Goal: Task Accomplishment & Management: Use online tool/utility

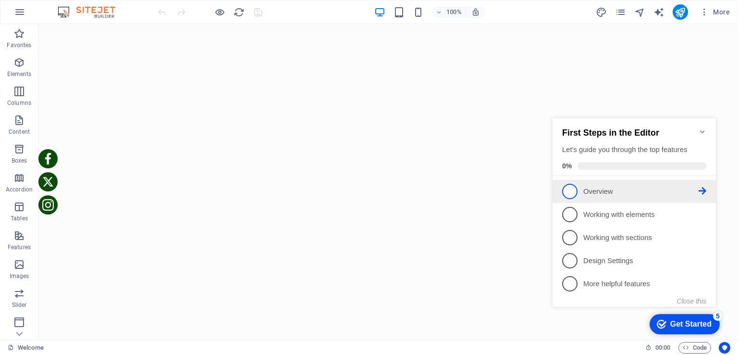
click at [580, 189] on link "1 Overview - incomplete" at bounding box center [634, 191] width 144 height 15
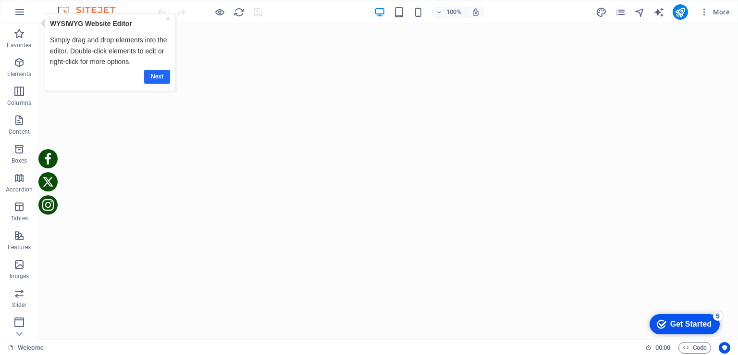
click at [157, 75] on link "Next" at bounding box center [157, 76] width 26 height 14
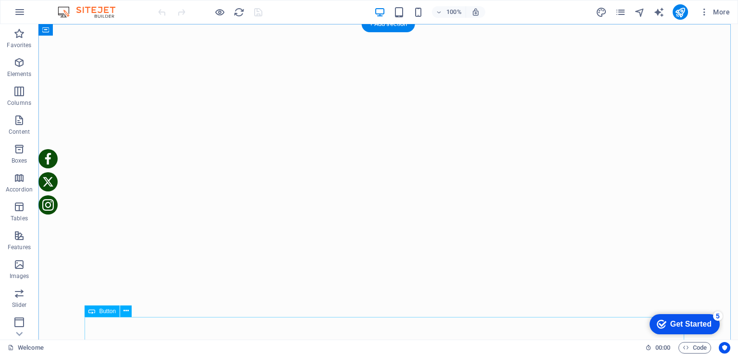
click at [126, 311] on icon at bounding box center [126, 311] width 5 height 10
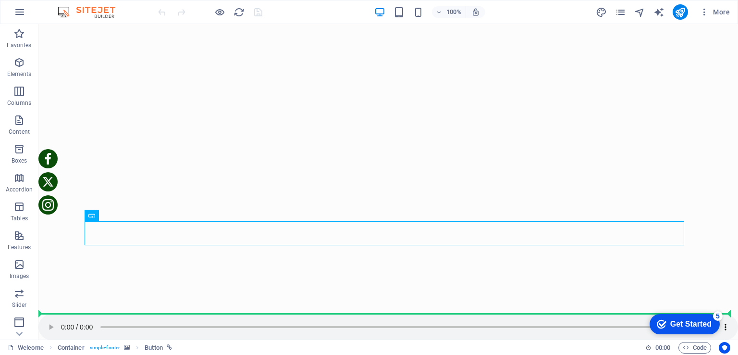
scroll to position [95, 0]
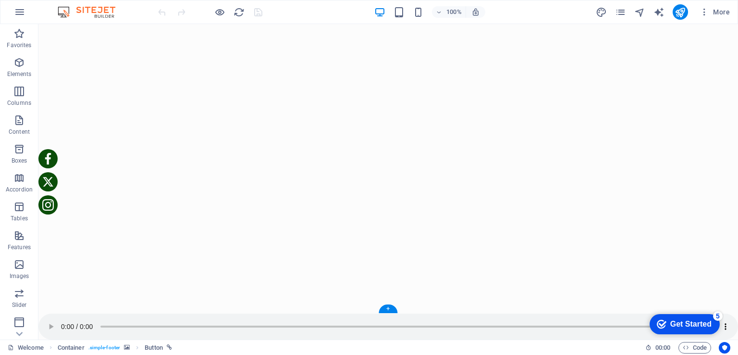
drag, startPoint x: 133, startPoint y: 326, endPoint x: 185, endPoint y: 260, distance: 84.5
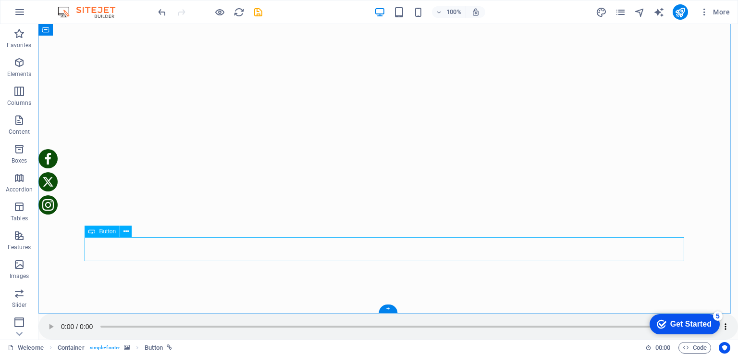
click at [124, 231] on icon at bounding box center [126, 231] width 5 height 10
drag, startPoint x: 115, startPoint y: 247, endPoint x: 245, endPoint y: 252, distance: 129.9
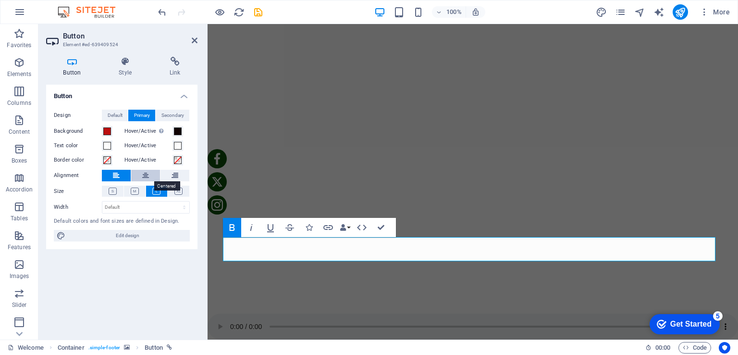
click at [148, 177] on icon at bounding box center [145, 176] width 7 height 12
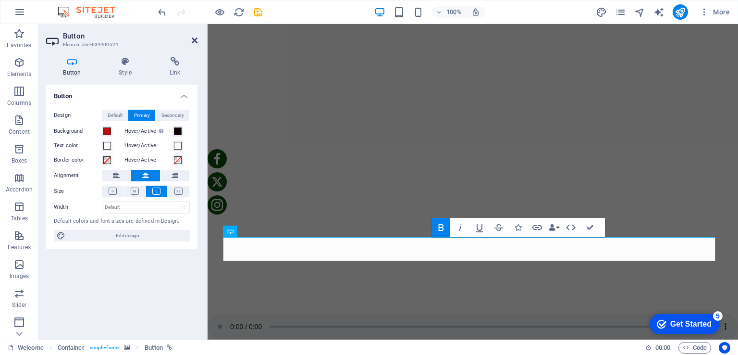
drag, startPoint x: 194, startPoint y: 36, endPoint x: 154, endPoint y: 12, distance: 46.3
click at [194, 37] on icon at bounding box center [195, 41] width 6 height 8
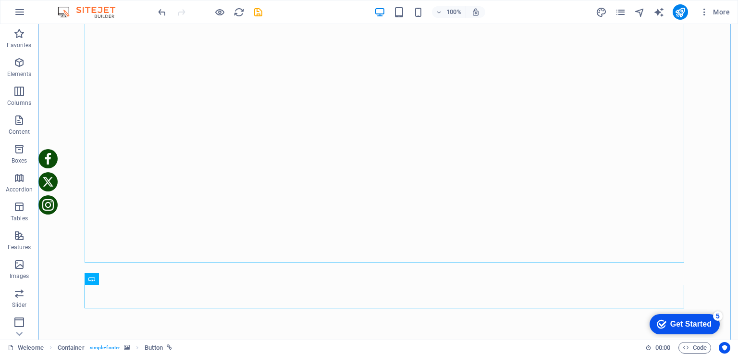
scroll to position [48, 0]
drag, startPoint x: 164, startPoint y: 286, endPoint x: 126, endPoint y: 244, distance: 57.2
drag, startPoint x: 123, startPoint y: 278, endPoint x: 124, endPoint y: 258, distance: 19.8
click at [124, 258] on div "Spacer Container Button Spacer Icon Social Media Icons Icon Icon" at bounding box center [388, 157] width 700 height 363
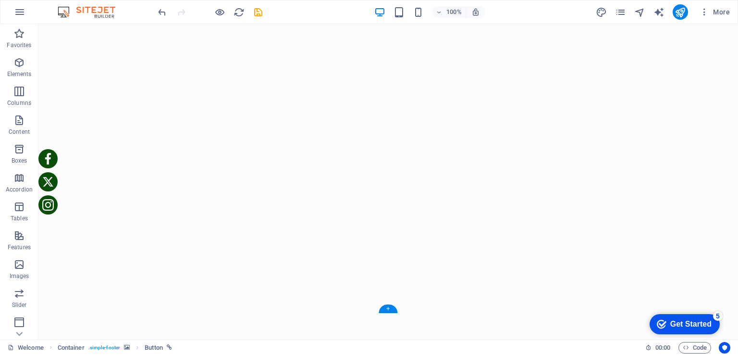
scroll to position [95, 0]
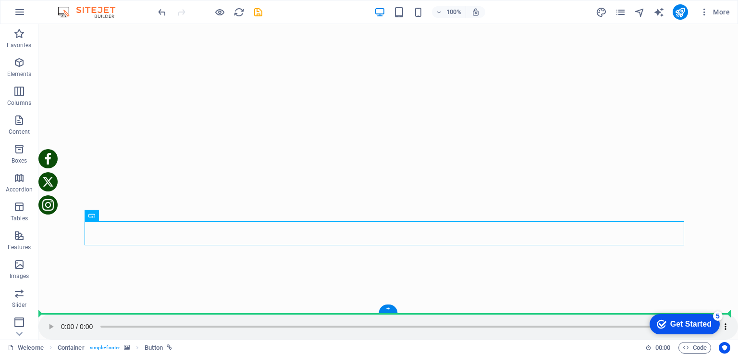
drag, startPoint x: 315, startPoint y: 329, endPoint x: 316, endPoint y: 293, distance: 35.6
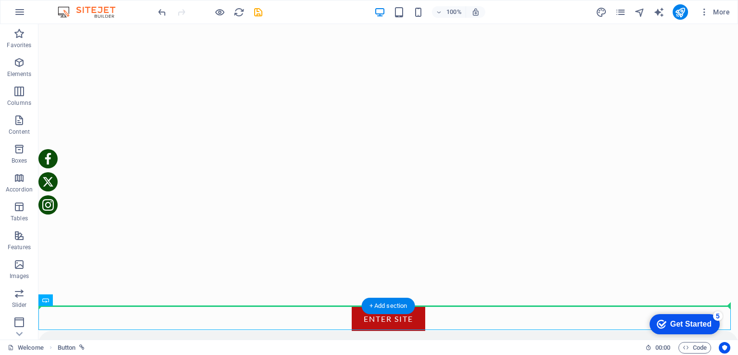
scroll to position [103, 0]
drag, startPoint x: 334, startPoint y: 323, endPoint x: 338, endPoint y: 239, distance: 84.2
drag, startPoint x: 321, startPoint y: 316, endPoint x: 304, endPoint y: 223, distance: 93.9
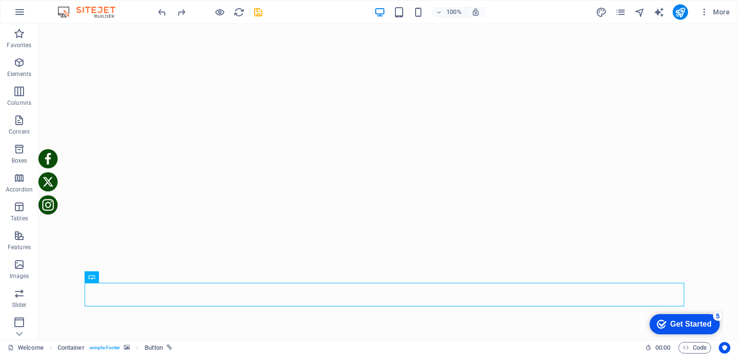
scroll to position [40, 0]
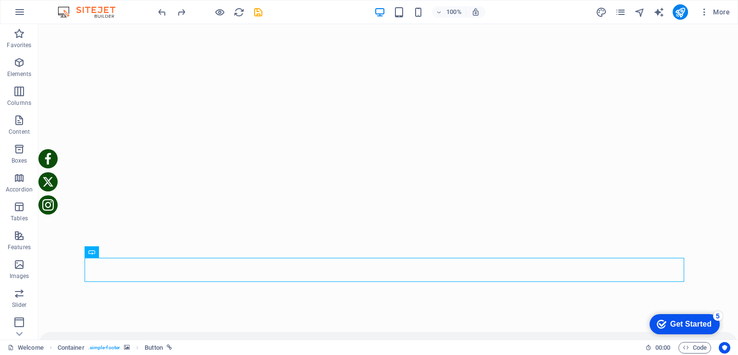
drag, startPoint x: 337, startPoint y: 329, endPoint x: 339, endPoint y: 289, distance: 40.4
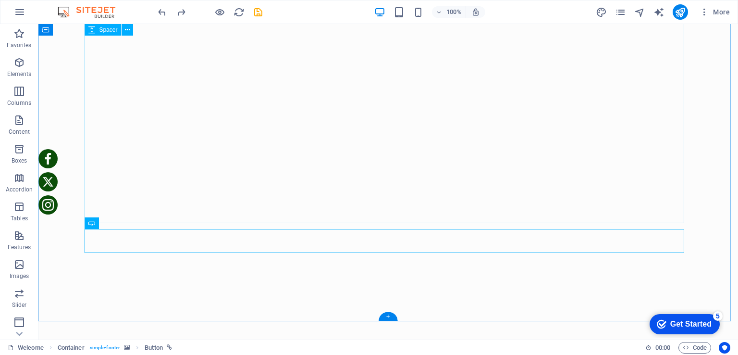
scroll to position [0, 0]
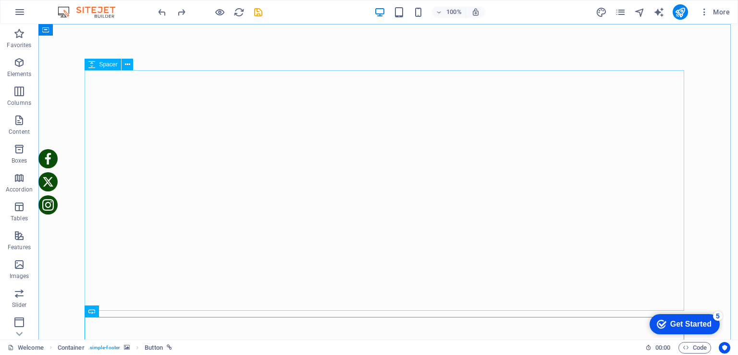
click at [114, 66] on span "Spacer" at bounding box center [108, 65] width 18 height 6
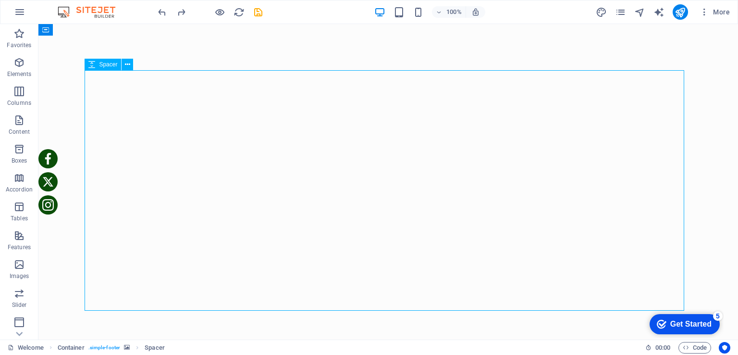
drag, startPoint x: 91, startPoint y: 68, endPoint x: 97, endPoint y: 69, distance: 6.3
click at [91, 61] on icon at bounding box center [91, 65] width 7 height 12
click at [94, 62] on icon at bounding box center [91, 65] width 7 height 12
select select "px"
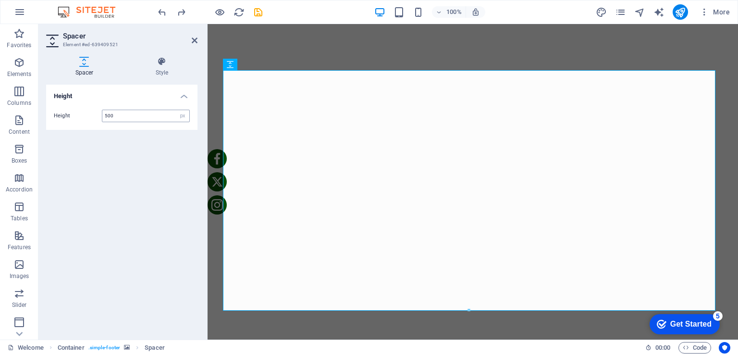
click at [125, 113] on input "500" at bounding box center [145, 116] width 87 height 12
drag, startPoint x: 108, startPoint y: 118, endPoint x: 94, endPoint y: 120, distance: 14.1
click at [94, 120] on div "Height 500 px rem vh vw" at bounding box center [122, 116] width 136 height 12
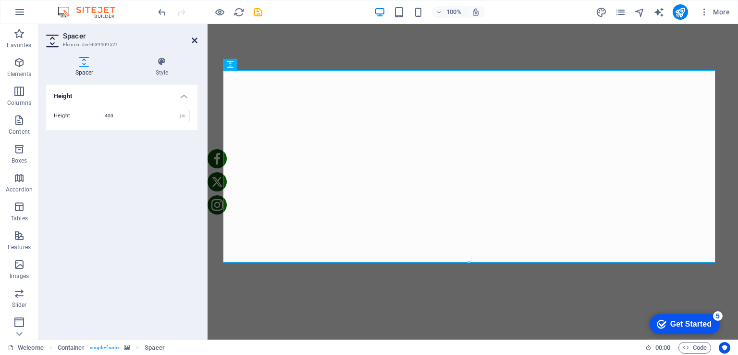
type input "400"
click at [194, 40] on icon at bounding box center [195, 41] width 6 height 8
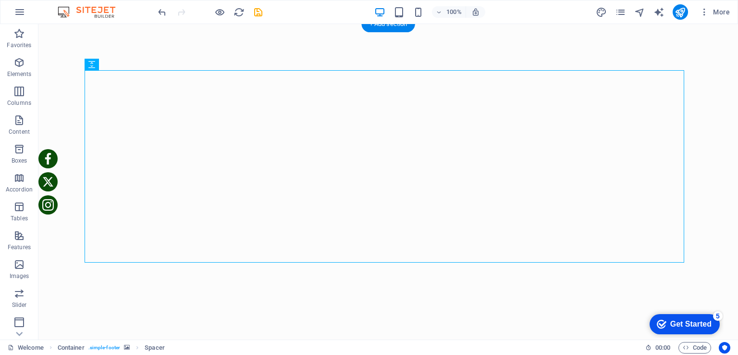
click at [707, 77] on figure at bounding box center [388, 224] width 684 height 384
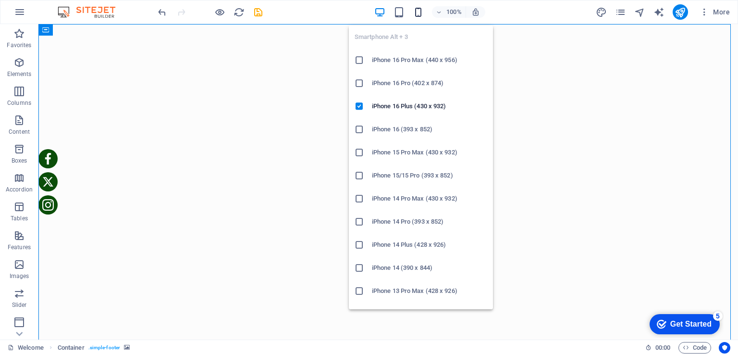
click at [419, 8] on icon "button" at bounding box center [418, 12] width 11 height 11
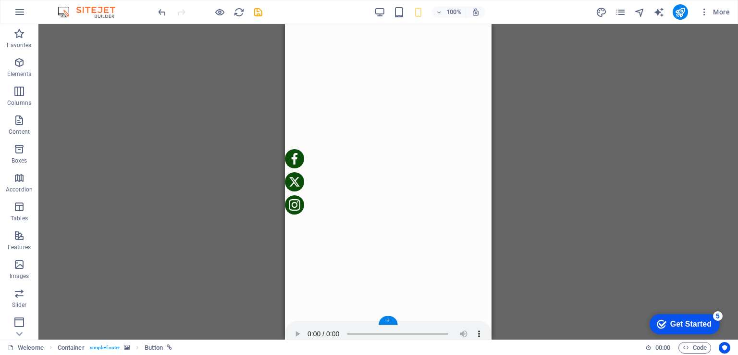
scroll to position [95, 0]
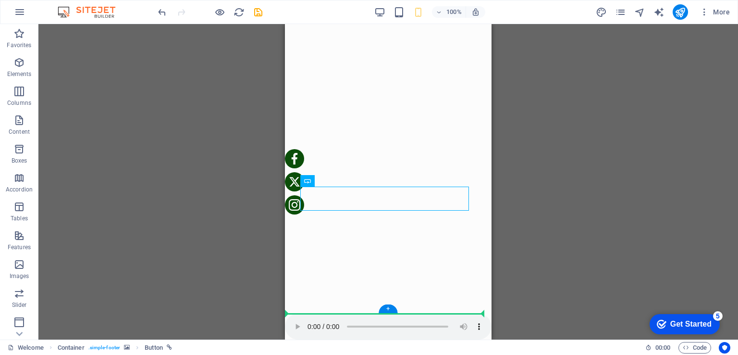
drag, startPoint x: 392, startPoint y: 289, endPoint x: 387, endPoint y: 262, distance: 27.4
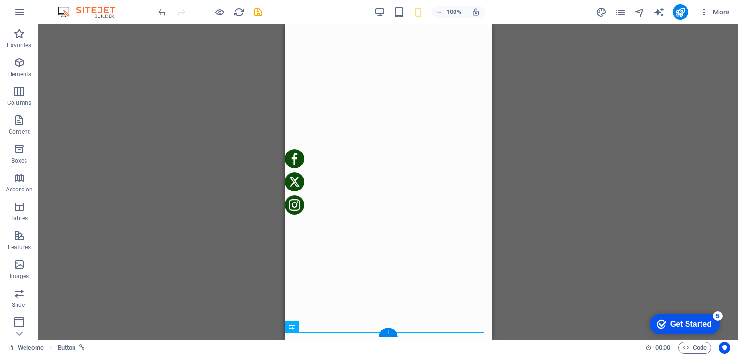
scroll to position [0, 0]
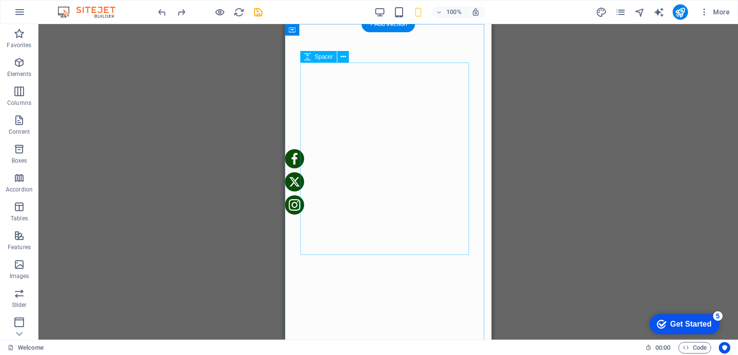
click at [330, 55] on span "Spacer" at bounding box center [324, 57] width 18 height 6
select select "px"
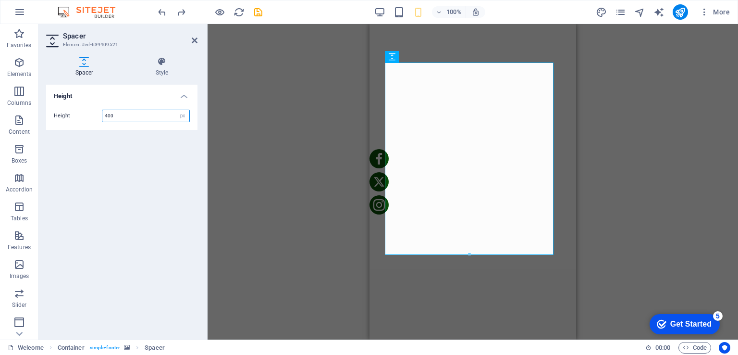
drag, startPoint x: 109, startPoint y: 113, endPoint x: 81, endPoint y: 118, distance: 28.8
click at [82, 118] on div "Height 400 px rem vh vw" at bounding box center [122, 116] width 136 height 12
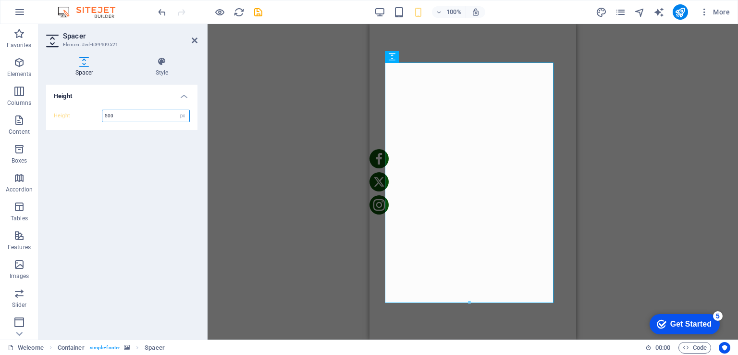
type input "500"
click at [198, 40] on aside "Spacer Element #ed-639409521 Spacer Style Height Height 500 px rem vh vw Preset…" at bounding box center [122, 181] width 169 height 315
click at [193, 39] on icon at bounding box center [195, 41] width 6 height 8
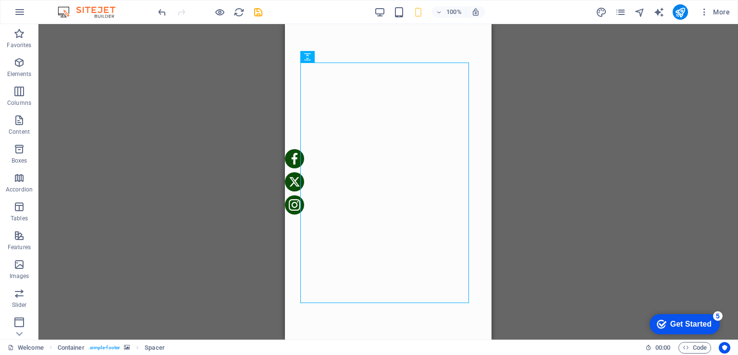
click at [235, 74] on div "Drag here to replace the existing content. Press “Ctrl” if you want to create a…" at bounding box center [388, 181] width 700 height 315
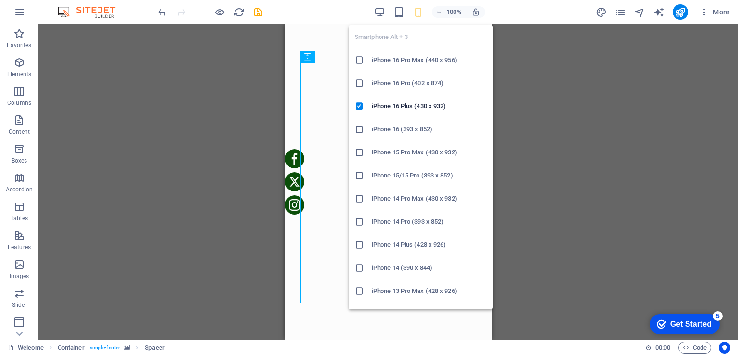
click at [417, 12] on icon "button" at bounding box center [418, 12] width 11 height 11
click at [406, 56] on h6 "iPhone 16 Pro Max (440 x 956)" at bounding box center [429, 60] width 115 height 12
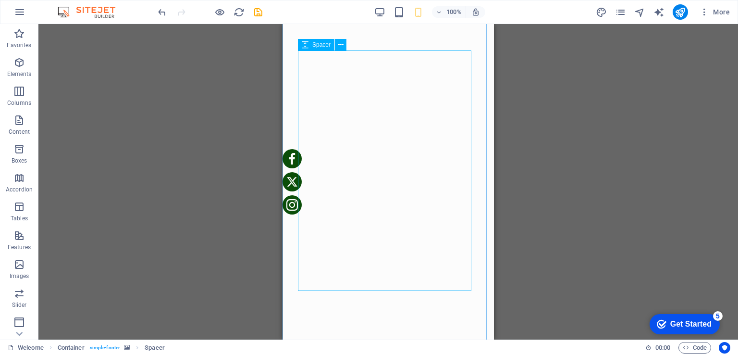
scroll to position [48, 0]
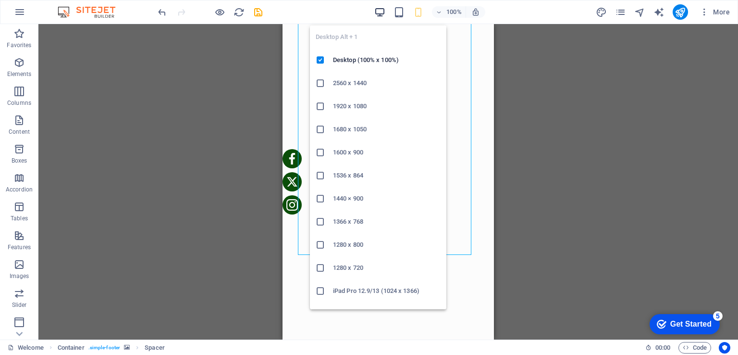
click at [378, 10] on icon "button" at bounding box center [379, 12] width 11 height 11
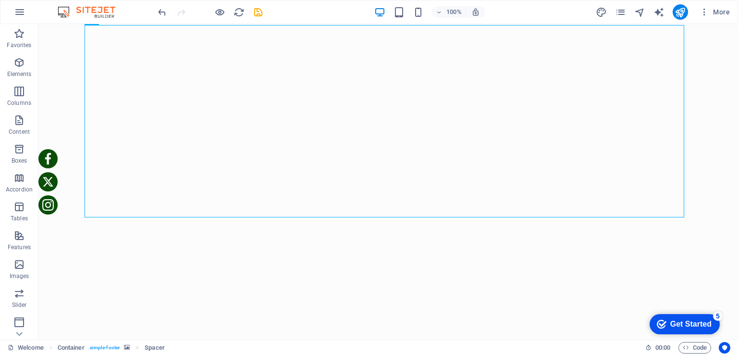
scroll to position [0, 0]
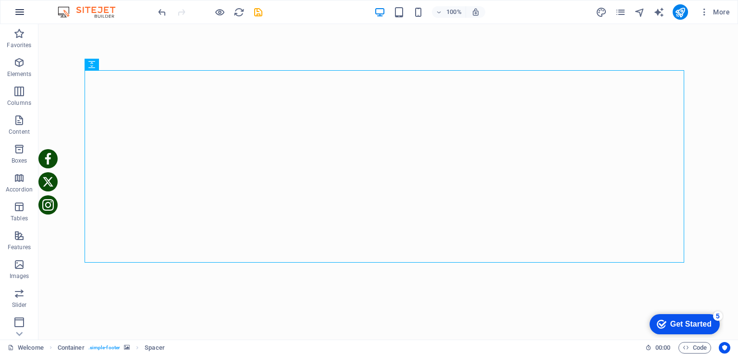
click at [21, 11] on icon "button" at bounding box center [20, 12] width 12 height 12
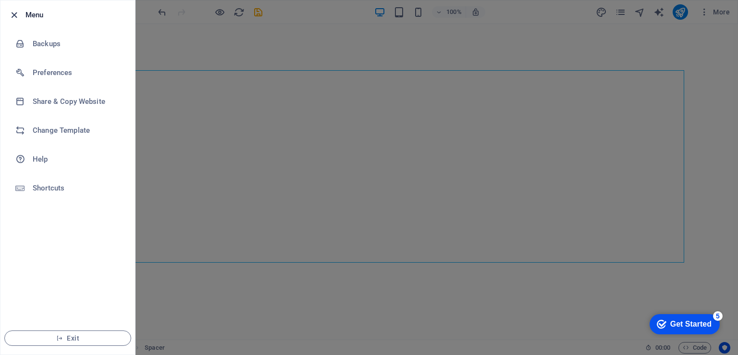
click at [15, 15] on icon "button" at bounding box center [14, 15] width 11 height 11
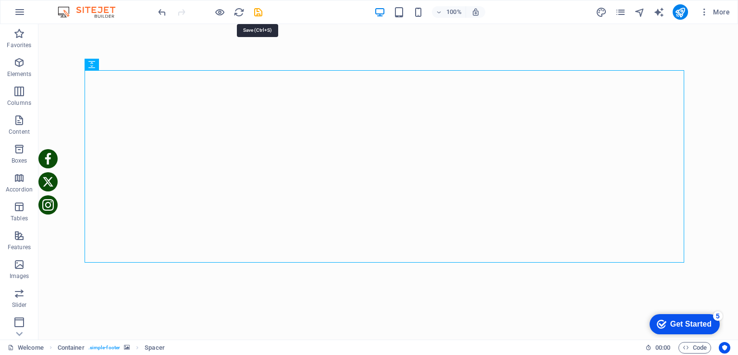
click at [258, 14] on icon "save" at bounding box center [258, 12] width 11 height 11
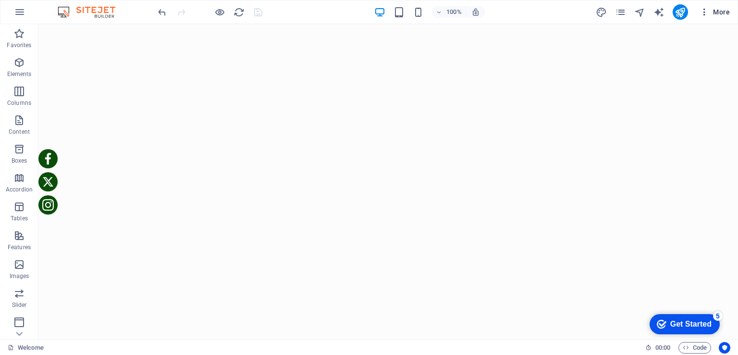
click at [717, 12] on span "More" at bounding box center [715, 12] width 30 height 10
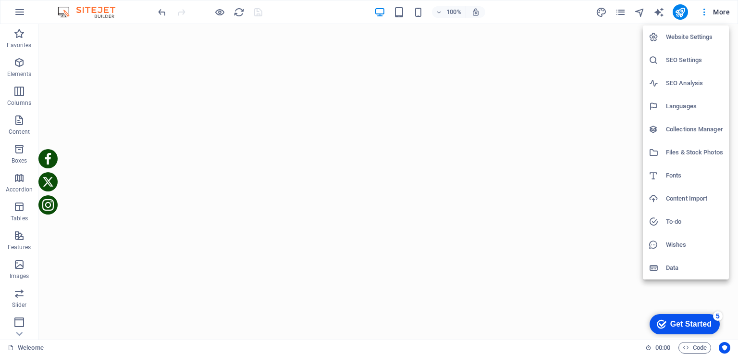
click at [718, 12] on div at bounding box center [369, 177] width 738 height 355
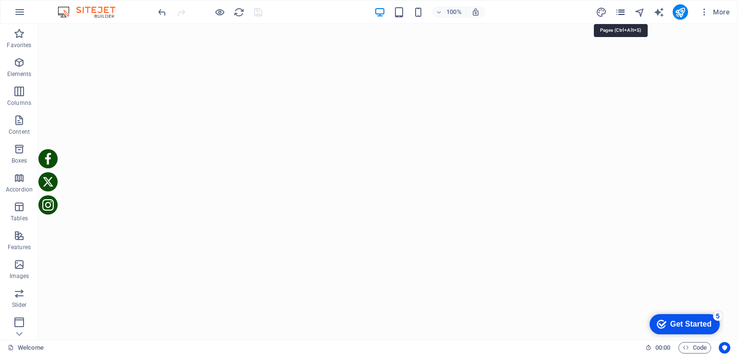
click at [623, 11] on icon "pages" at bounding box center [620, 12] width 11 height 11
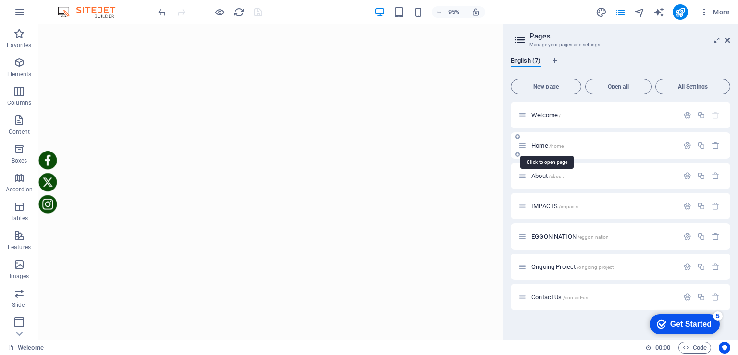
click at [533, 144] on span "Home /home" at bounding box center [548, 145] width 32 height 7
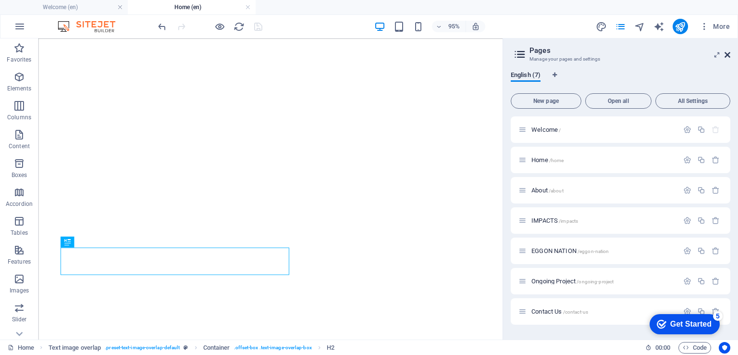
click at [727, 30] on span "More" at bounding box center [715, 27] width 30 height 10
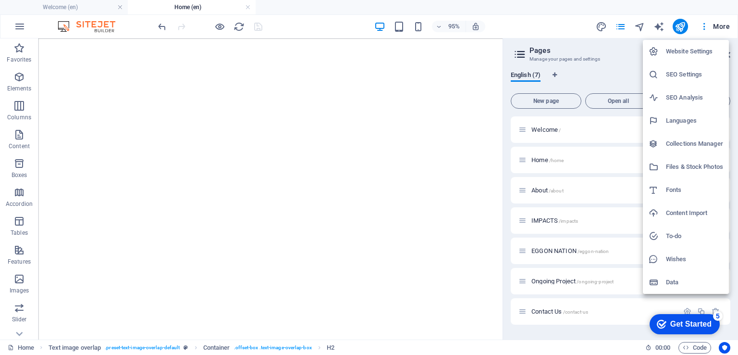
click at [555, 12] on div at bounding box center [369, 177] width 738 height 355
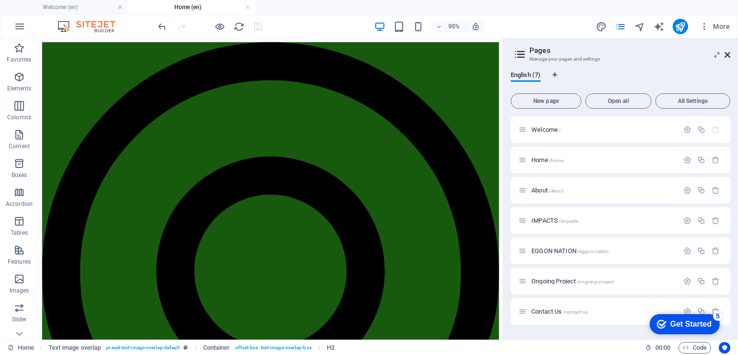
click at [726, 56] on icon at bounding box center [728, 55] width 6 height 8
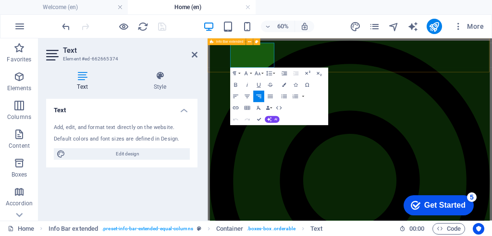
drag, startPoint x: 316, startPoint y: 67, endPoint x: 326, endPoint y: 67, distance: 10.1
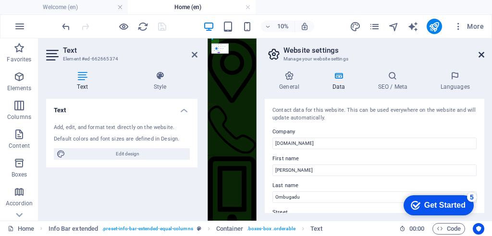
click at [481, 55] on icon at bounding box center [482, 55] width 6 height 8
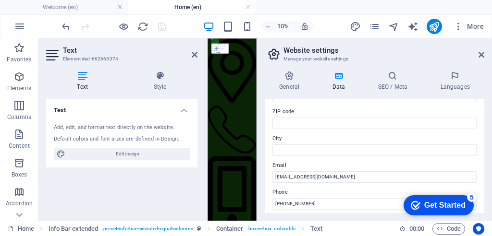
scroll to position [96, 0]
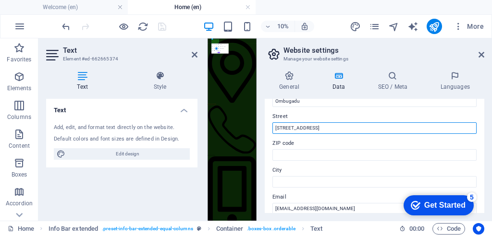
click at [344, 128] on input "14 Dubai Crescent, Suncity, FCT, Abuja" at bounding box center [375, 129] width 204 height 12
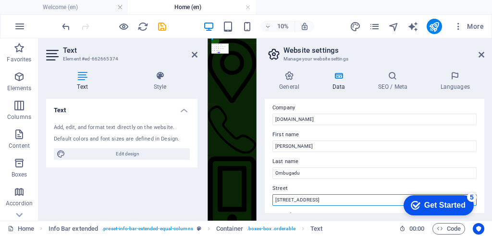
scroll to position [0, 0]
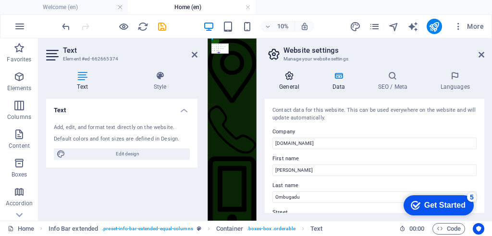
type input "14 Dubai Crescent, Suncity, Abuja"
click at [289, 78] on icon at bounding box center [289, 76] width 49 height 10
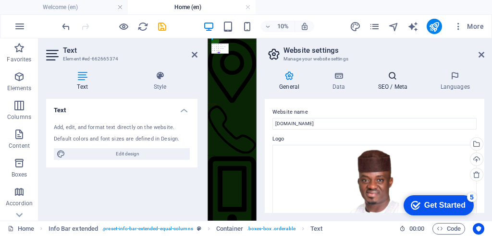
click at [396, 79] on icon at bounding box center [392, 76] width 59 height 10
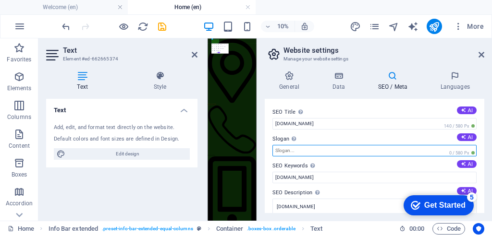
click at [305, 147] on input "Slogan The slogan of your website. AI" at bounding box center [375, 151] width 204 height 12
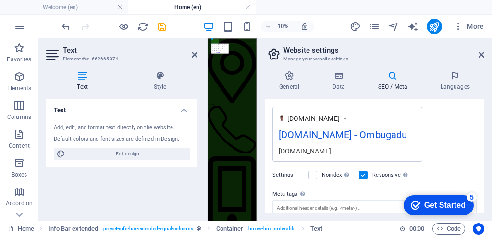
scroll to position [96, 0]
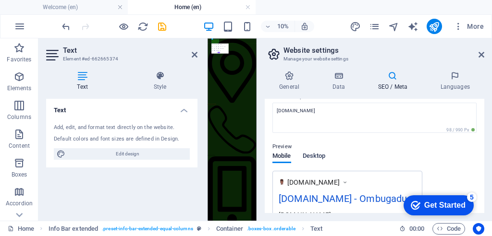
type input "Ombugadu"
click at [311, 157] on span "Desktop" at bounding box center [314, 156] width 23 height 13
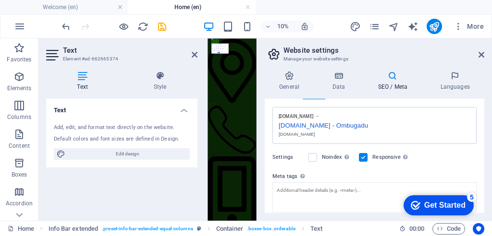
scroll to position [128, 0]
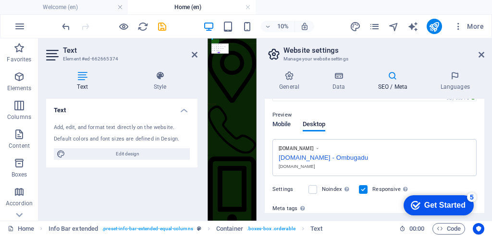
click at [282, 124] on span "Mobile" at bounding box center [282, 125] width 19 height 13
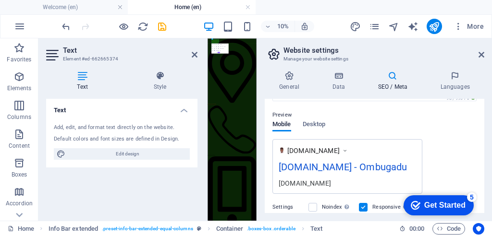
scroll to position [192, 0]
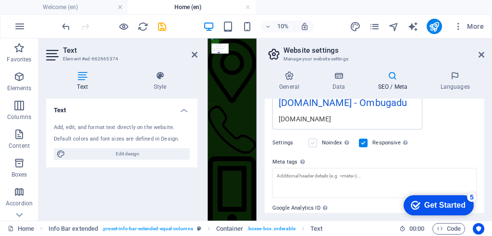
click at [312, 142] on label at bounding box center [313, 143] width 9 height 9
click at [0, 0] on input "Noindex Instruct search engines to exclude this website from search results." at bounding box center [0, 0] width 0 height 0
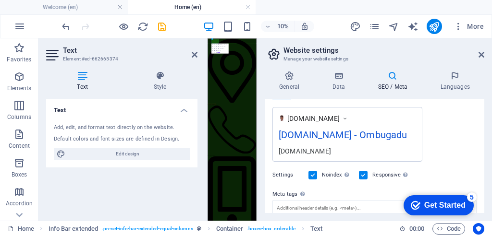
scroll to position [96, 0]
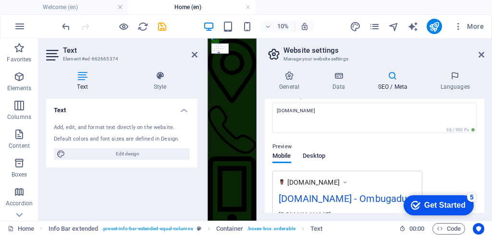
click at [317, 155] on span "Desktop" at bounding box center [314, 156] width 23 height 13
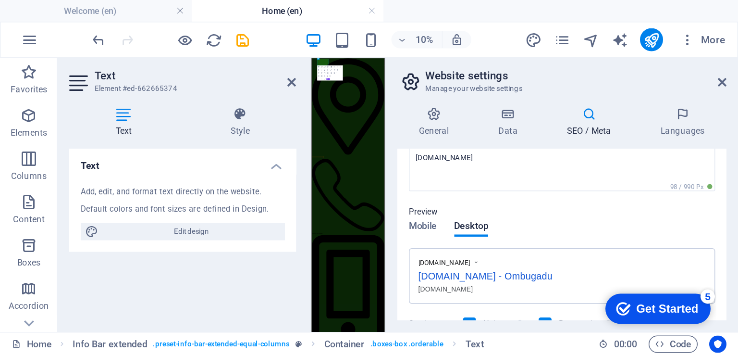
scroll to position [92, 0]
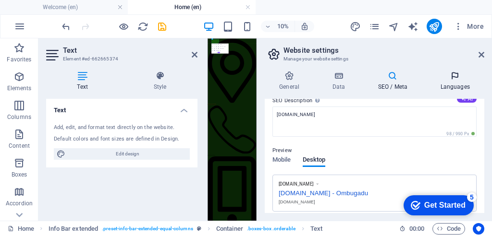
click at [455, 77] on icon at bounding box center [455, 76] width 59 height 10
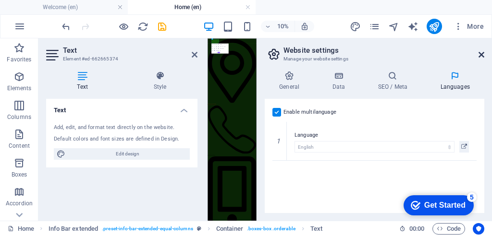
click at [482, 54] on icon at bounding box center [482, 55] width 6 height 8
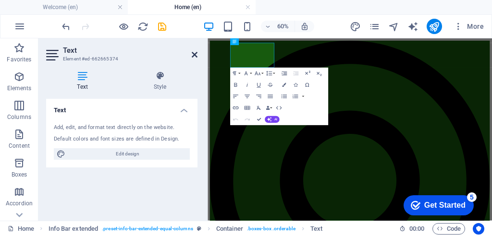
click at [194, 54] on icon at bounding box center [195, 55] width 6 height 8
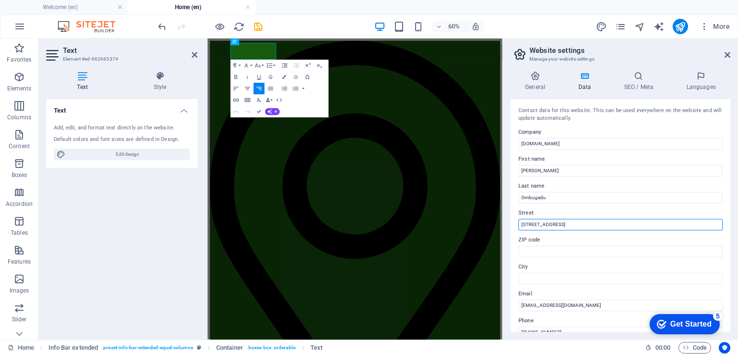
click at [595, 223] on input "14 Dubai Crescent, Suncity, Abuja" at bounding box center [621, 225] width 204 height 12
type input "14 Dubai Crescent, Suncity, FCT"
click at [727, 53] on icon at bounding box center [728, 55] width 6 height 8
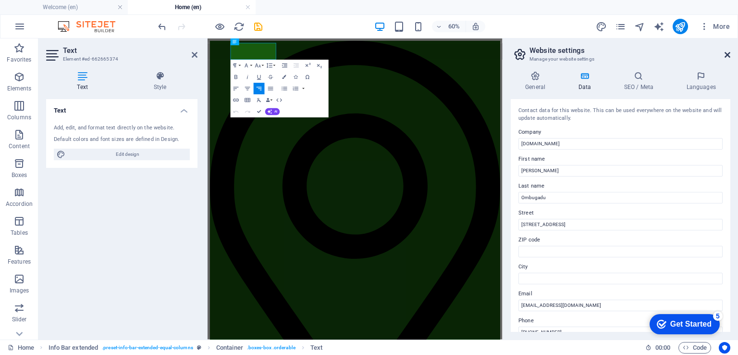
click at [729, 54] on icon at bounding box center [728, 55] width 6 height 8
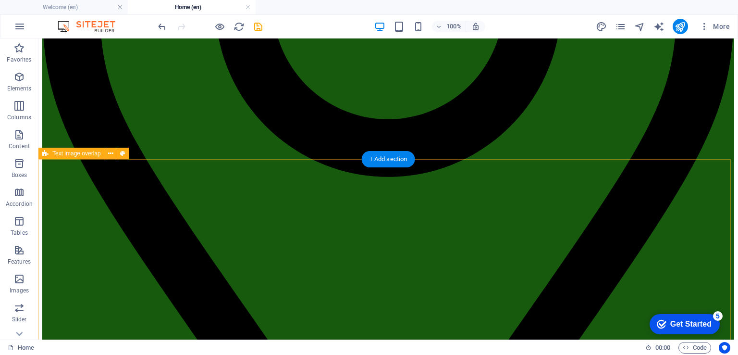
scroll to position [192, 0]
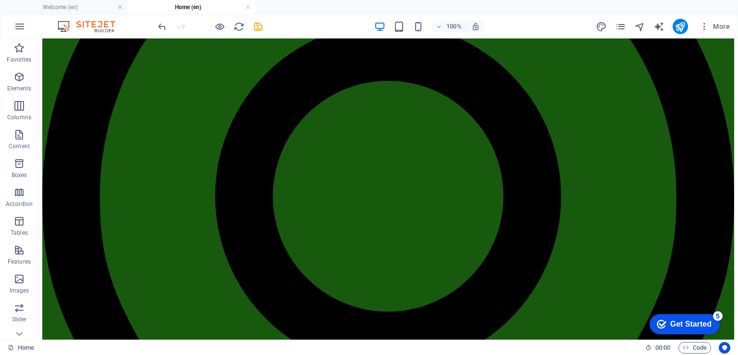
click at [681, 321] on div "Get Started" at bounding box center [690, 324] width 41 height 9
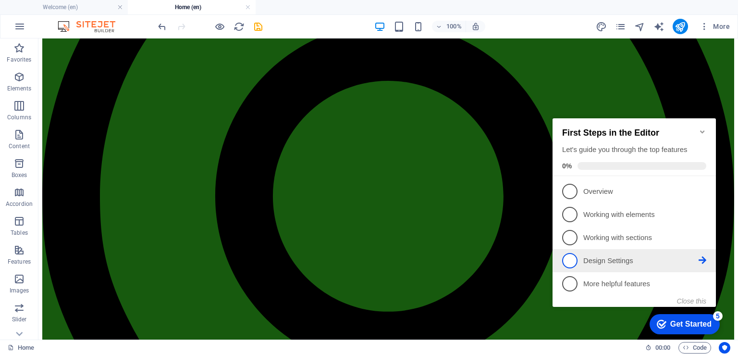
click at [574, 258] on span "4" at bounding box center [569, 260] width 15 height 15
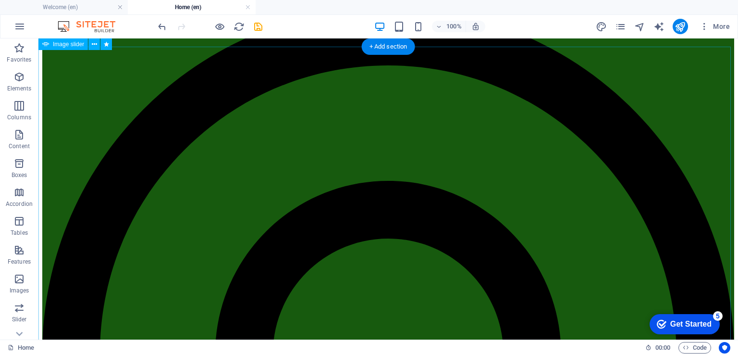
scroll to position [0, 0]
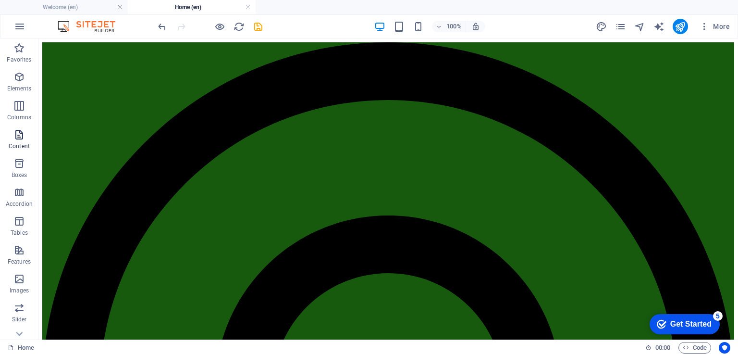
click at [19, 132] on icon "button" at bounding box center [19, 135] width 12 height 12
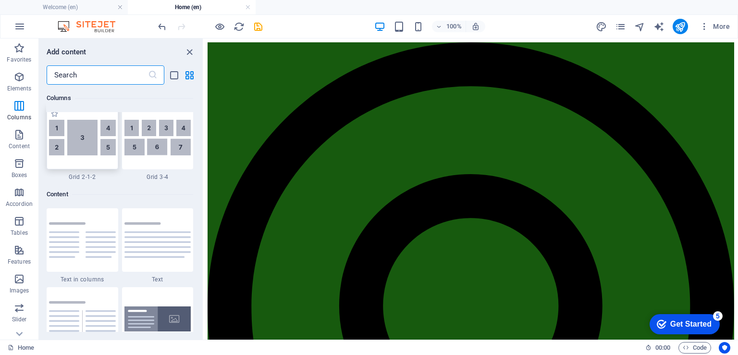
scroll to position [1345, 0]
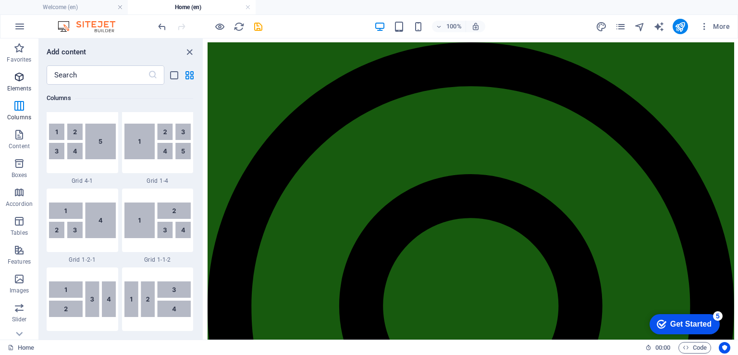
click at [20, 75] on icon "button" at bounding box center [19, 77] width 12 height 12
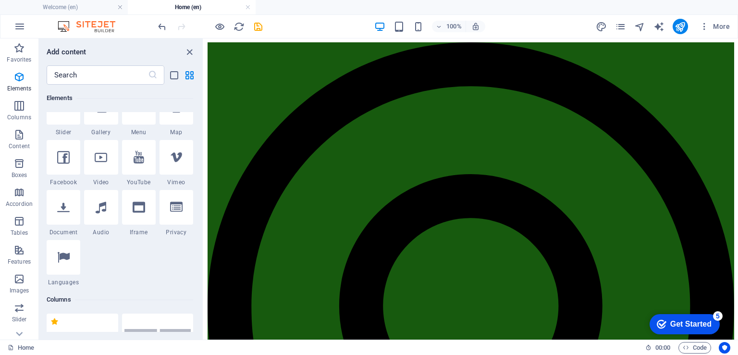
scroll to position [150, 0]
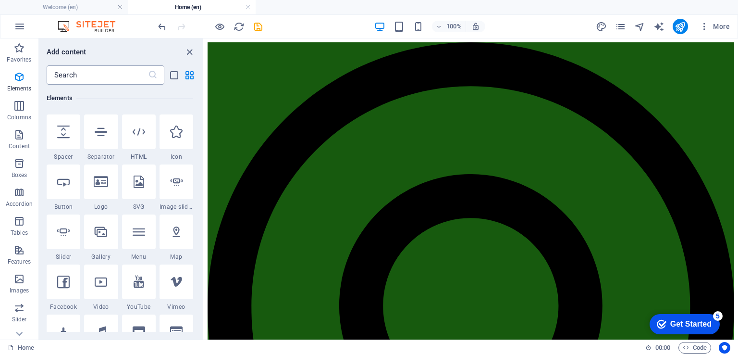
click at [97, 74] on input "text" at bounding box center [97, 74] width 101 height 19
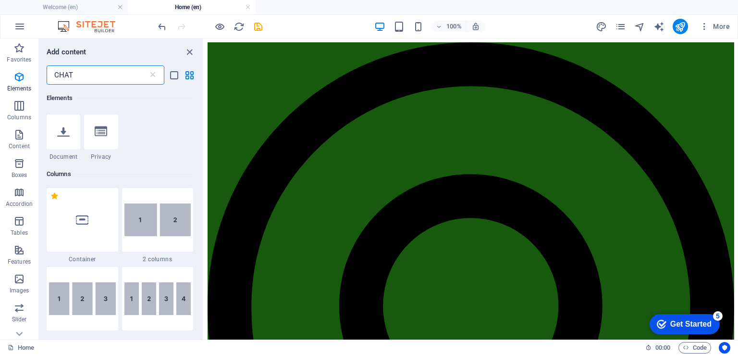
scroll to position [0, 0]
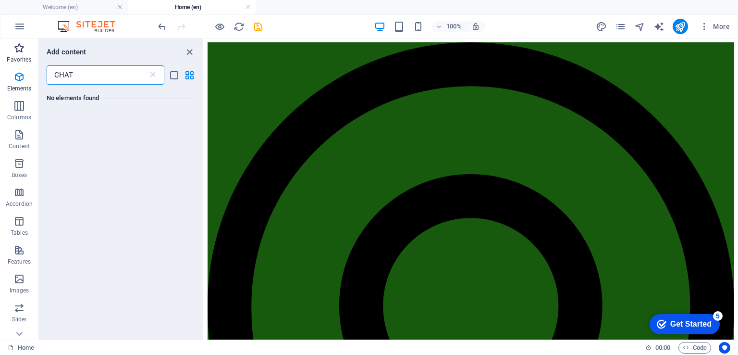
type input "CHAT"
click at [19, 52] on icon "button" at bounding box center [19, 48] width 12 height 12
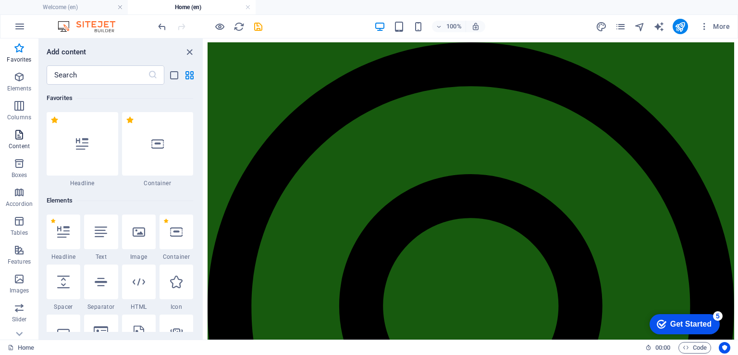
click at [20, 134] on icon "button" at bounding box center [19, 135] width 12 height 12
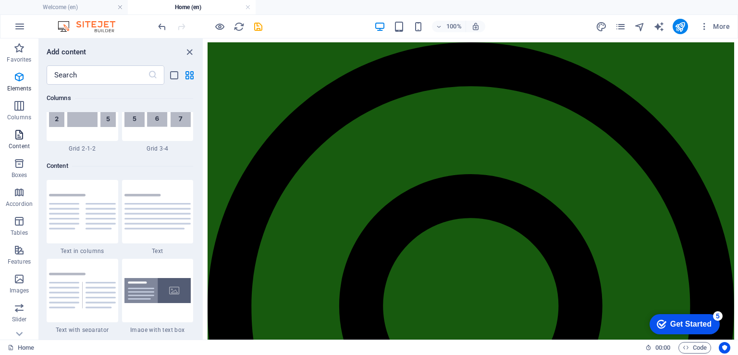
scroll to position [1682, 0]
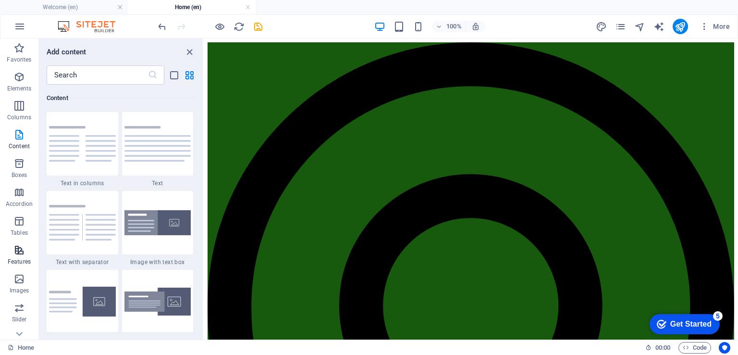
click at [16, 253] on icon "button" at bounding box center [19, 250] width 12 height 12
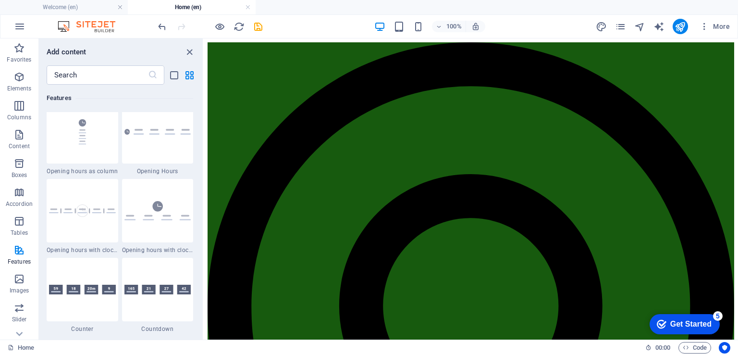
scroll to position [4227, 0]
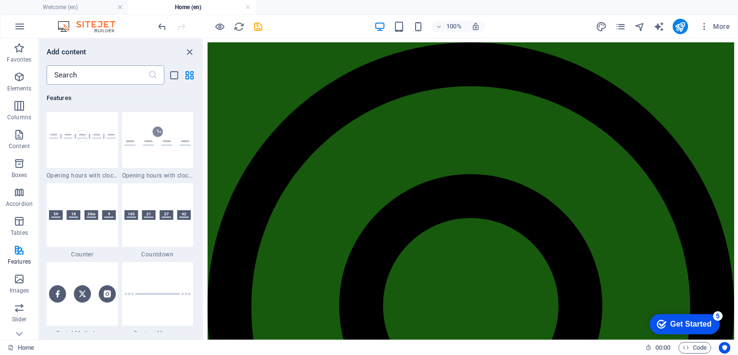
click at [97, 72] on input "text" at bounding box center [97, 74] width 101 height 19
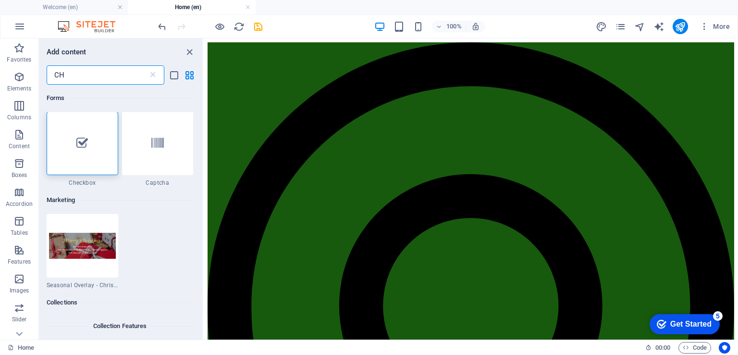
scroll to position [0, 0]
type input "C"
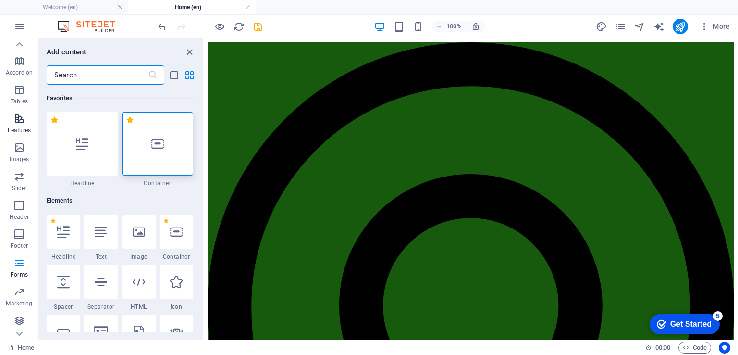
scroll to position [132, 0]
click at [16, 261] on icon "button" at bounding box center [19, 263] width 12 height 12
click at [17, 268] on icon "button" at bounding box center [19, 263] width 12 height 12
click at [22, 232] on icon "button" at bounding box center [19, 234] width 12 height 12
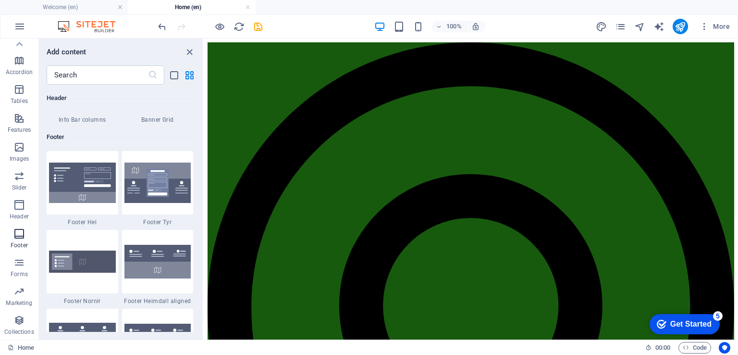
scroll to position [6363, 0]
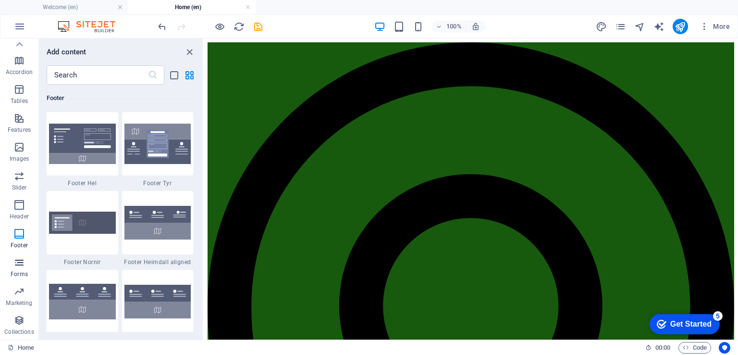
click at [21, 267] on icon "button" at bounding box center [19, 263] width 12 height 12
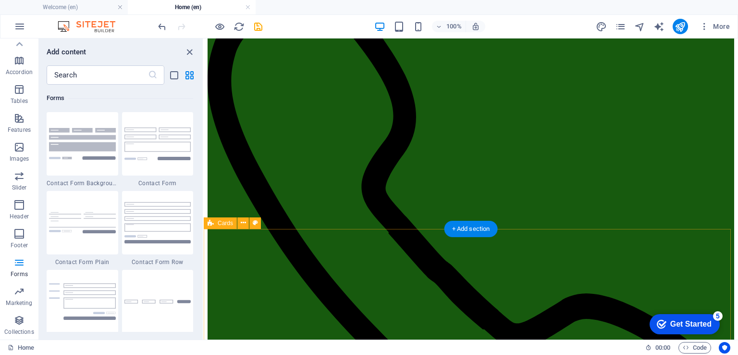
scroll to position [604, 0]
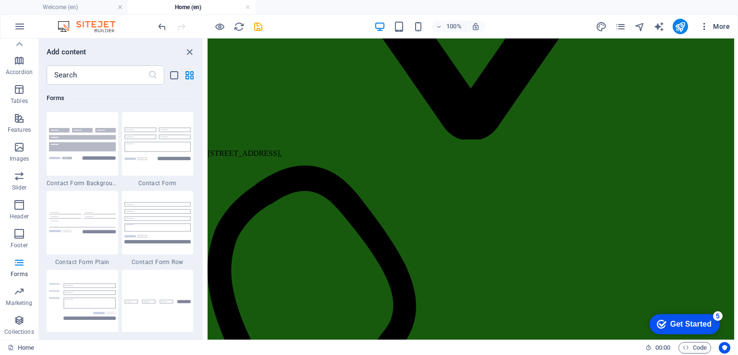
click at [706, 25] on icon "button" at bounding box center [705, 27] width 10 height 10
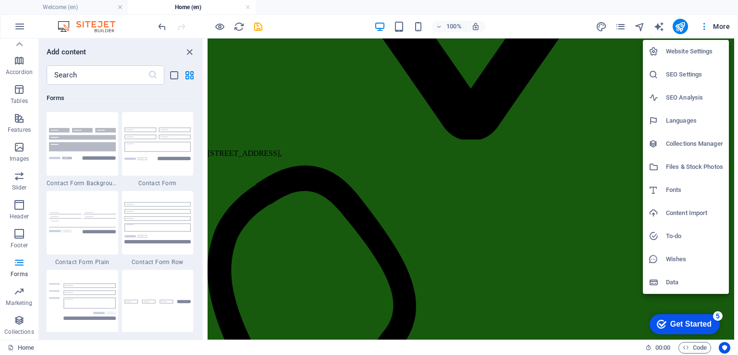
click at [718, 27] on div at bounding box center [369, 177] width 738 height 355
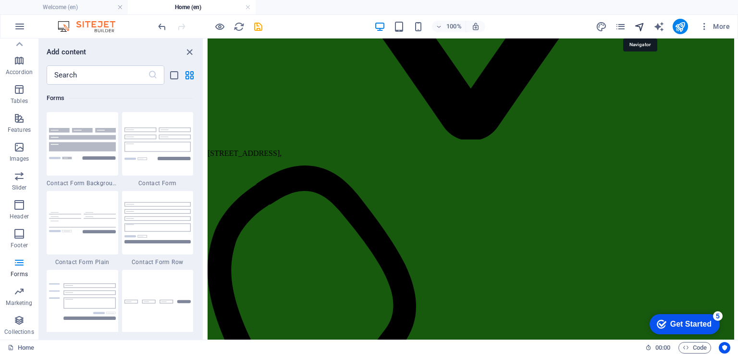
click at [644, 25] on icon "navigator" at bounding box center [639, 26] width 11 height 11
select select "12530861-en"
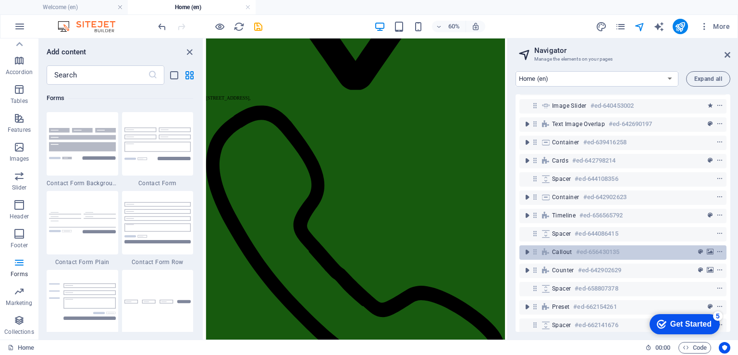
scroll to position [0, 0]
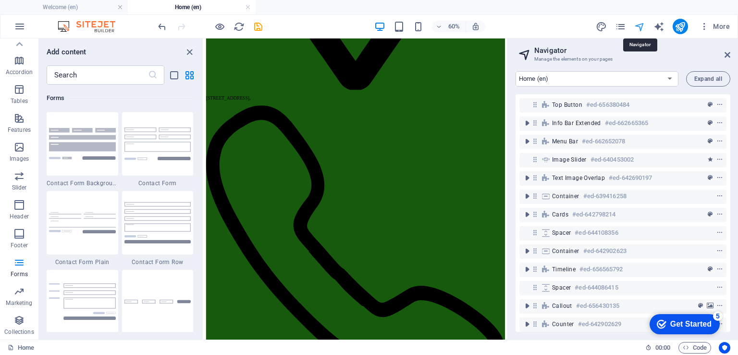
click at [641, 24] on icon "navigator" at bounding box center [639, 26] width 11 height 11
click at [620, 26] on icon "pages" at bounding box center [620, 26] width 11 height 11
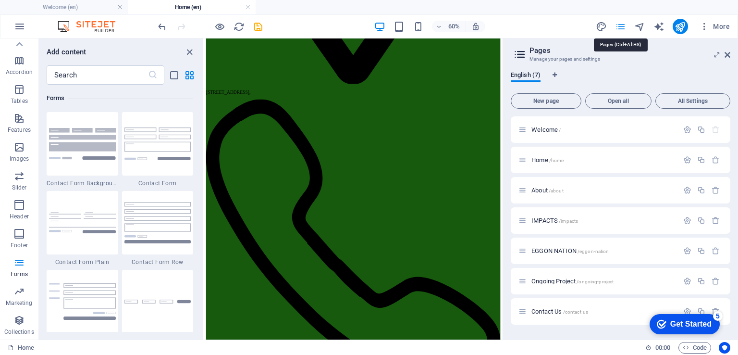
scroll to position [574, 0]
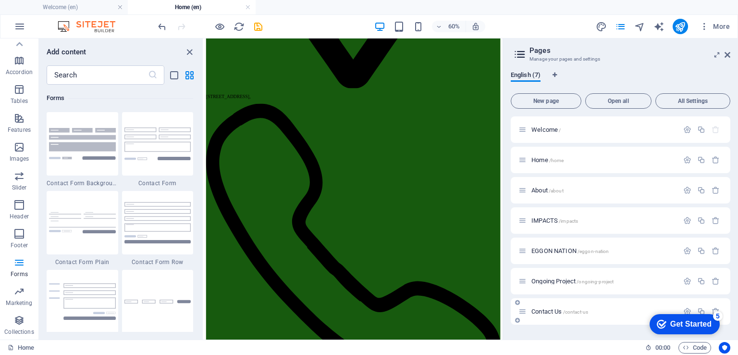
click at [550, 309] on span "Contact Us /contact-us" at bounding box center [560, 311] width 57 height 7
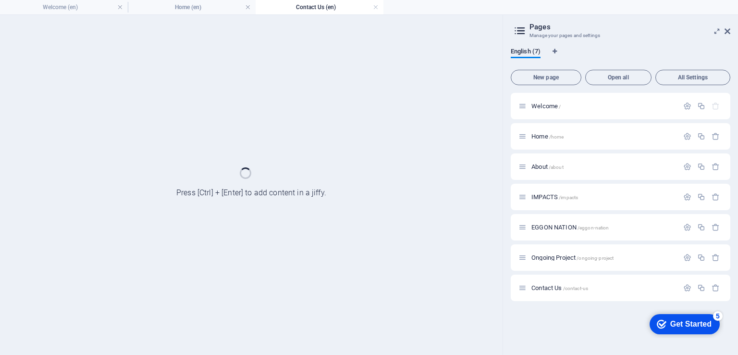
scroll to position [0, 0]
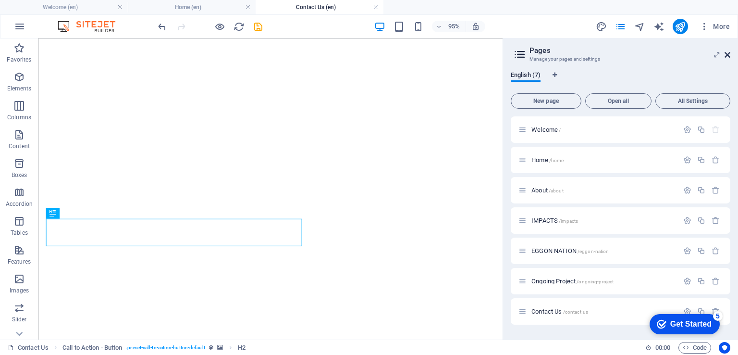
click at [727, 30] on span "More" at bounding box center [715, 27] width 30 height 10
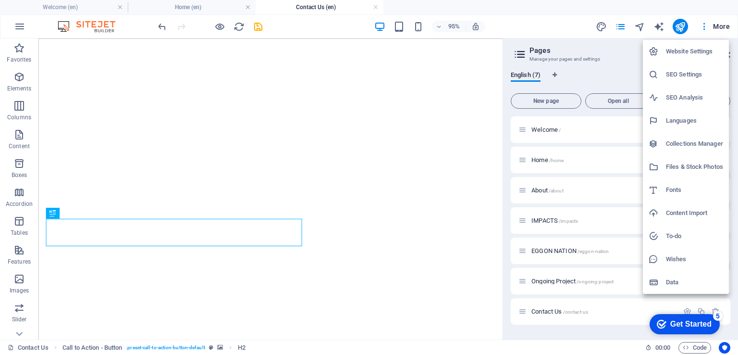
click at [574, 22] on div at bounding box center [369, 177] width 738 height 355
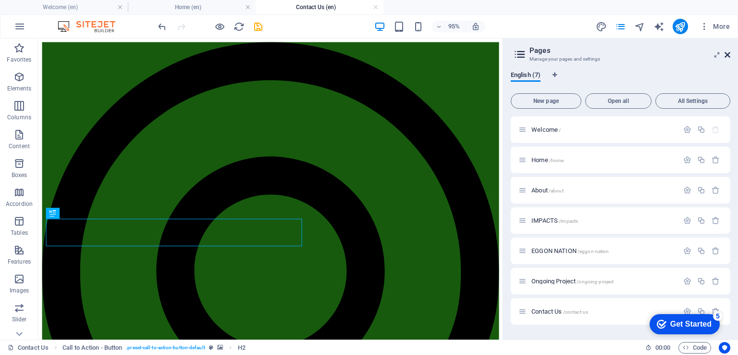
click at [728, 56] on icon at bounding box center [728, 55] width 6 height 8
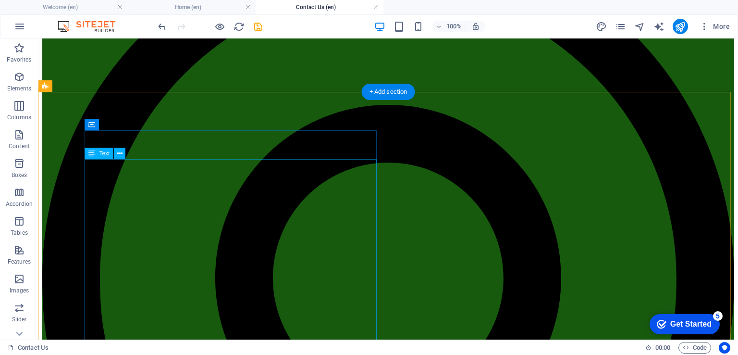
scroll to position [96, 0]
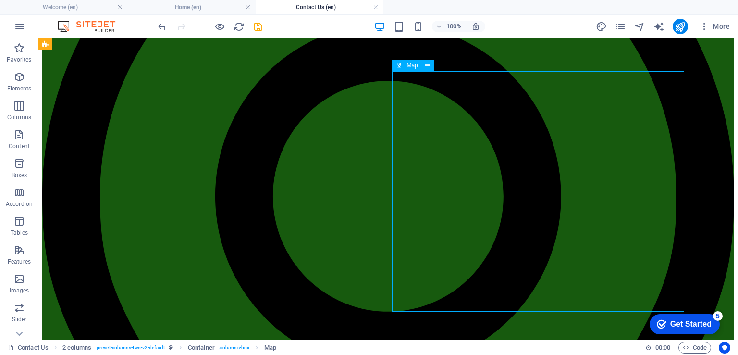
scroll to position [240, 0]
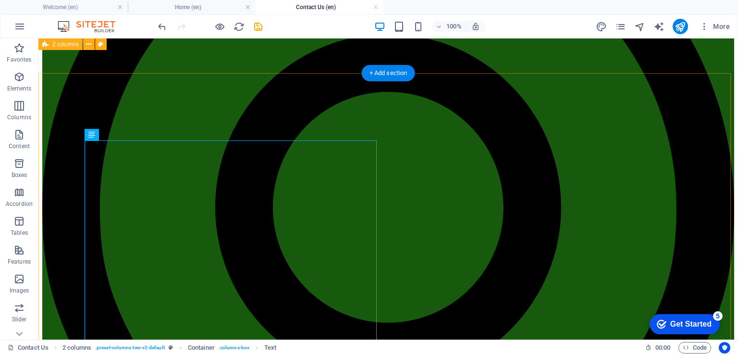
scroll to position [96, 0]
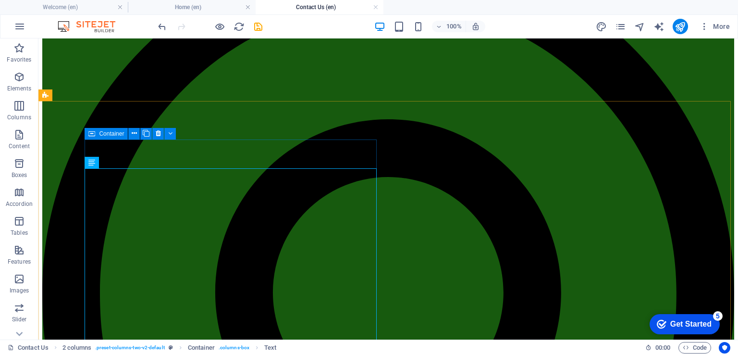
click at [104, 132] on span "Container" at bounding box center [111, 134] width 25 height 6
click at [92, 133] on icon at bounding box center [91, 134] width 7 height 12
drag, startPoint x: 92, startPoint y: 133, endPoint x: 88, endPoint y: 154, distance: 21.5
click at [92, 133] on icon at bounding box center [91, 134] width 7 height 12
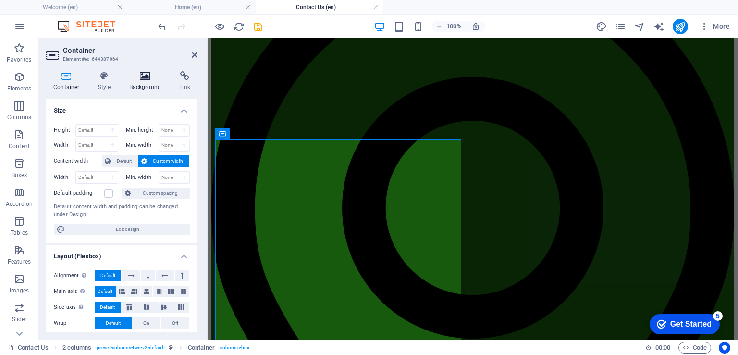
click at [144, 76] on icon at bounding box center [145, 76] width 47 height 10
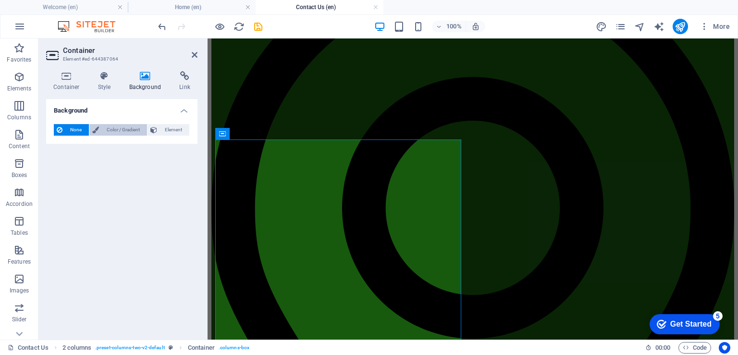
click at [116, 129] on span "Color / Gradient" at bounding box center [123, 130] width 42 height 12
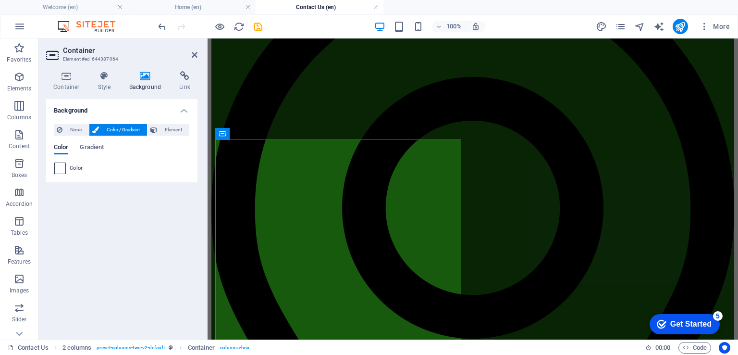
click at [60, 167] on span at bounding box center [60, 168] width 11 height 11
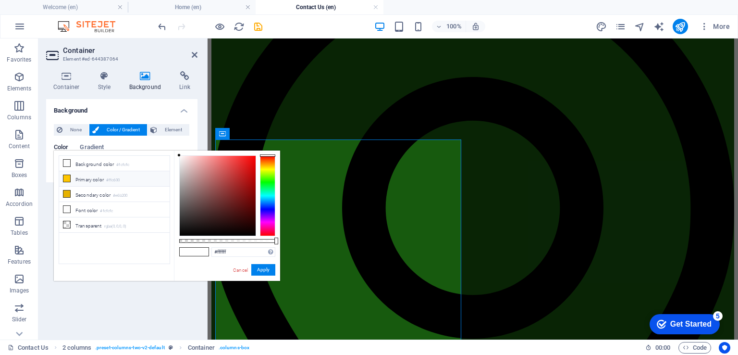
click at [68, 176] on icon at bounding box center [66, 178] width 7 height 7
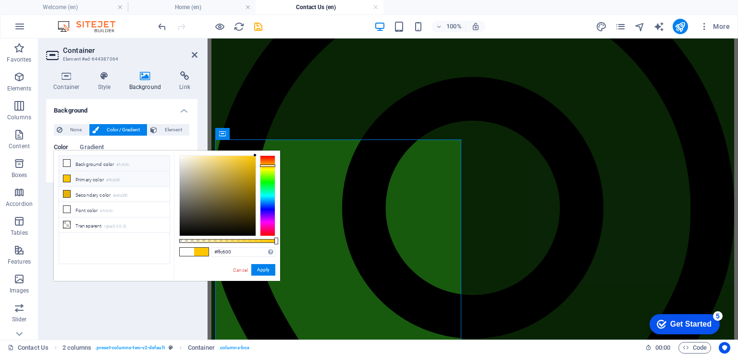
click at [65, 162] on icon at bounding box center [66, 163] width 7 height 7
type input "#fcfcfc"
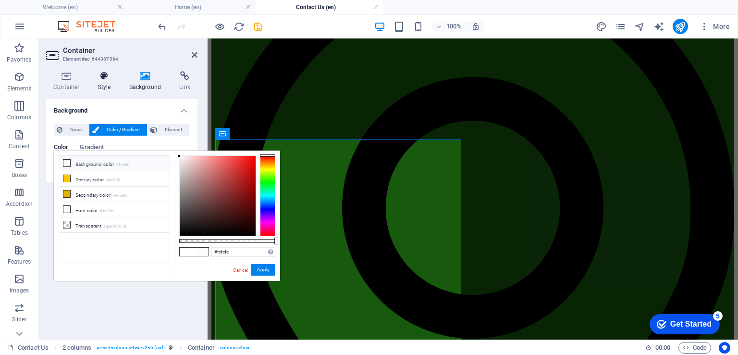
click at [102, 78] on icon at bounding box center [104, 76] width 27 height 10
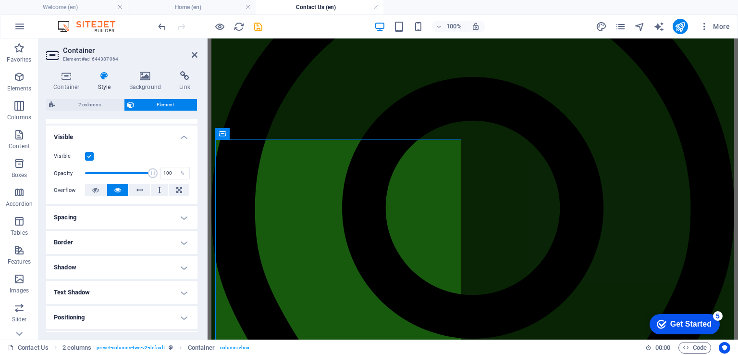
scroll to position [144, 0]
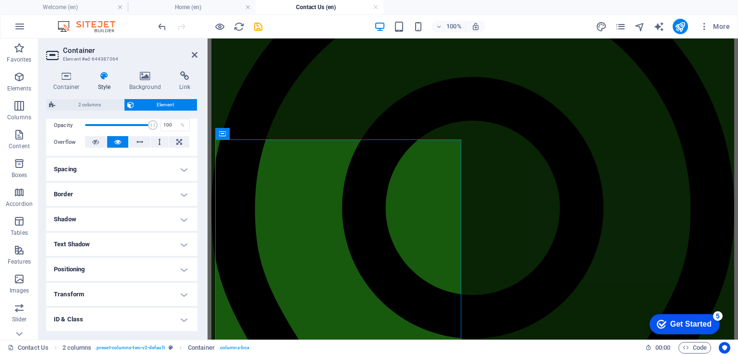
click at [109, 213] on h4 "Shadow" at bounding box center [121, 219] width 151 height 23
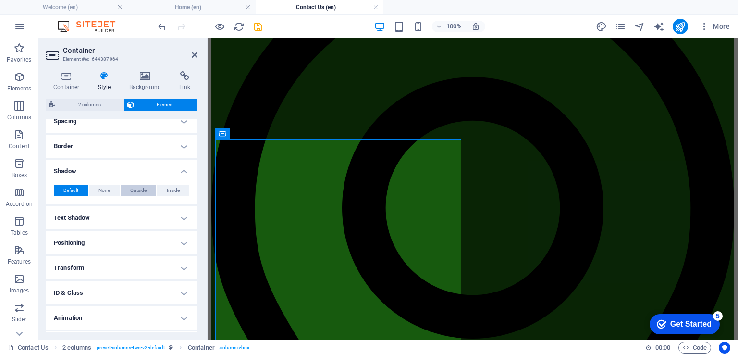
click at [138, 190] on span "Outside" at bounding box center [138, 191] width 16 height 12
type input "rgba(0, 0, 0, 0.2)"
type input "2"
type input "4"
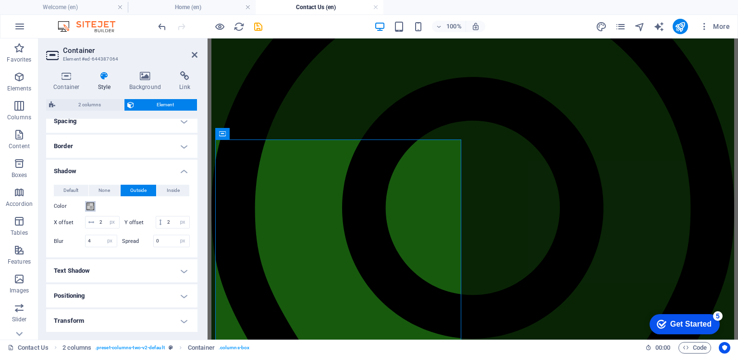
click at [90, 205] on span at bounding box center [91, 206] width 8 height 8
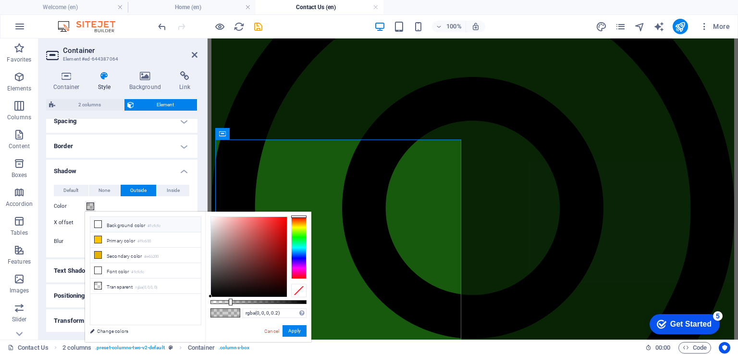
click at [98, 223] on icon at bounding box center [98, 224] width 7 height 7
click at [171, 187] on span "Inside" at bounding box center [173, 191] width 13 height 12
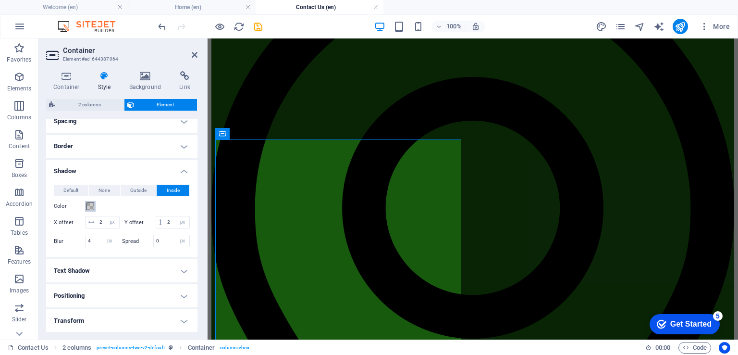
click at [90, 205] on span at bounding box center [91, 206] width 8 height 8
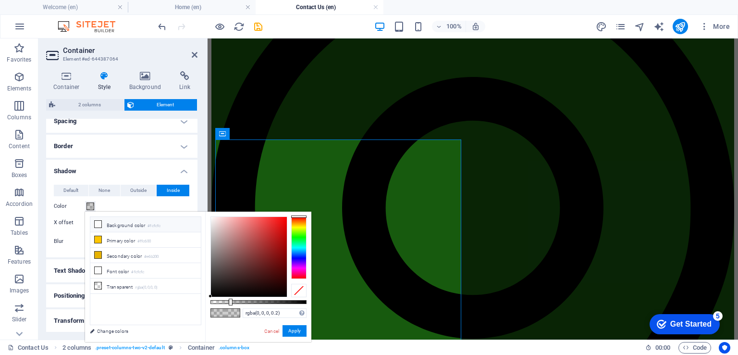
click at [99, 223] on icon at bounding box center [98, 224] width 7 height 7
type input "#fcfcfc"
click at [120, 174] on h4 "Shadow" at bounding box center [121, 168] width 151 height 17
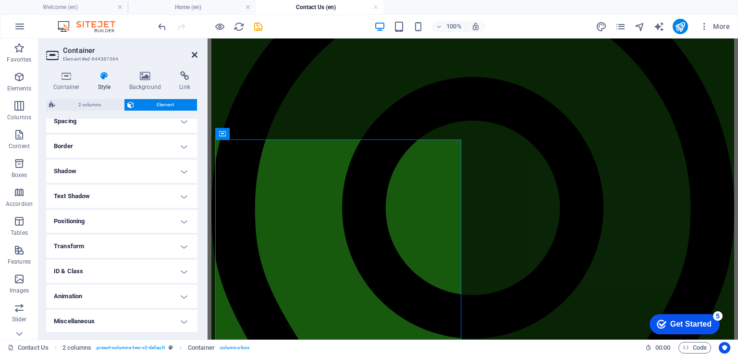
click at [194, 54] on icon at bounding box center [195, 55] width 6 height 8
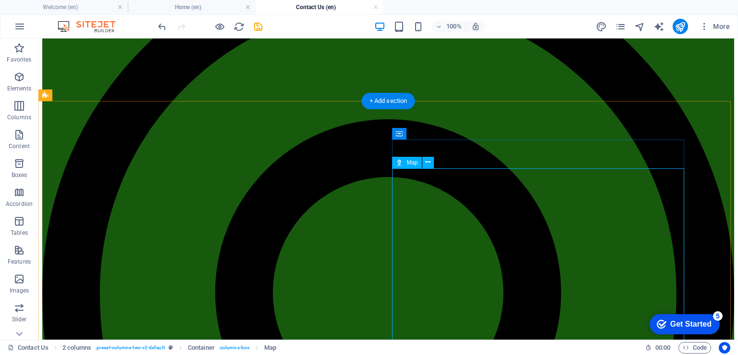
select select "1"
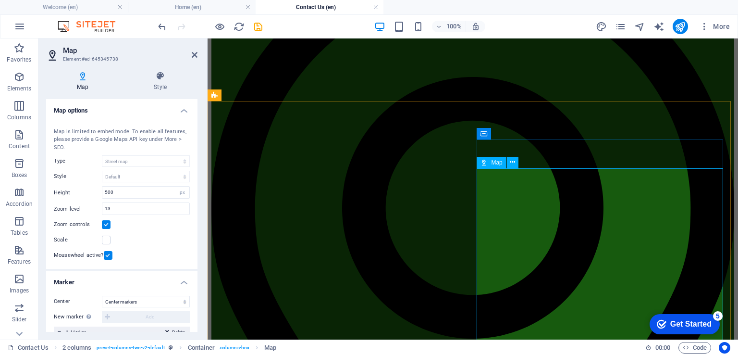
drag, startPoint x: 123, startPoint y: 191, endPoint x: 72, endPoint y: 194, distance: 51.0
click at [72, 194] on div "Height 500 px" at bounding box center [122, 192] width 136 height 12
type input "1000"
click at [148, 235] on div "Scale" at bounding box center [122, 240] width 136 height 12
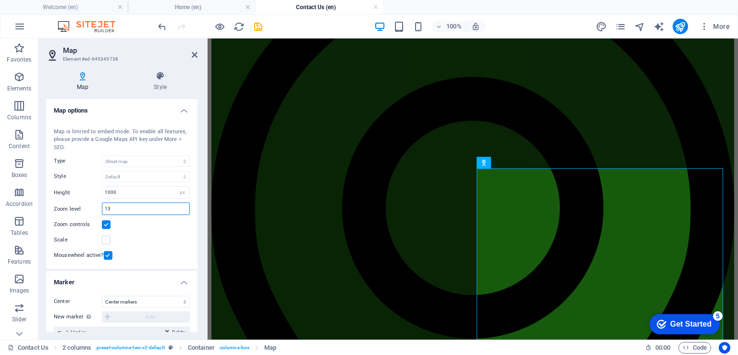
click at [119, 208] on input "13" at bounding box center [145, 209] width 87 height 12
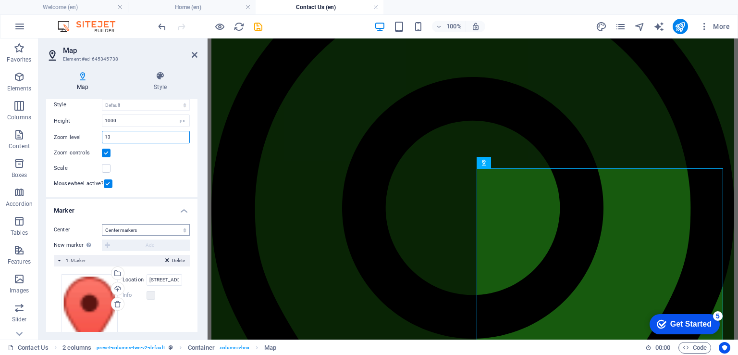
scroll to position [0, 0]
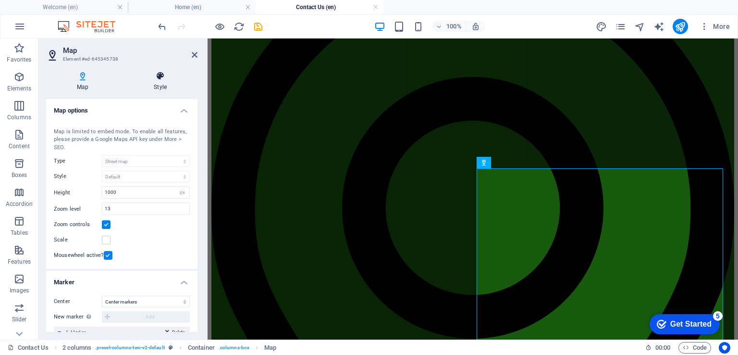
click at [159, 73] on icon at bounding box center [160, 76] width 74 height 10
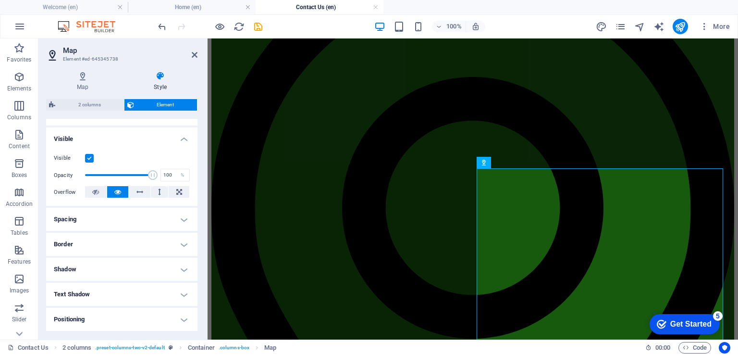
scroll to position [96, 0]
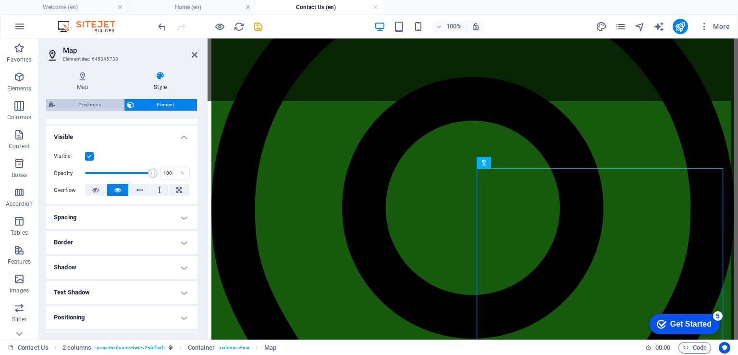
click at [92, 103] on span "2 columns" at bounding box center [89, 105] width 63 height 12
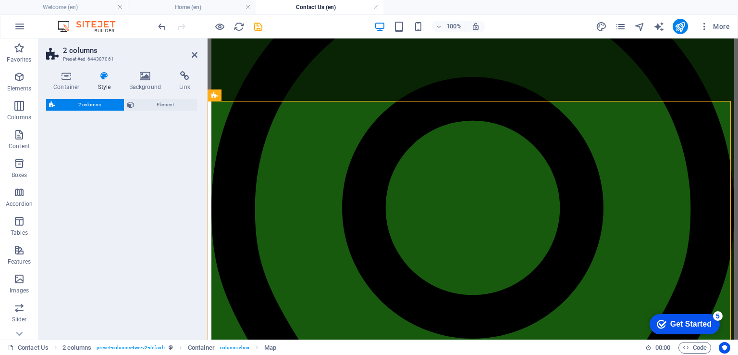
select select "rem"
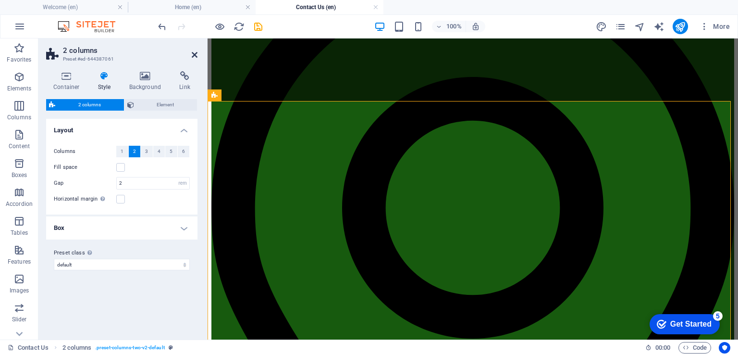
click at [192, 55] on icon at bounding box center [195, 55] width 6 height 8
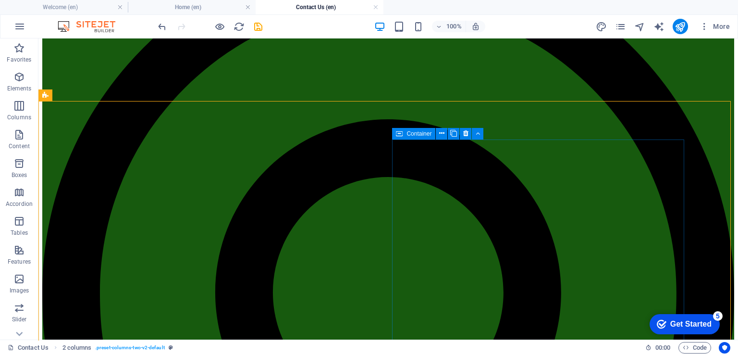
click at [401, 133] on icon at bounding box center [399, 134] width 7 height 12
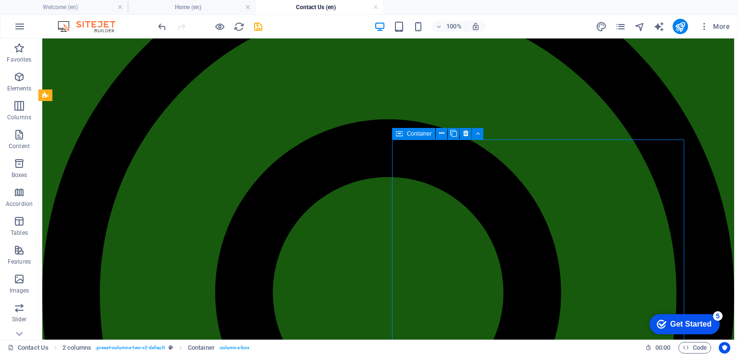
click at [400, 132] on icon at bounding box center [399, 134] width 7 height 12
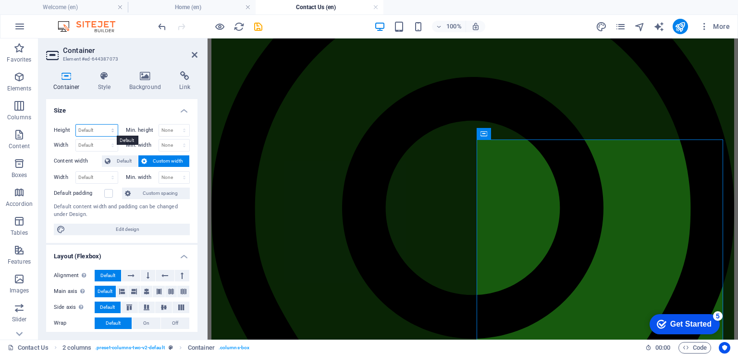
click at [106, 128] on select "Default px rem % vh vw" at bounding box center [97, 130] width 42 height 12
click at [108, 127] on select "Default px rem % vh vw" at bounding box center [97, 130] width 42 height 12
click at [104, 143] on select "Default px rem % em vh vw" at bounding box center [97, 145] width 42 height 12
click at [125, 158] on span "Default" at bounding box center [124, 161] width 22 height 12
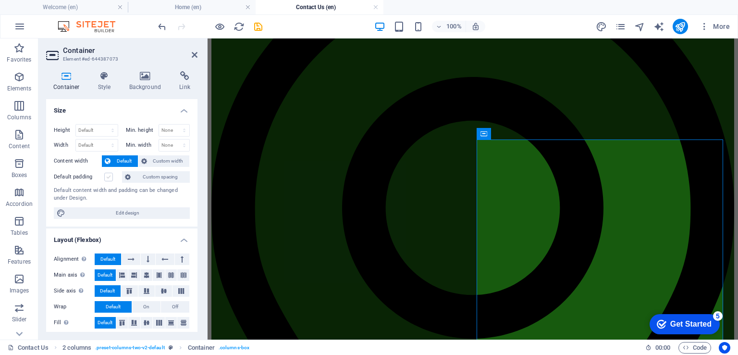
click at [111, 177] on label at bounding box center [108, 177] width 9 height 9
click at [0, 0] on input "Default padding" at bounding box center [0, 0] width 0 height 0
click at [174, 127] on select "None px rem % vh vw" at bounding box center [174, 130] width 31 height 12
click at [174, 126] on select "None px rem % vh vw" at bounding box center [174, 130] width 31 height 12
click at [102, 129] on select "Default px rem % vh vw" at bounding box center [97, 130] width 42 height 12
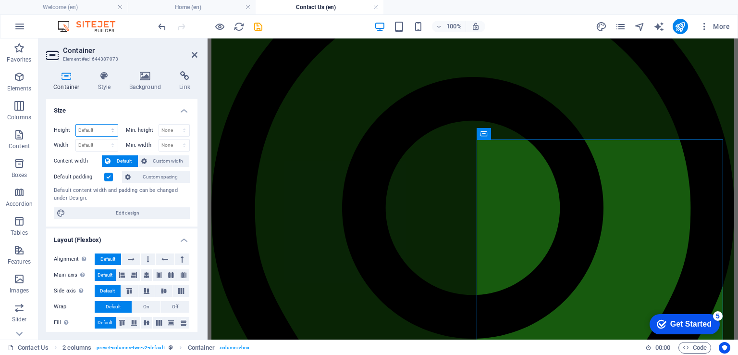
select select "%"
click at [103, 124] on select "Default px rem % vh vw" at bounding box center [97, 130] width 42 height 12
type input "100"
click at [174, 129] on select "None px rem % vh vw" at bounding box center [174, 130] width 31 height 12
select select "%"
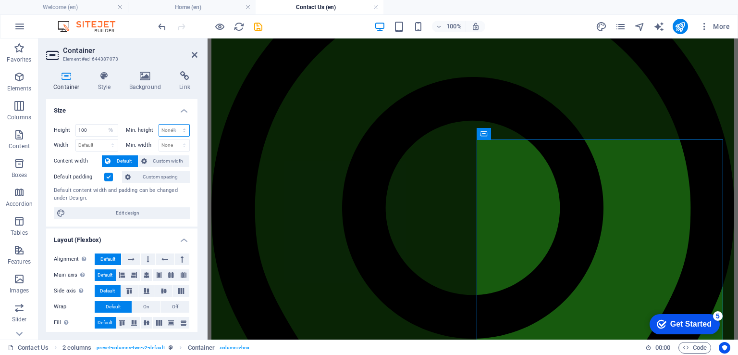
click at [174, 124] on select "None px rem % vh vw" at bounding box center [174, 130] width 31 height 12
type input "100"
click at [97, 143] on select "Default px rem % em vh vw" at bounding box center [97, 145] width 42 height 12
select select "%"
click at [103, 139] on select "Default px rem % em vh vw" at bounding box center [97, 145] width 42 height 12
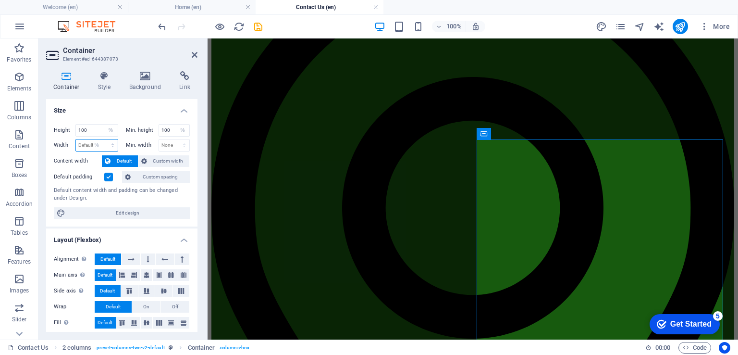
type input "45.67"
click at [168, 145] on select "None px rem % vh vw" at bounding box center [174, 145] width 31 height 12
select select "%"
click at [174, 139] on select "None px rem % vh vw" at bounding box center [174, 145] width 31 height 12
type input "100"
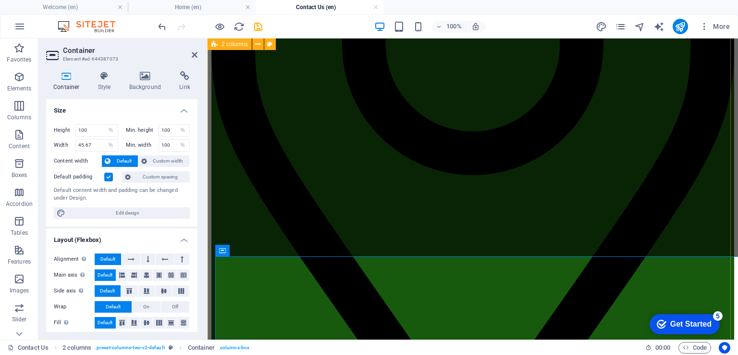
scroll to position [316, 0]
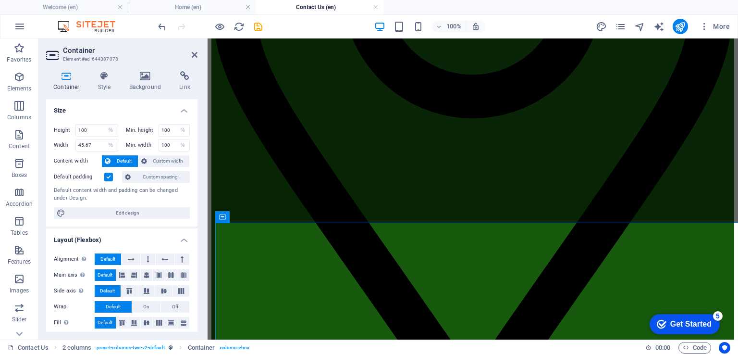
click at [65, 77] on icon at bounding box center [66, 76] width 41 height 10
click at [167, 158] on span "Custom width" at bounding box center [168, 161] width 37 height 12
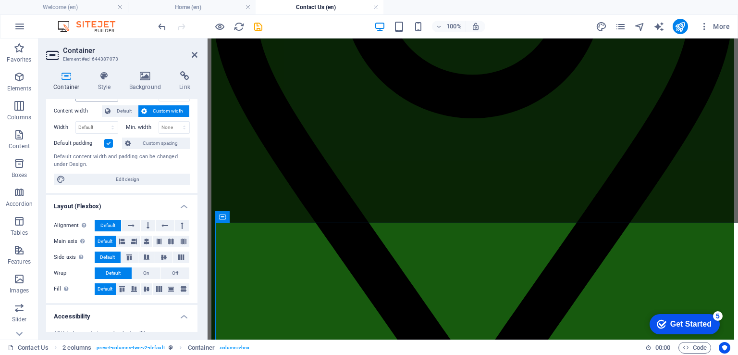
scroll to position [0, 0]
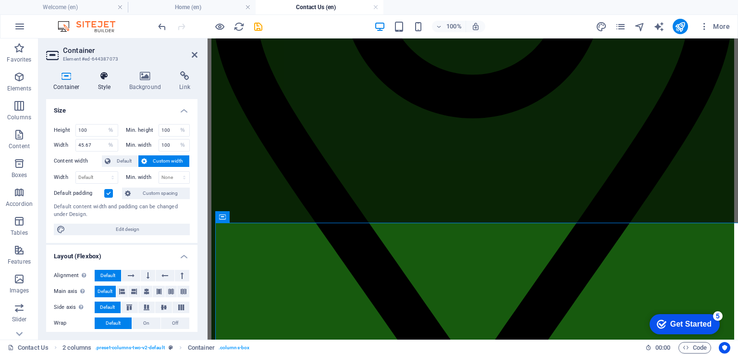
click at [103, 79] on icon at bounding box center [104, 76] width 27 height 10
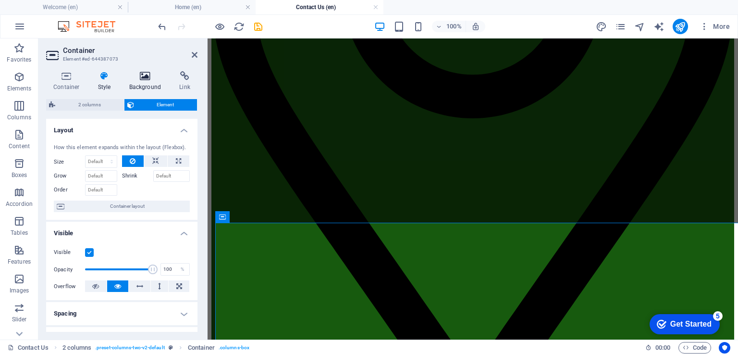
click at [141, 75] on icon at bounding box center [145, 76] width 47 height 10
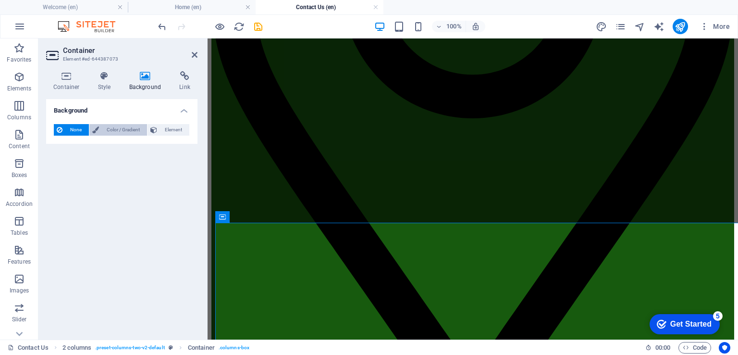
click at [122, 127] on span "Color / Gradient" at bounding box center [123, 130] width 42 height 12
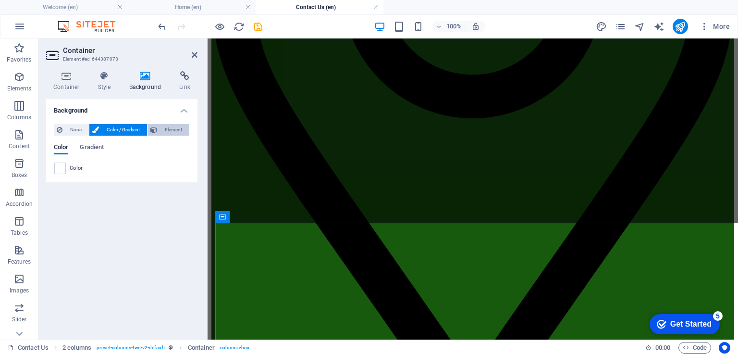
click at [173, 128] on span "Element" at bounding box center [173, 130] width 26 height 12
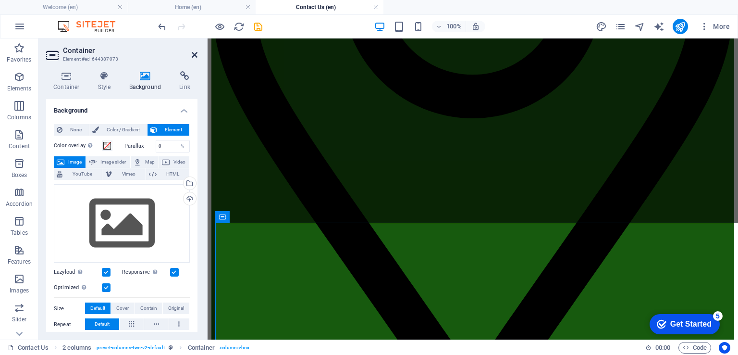
click at [195, 52] on icon at bounding box center [195, 55] width 6 height 8
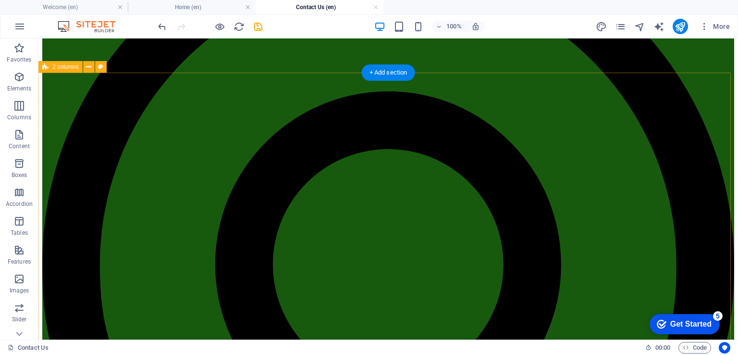
scroll to position [268, 0]
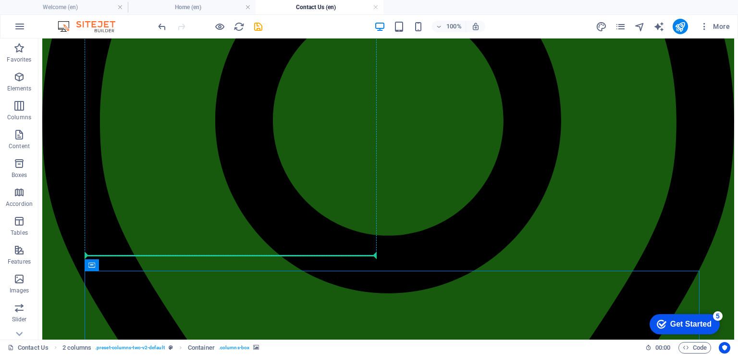
drag, startPoint x: 136, startPoint y: 304, endPoint x: 106, endPoint y: 186, distance: 121.6
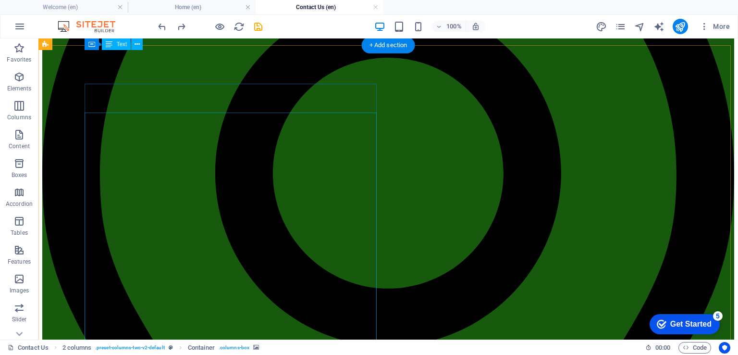
scroll to position [124, 0]
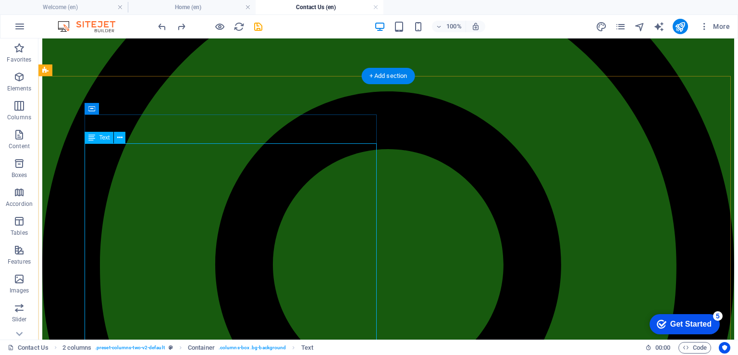
scroll to position [28, 0]
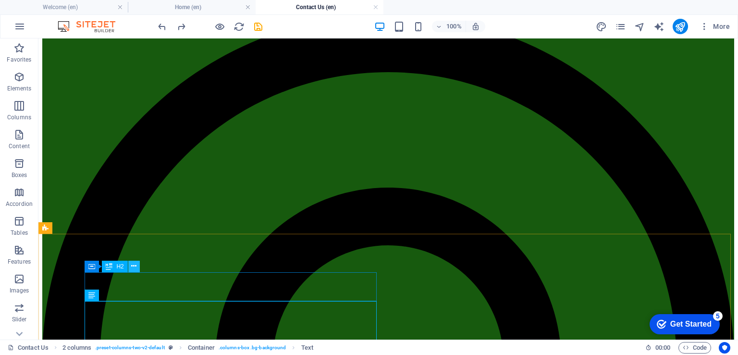
click at [137, 266] on button at bounding box center [134, 266] width 12 height 12
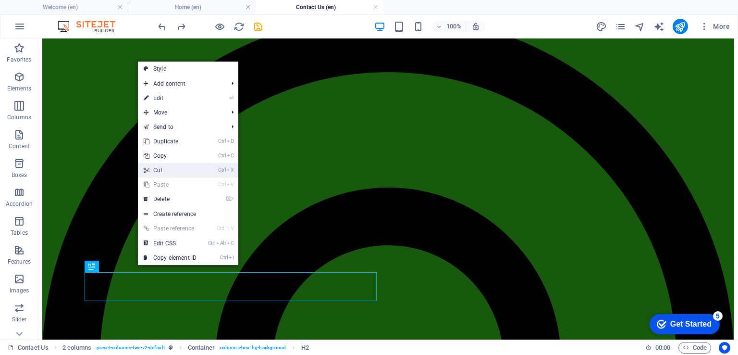
click at [161, 170] on link "Ctrl X Cut" at bounding box center [170, 170] width 64 height 14
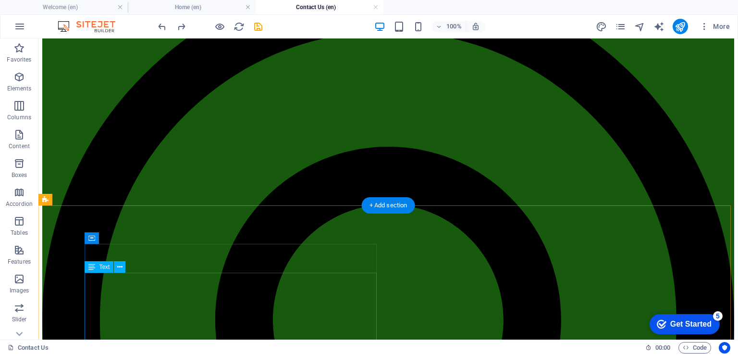
scroll to position [76, 0]
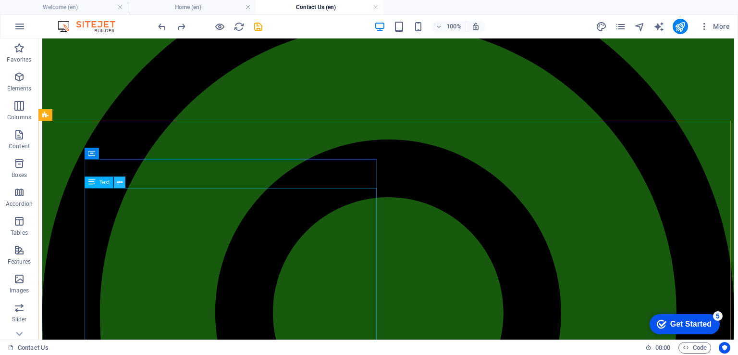
click at [116, 181] on button at bounding box center [120, 182] width 12 height 12
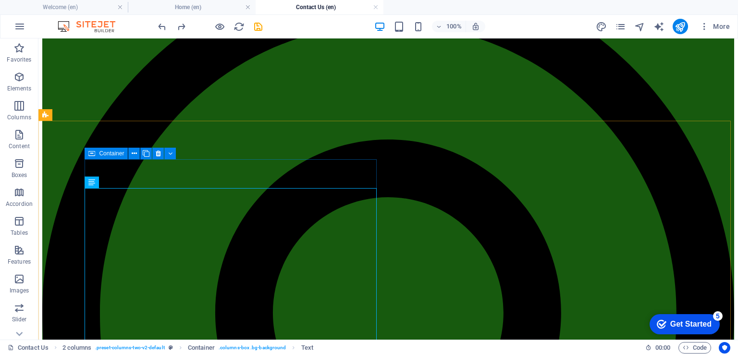
click at [93, 152] on icon at bounding box center [91, 154] width 7 height 12
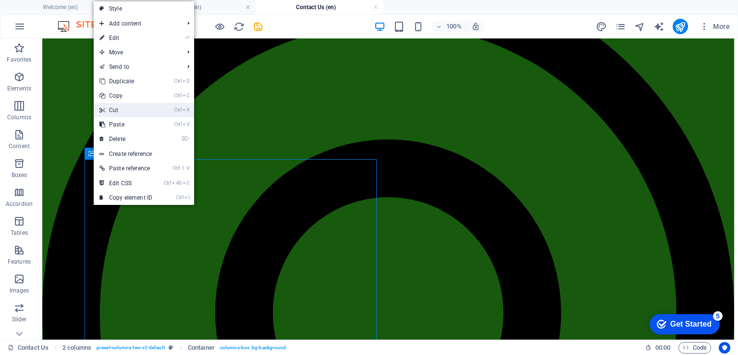
click at [114, 108] on link "Ctrl X Cut" at bounding box center [126, 110] width 64 height 14
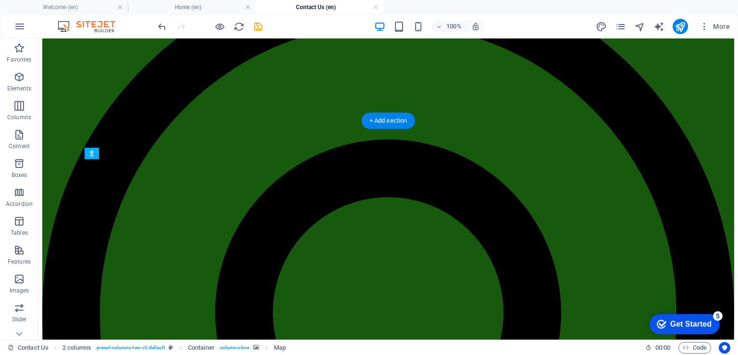
drag, startPoint x: 246, startPoint y: 197, endPoint x: 244, endPoint y: 182, distance: 15.0
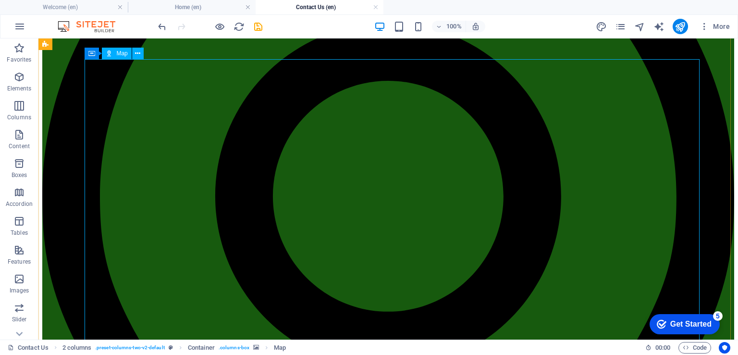
scroll to position [96, 0]
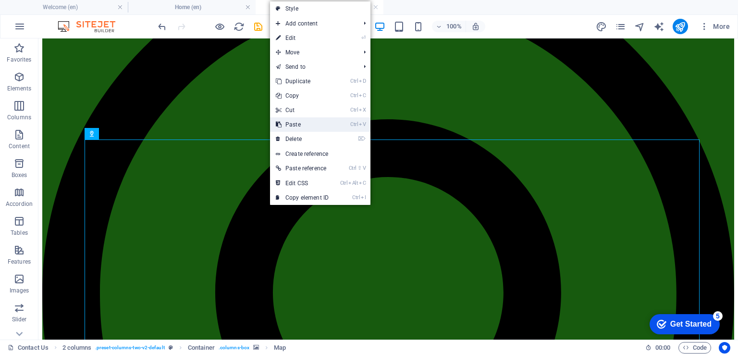
click at [299, 124] on link "Ctrl V Paste" at bounding box center [302, 124] width 64 height 14
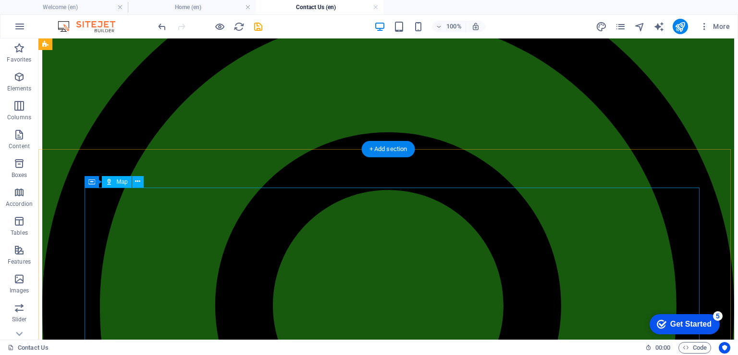
scroll to position [48, 0]
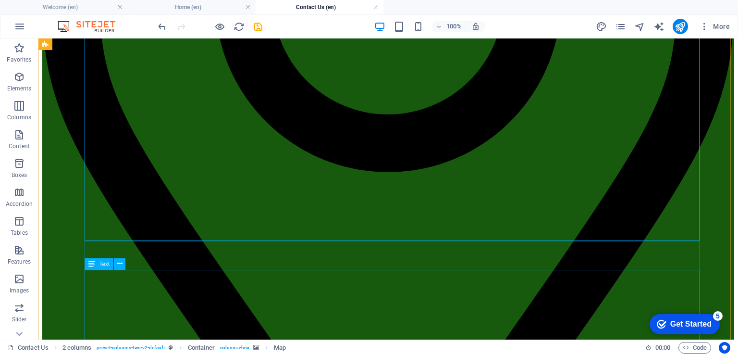
scroll to position [481, 0]
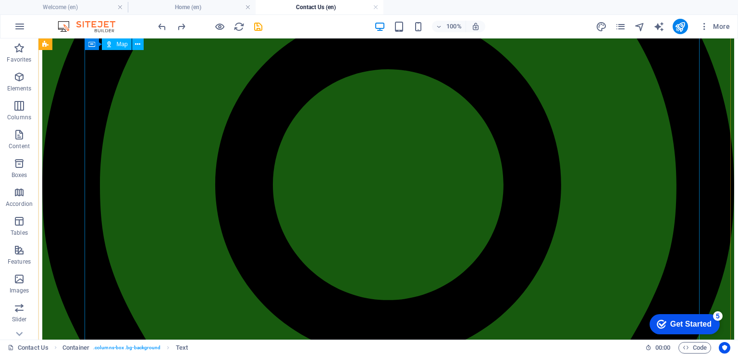
scroll to position [96, 0]
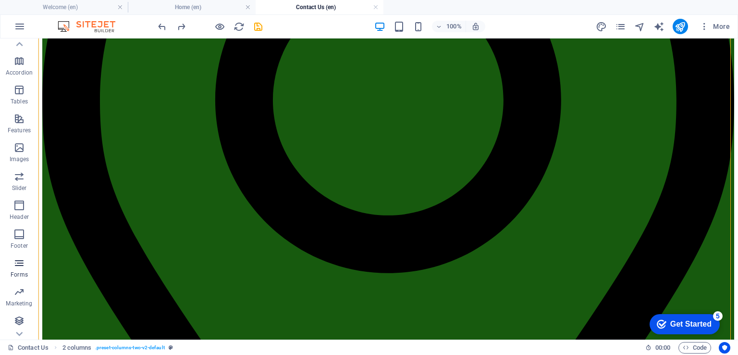
scroll to position [132, 0]
click at [19, 259] on icon "button" at bounding box center [19, 263] width 12 height 12
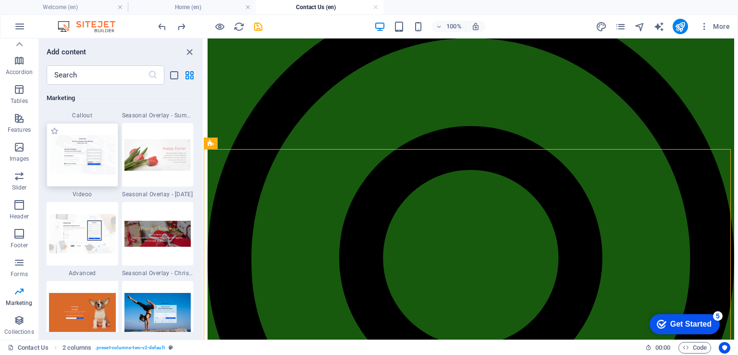
scroll to position [8074, 0]
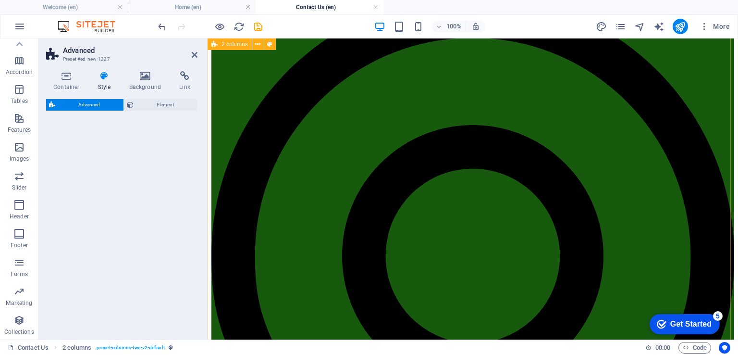
select select "%"
select select "rem"
select select "px"
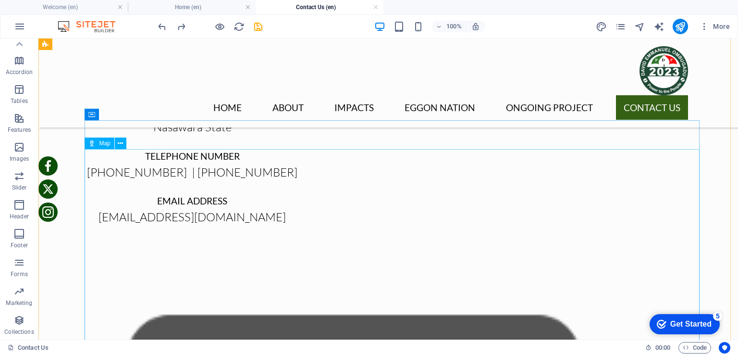
scroll to position [433, 0]
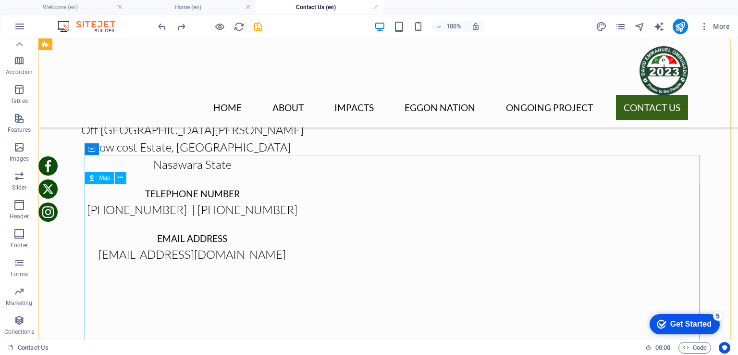
scroll to position [384, 0]
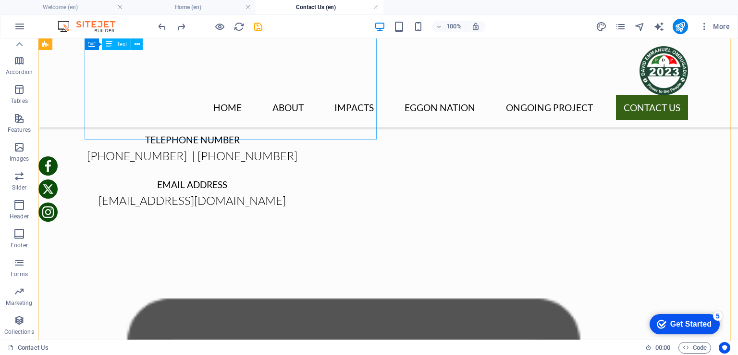
drag, startPoint x: 158, startPoint y: 215, endPoint x: 360, endPoint y: 136, distance: 217.8
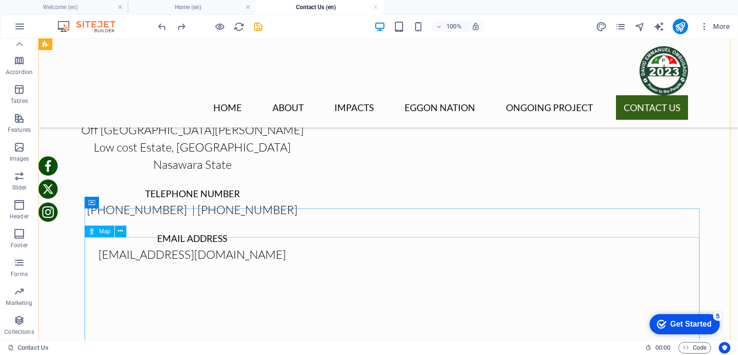
scroll to position [336, 0]
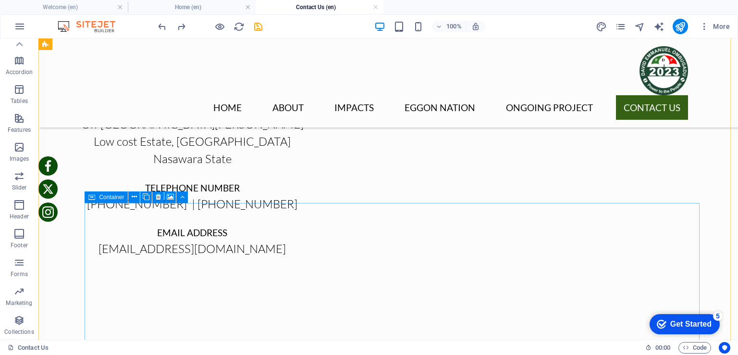
click at [94, 197] on icon at bounding box center [91, 197] width 7 height 12
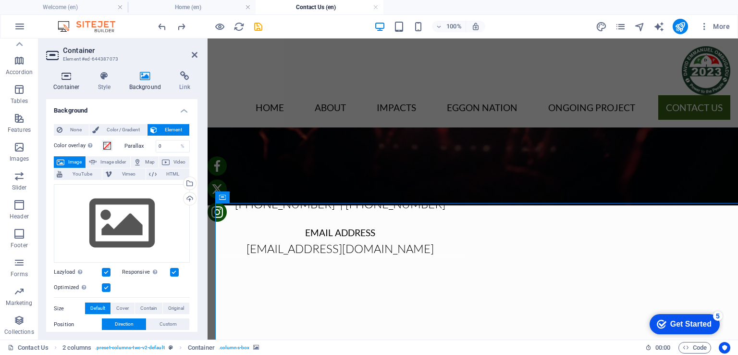
click at [74, 79] on icon at bounding box center [66, 76] width 41 height 10
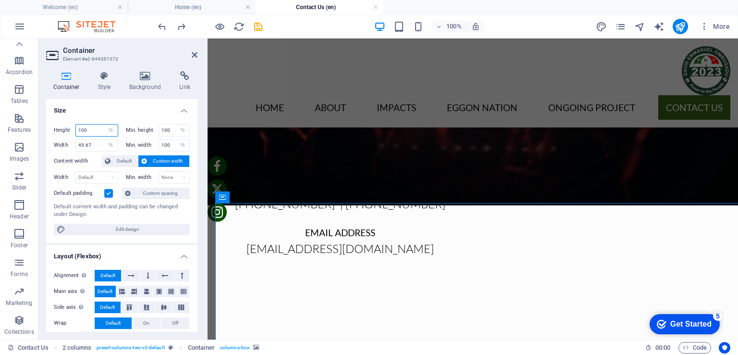
drag, startPoint x: 96, startPoint y: 127, endPoint x: 71, endPoint y: 131, distance: 25.2
click at [73, 131] on div "Height 100 Default px rem % vh vw" at bounding box center [86, 130] width 64 height 12
click at [130, 158] on span "Default" at bounding box center [124, 161] width 22 height 12
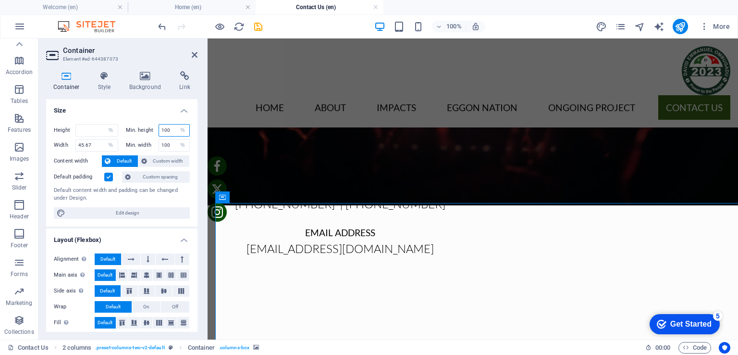
drag, startPoint x: 173, startPoint y: 127, endPoint x: 132, endPoint y: 134, distance: 42.0
click at [133, 134] on div "Min. height 100 None px rem % vh vw" at bounding box center [158, 130] width 64 height 12
drag, startPoint x: 144, startPoint y: 149, endPoint x: 79, endPoint y: 154, distance: 65.1
click at [79, 154] on div "Height Default px rem % vh vw Min. height None px rem % vh vw Width 45.67 Defau…" at bounding box center [121, 171] width 151 height 110
click at [169, 144] on input "100" at bounding box center [174, 145] width 31 height 12
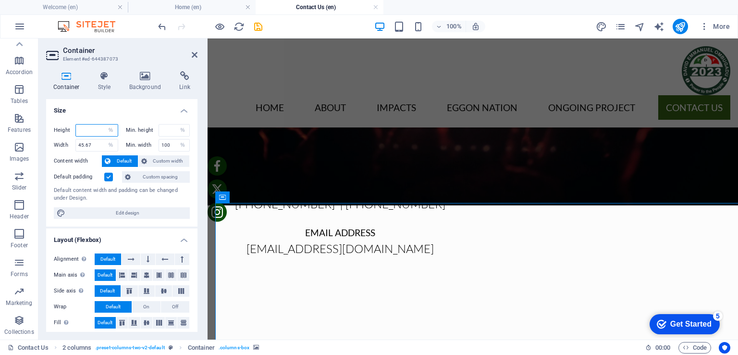
click at [87, 129] on input "number" at bounding box center [97, 130] width 42 height 12
click at [174, 143] on input "100" at bounding box center [174, 145] width 31 height 12
click at [86, 129] on input "number" at bounding box center [97, 130] width 42 height 12
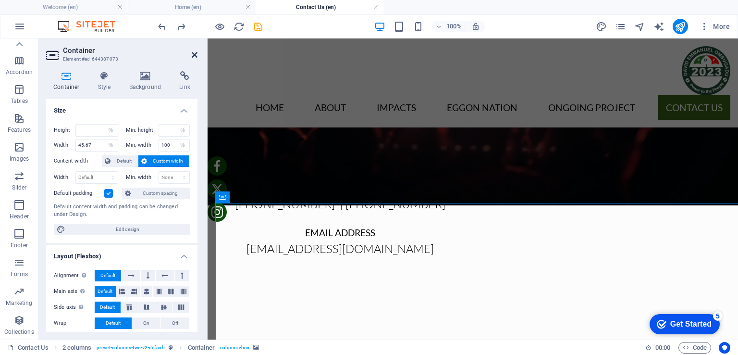
click at [197, 55] on icon at bounding box center [195, 55] width 6 height 8
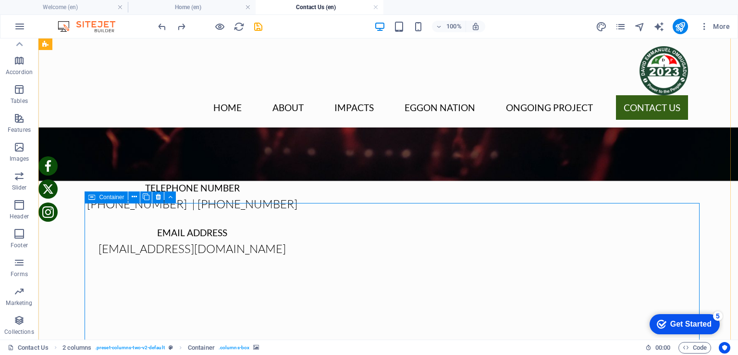
click at [93, 198] on icon at bounding box center [91, 197] width 7 height 12
select select "%"
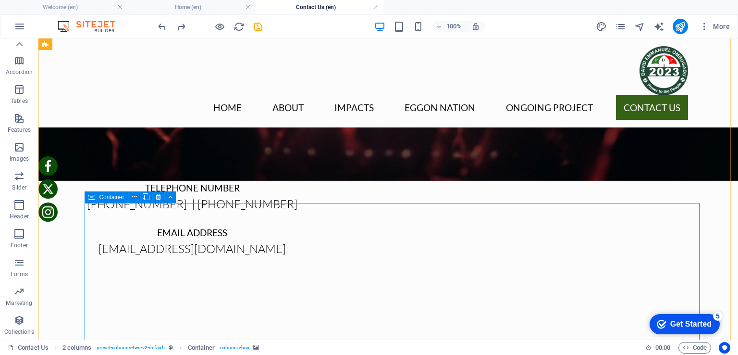
select select "%"
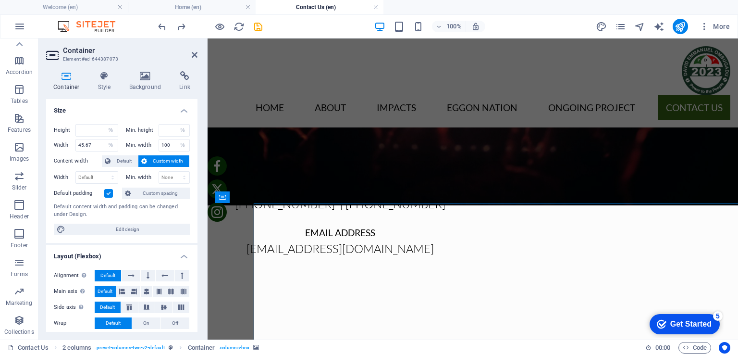
type input "100"
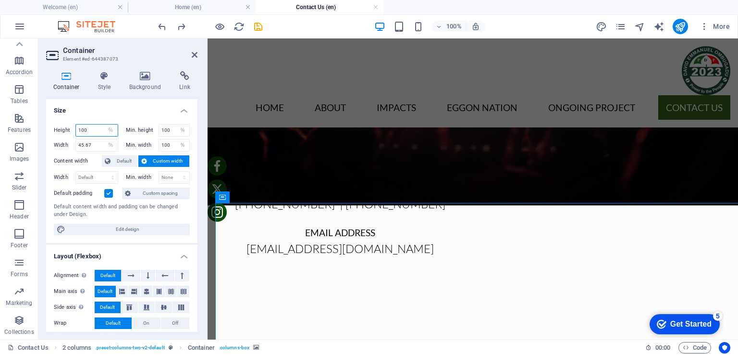
click at [101, 129] on input "100" at bounding box center [97, 130] width 42 height 12
click at [95, 143] on input "45.67" at bounding box center [97, 145] width 42 height 12
click at [171, 143] on input "100" at bounding box center [174, 145] width 31 height 12
click at [169, 129] on input "100" at bounding box center [174, 130] width 31 height 12
click at [110, 129] on select "Default px rem % vh vw" at bounding box center [110, 130] width 13 height 12
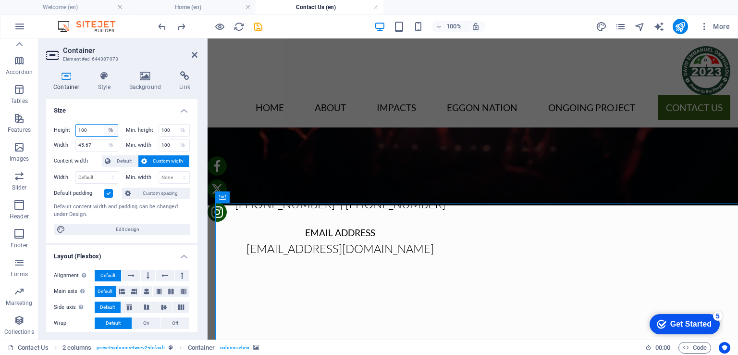
select select "default"
click at [104, 124] on select "Default px rem % vh vw" at bounding box center [110, 130] width 13 height 12
select select "DISABLED_OPTION_VALUE"
click at [184, 128] on select "None px rem % vh vw" at bounding box center [182, 130] width 13 height 12
select select "gcjaesfet4g"
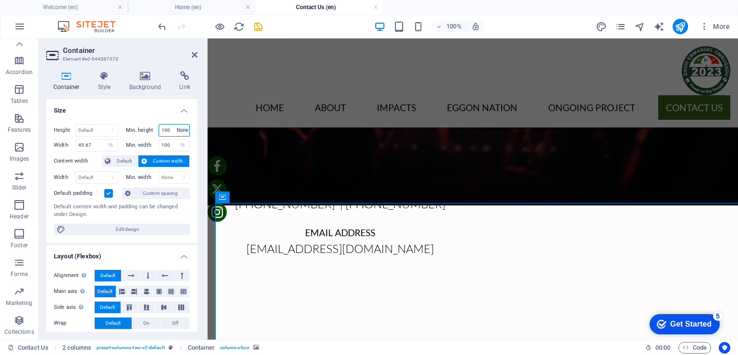
click at [176, 124] on select "None px rem % vh vw" at bounding box center [182, 130] width 13 height 12
select select "DISABLED_OPTION_VALUE"
click at [111, 129] on select "Default px rem % vh vw" at bounding box center [97, 130] width 42 height 12
click at [136, 114] on h4 "Size" at bounding box center [121, 107] width 151 height 17
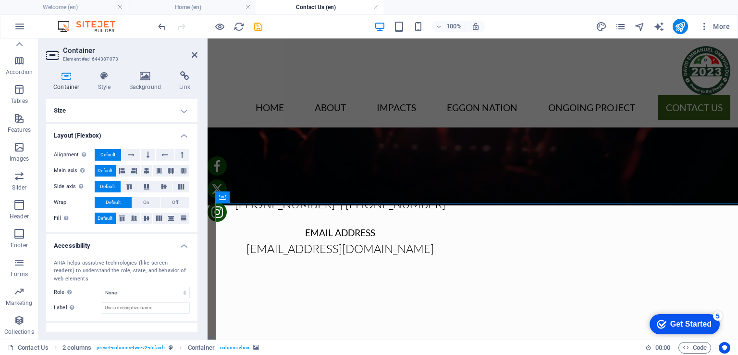
click at [60, 80] on icon at bounding box center [66, 76] width 41 height 10
click at [67, 77] on icon at bounding box center [66, 76] width 41 height 10
click at [105, 81] on h4 "Style" at bounding box center [106, 81] width 31 height 20
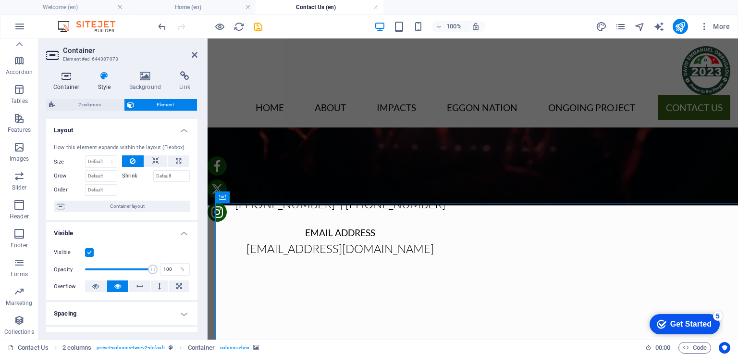
click at [66, 81] on h4 "Container" at bounding box center [68, 81] width 45 height 20
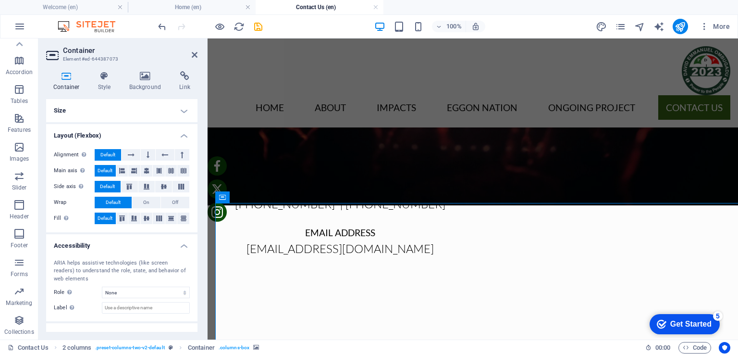
click at [181, 107] on h4 "Size" at bounding box center [121, 110] width 151 height 23
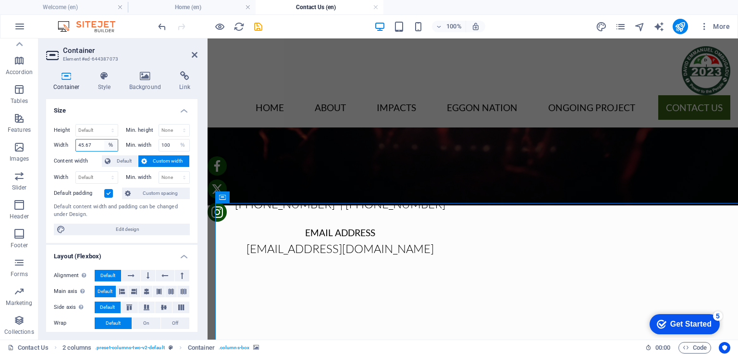
click at [108, 145] on select "Default px rem % em vh vw" at bounding box center [110, 145] width 13 height 12
select select "default"
click at [104, 139] on select "Default px rem % em vh vw" at bounding box center [110, 145] width 13 height 12
select select "DISABLED_OPTION_VALUE"
click at [184, 143] on select "None px rem % vh vw" at bounding box center [182, 145] width 13 height 12
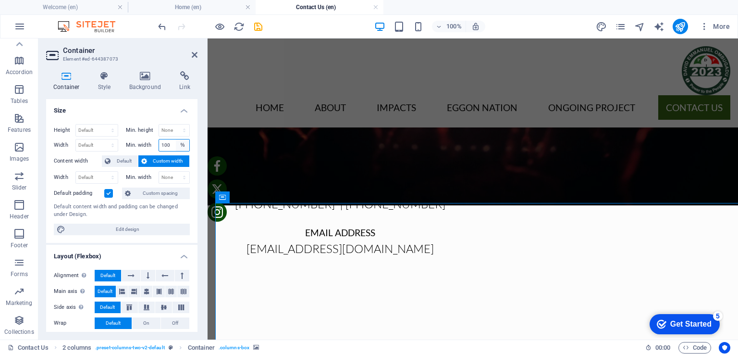
select select "pn07qea5vls"
click at [176, 139] on select "None px rem % vh vw" at bounding box center [182, 145] width 13 height 12
select select "DISABLED_OPTION_VALUE"
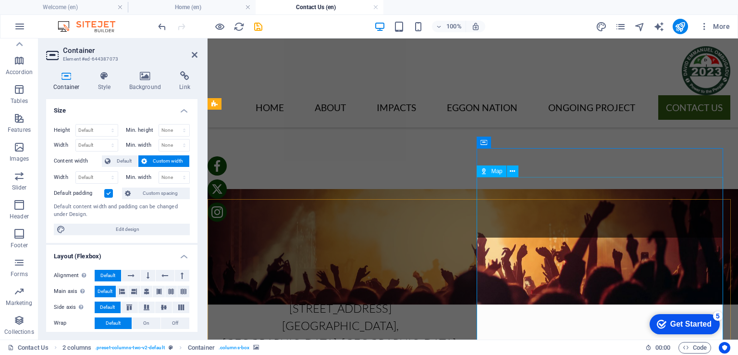
scroll to position [96, 0]
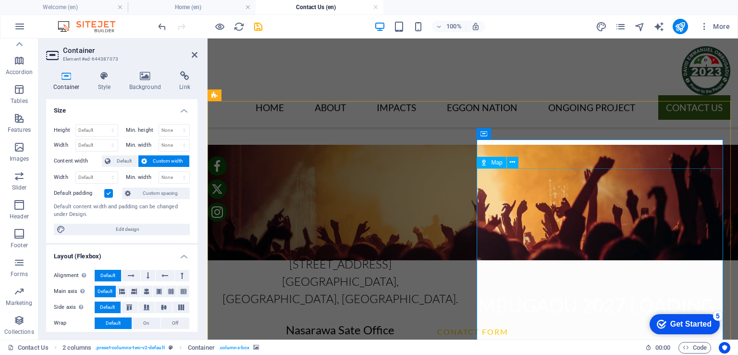
click at [193, 53] on icon at bounding box center [195, 55] width 6 height 8
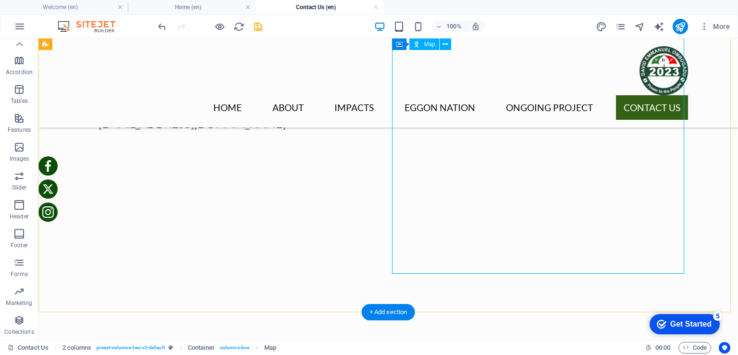
scroll to position [481, 0]
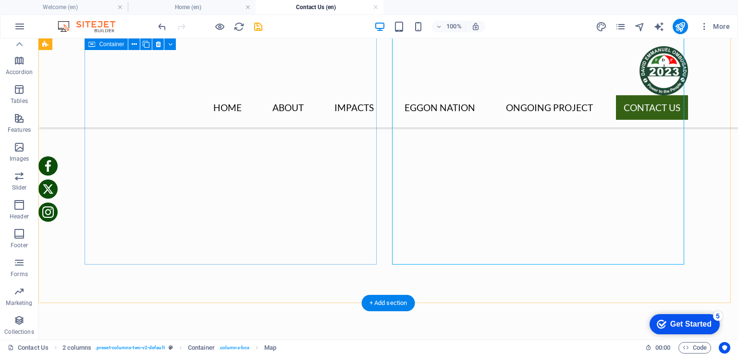
scroll to position [384, 0]
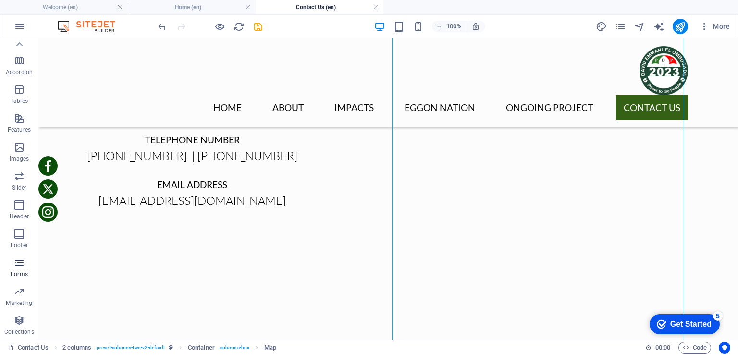
click at [15, 265] on icon "button" at bounding box center [19, 263] width 12 height 12
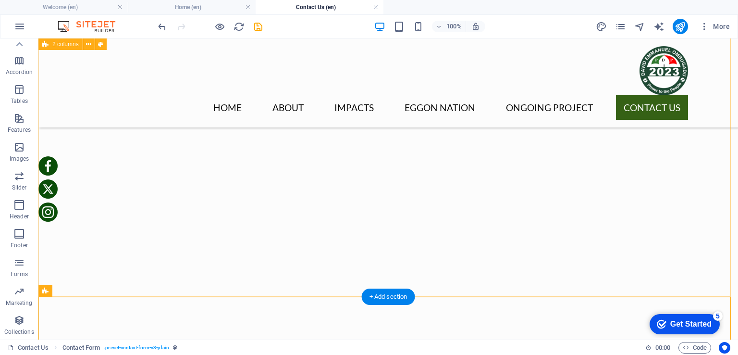
scroll to position [508, 0]
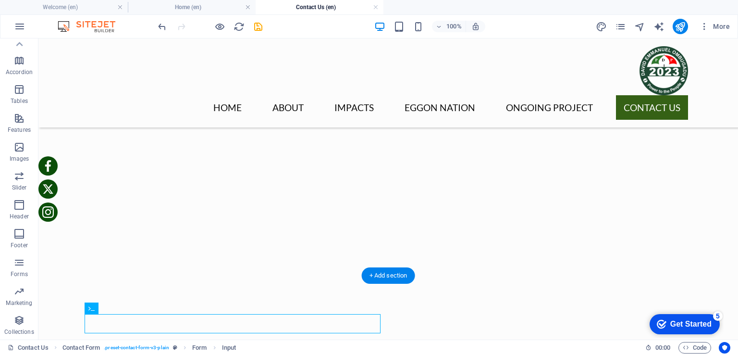
drag, startPoint x: 156, startPoint y: 347, endPoint x: 183, endPoint y: 113, distance: 234.6
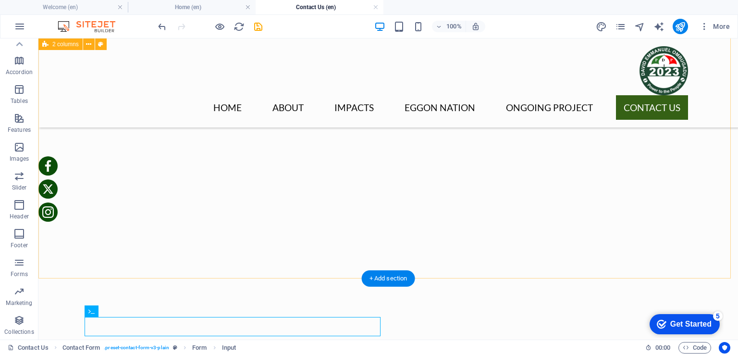
scroll to position [459, 0]
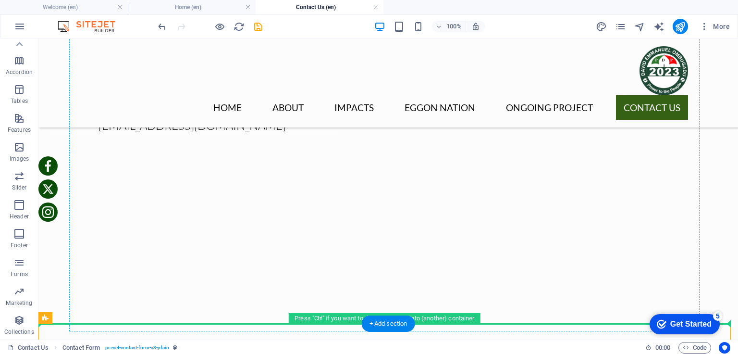
drag, startPoint x: 118, startPoint y: 358, endPoint x: 194, endPoint y: 174, distance: 198.1
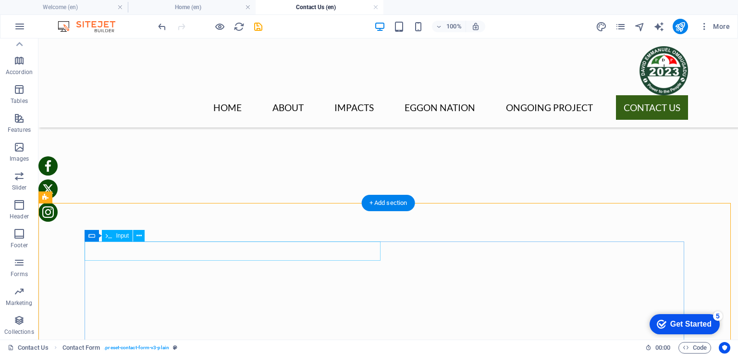
scroll to position [604, 0]
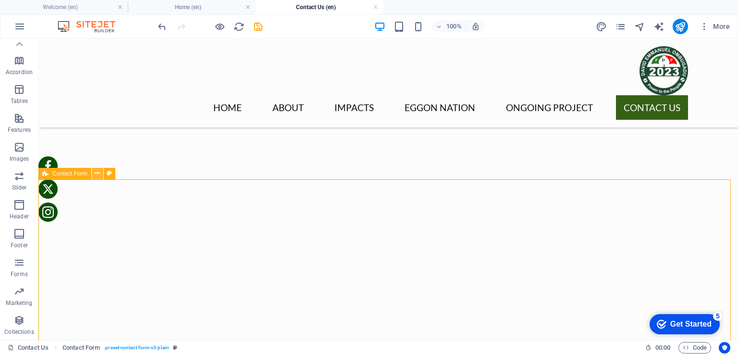
click at [96, 174] on icon at bounding box center [97, 173] width 5 height 10
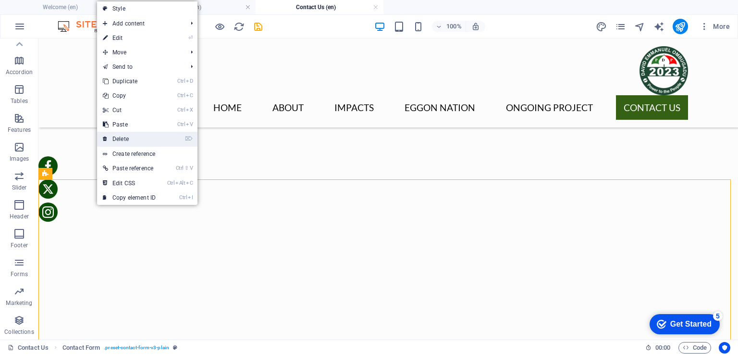
click at [122, 137] on link "⌦ Delete" at bounding box center [129, 139] width 64 height 14
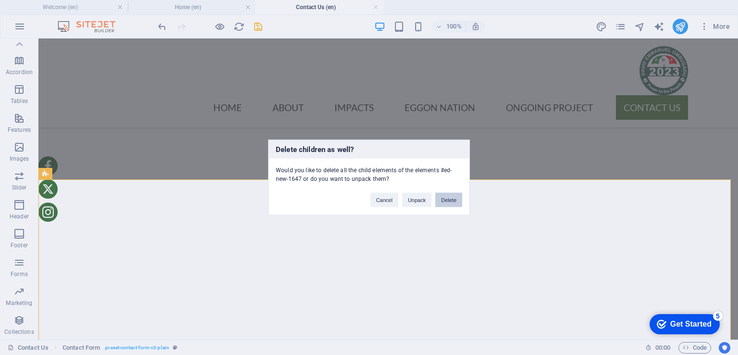
click at [450, 197] on button "Delete" at bounding box center [448, 200] width 27 height 14
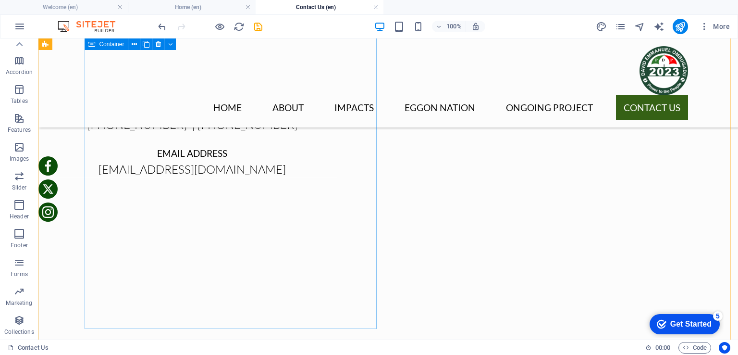
scroll to position [411, 0]
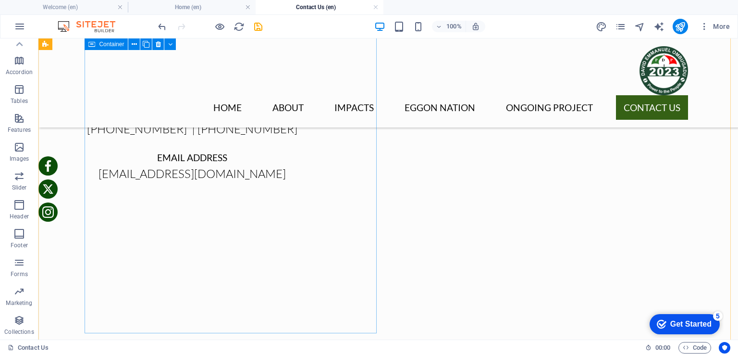
click at [248, 167] on div "Contact us Federal Capital Territory Office 14 Dubai Crescent, Suncity Estate L…" at bounding box center [192, 38] width 292 height 288
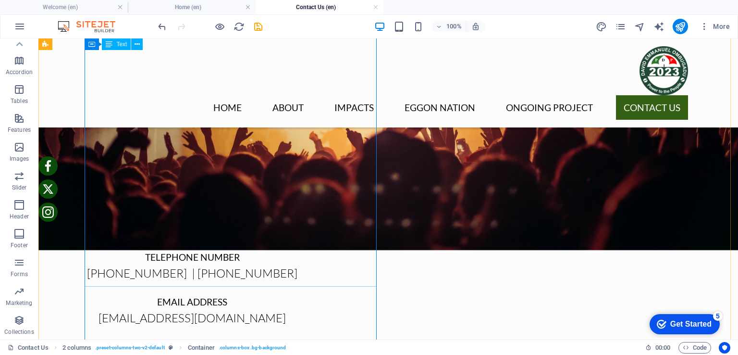
scroll to position [75, 0]
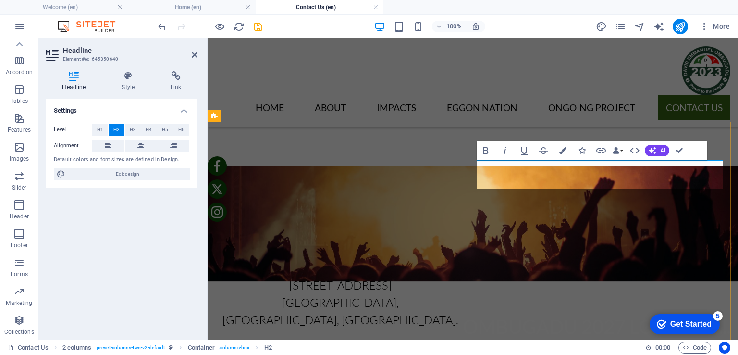
click at [127, 75] on icon at bounding box center [128, 76] width 45 height 10
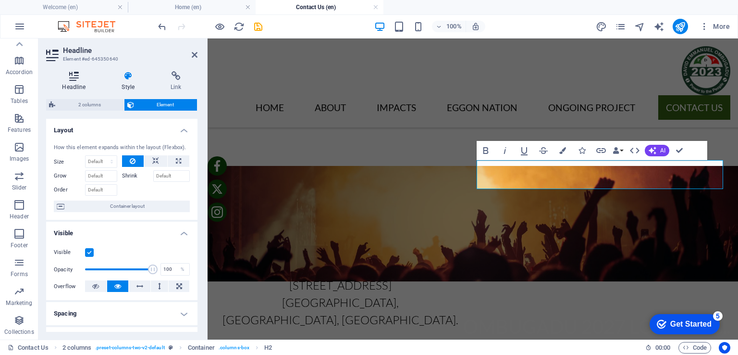
click at [75, 75] on icon at bounding box center [74, 76] width 56 height 10
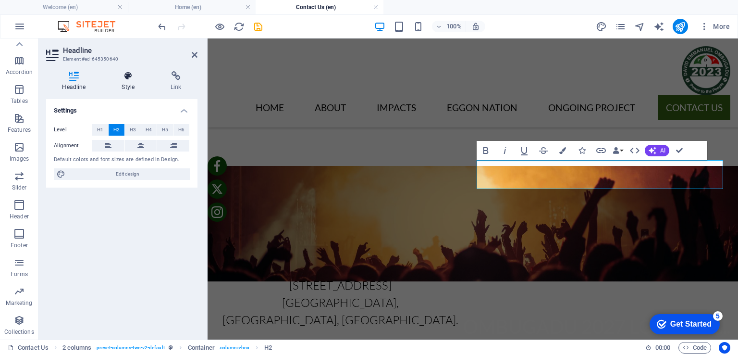
click at [125, 77] on icon at bounding box center [128, 76] width 45 height 10
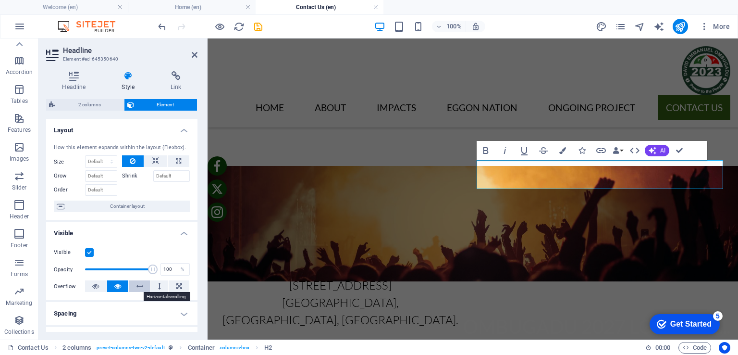
click at [140, 284] on icon at bounding box center [139, 286] width 7 height 12
click at [115, 285] on icon at bounding box center [117, 286] width 7 height 12
click at [94, 285] on icon at bounding box center [95, 286] width 7 height 12
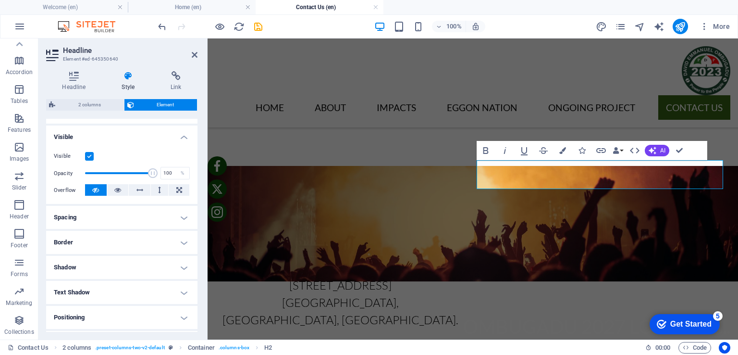
scroll to position [144, 0]
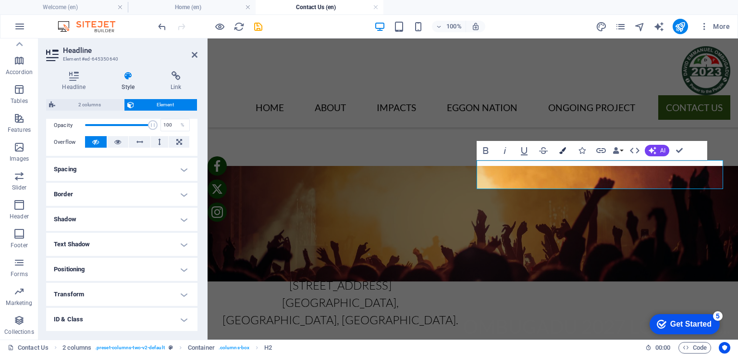
click at [563, 149] on icon "button" at bounding box center [562, 150] width 7 height 7
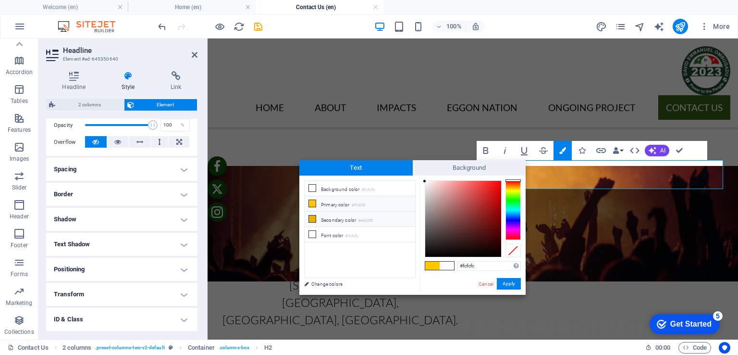
click at [308, 217] on li "Secondary color #e6b200" at bounding box center [360, 218] width 111 height 15
type input "#e6b200"
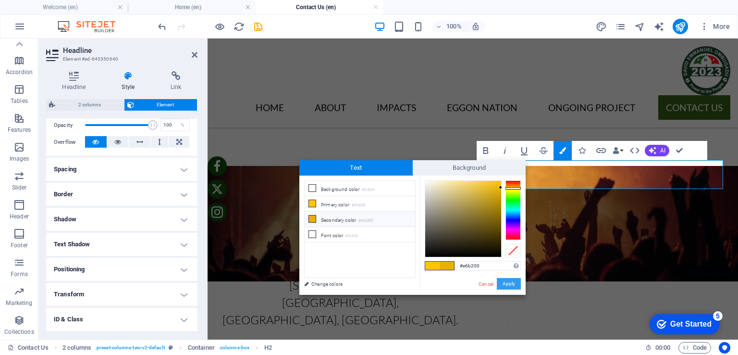
click at [509, 282] on button "Apply" at bounding box center [509, 284] width 24 height 12
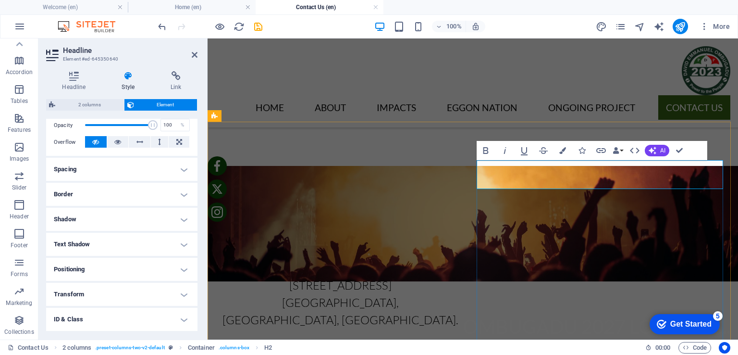
drag, startPoint x: 581, startPoint y: 174, endPoint x: 738, endPoint y: 174, distance: 157.2
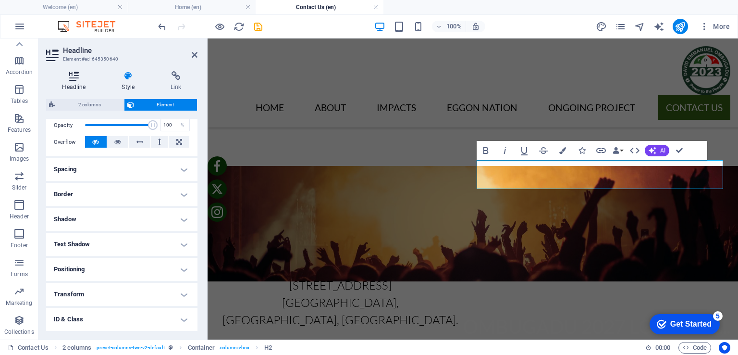
click at [75, 81] on h4 "Headline" at bounding box center [76, 81] width 60 height 20
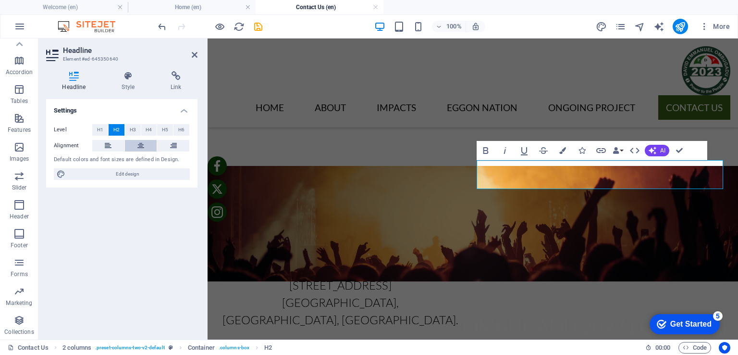
click at [143, 141] on icon at bounding box center [140, 146] width 7 height 12
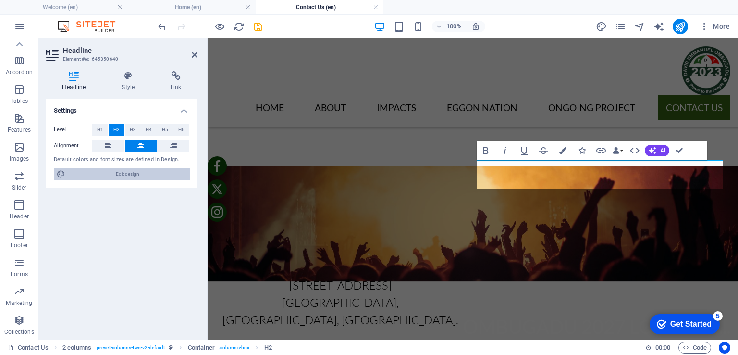
click at [134, 173] on span "Edit design" at bounding box center [127, 174] width 119 height 12
select select "rem"
select select "300"
select select "px"
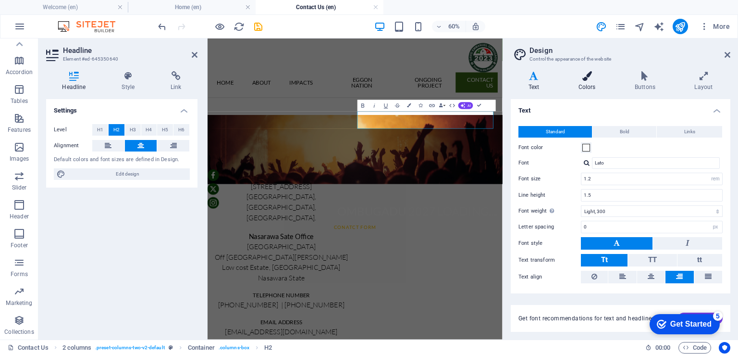
click at [586, 77] on icon at bounding box center [587, 76] width 52 height 10
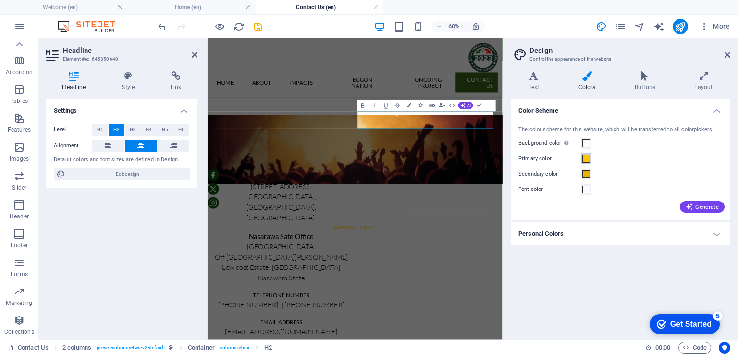
click at [587, 158] on span at bounding box center [587, 159] width 8 height 8
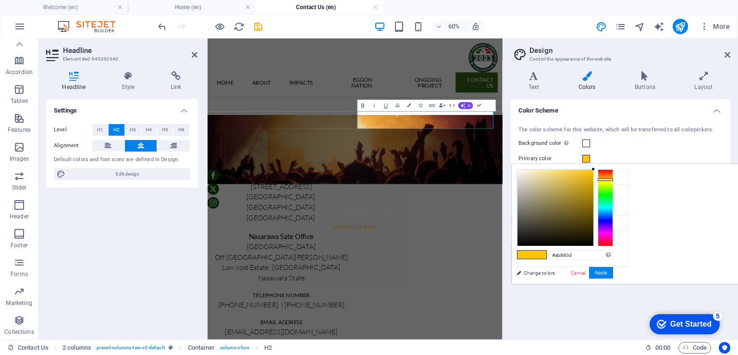
click at [594, 194] on div at bounding box center [556, 208] width 76 height 76
click at [525, 204] on icon at bounding box center [524, 207] width 7 height 7
click at [594, 194] on div at bounding box center [556, 208] width 76 height 76
click at [594, 190] on div at bounding box center [556, 208] width 76 height 76
type input "#aa8509"
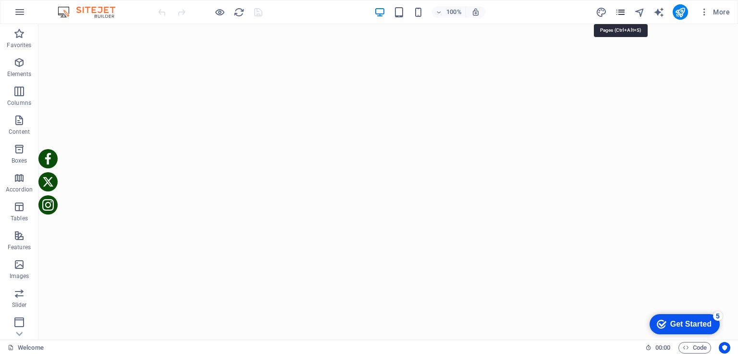
click at [624, 12] on icon "pages" at bounding box center [620, 12] width 11 height 11
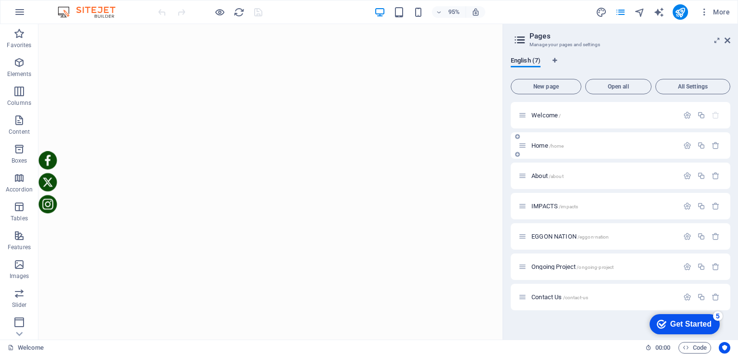
click at [540, 147] on span "Home /home" at bounding box center [548, 145] width 32 height 7
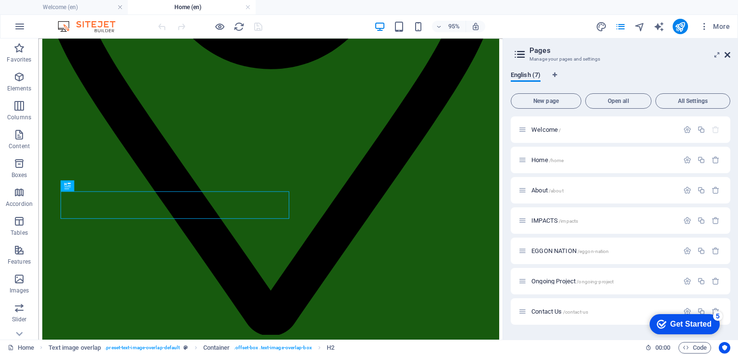
scroll to position [333, 0]
click at [728, 54] on icon at bounding box center [728, 55] width 6 height 8
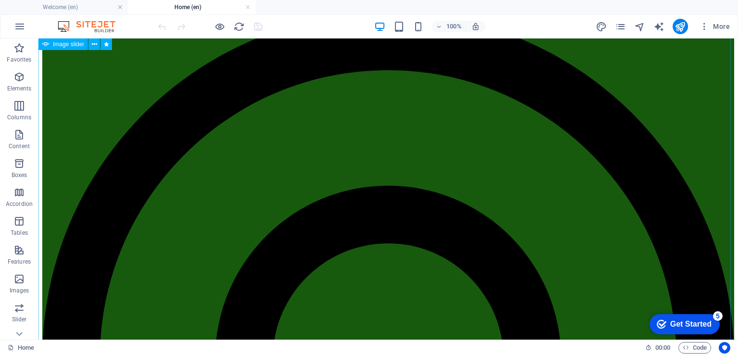
scroll to position [0, 0]
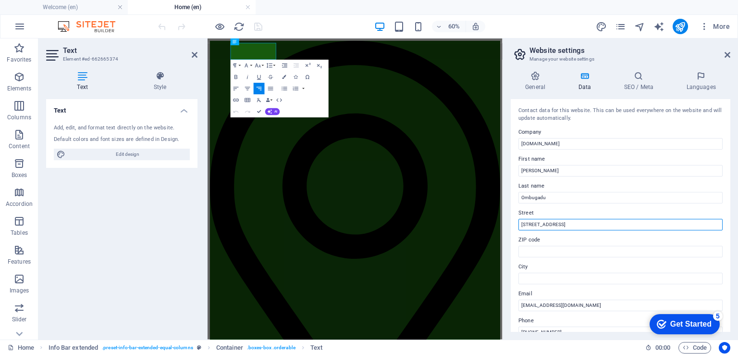
click at [559, 225] on input "[STREET_ADDRESS]" at bounding box center [621, 225] width 204 height 12
type input "14 Dubai Cres., Suncity, FCT"
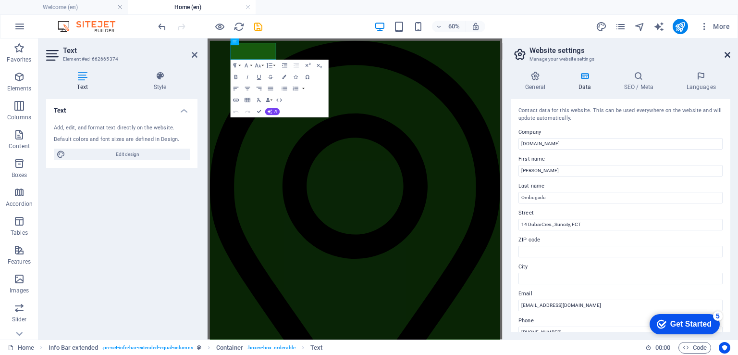
click at [727, 54] on icon at bounding box center [728, 55] width 6 height 8
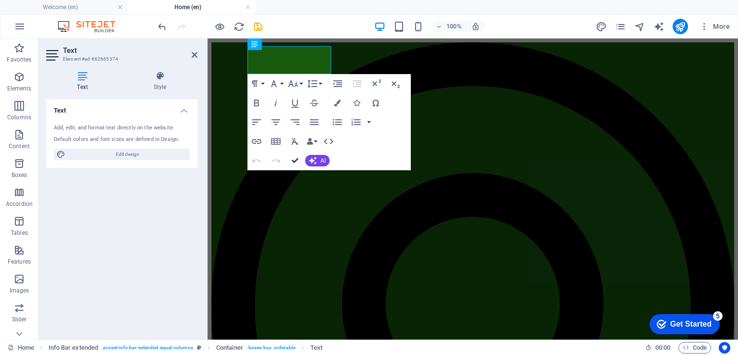
drag, startPoint x: 295, startPoint y: 161, endPoint x: 257, endPoint y: 123, distance: 54.0
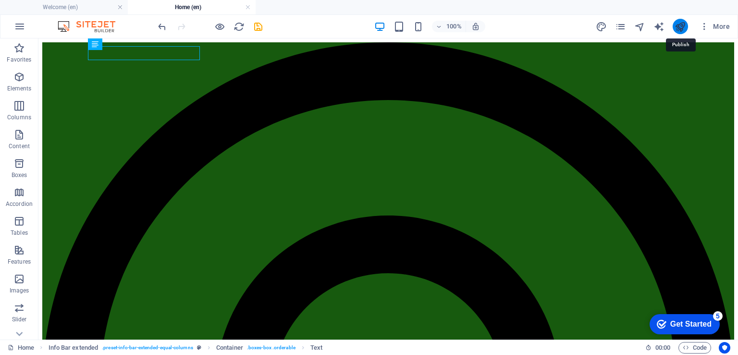
click at [680, 25] on icon "publish" at bounding box center [680, 26] width 11 height 11
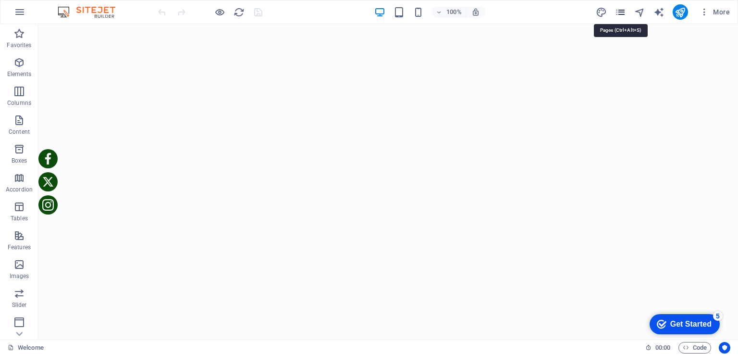
click at [623, 11] on icon "pages" at bounding box center [620, 12] width 11 height 11
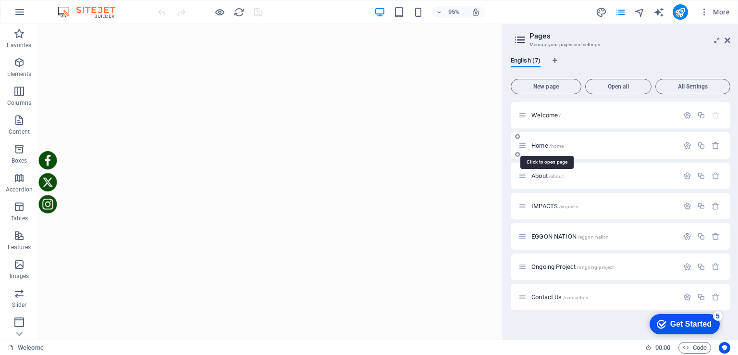
click at [558, 145] on span "/home" at bounding box center [556, 145] width 15 height 5
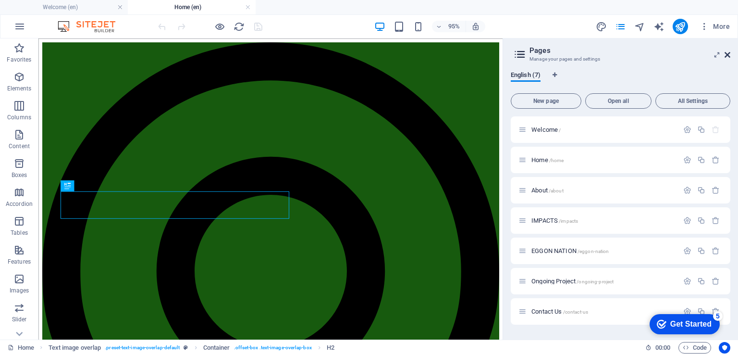
click at [728, 52] on icon at bounding box center [728, 55] width 6 height 8
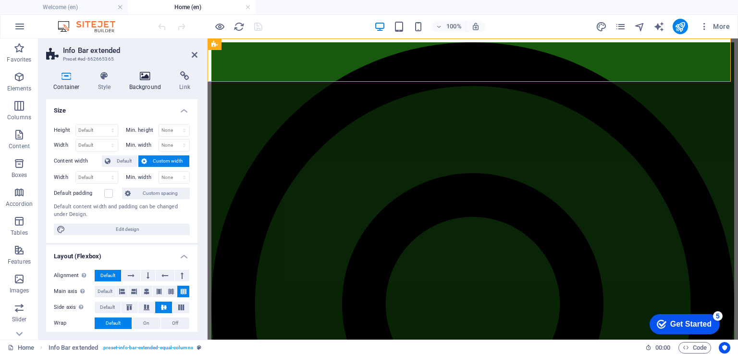
click at [143, 76] on icon at bounding box center [145, 76] width 47 height 10
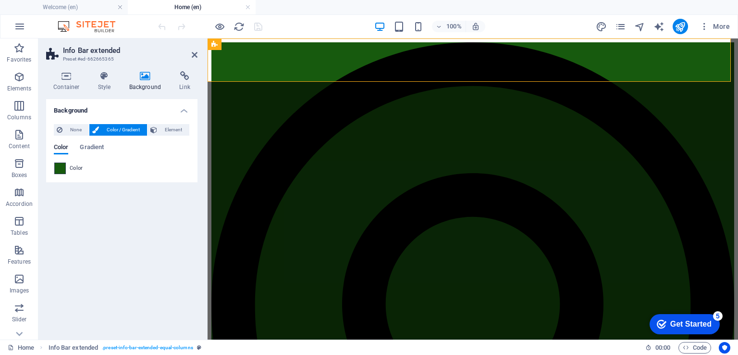
click at [63, 166] on span at bounding box center [60, 168] width 11 height 11
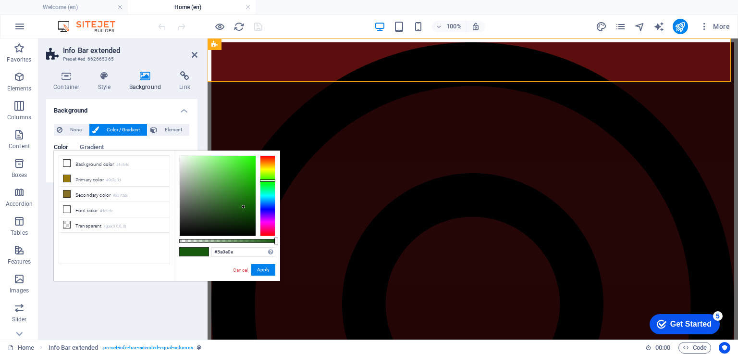
click at [271, 155] on div at bounding box center [267, 195] width 15 height 81
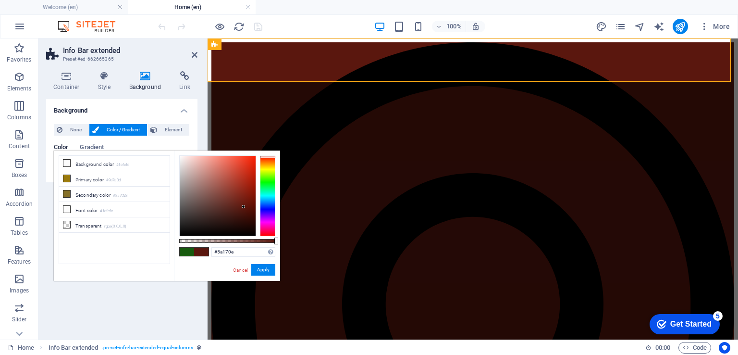
click at [269, 157] on div at bounding box center [267, 157] width 15 height 2
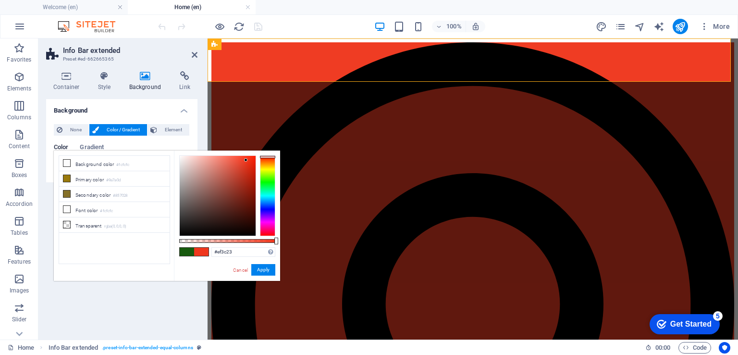
type input "#ef3d25"
drag, startPoint x: 242, startPoint y: 204, endPoint x: 244, endPoint y: 160, distance: 44.2
click at [244, 160] on div at bounding box center [243, 159] width 3 height 3
drag, startPoint x: 175, startPoint y: 141, endPoint x: 186, endPoint y: 132, distance: 14.0
click at [175, 141] on div "Color Gradient Color" at bounding box center [122, 155] width 136 height 38
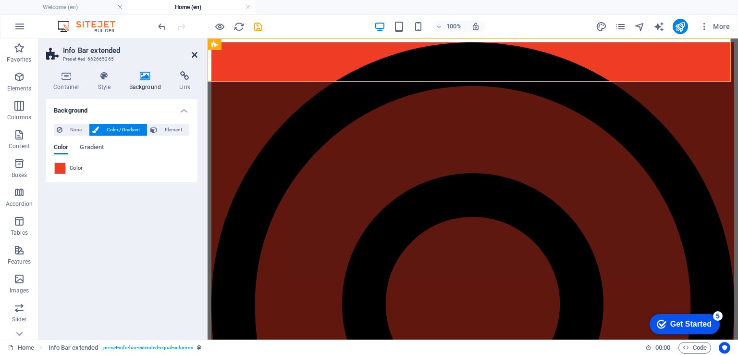
drag, startPoint x: 195, startPoint y: 53, endPoint x: 157, endPoint y: 14, distance: 54.4
click at [195, 53] on icon at bounding box center [195, 55] width 6 height 8
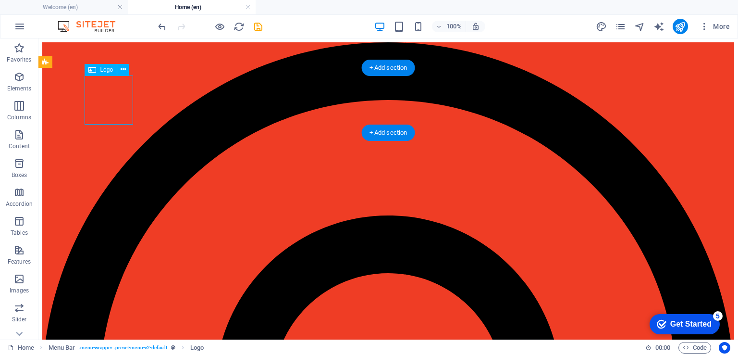
select select "px"
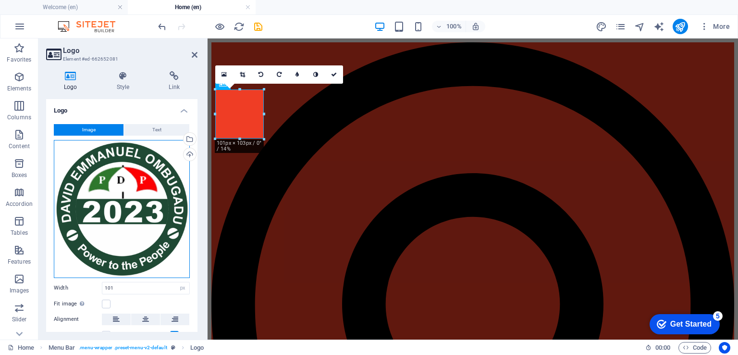
click at [136, 179] on div "Drag files here, click to choose files or select files from Files or our free s…" at bounding box center [122, 209] width 136 height 138
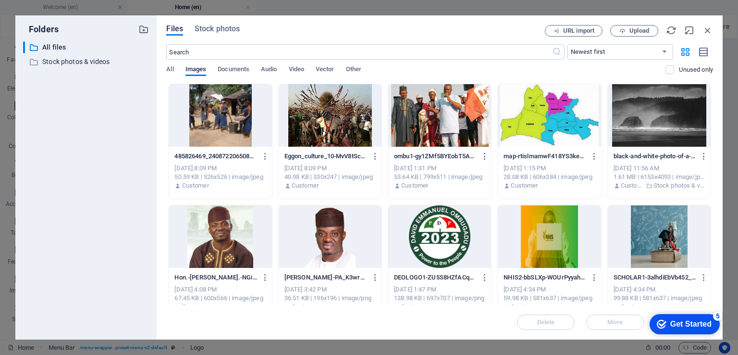
click at [225, 235] on div at bounding box center [220, 236] width 103 height 62
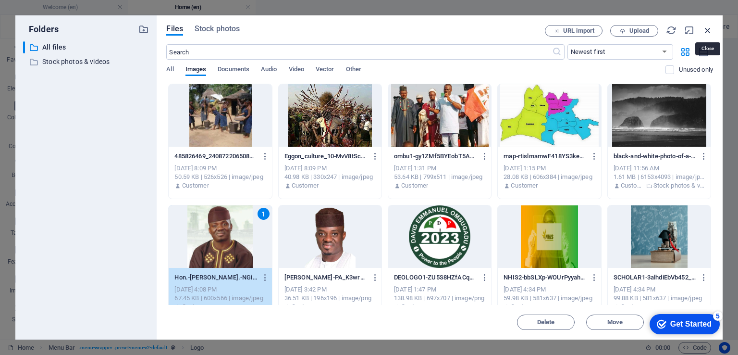
click at [707, 28] on icon "button" at bounding box center [708, 30] width 11 height 11
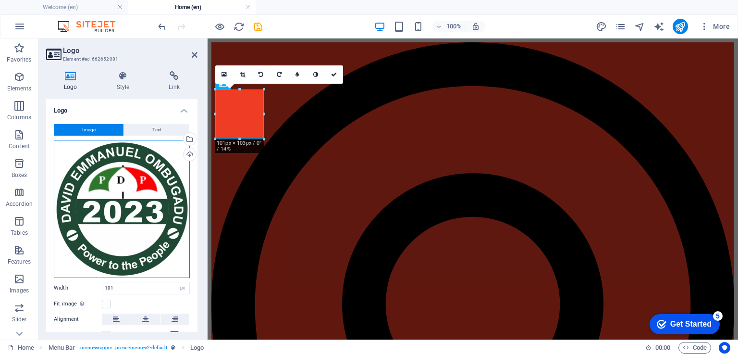
click at [133, 183] on div "Drag files here, click to choose files or select files from Files or our free s…" at bounding box center [122, 209] width 136 height 138
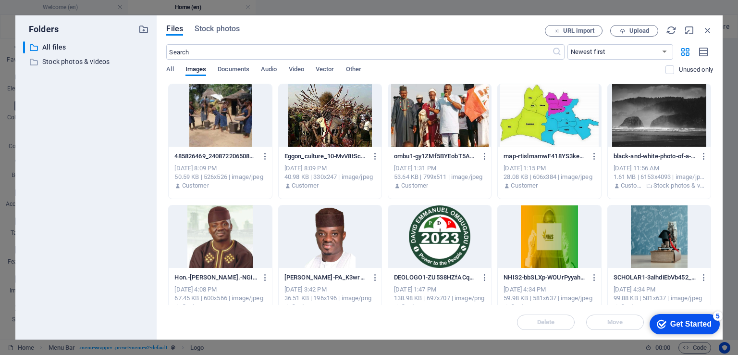
drag, startPoint x: 700, startPoint y: 315, endPoint x: 593, endPoint y: 305, distance: 107.6
click html "checkmark Get Started 5 First Steps in the Editor Let's guide you through the t…"
drag, startPoint x: 543, startPoint y: 22, endPoint x: 247, endPoint y: 58, distance: 297.8
click at [448, 26] on div "Files Stock photos URL import Upload ​ Newest first Oldest first Name (A-Z) Nam…" at bounding box center [440, 177] width 566 height 324
click at [331, 235] on div at bounding box center [330, 236] width 103 height 62
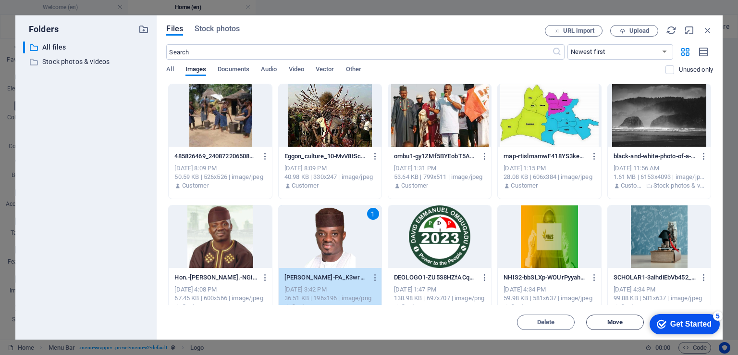
click at [618, 322] on span "Move" at bounding box center [614, 322] width 15 height 6
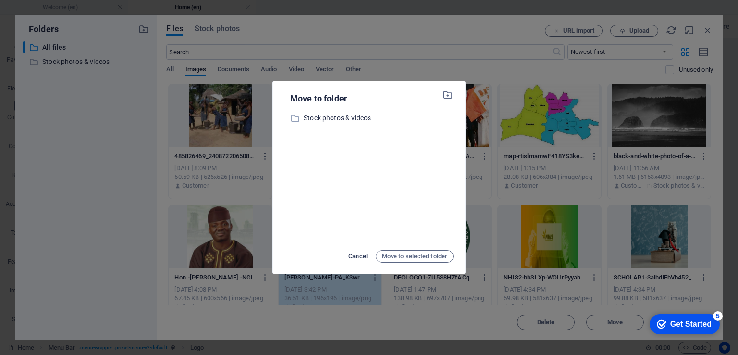
click at [355, 254] on span "Cancel" at bounding box center [357, 256] width 19 height 12
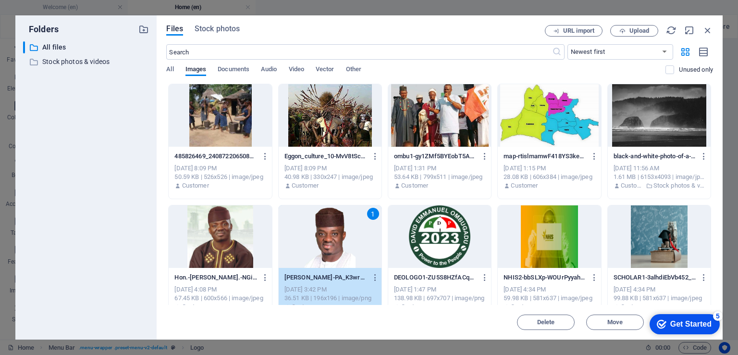
click at [701, 323] on div "Get Started" at bounding box center [690, 324] width 41 height 9
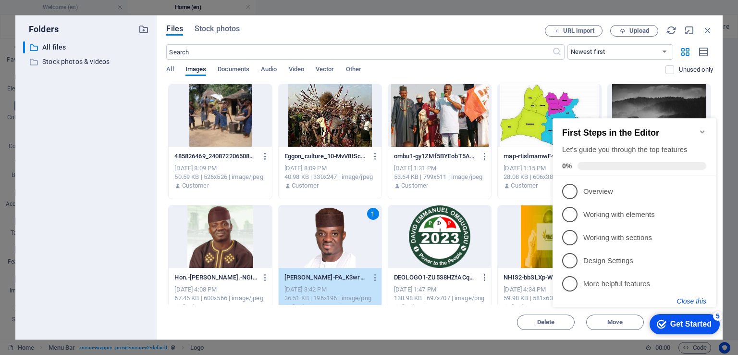
click at [698, 300] on button "Close this" at bounding box center [691, 301] width 29 height 8
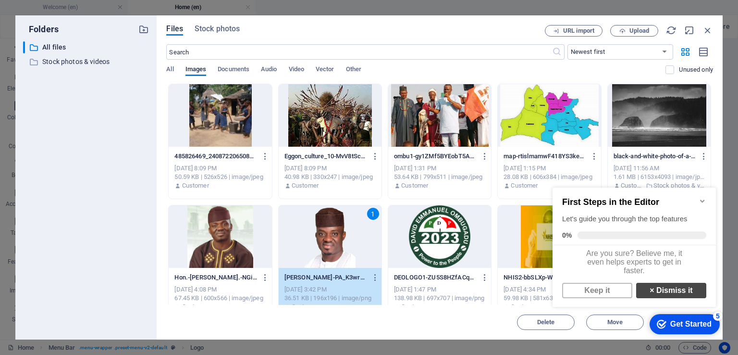
click at [675, 295] on link "× Dismiss it" at bounding box center [671, 290] width 70 height 15
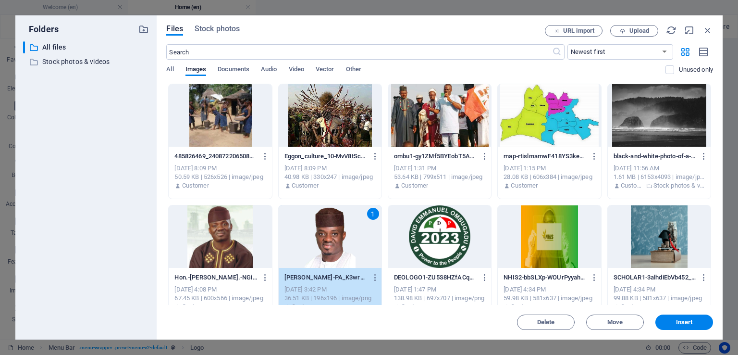
click at [230, 226] on div at bounding box center [220, 236] width 103 height 62
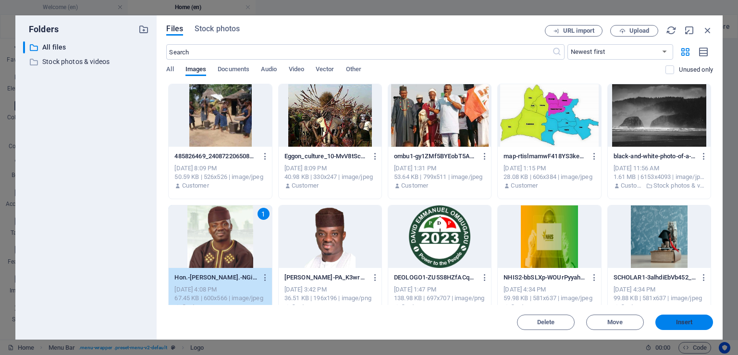
drag, startPoint x: 685, startPoint y: 323, endPoint x: 478, endPoint y: 285, distance: 210.7
click at [685, 323] on span "Insert" at bounding box center [684, 322] width 17 height 6
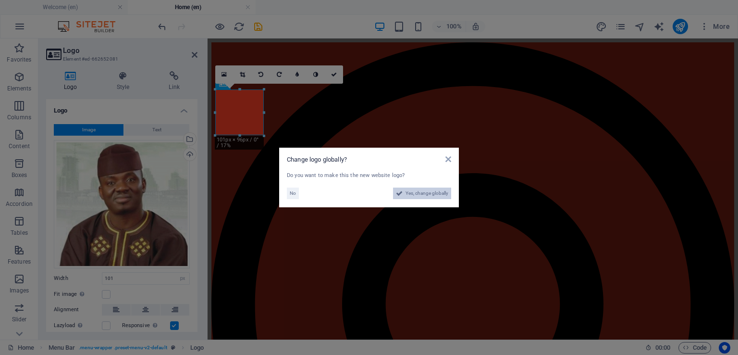
click at [428, 195] on span "Yes, change globally" at bounding box center [427, 193] width 43 height 12
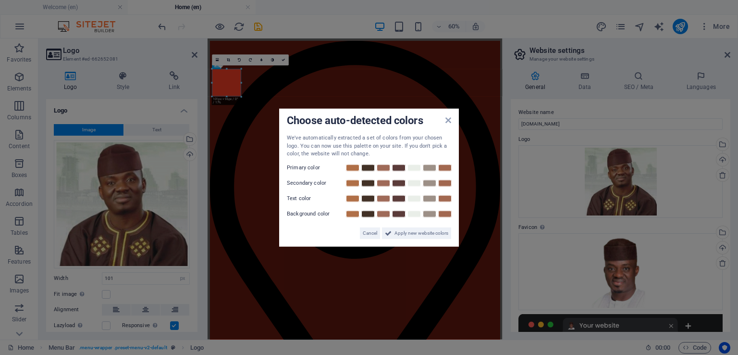
click at [449, 122] on div "Choose auto-detected colors We've automatically extracted a set of colors from …" at bounding box center [369, 178] width 180 height 138
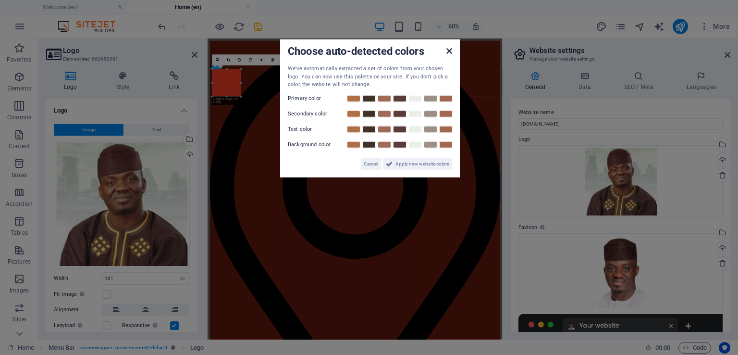
click at [450, 50] on icon at bounding box center [449, 51] width 6 height 8
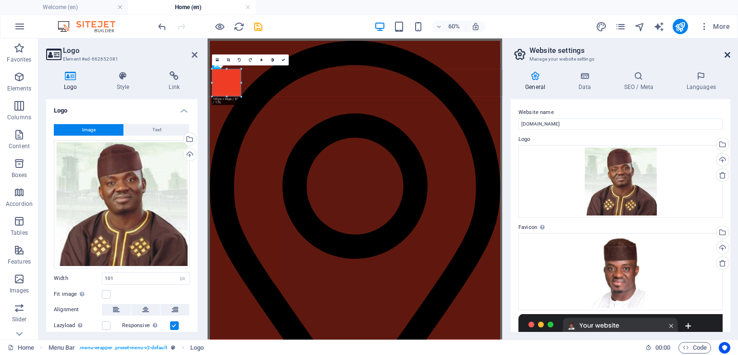
drag, startPoint x: 729, startPoint y: 54, endPoint x: 519, endPoint y: 16, distance: 213.4
click at [729, 54] on icon at bounding box center [728, 55] width 6 height 8
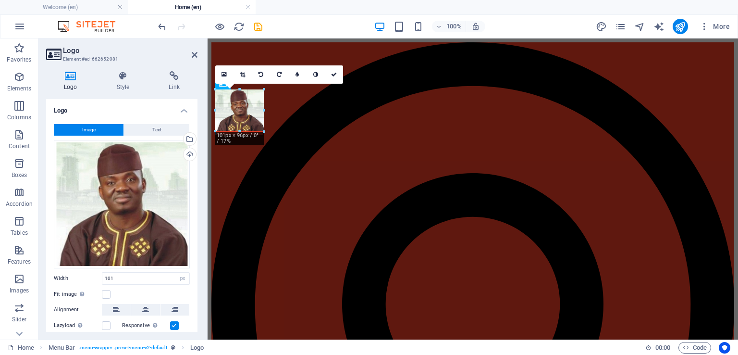
drag, startPoint x: 266, startPoint y: 135, endPoint x: 261, endPoint y: 130, distance: 6.5
type input "93"
click at [194, 53] on icon at bounding box center [195, 55] width 6 height 8
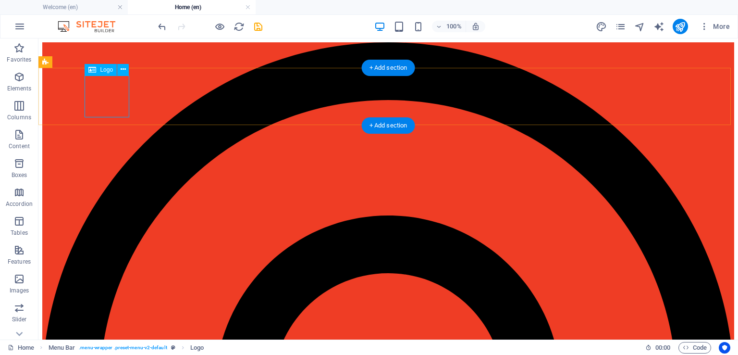
select select "px"
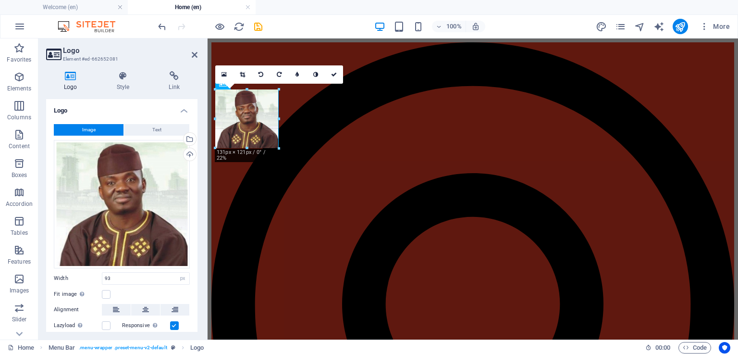
drag, startPoint x: 260, startPoint y: 133, endPoint x: 266, endPoint y: 150, distance: 17.8
type input "132"
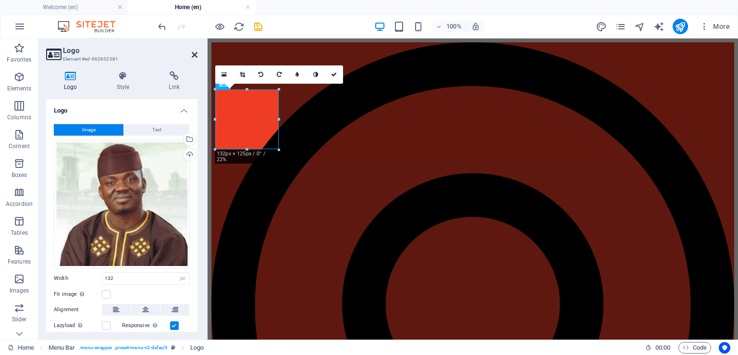
click at [197, 56] on icon at bounding box center [195, 55] width 6 height 8
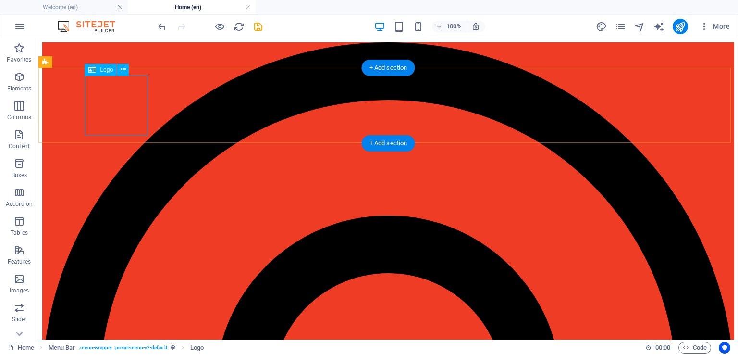
select select "px"
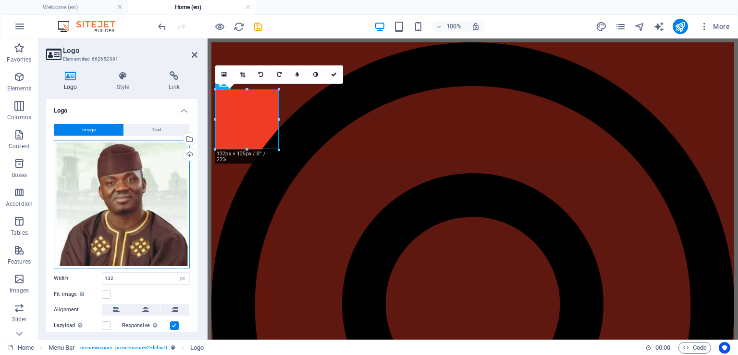
click at [118, 187] on div "Drag files here, click to choose files or select files from Files or our free s…" at bounding box center [122, 204] width 136 height 128
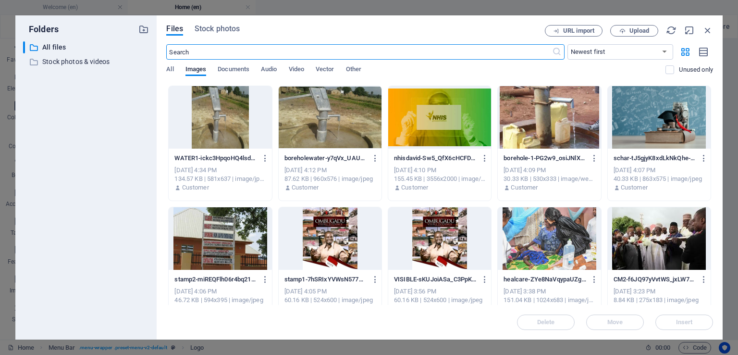
scroll to position [481, 0]
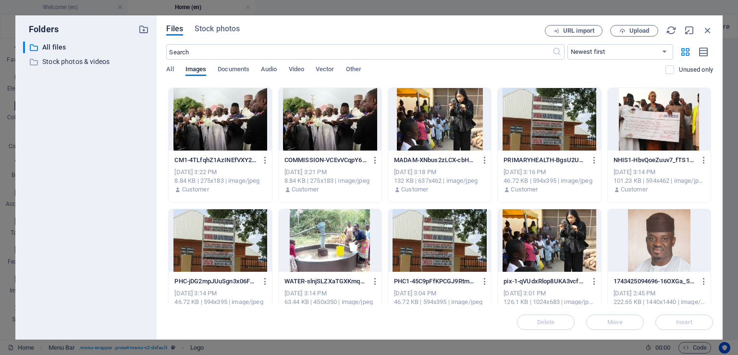
click at [651, 237] on div at bounding box center [659, 240] width 103 height 62
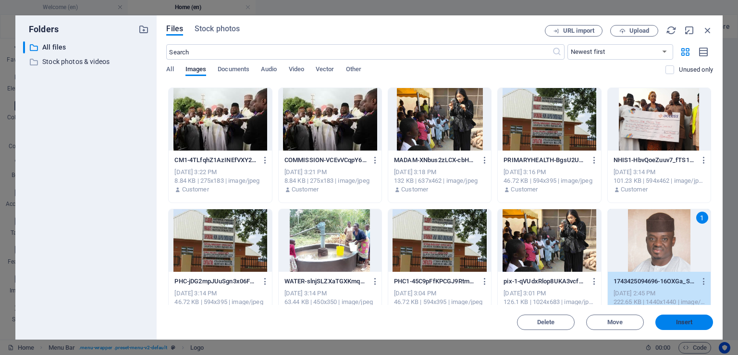
drag, startPoint x: 688, startPoint y: 323, endPoint x: 481, endPoint y: 283, distance: 211.5
click at [688, 323] on span "Insert" at bounding box center [684, 322] width 17 height 6
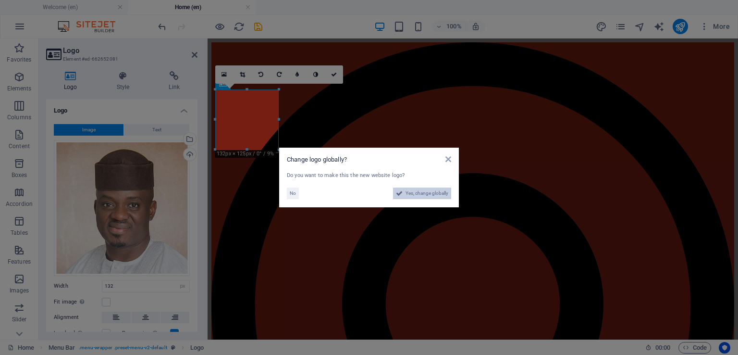
click at [419, 192] on span "Yes, change globally" at bounding box center [427, 193] width 43 height 12
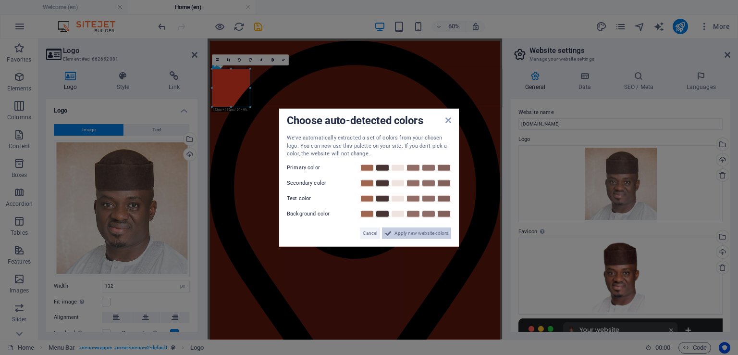
click at [417, 231] on span "Apply new website colors" at bounding box center [422, 233] width 54 height 12
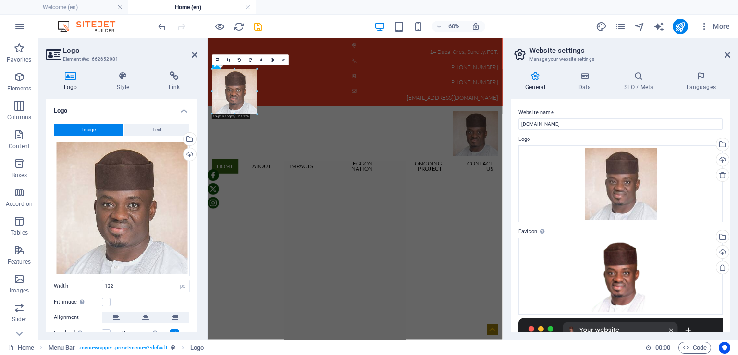
drag, startPoint x: 252, startPoint y: 105, endPoint x: 86, endPoint y: 108, distance: 166.3
type input "156"
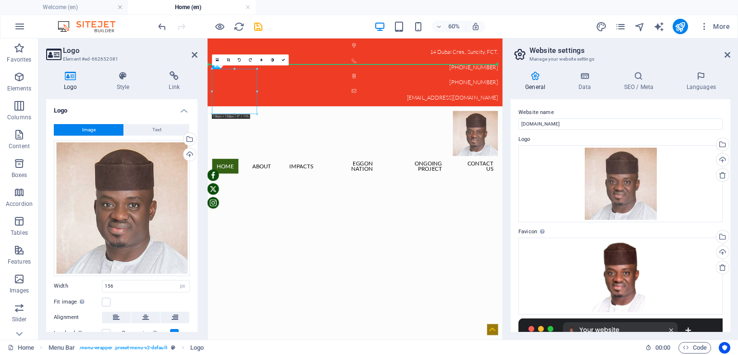
drag, startPoint x: 267, startPoint y: 124, endPoint x: 293, endPoint y: 127, distance: 26.6
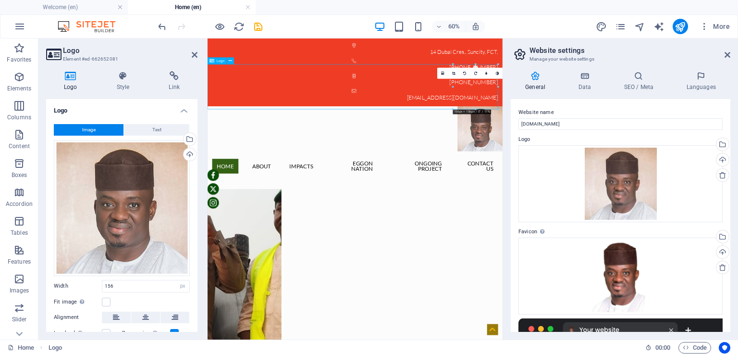
drag, startPoint x: 643, startPoint y: 123, endPoint x: 382, endPoint y: 129, distance: 260.6
click at [389, 151] on div at bounding box center [454, 188] width 492 height 75
drag, startPoint x: 667, startPoint y: 124, endPoint x: 251, endPoint y: 145, distance: 416.3
click at [251, 151] on div at bounding box center [454, 188] width 492 height 75
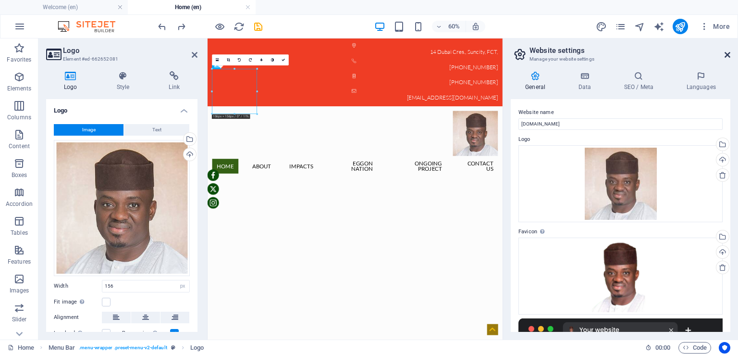
click at [727, 52] on icon at bounding box center [728, 55] width 6 height 8
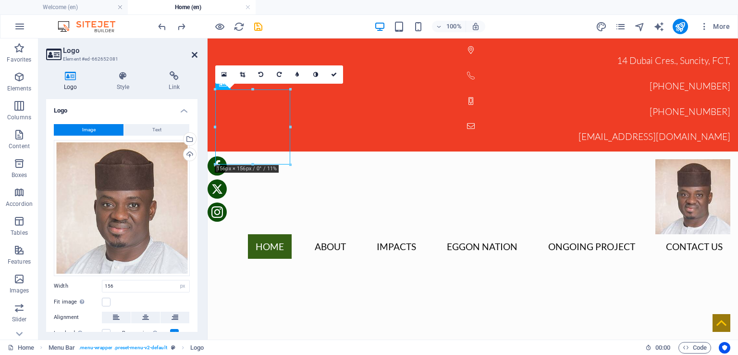
click at [196, 53] on icon at bounding box center [195, 55] width 6 height 8
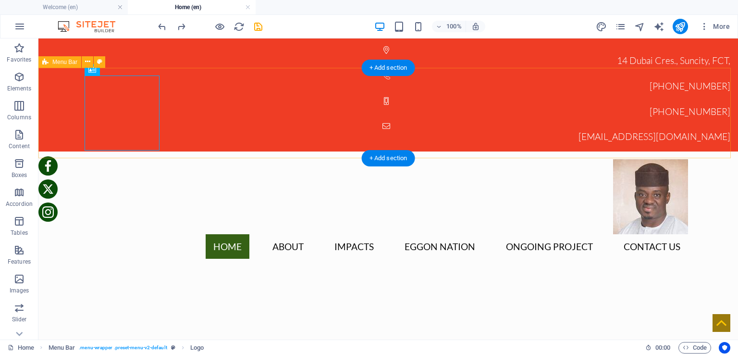
click at [188, 151] on div "Home About IMPACTS EGGON NATION Ongoing Project Contact Us" at bounding box center [388, 208] width 700 height 115
click at [125, 159] on div at bounding box center [388, 196] width 600 height 75
select select "px"
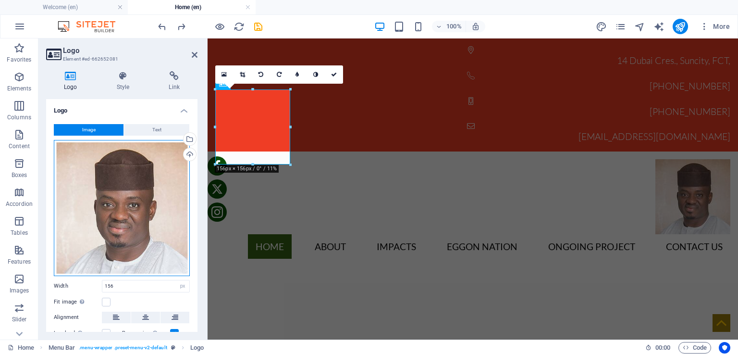
click at [148, 195] on div "Drag files here, click to choose files or select files from Files or our free s…" at bounding box center [122, 208] width 136 height 136
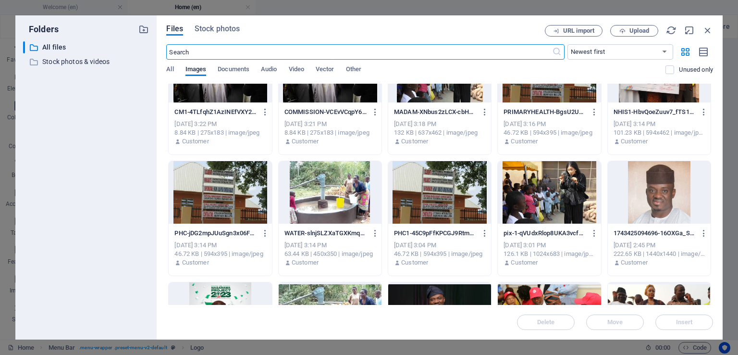
scroll to position [742, 0]
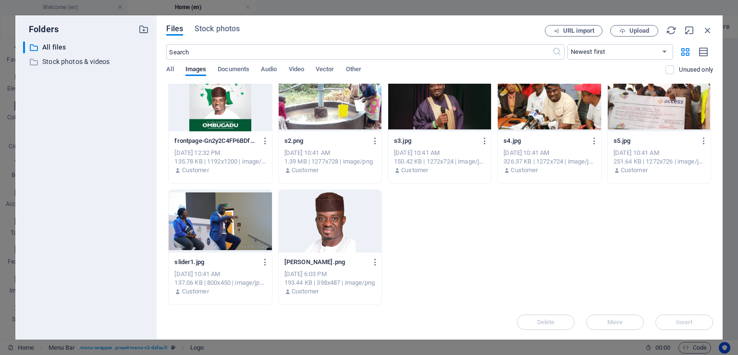
click at [325, 227] on div at bounding box center [330, 221] width 103 height 62
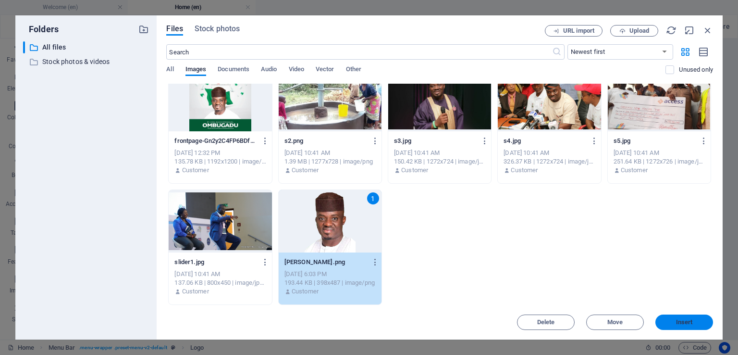
click at [685, 319] on span "Insert" at bounding box center [684, 322] width 17 height 6
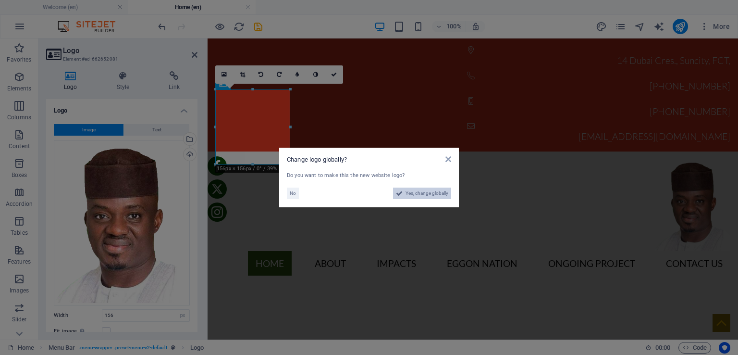
click at [428, 196] on span "Yes, change globally" at bounding box center [427, 193] width 43 height 12
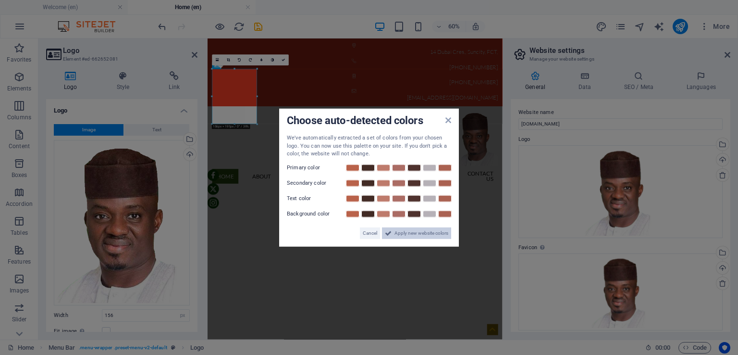
click at [415, 232] on span "Apply new website colors" at bounding box center [422, 233] width 54 height 12
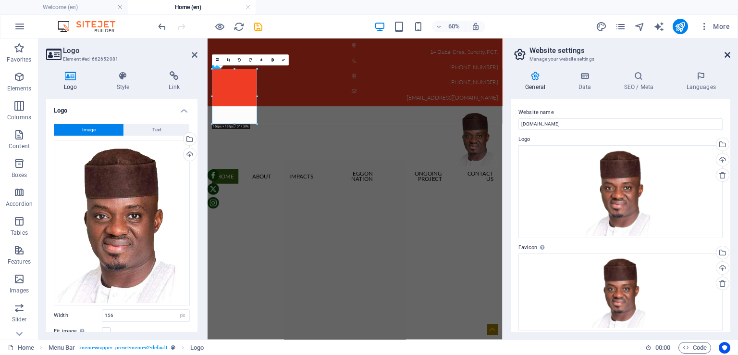
click at [727, 52] on icon at bounding box center [728, 55] width 6 height 8
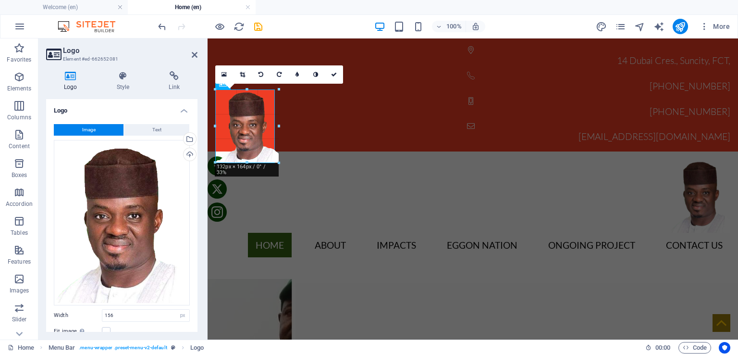
drag, startPoint x: 290, startPoint y: 181, endPoint x: 275, endPoint y: 154, distance: 30.6
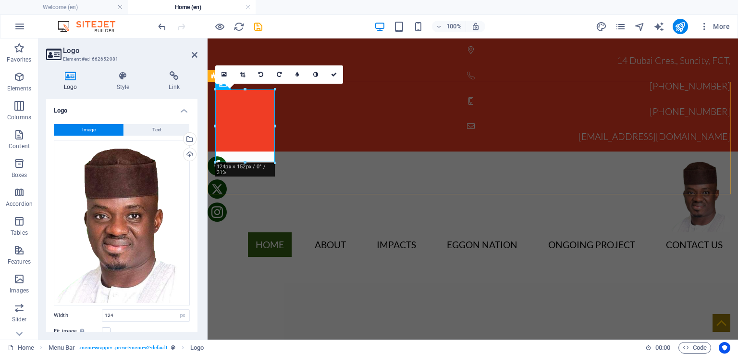
drag, startPoint x: 483, startPoint y: 164, endPoint x: 281, endPoint y: 126, distance: 206.3
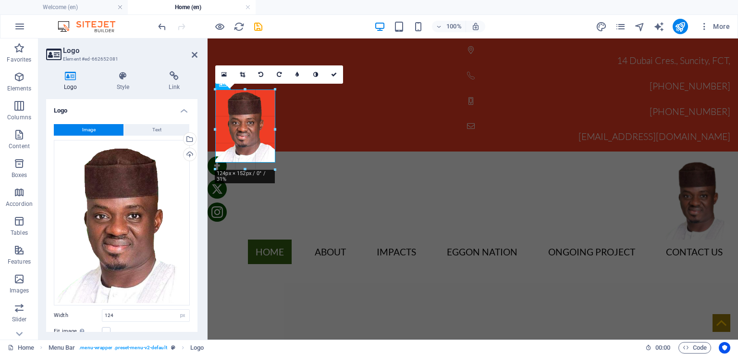
drag, startPoint x: 276, startPoint y: 124, endPoint x: 282, endPoint y: 124, distance: 5.3
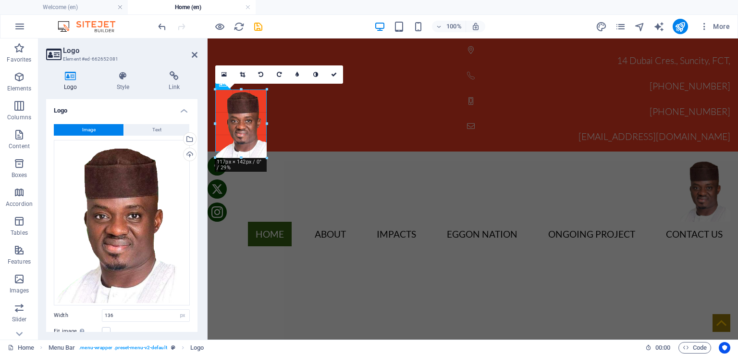
drag, startPoint x: 249, startPoint y: 169, endPoint x: 252, endPoint y: 151, distance: 17.5
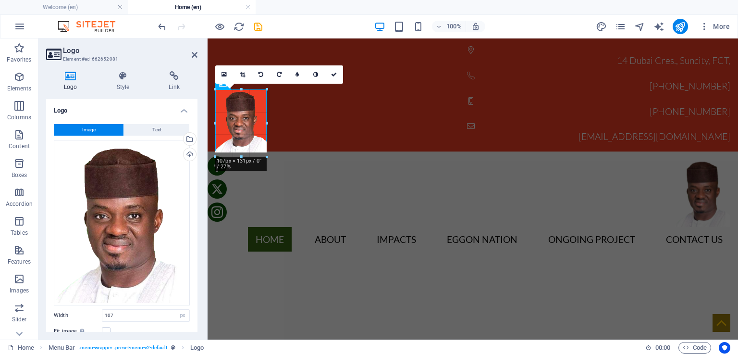
drag, startPoint x: 267, startPoint y: 153, endPoint x: 273, endPoint y: 155, distance: 5.6
type input "115"
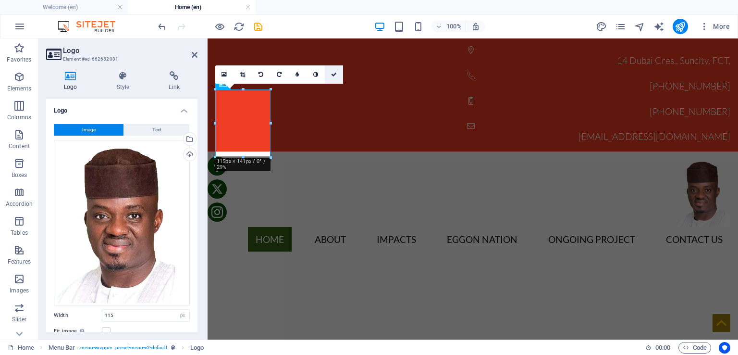
drag, startPoint x: 333, startPoint y: 75, endPoint x: 295, endPoint y: 37, distance: 54.0
click at [333, 75] on icon at bounding box center [334, 75] width 6 height 6
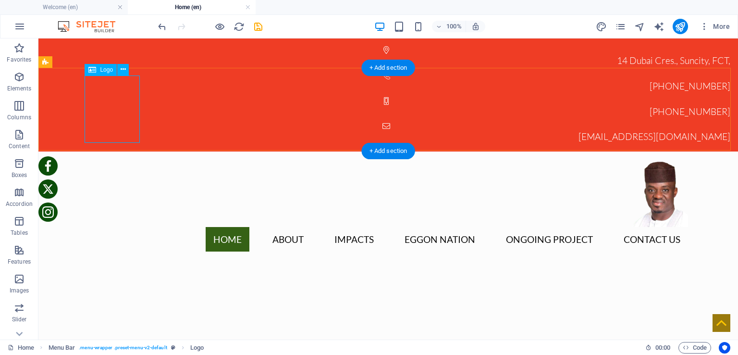
click at [119, 159] on div at bounding box center [388, 193] width 600 height 68
select select "px"
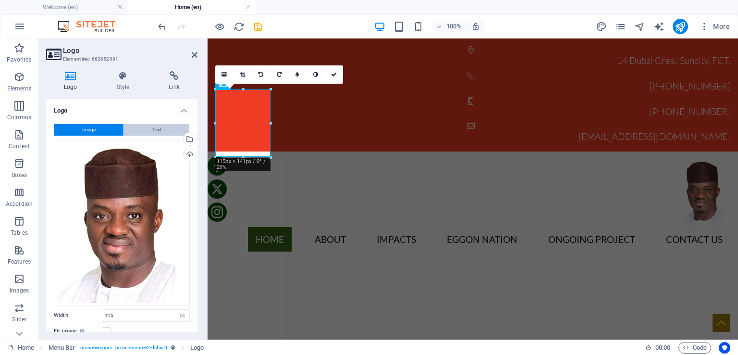
click at [155, 130] on span "Text" at bounding box center [156, 130] width 9 height 12
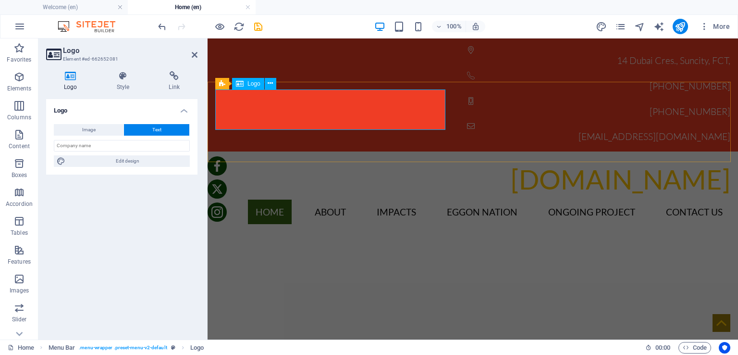
click at [323, 159] on div "[DOMAIN_NAME]" at bounding box center [472, 179] width 515 height 40
click at [338, 159] on div "[DOMAIN_NAME]" at bounding box center [472, 179] width 515 height 40
click at [269, 85] on icon at bounding box center [270, 83] width 5 height 10
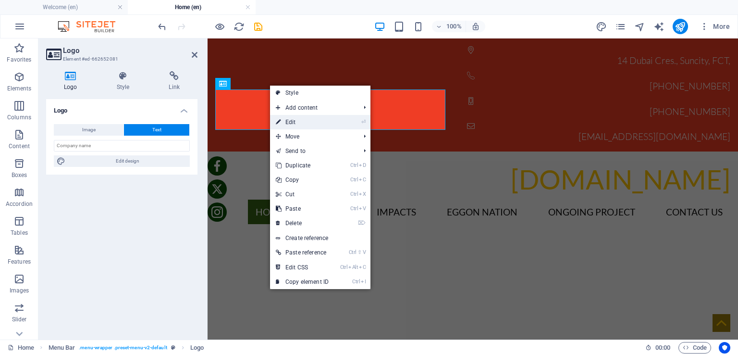
click at [292, 120] on link "⏎ Edit" at bounding box center [302, 122] width 64 height 14
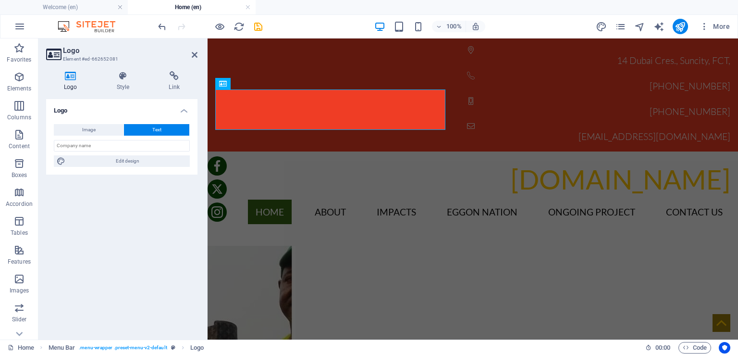
click at [160, 129] on span "Text" at bounding box center [156, 130] width 9 height 12
click at [135, 158] on span "Edit design" at bounding box center [127, 161] width 119 height 12
select select "rem"
select select "400"
select select "px"
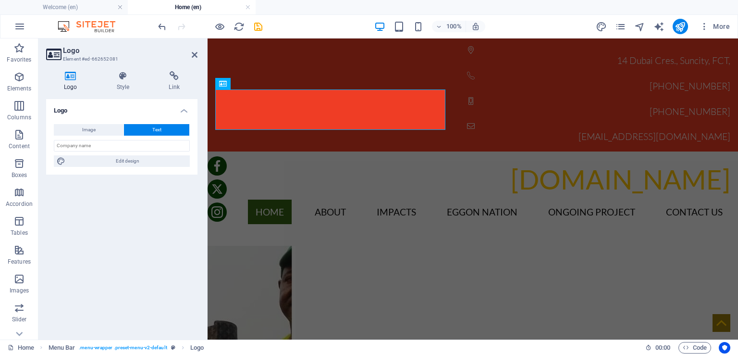
select select "rem"
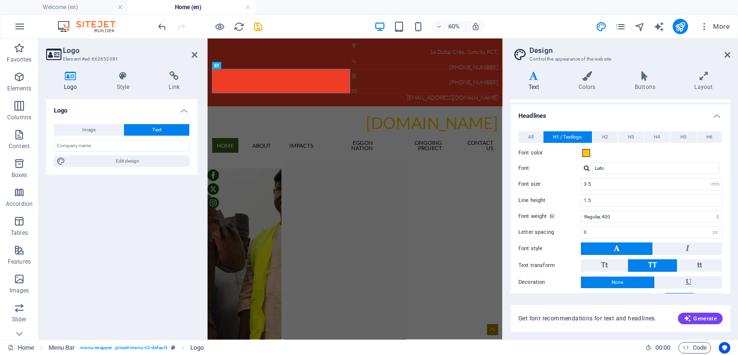
scroll to position [0, 0]
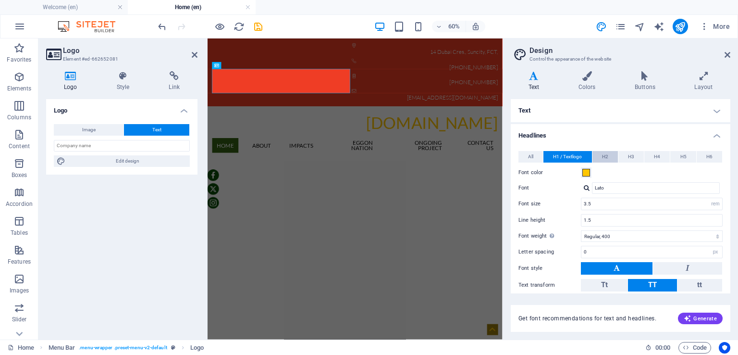
click at [604, 155] on span "H2" at bounding box center [605, 157] width 6 height 12
click at [713, 111] on h4 "Text" at bounding box center [621, 110] width 220 height 23
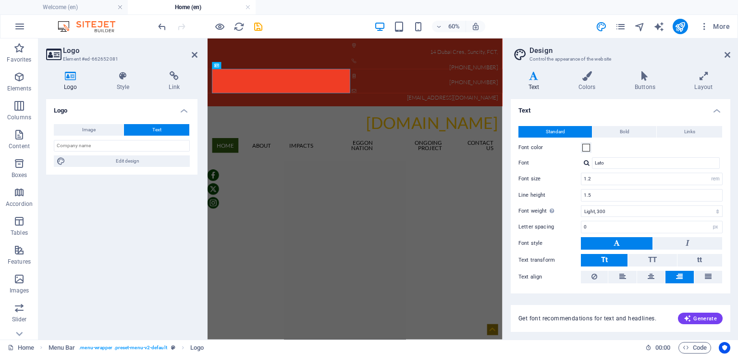
click at [715, 111] on h4 "Text" at bounding box center [621, 107] width 220 height 17
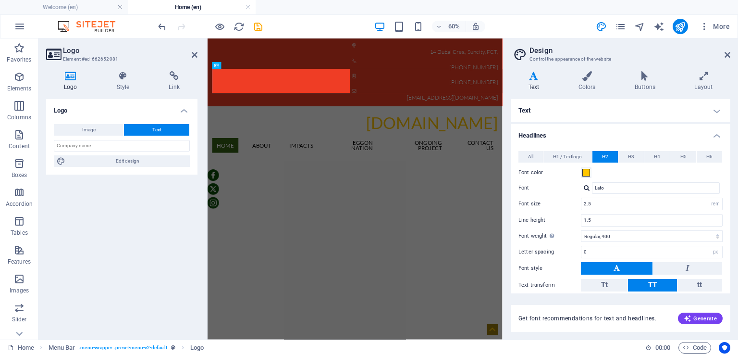
click at [715, 111] on h4 "Text" at bounding box center [621, 110] width 220 height 23
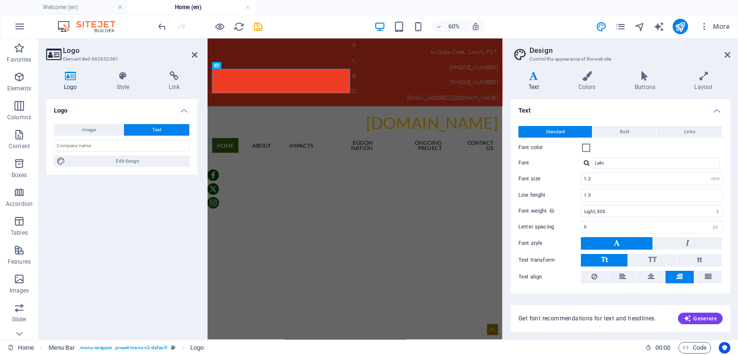
click at [715, 110] on h4 "Text" at bounding box center [621, 107] width 220 height 17
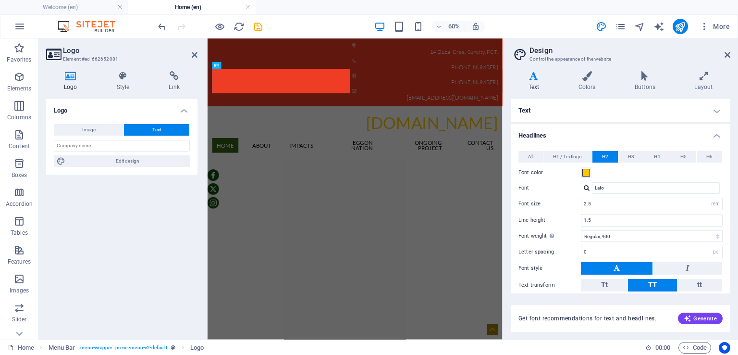
click at [717, 136] on h4 "Headlines" at bounding box center [621, 132] width 220 height 17
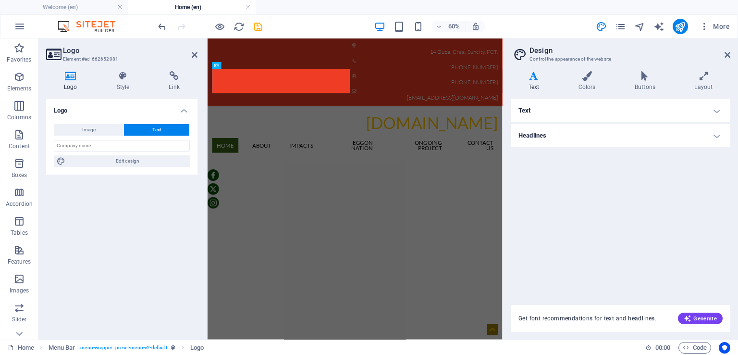
click at [717, 135] on h4 "Headlines" at bounding box center [621, 135] width 220 height 23
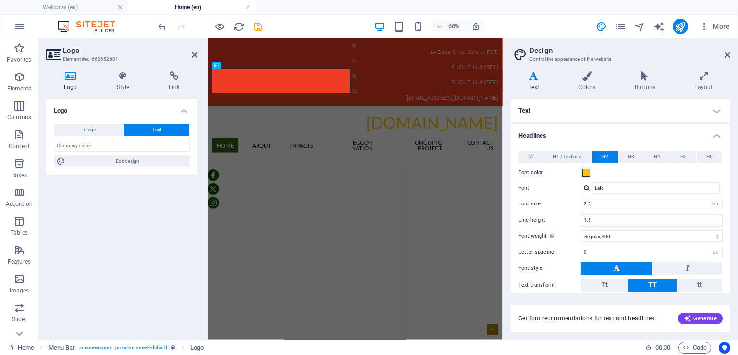
click at [717, 108] on h4 "Text" at bounding box center [621, 110] width 220 height 23
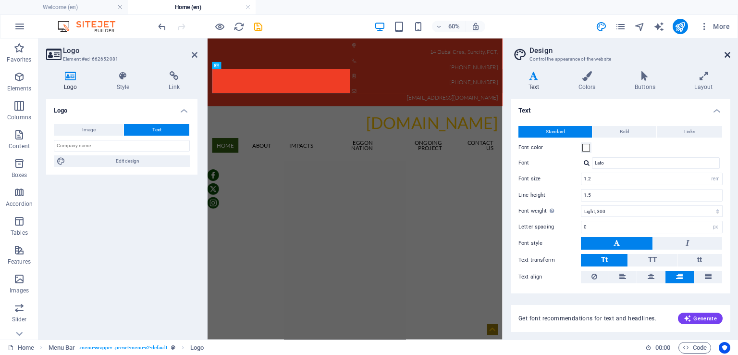
click at [727, 53] on icon at bounding box center [728, 55] width 6 height 8
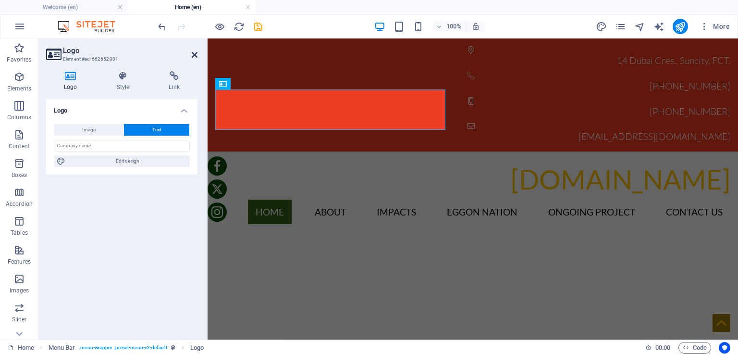
click at [195, 56] on icon at bounding box center [195, 55] width 6 height 8
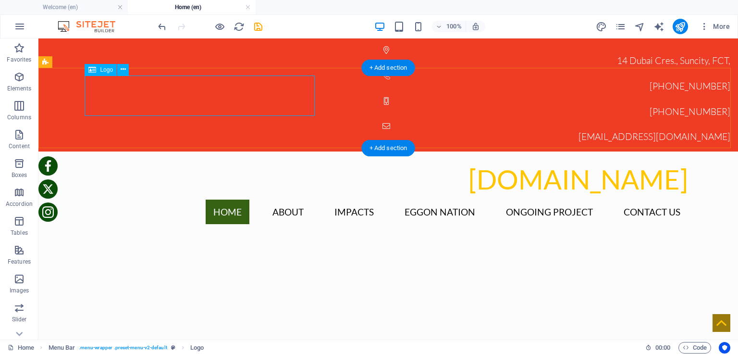
click at [125, 159] on div "[DOMAIN_NAME]" at bounding box center [388, 179] width 600 height 40
select select "px"
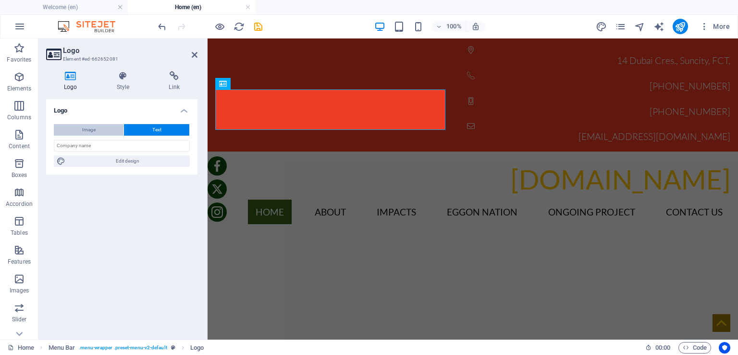
click at [92, 128] on span "Image" at bounding box center [88, 130] width 13 height 12
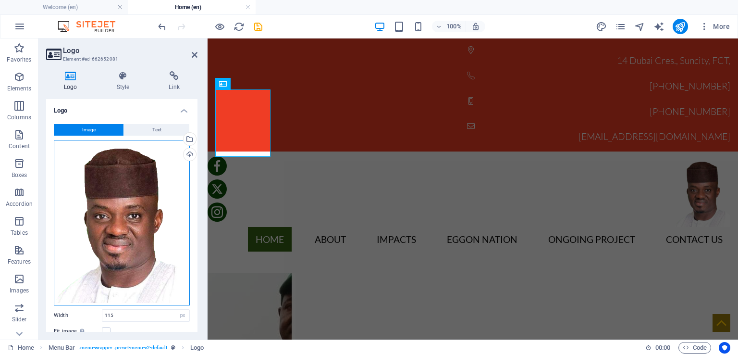
click at [119, 176] on div "Drag files here, click to choose files or select files from Files or our free s…" at bounding box center [122, 222] width 136 height 165
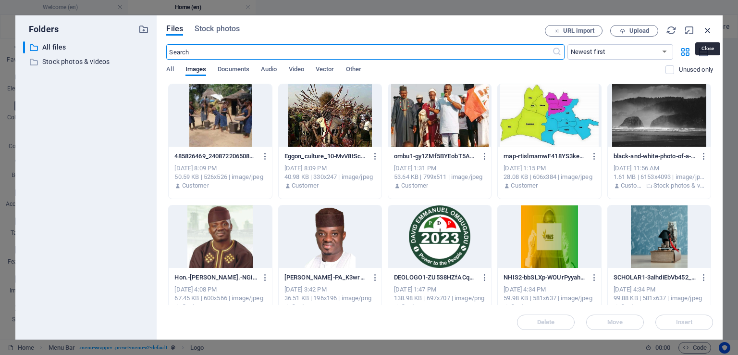
click at [709, 31] on icon "button" at bounding box center [708, 30] width 11 height 11
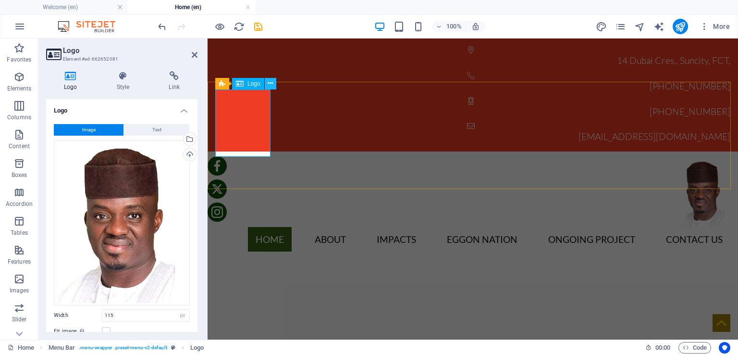
click at [271, 84] on icon at bounding box center [270, 83] width 5 height 10
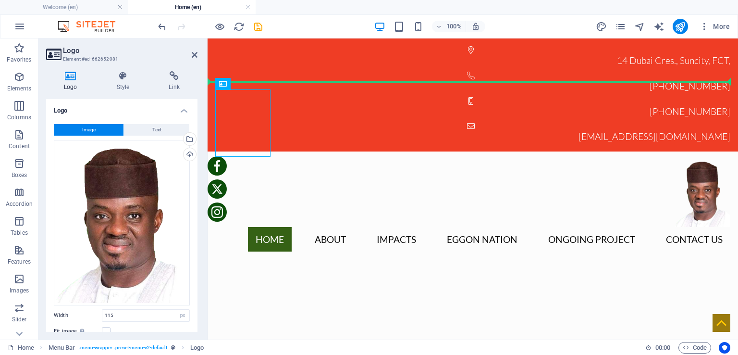
drag, startPoint x: 266, startPoint y: 116, endPoint x: 510, endPoint y: 122, distance: 243.8
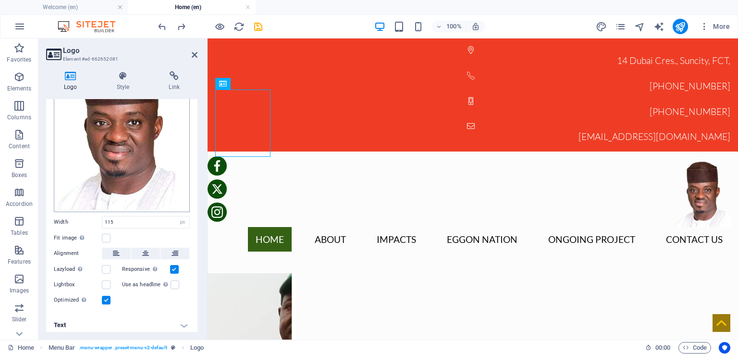
scroll to position [96, 0]
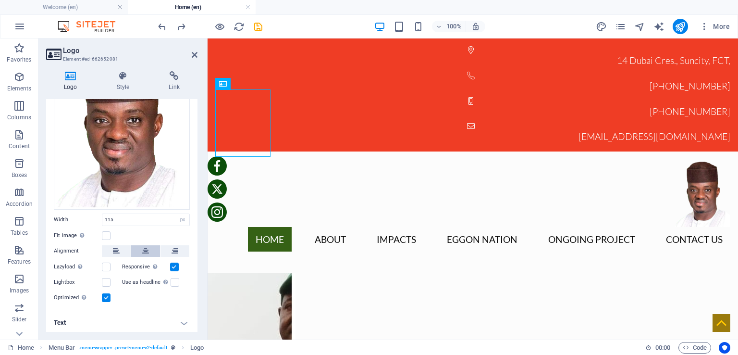
click at [144, 247] on icon at bounding box center [145, 251] width 7 height 12
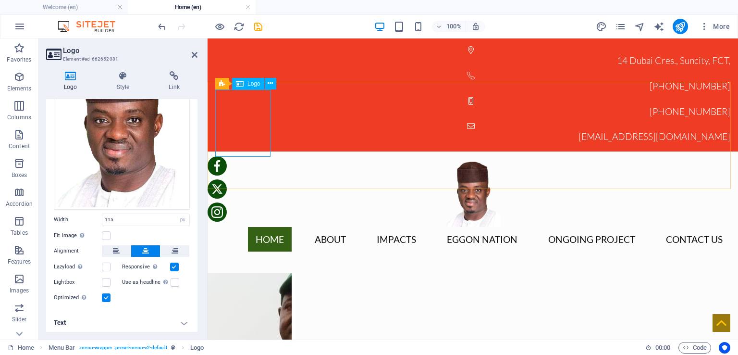
click at [236, 159] on div at bounding box center [472, 193] width 515 height 68
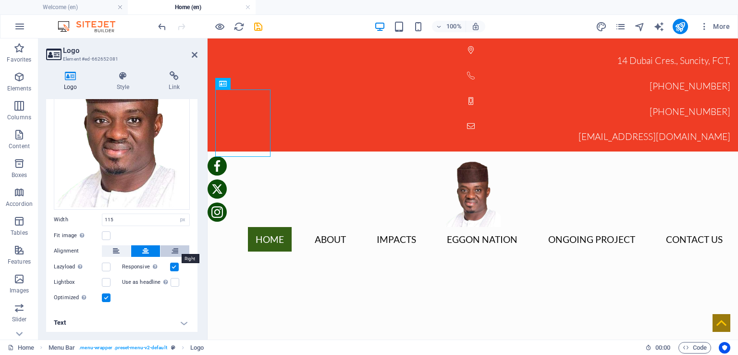
click at [177, 247] on button at bounding box center [175, 251] width 29 height 12
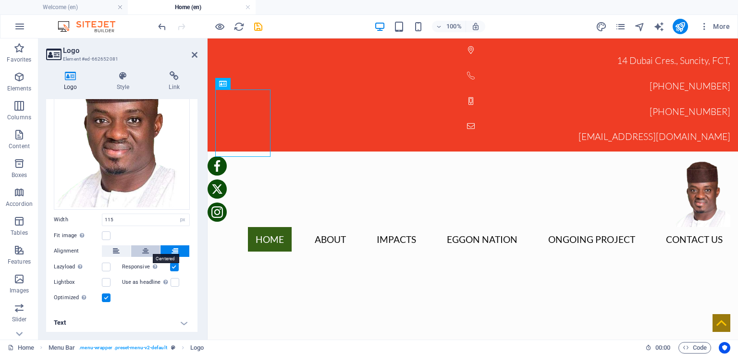
click at [149, 247] on button at bounding box center [145, 251] width 29 height 12
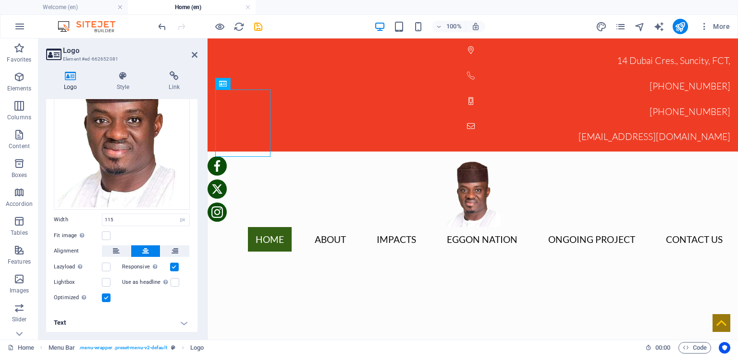
click at [181, 319] on h4 "Text" at bounding box center [121, 322] width 151 height 23
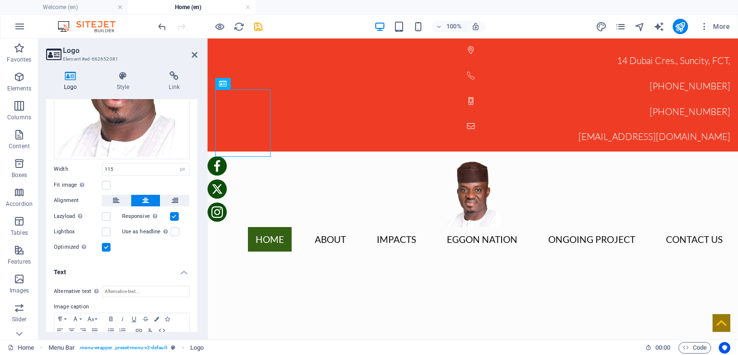
scroll to position [186, 0]
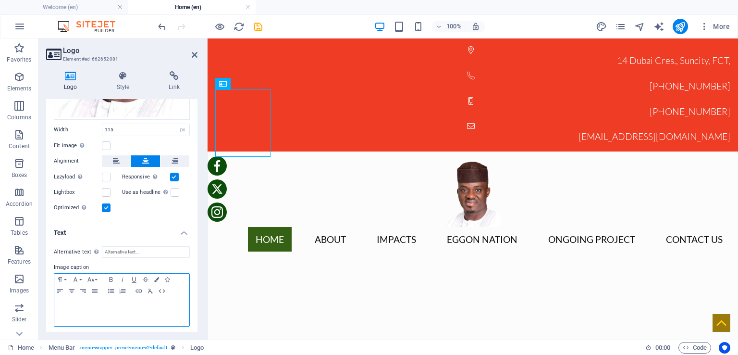
click at [94, 302] on p at bounding box center [121, 306] width 125 height 9
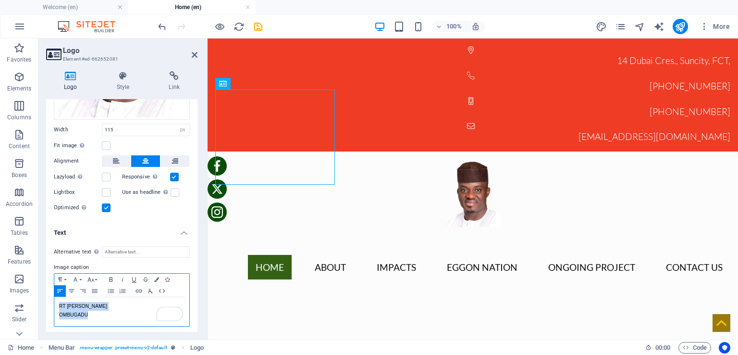
drag, startPoint x: 105, startPoint y: 308, endPoint x: 45, endPoint y: 299, distance: 60.8
click at [45, 299] on div "Logo Style Link Logo Image Text Drag files here, click to choose files or selec…" at bounding box center [121, 201] width 167 height 276
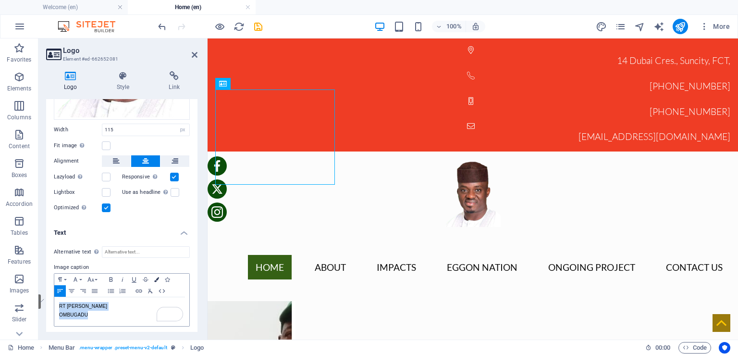
click at [158, 277] on icon "button" at bounding box center [156, 279] width 5 height 5
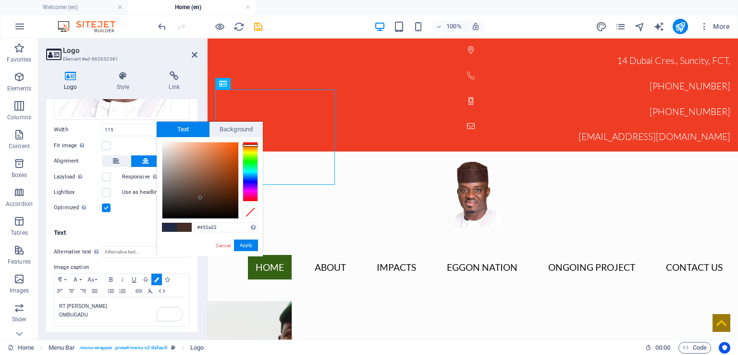
click at [252, 145] on div at bounding box center [250, 172] width 15 height 60
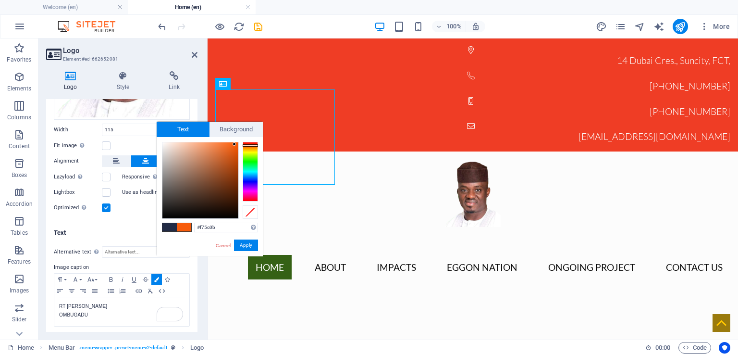
click at [235, 144] on div at bounding box center [200, 180] width 76 height 76
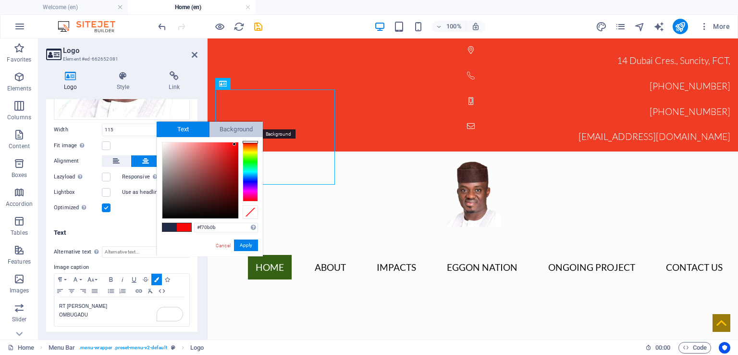
drag, startPoint x: 252, startPoint y: 136, endPoint x: 252, endPoint y: 131, distance: 5.3
click at [252, 131] on div "Text Background less #f70b0b Supported formats #0852ed rgb(8, 82, 237) rgba(8, …" at bounding box center [210, 189] width 106 height 135
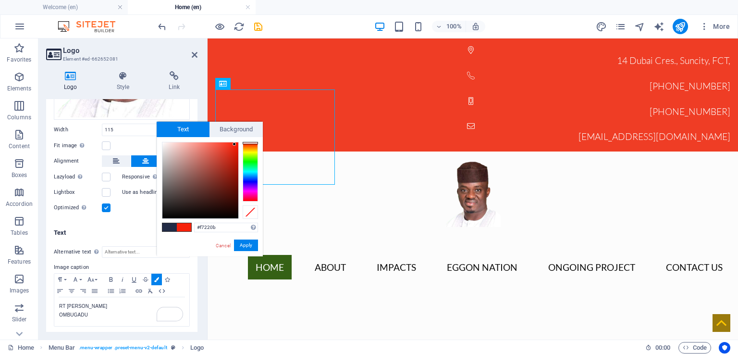
click at [247, 143] on div at bounding box center [250, 143] width 15 height 2
type input "#dd1f0a"
click at [235, 152] on div at bounding box center [200, 180] width 76 height 76
click at [140, 218] on div "Image Text Drag files here, click to choose files or select files from Files or…" at bounding box center [121, 76] width 151 height 290
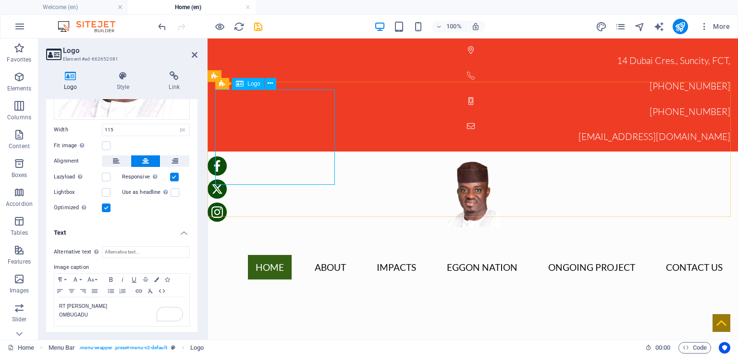
click at [278, 159] on div "RT HON DAVID EMMANUEL OMBUGADU" at bounding box center [472, 207] width 515 height 96
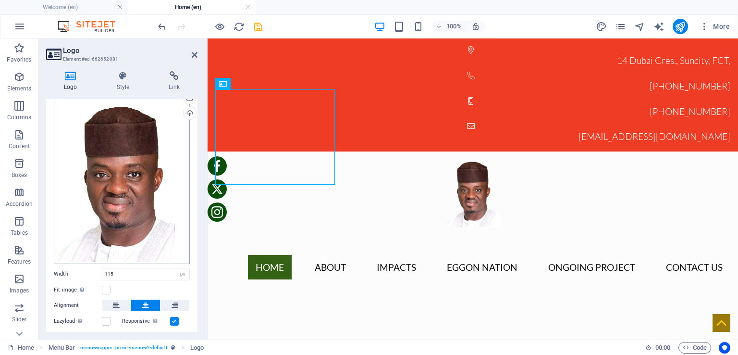
scroll to position [89, 0]
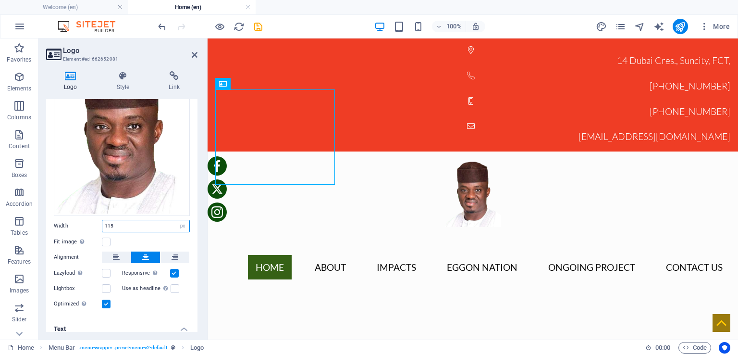
click at [127, 223] on input "115" at bounding box center [145, 226] width 87 height 12
drag, startPoint x: 142, startPoint y: 223, endPoint x: 82, endPoint y: 228, distance: 60.4
click at [85, 229] on div "Image Text Drag files here, click to choose files or select files from Files or…" at bounding box center [121, 172] width 151 height 290
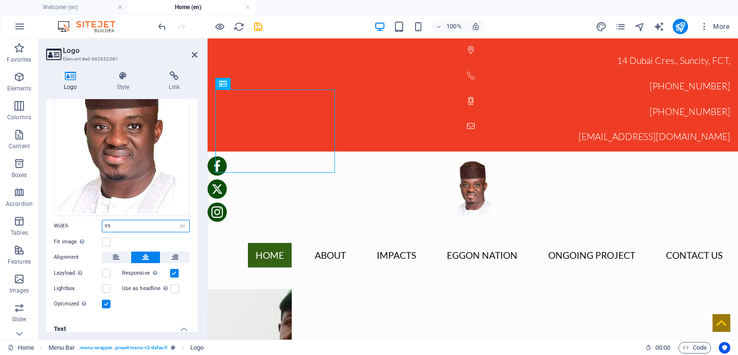
drag, startPoint x: 137, startPoint y: 223, endPoint x: 86, endPoint y: 224, distance: 51.4
click at [86, 224] on div "Width 95 Default auto px rem % em vh vw" at bounding box center [122, 226] width 136 height 12
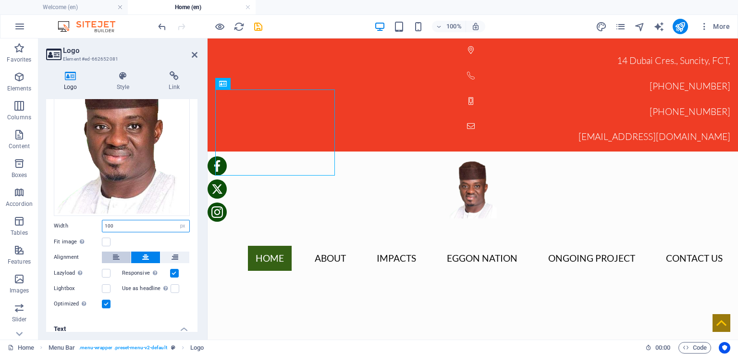
type input "100"
click at [114, 258] on icon at bounding box center [116, 257] width 7 height 12
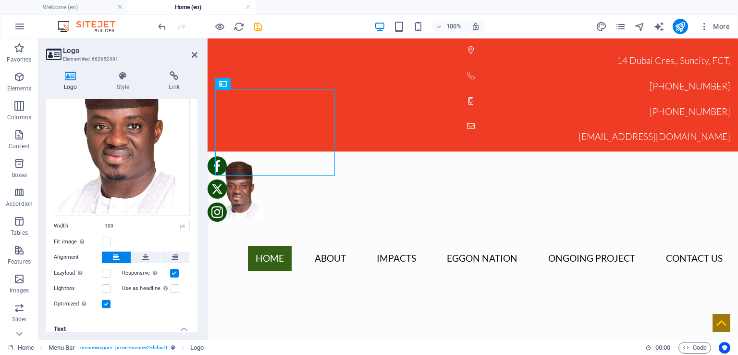
scroll to position [137, 0]
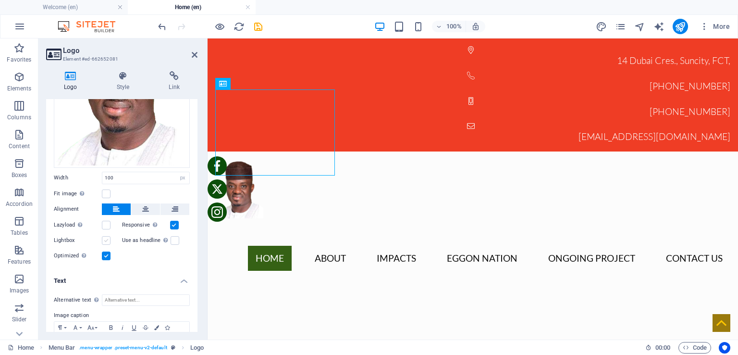
click at [108, 237] on label at bounding box center [106, 240] width 9 height 9
click at [0, 0] on input "Lightbox" at bounding box center [0, 0] width 0 height 0
click at [107, 222] on label at bounding box center [106, 225] width 9 height 9
click at [0, 0] on input "Lazyload Loading images after the page loads improves page speed." at bounding box center [0, 0] width 0 height 0
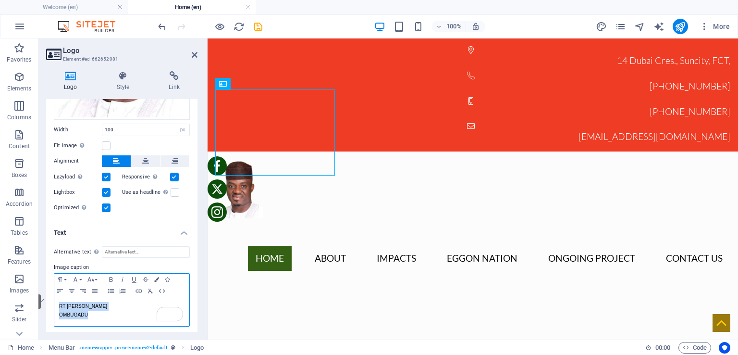
drag, startPoint x: 85, startPoint y: 310, endPoint x: 42, endPoint y: 302, distance: 43.5
click at [42, 302] on div "Logo Style Link Logo Image Text Drag files here, click to choose files or selec…" at bounding box center [121, 201] width 167 height 276
click at [67, 275] on button "Paragraph Format" at bounding box center [61, 279] width 15 height 12
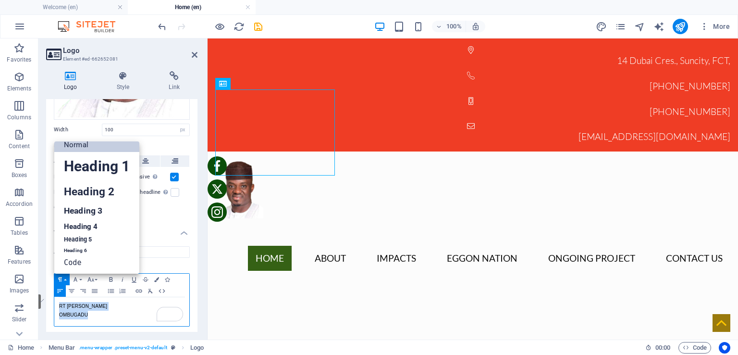
scroll to position [8, 0]
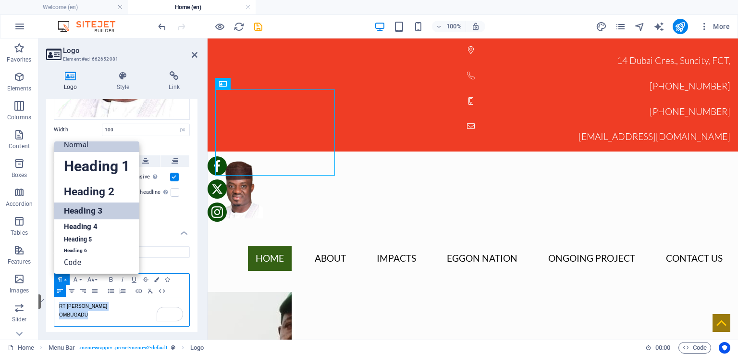
click at [89, 206] on link "Heading 3" at bounding box center [96, 210] width 85 height 17
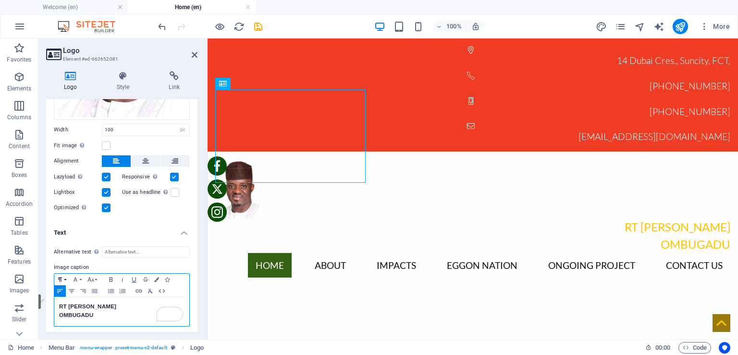
click at [67, 276] on button "Paragraph Format" at bounding box center [61, 279] width 15 height 12
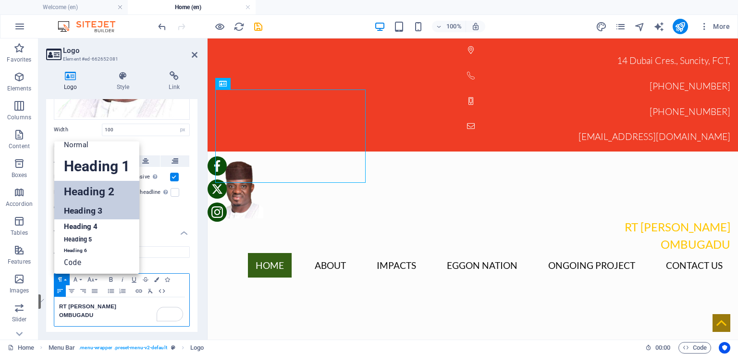
click at [101, 187] on link "Heading 2" at bounding box center [96, 192] width 85 height 22
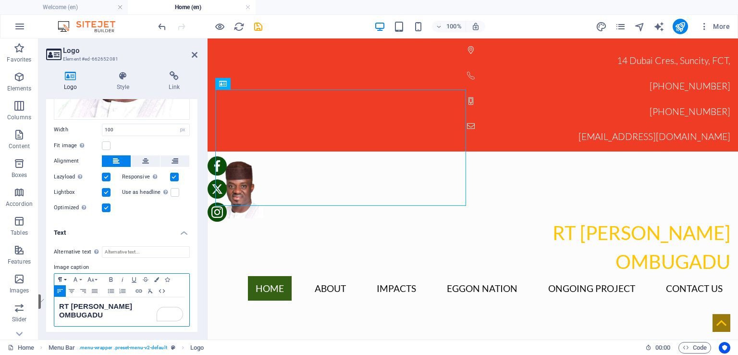
click at [67, 274] on button "Paragraph Format" at bounding box center [61, 279] width 15 height 12
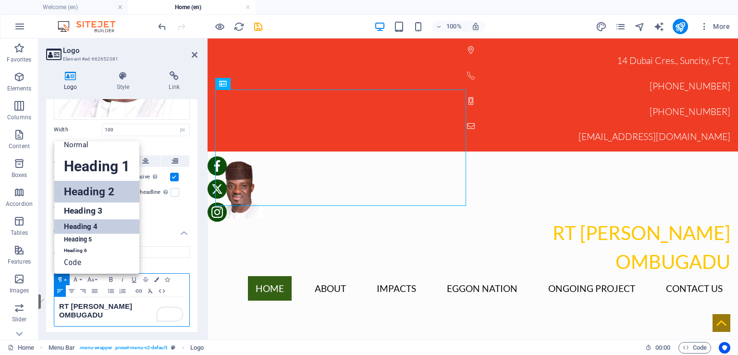
click at [86, 223] on link "Heading 4" at bounding box center [96, 226] width 85 height 14
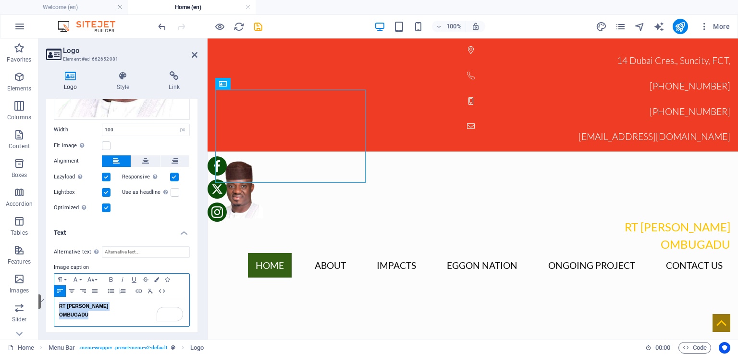
click at [120, 304] on h4 "RT HON DAVID EMMANUEL OMBUGADU" at bounding box center [121, 310] width 125 height 17
drag, startPoint x: 127, startPoint y: 304, endPoint x: 52, endPoint y: 304, distance: 74.5
click at [52, 304] on div "Alternative text The alternative text is used by devices that cannot display im…" at bounding box center [121, 286] width 151 height 96
click at [129, 304] on h4 "​RT. Hon. David Emmanuel OMBUGADU" at bounding box center [121, 310] width 125 height 17
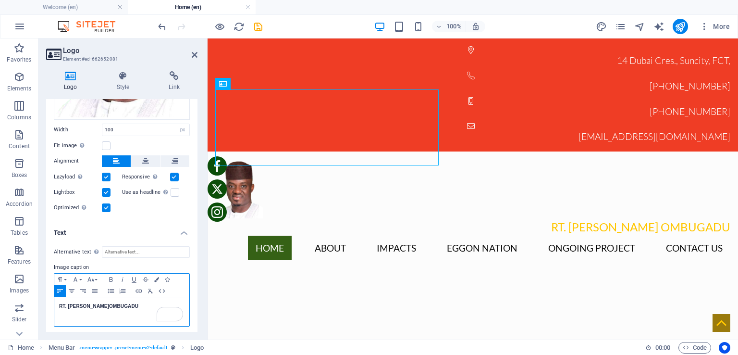
drag, startPoint x: 94, startPoint y: 300, endPoint x: 103, endPoint y: 297, distance: 9.9
click at [94, 302] on h4 "RT. Hon. David Emmanuel OMBUGADU" at bounding box center [121, 306] width 125 height 9
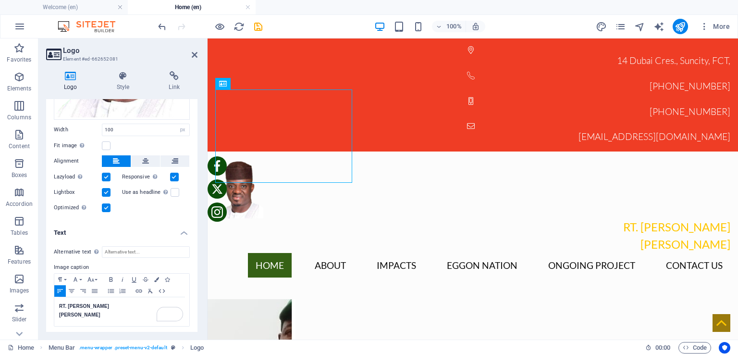
click at [182, 229] on h4 "Text" at bounding box center [121, 229] width 151 height 17
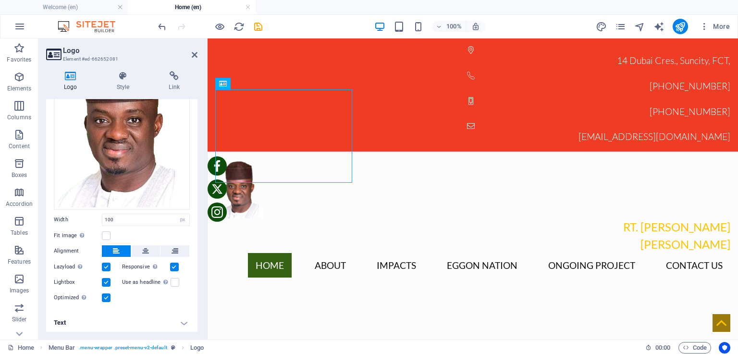
scroll to position [67, 0]
click at [144, 247] on icon at bounding box center [145, 251] width 7 height 12
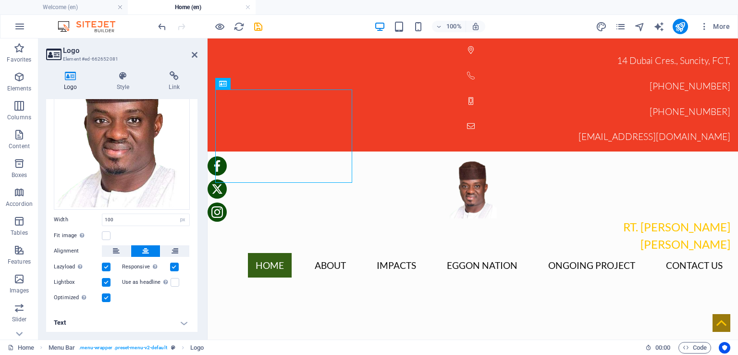
click at [113, 316] on h4 "Text" at bounding box center [121, 322] width 151 height 23
click at [175, 321] on h4 "Text" at bounding box center [121, 319] width 151 height 17
click at [183, 320] on h4 "Text" at bounding box center [121, 322] width 151 height 23
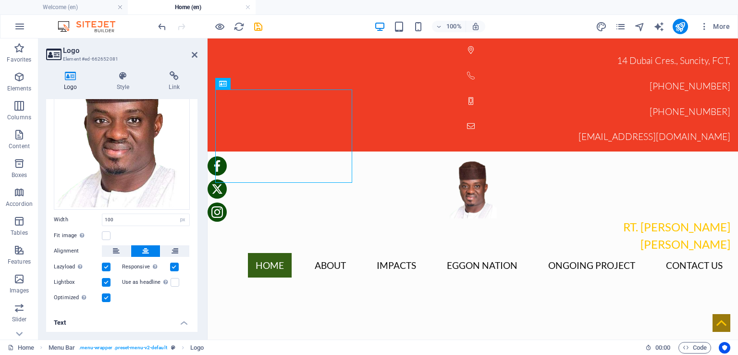
click at [183, 320] on h4 "Text" at bounding box center [121, 319] width 151 height 17
click at [170, 318] on h4 "Text" at bounding box center [121, 322] width 151 height 23
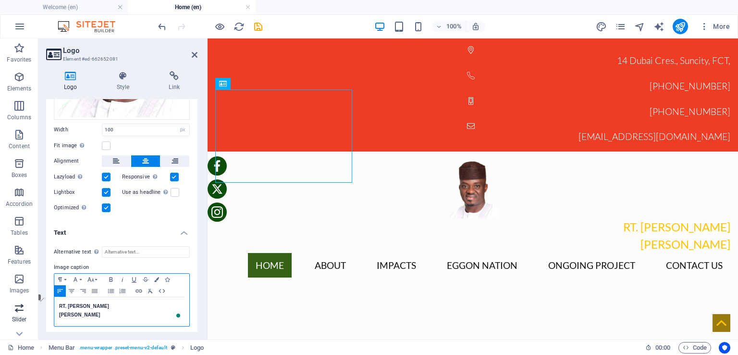
drag, startPoint x: 125, startPoint y: 312, endPoint x: 37, endPoint y: 305, distance: 88.7
click at [37, 305] on section "Favorites Elements Columns Content Boxes Accordion Tables Features Images Slide…" at bounding box center [369, 188] width 738 height 301
click at [79, 302] on h4 "RT. Hon. David Emmanuel OMBUGADU" at bounding box center [121, 310] width 125 height 17
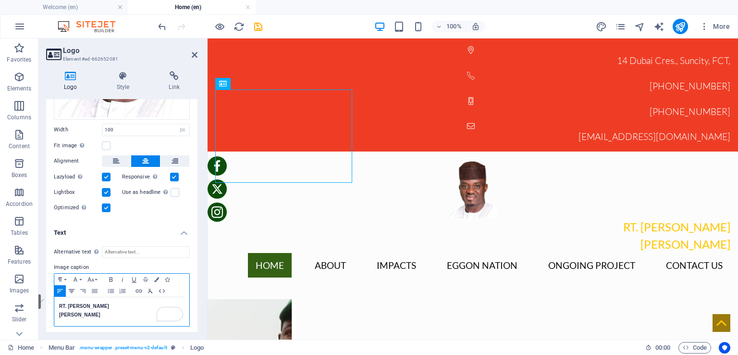
click at [73, 289] on icon "button" at bounding box center [72, 291] width 6 height 4
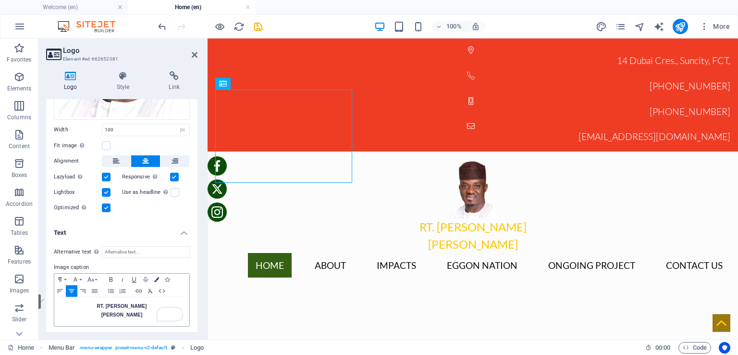
click at [158, 277] on icon "button" at bounding box center [156, 279] width 5 height 5
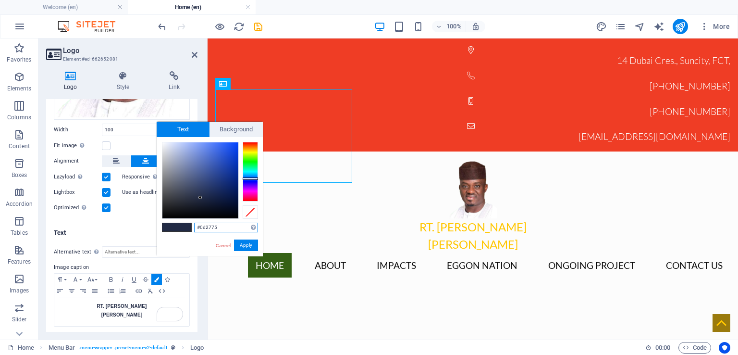
click at [230, 183] on div at bounding box center [200, 180] width 76 height 76
click at [228, 192] on div at bounding box center [200, 180] width 76 height 76
click at [230, 197] on div at bounding box center [200, 180] width 76 height 76
click at [229, 205] on div at bounding box center [200, 180] width 76 height 76
click at [215, 206] on div at bounding box center [200, 180] width 76 height 76
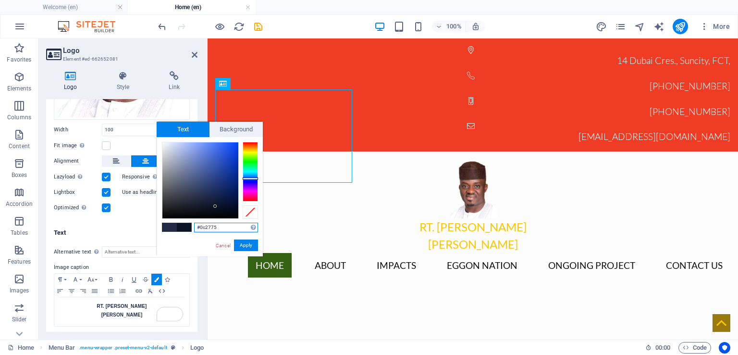
click at [230, 183] on div at bounding box center [200, 180] width 76 height 76
click at [233, 163] on div at bounding box center [200, 180] width 76 height 76
click at [217, 202] on div at bounding box center [200, 180] width 76 height 76
click at [228, 173] on div at bounding box center [200, 180] width 76 height 76
click at [252, 142] on div at bounding box center [250, 172] width 15 height 60
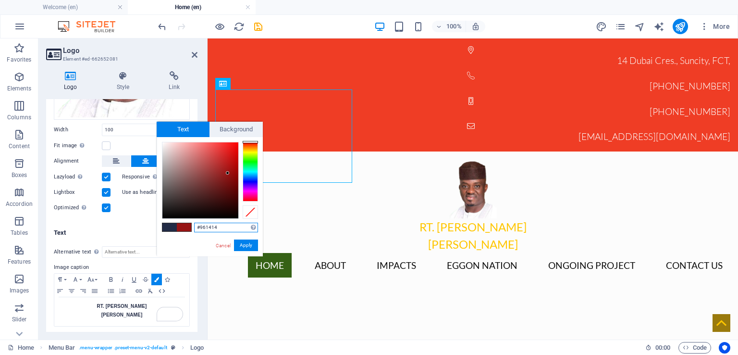
type input "#d51717"
click at [230, 154] on div at bounding box center [200, 180] width 76 height 76
drag, startPoint x: 244, startPoint y: 245, endPoint x: 38, endPoint y: 205, distance: 209.9
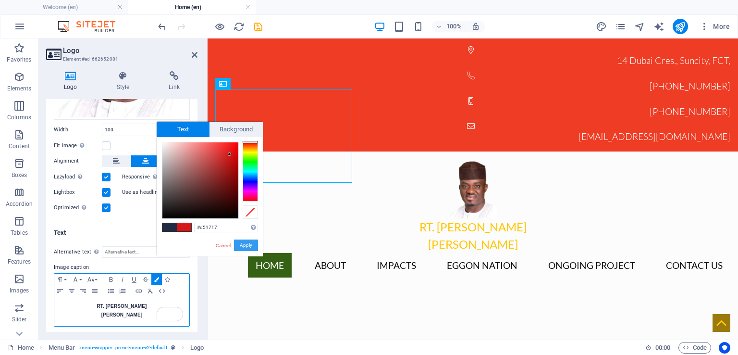
click at [244, 245] on button "Apply" at bounding box center [246, 245] width 24 height 12
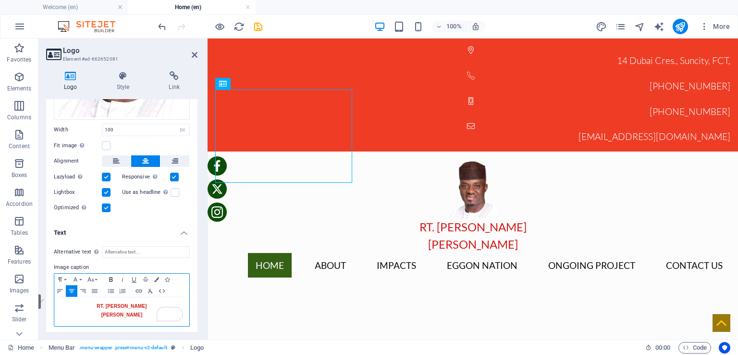
click at [110, 277] on icon "button" at bounding box center [110, 279] width 3 height 4
click at [147, 235] on h4 "Text" at bounding box center [121, 229] width 151 height 17
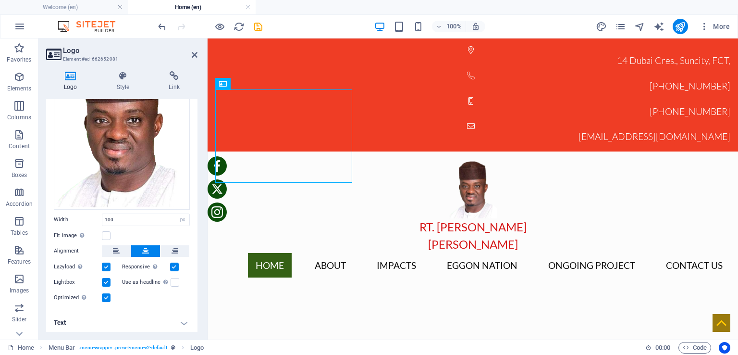
scroll to position [67, 0]
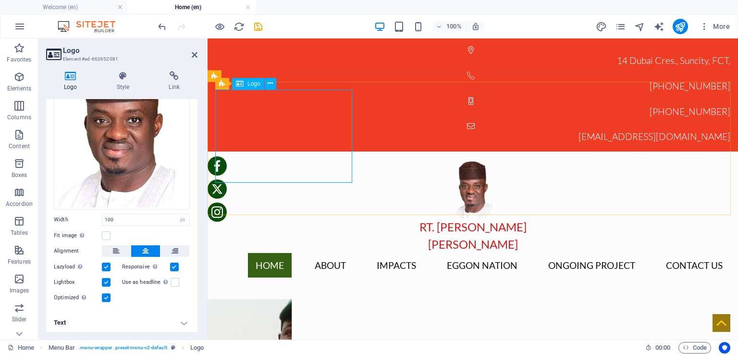
click at [336, 159] on div "RT. Hon. David Emmanuel OMBUGADU" at bounding box center [472, 206] width 515 height 94
click at [271, 83] on icon at bounding box center [270, 83] width 5 height 10
click at [268, 85] on icon at bounding box center [270, 83] width 5 height 10
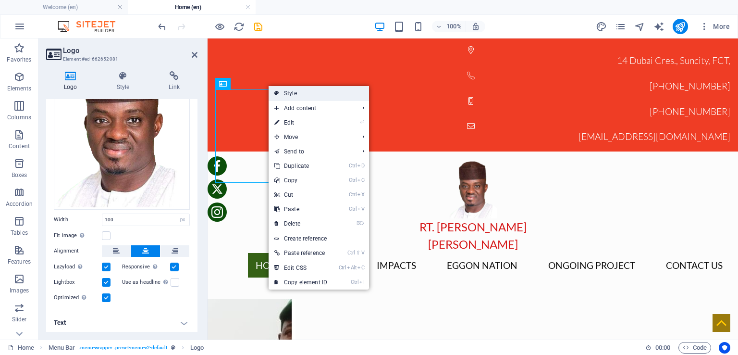
click at [310, 93] on link "Style" at bounding box center [319, 93] width 100 height 14
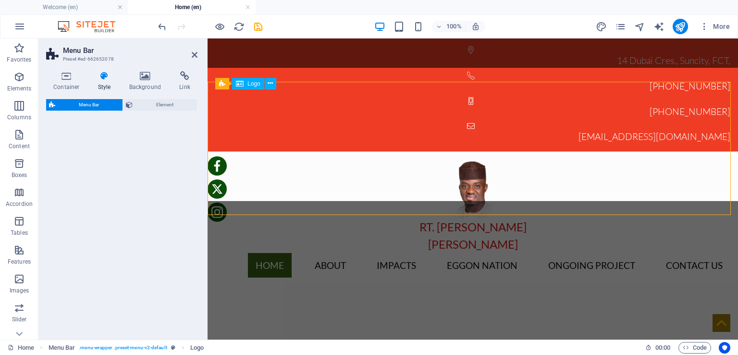
select select "rem"
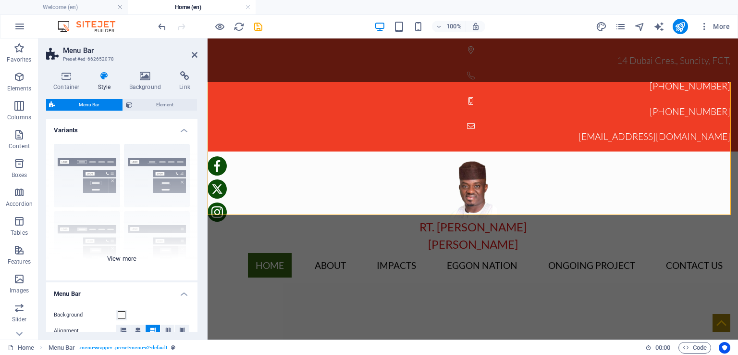
scroll to position [48, 0]
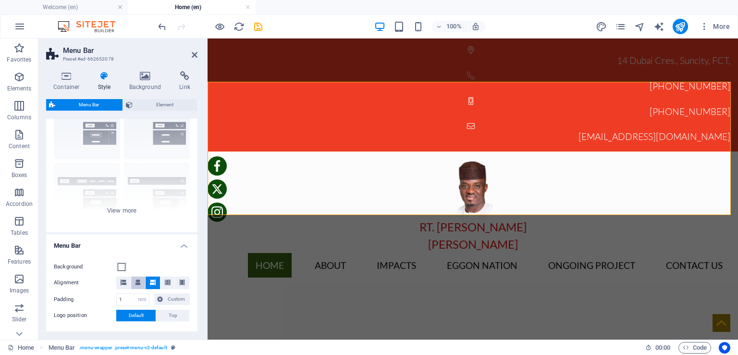
click at [135, 281] on icon at bounding box center [138, 282] width 6 height 6
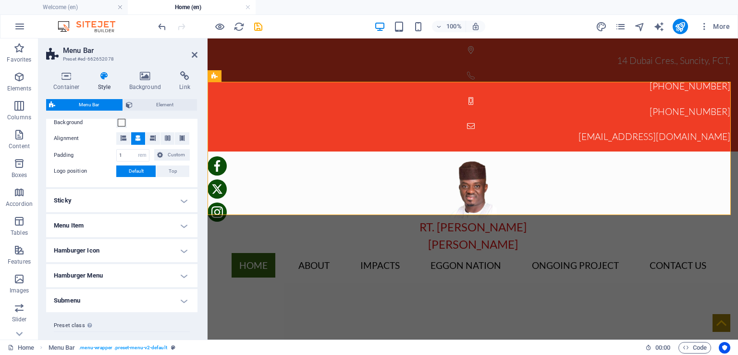
scroll to position [211, 0]
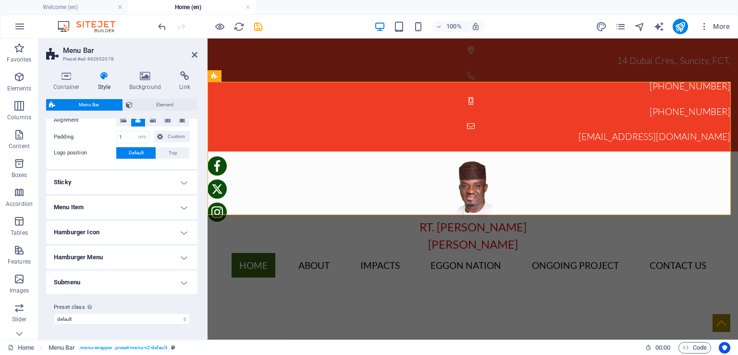
click at [183, 231] on h4 "Hamburger Icon" at bounding box center [121, 232] width 151 height 23
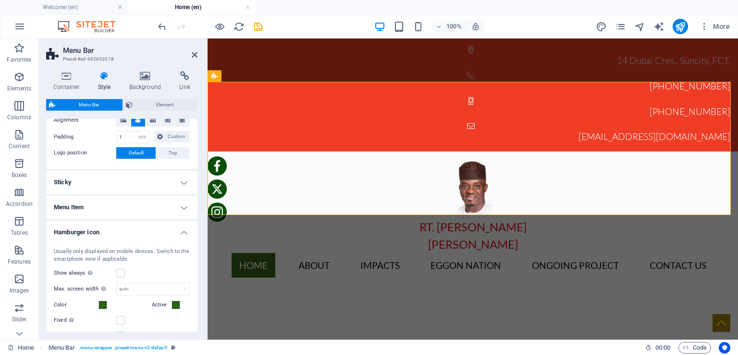
click at [183, 231] on h4 "Hamburger Icon" at bounding box center [121, 229] width 151 height 17
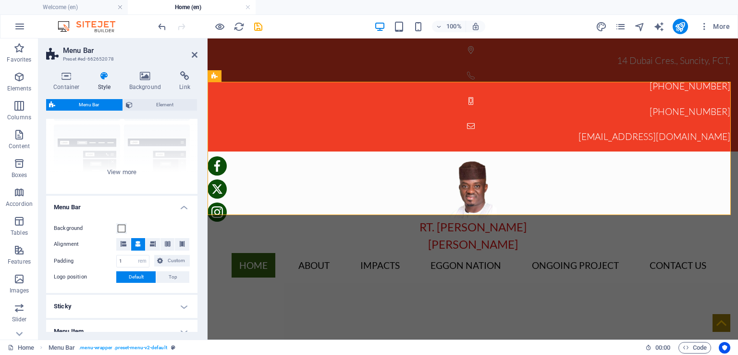
scroll to position [66, 0]
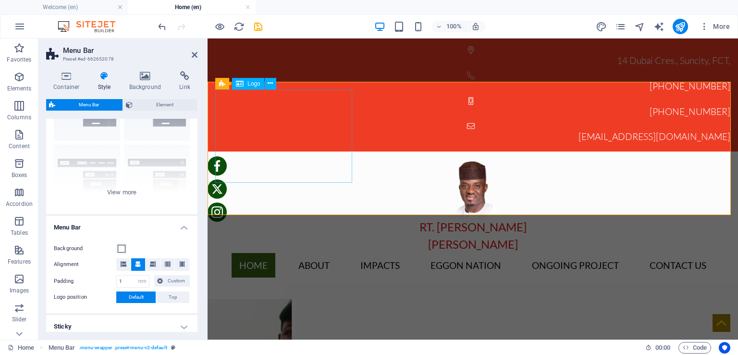
click at [287, 159] on div "RT. Hon. David Emmanuel OMBUGADU" at bounding box center [472, 206] width 515 height 94
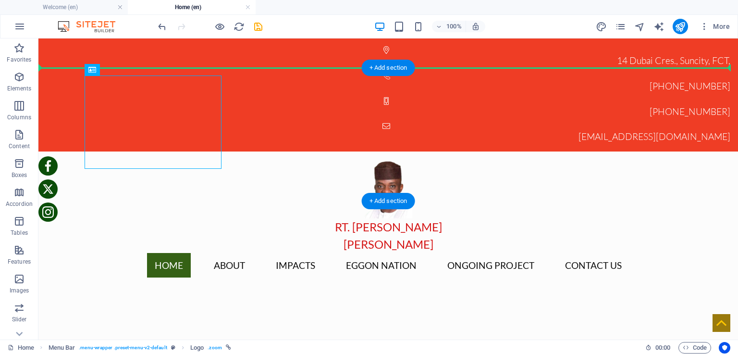
drag, startPoint x: 273, startPoint y: 109, endPoint x: 322, endPoint y: 110, distance: 49.5
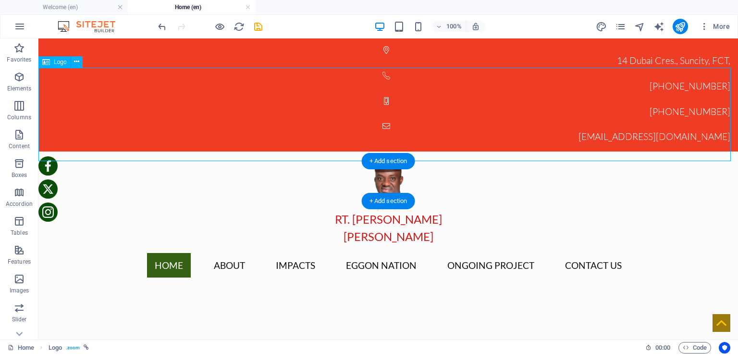
click at [378, 151] on div "RT. Hon. David Emmanuel OMBUGADU" at bounding box center [388, 198] width 700 height 94
click at [353, 151] on div "RT. Hon. David Emmanuel OMBUGADU" at bounding box center [388, 198] width 700 height 94
select select "px"
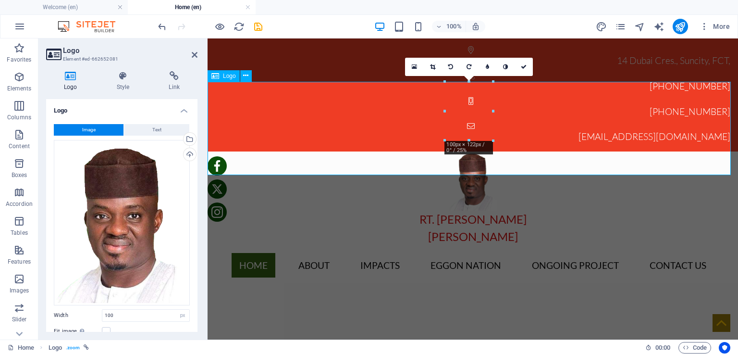
click at [467, 151] on div "RT. Hon. David Emmanuel OMBUGADU" at bounding box center [473, 198] width 531 height 94
drag, startPoint x: 496, startPoint y: 140, endPoint x: 288, endPoint y: 87, distance: 214.8
click at [496, 125] on div "Drag here to replace the existing content. Press “Ctrl” if you want to create a…" at bounding box center [473, 188] width 531 height 301
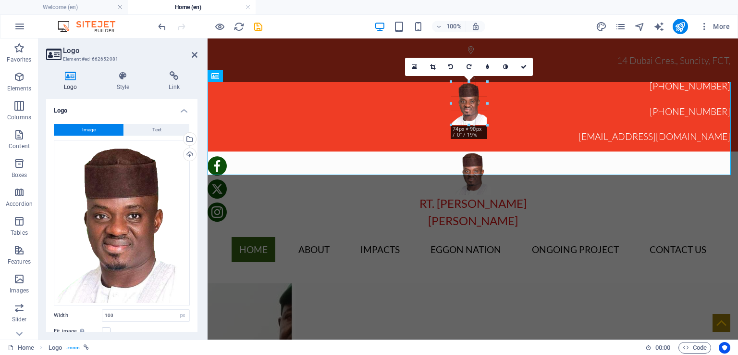
drag, startPoint x: 445, startPoint y: 141, endPoint x: 461, endPoint y: 126, distance: 22.8
type input "74"
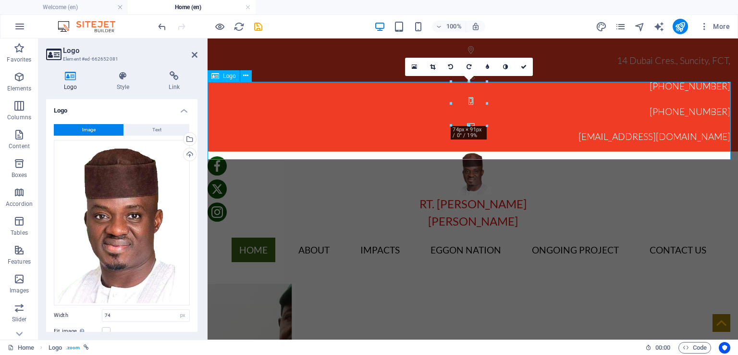
click at [496, 151] on div "RT. Hon. David Emmanuel OMBUGADU" at bounding box center [473, 190] width 531 height 78
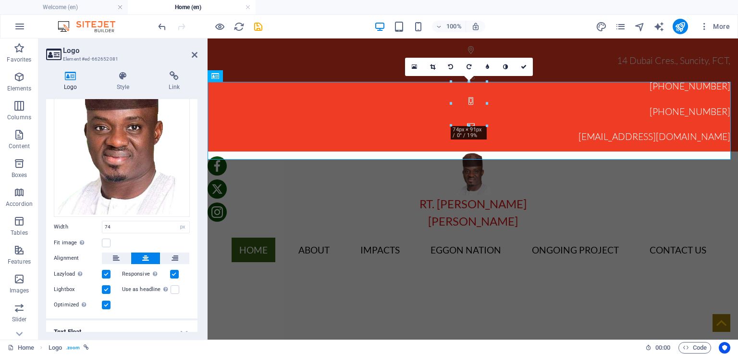
scroll to position [123, 0]
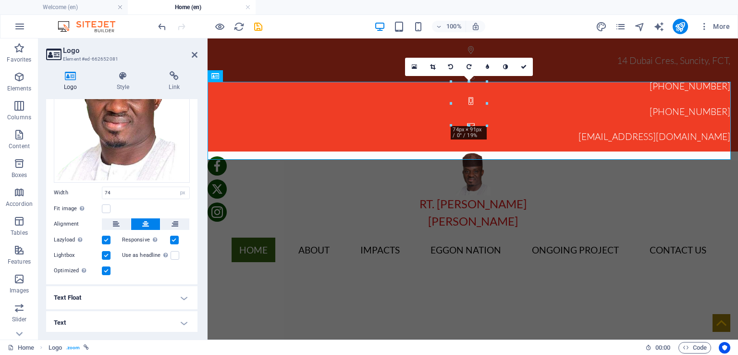
click at [182, 322] on h4 "Text" at bounding box center [121, 322] width 151 height 23
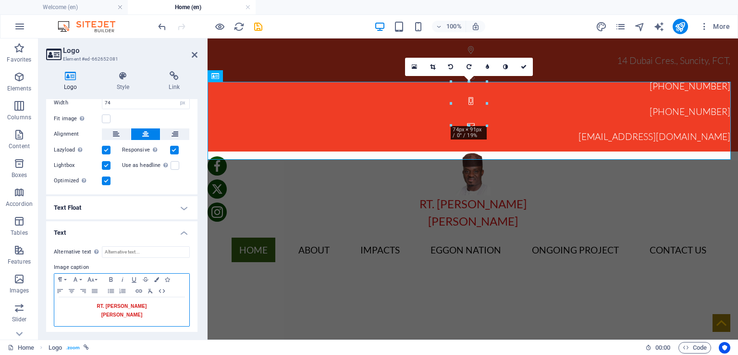
click at [124, 312] on strong "RT. Hon. David Emmanuel OMBUGADU" at bounding box center [122, 310] width 50 height 14
click at [65, 276] on button "Paragraph Format" at bounding box center [61, 279] width 15 height 12
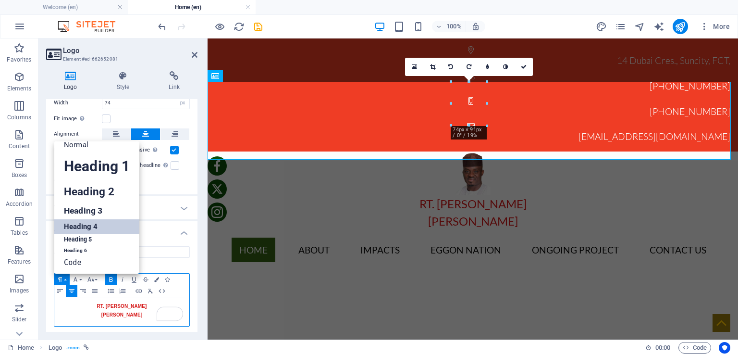
scroll to position [8, 0]
click at [83, 235] on link "Heading 5" at bounding box center [96, 240] width 85 height 12
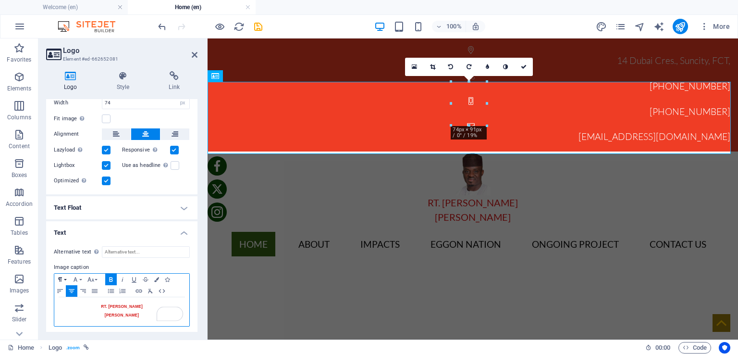
click at [67, 276] on button "Paragraph Format" at bounding box center [61, 279] width 15 height 12
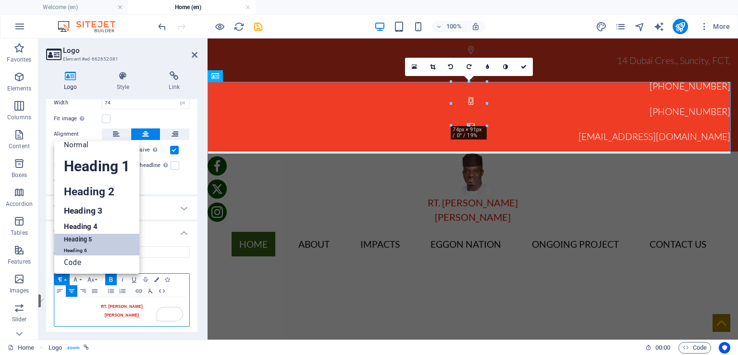
click at [80, 246] on link "Heading 6" at bounding box center [96, 251] width 85 height 10
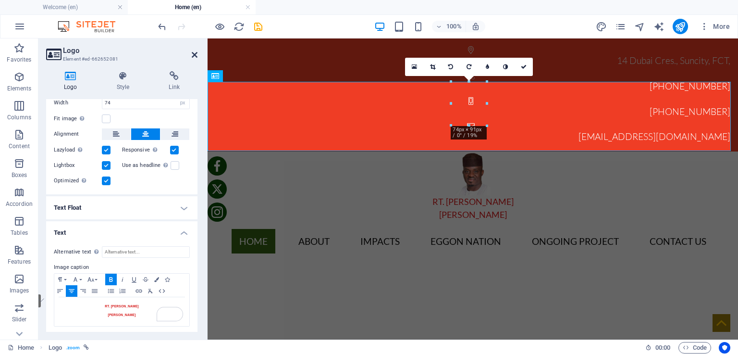
click at [194, 53] on icon at bounding box center [195, 55] width 6 height 8
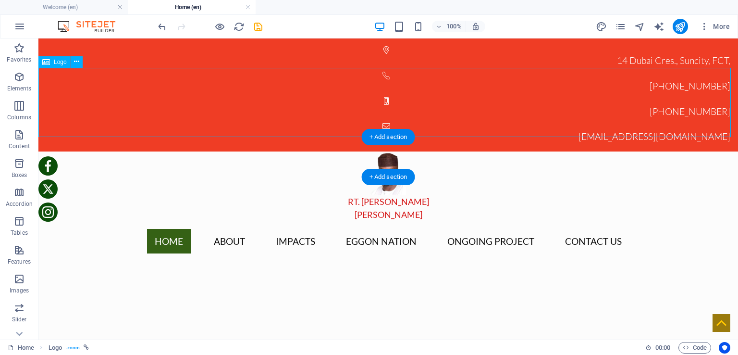
click at [515, 151] on div "RT. Hon. David Emmanuel OMBUGADU" at bounding box center [388, 186] width 700 height 70
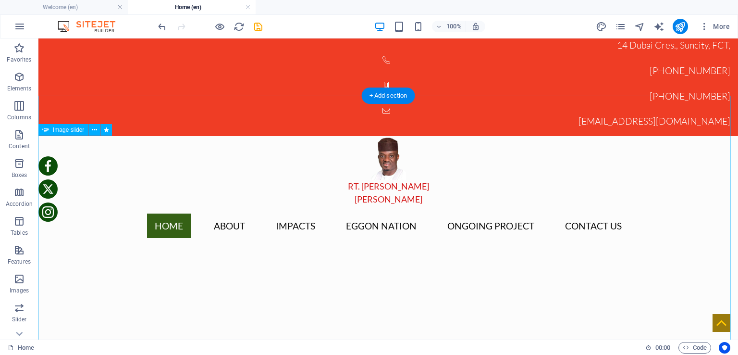
scroll to position [0, 0]
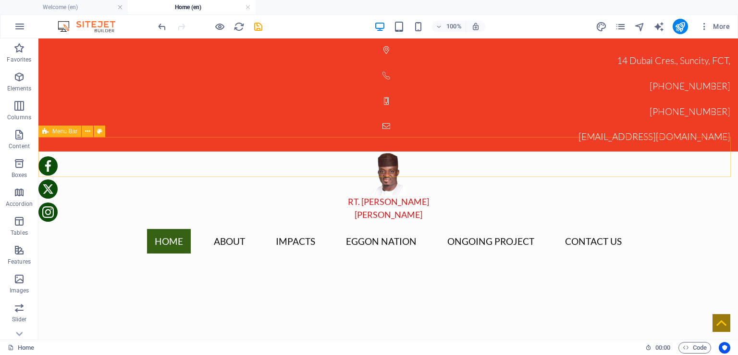
click at [68, 129] on span "Menu Bar" at bounding box center [64, 131] width 25 height 6
select select "rem"
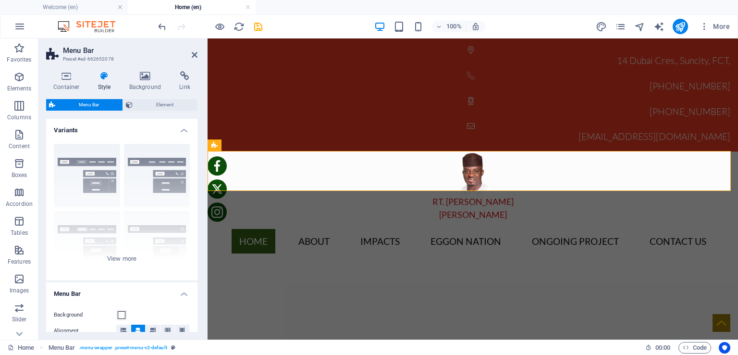
click at [102, 79] on icon at bounding box center [104, 76] width 27 height 10
click at [158, 104] on span "Element" at bounding box center [165, 105] width 59 height 12
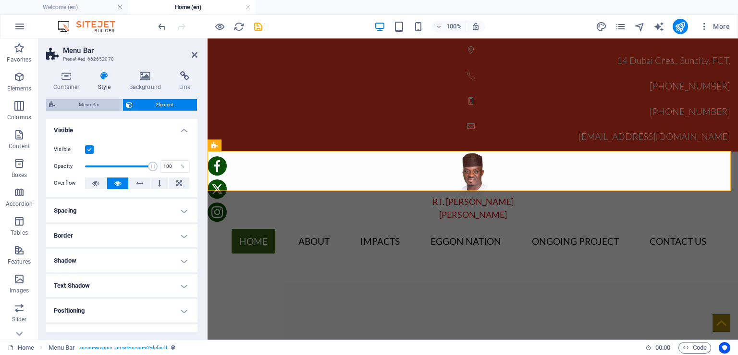
click at [88, 102] on span "Menu Bar" at bounding box center [89, 105] width 62 height 12
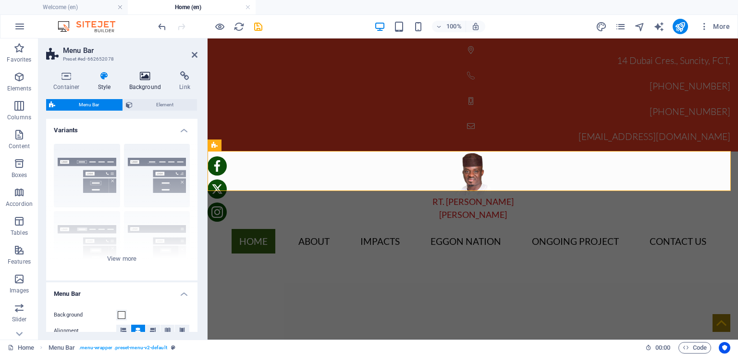
click at [145, 74] on icon at bounding box center [145, 76] width 47 height 10
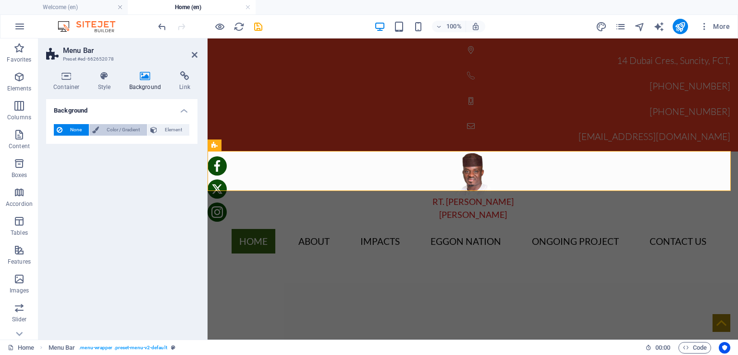
click at [125, 128] on span "Color / Gradient" at bounding box center [123, 130] width 42 height 12
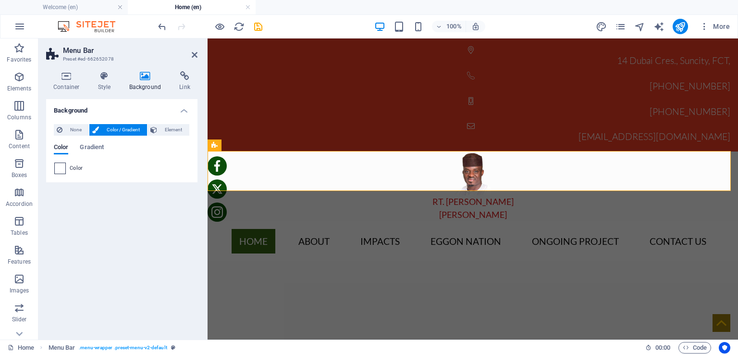
click at [61, 168] on span at bounding box center [60, 168] width 11 height 11
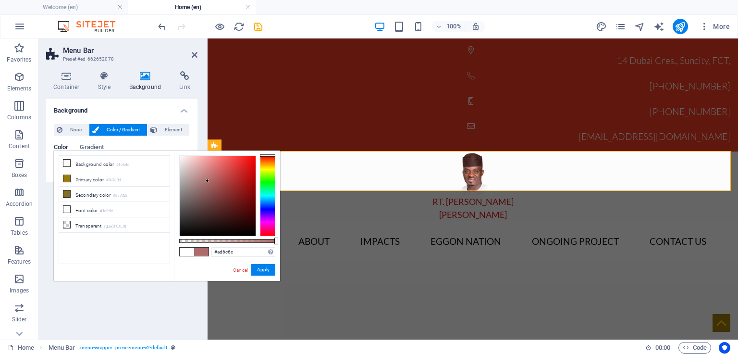
click at [208, 181] on div at bounding box center [218, 196] width 76 height 80
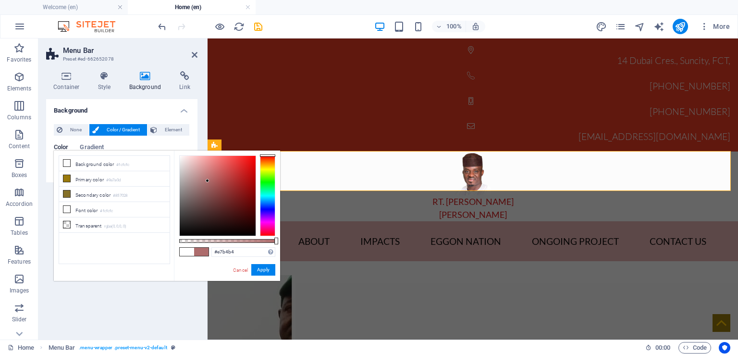
click at [196, 162] on div at bounding box center [218, 196] width 76 height 80
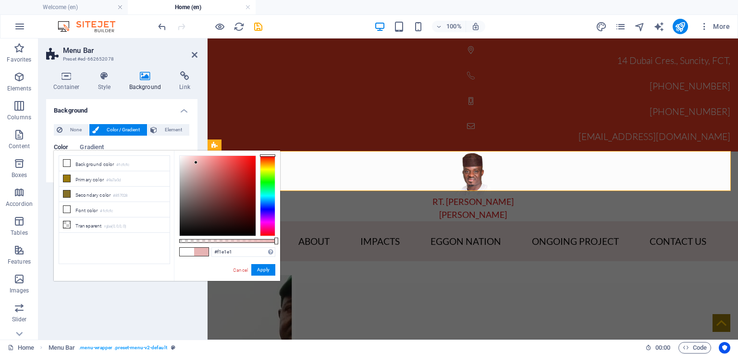
click at [184, 160] on div at bounding box center [218, 196] width 76 height 80
click at [183, 162] on div at bounding box center [218, 196] width 76 height 80
click at [186, 173] on div at bounding box center [218, 196] width 76 height 80
click at [190, 160] on div at bounding box center [218, 196] width 76 height 80
type input "#f8efef"
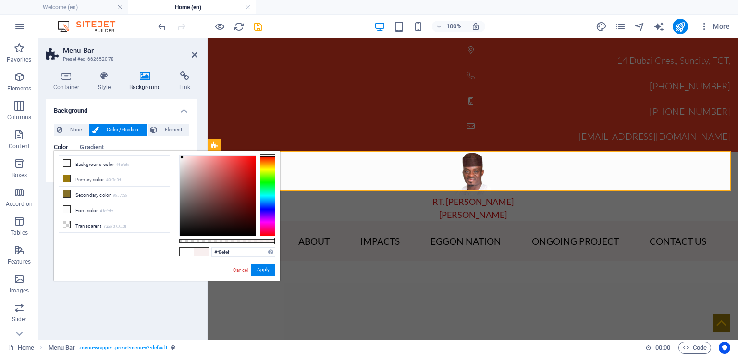
drag, startPoint x: 189, startPoint y: 159, endPoint x: 182, endPoint y: 157, distance: 6.9
click at [182, 157] on div at bounding box center [181, 156] width 3 height 3
click at [111, 251] on ul "Background color #fcfcfc Primary color #9a7a0d Secondary color #857028 Font col…" at bounding box center [115, 209] width 112 height 109
drag, startPoint x: 263, startPoint y: 272, endPoint x: 55, endPoint y: 233, distance: 211.8
click at [263, 272] on button "Apply" at bounding box center [263, 270] width 24 height 12
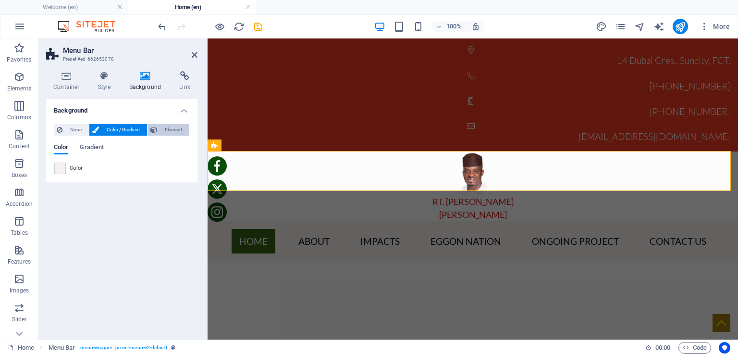
click at [167, 126] on span "Element" at bounding box center [173, 130] width 26 height 12
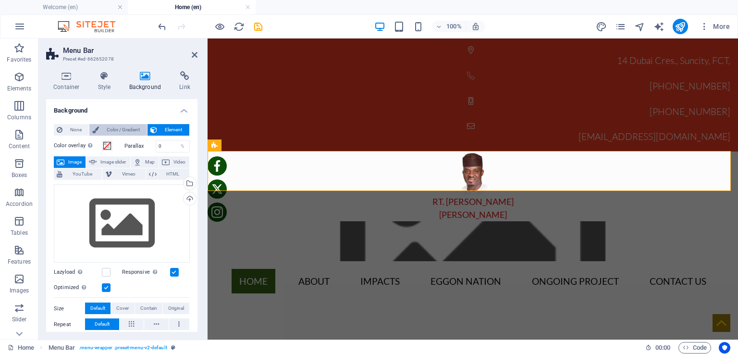
click at [126, 125] on span "Color / Gradient" at bounding box center [123, 130] width 42 height 12
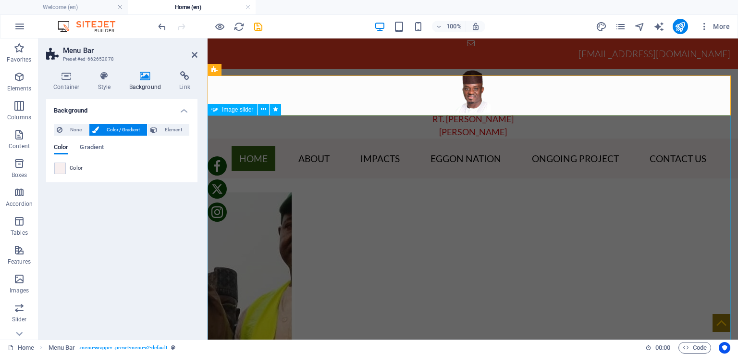
scroll to position [96, 0]
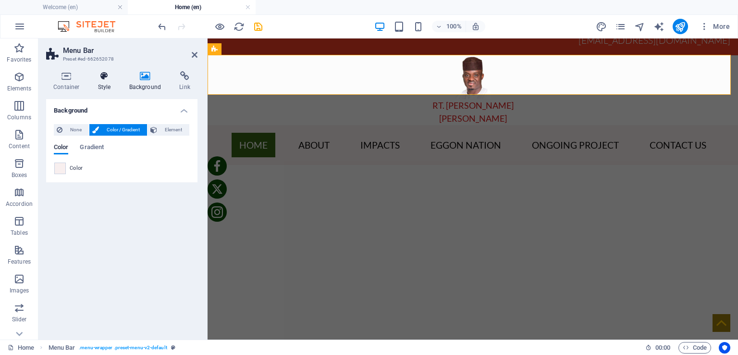
click at [104, 76] on icon at bounding box center [104, 76] width 27 height 10
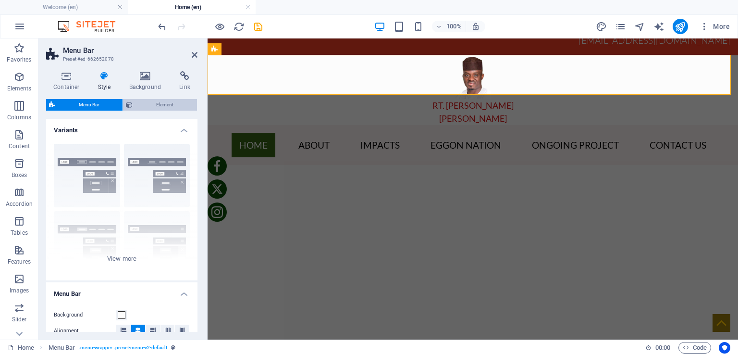
click at [165, 101] on span "Element" at bounding box center [165, 105] width 59 height 12
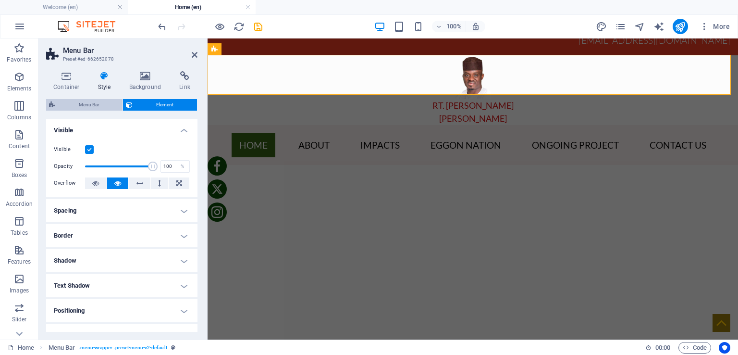
click at [87, 102] on span "Menu Bar" at bounding box center [89, 105] width 62 height 12
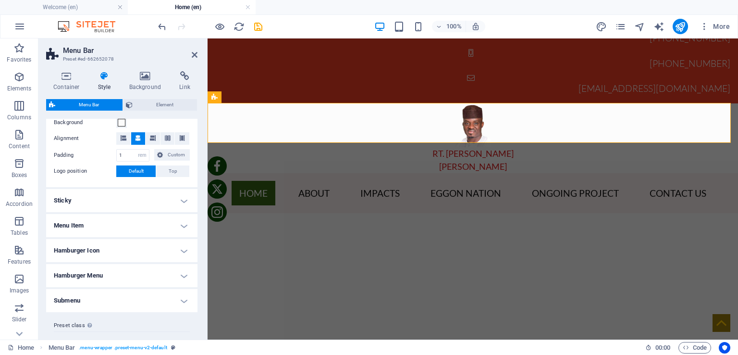
scroll to position [211, 0]
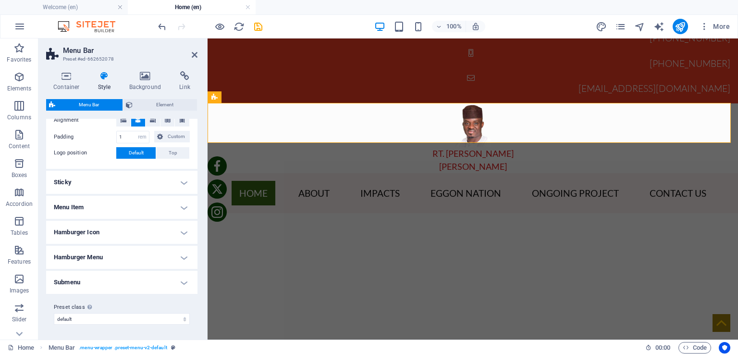
click at [87, 203] on h4 "Menu Item" at bounding box center [121, 207] width 151 height 23
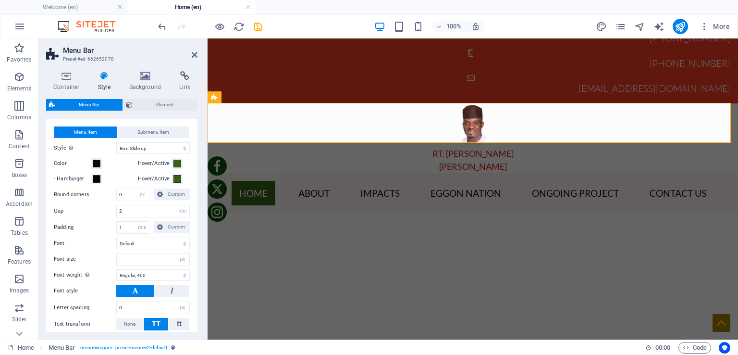
scroll to position [259, 0]
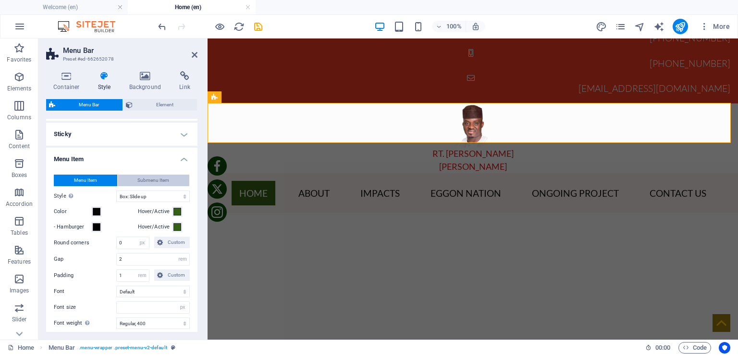
click at [149, 179] on span "Submenu Item" at bounding box center [153, 180] width 32 height 12
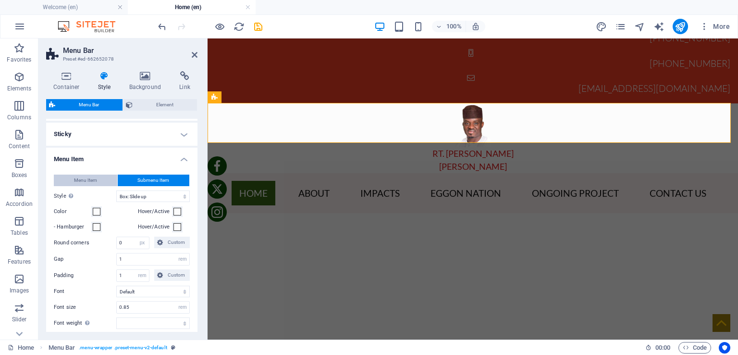
click at [88, 178] on span "Menu Item" at bounding box center [85, 180] width 23 height 12
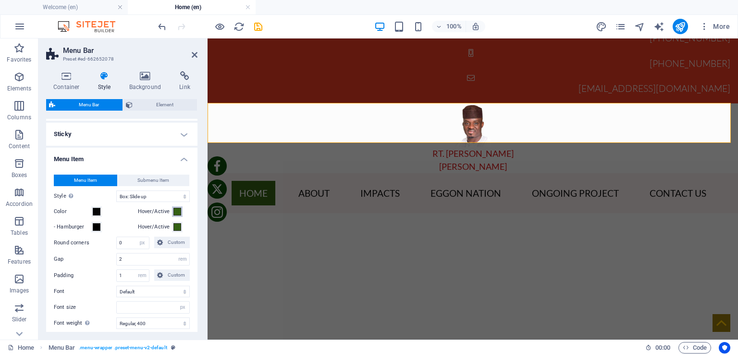
click at [177, 208] on span at bounding box center [178, 212] width 8 height 8
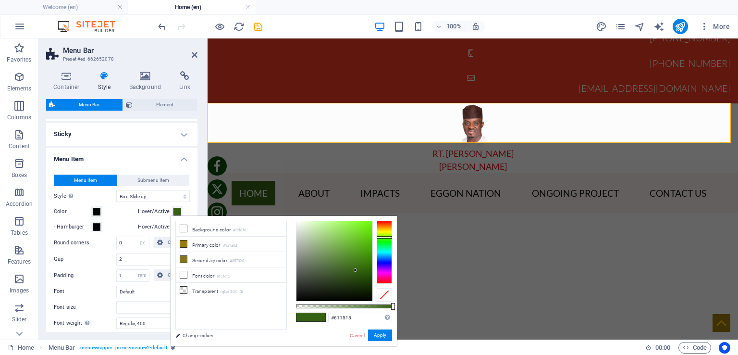
click at [384, 221] on div at bounding box center [384, 252] width 15 height 62
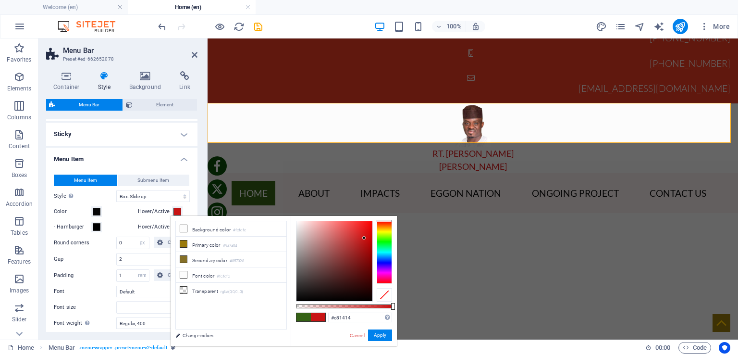
click at [364, 238] on div at bounding box center [335, 261] width 76 height 80
click at [365, 227] on div at bounding box center [335, 261] width 76 height 80
type input "#cb1313"
click at [365, 237] on div at bounding box center [335, 261] width 76 height 80
click at [380, 335] on button "Apply" at bounding box center [380, 335] width 24 height 12
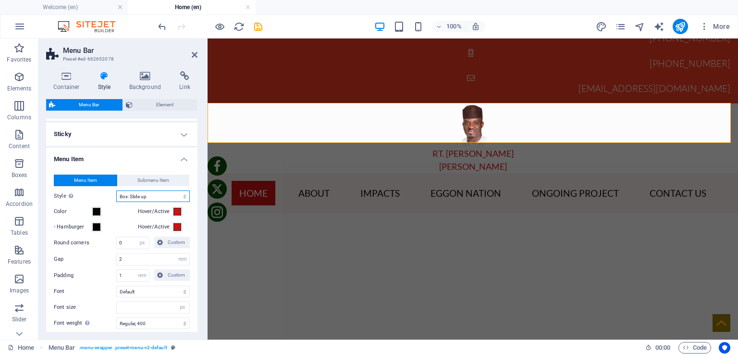
click at [164, 193] on select "Plain Text color Box: Fade Box: Flip vertical Box: Flip horizontal Box: Slide d…" at bounding box center [153, 196] width 74 height 12
click at [181, 158] on h4 "Menu Item" at bounding box center [121, 156] width 151 height 17
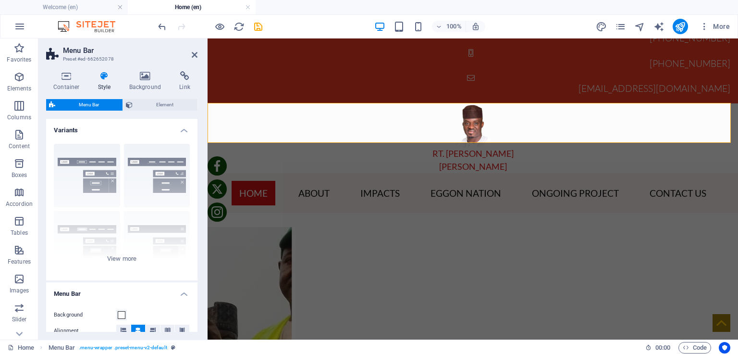
scroll to position [144, 0]
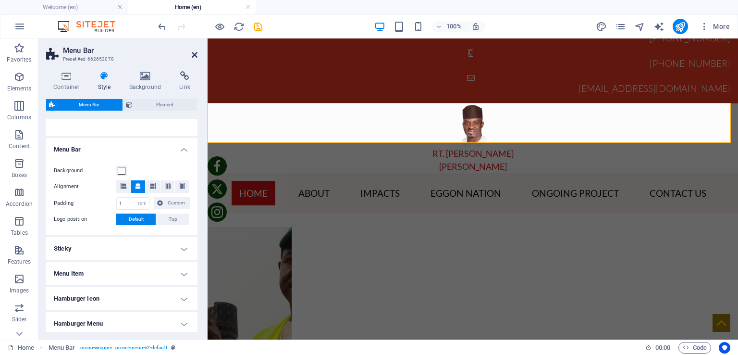
click at [194, 55] on icon at bounding box center [195, 55] width 6 height 8
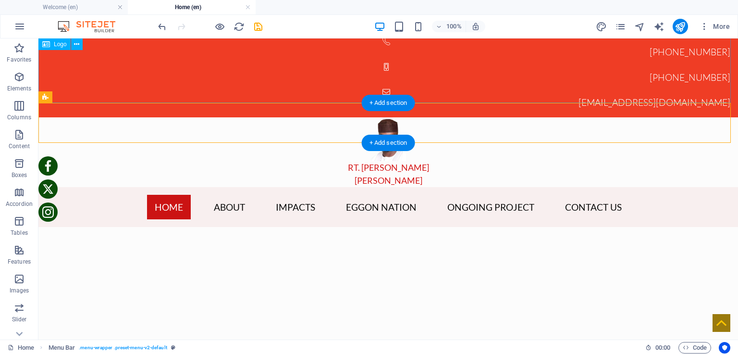
click at [197, 117] on div "RT. Hon. David Emmanuel OMBUGADU" at bounding box center [388, 152] width 700 height 70
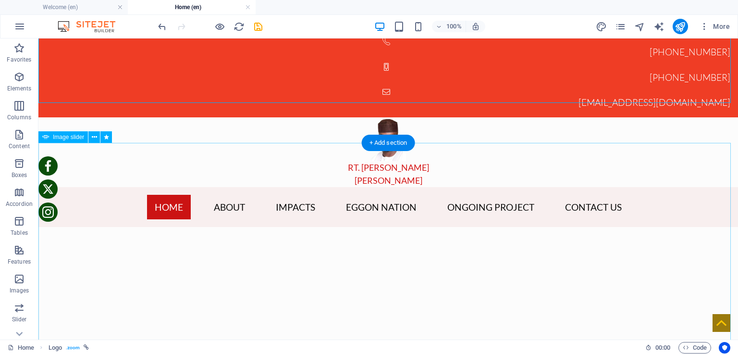
scroll to position [0, 0]
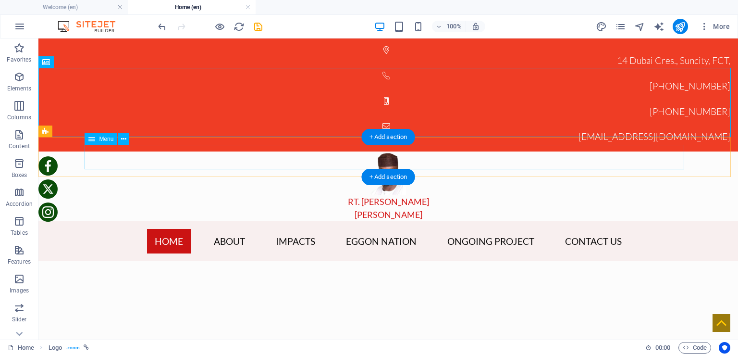
click at [126, 229] on nav "Home About IMPACTS EGGON NATION Ongoing Project Contact Us" at bounding box center [388, 241] width 600 height 25
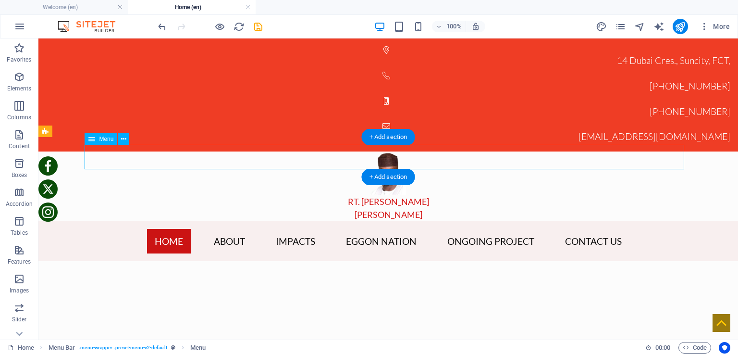
click at [126, 229] on nav "Home About IMPACTS EGGON NATION Ongoing Project Contact Us" at bounding box center [388, 241] width 600 height 25
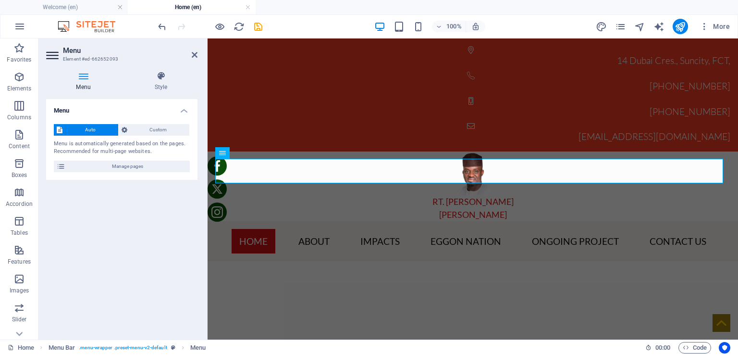
click at [86, 77] on icon at bounding box center [83, 76] width 74 height 10
click at [132, 166] on span "Manage pages" at bounding box center [127, 167] width 119 height 12
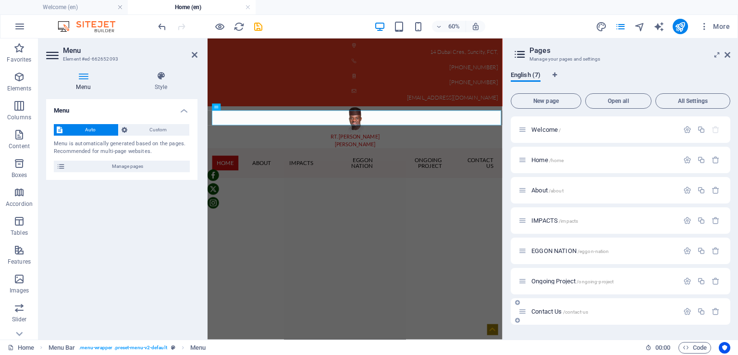
click at [566, 306] on div "Contact Us /contact-us" at bounding box center [599, 311] width 160 height 11
click at [570, 279] on span "Ongoing Project /ongoing-project" at bounding box center [573, 280] width 82 height 7
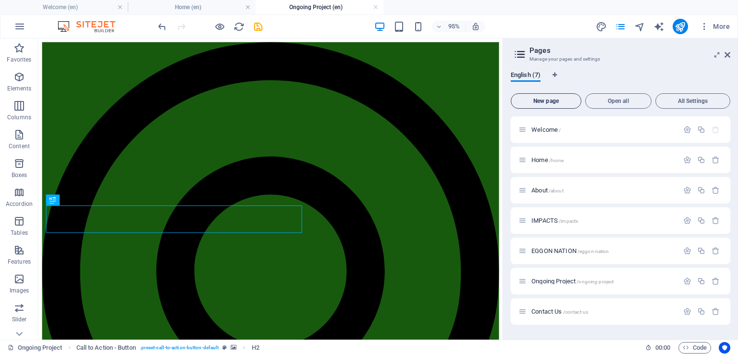
click at [558, 98] on span "New page" at bounding box center [546, 101] width 62 height 6
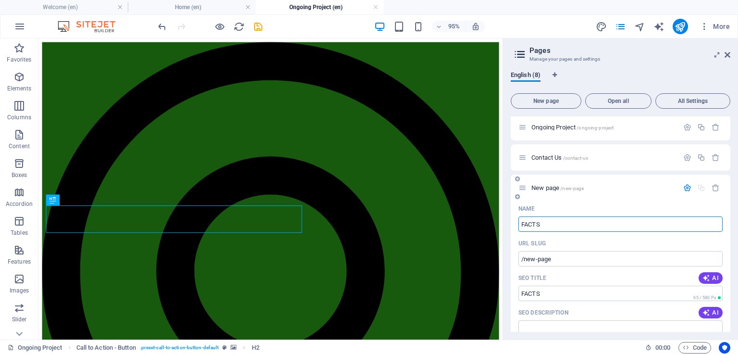
type input "FACTS"
type input "/facts"
type input "FACTS ABOUT"
type input "/facts-abo"
type input "FACTS ABOUT 20"
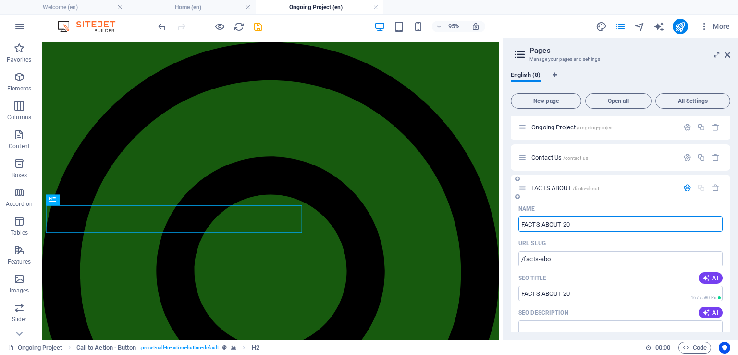
type input "/facts-about"
type input "FACTS ABOUT 2023"
type input "/facts-about-2025"
type input "FACTS ABOUT 2023"
type input "/facts-about-2023"
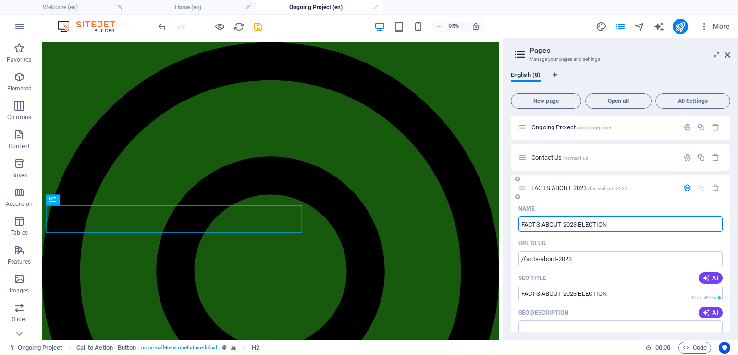
type input "FACTS ABOUT 2023 ELECTION"
type input "/facts-about-2023-election"
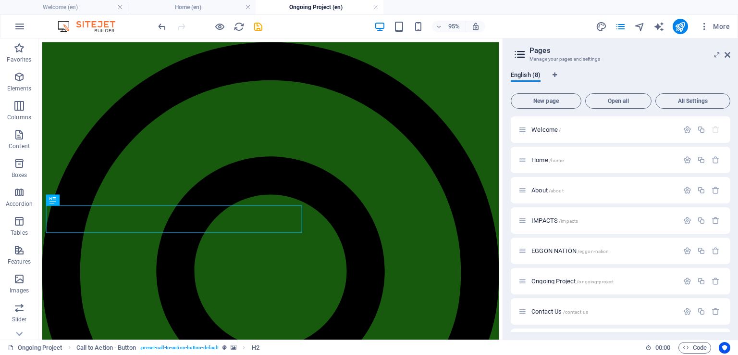
drag, startPoint x: 551, startPoint y: 266, endPoint x: 505, endPoint y: 236, distance: 54.7
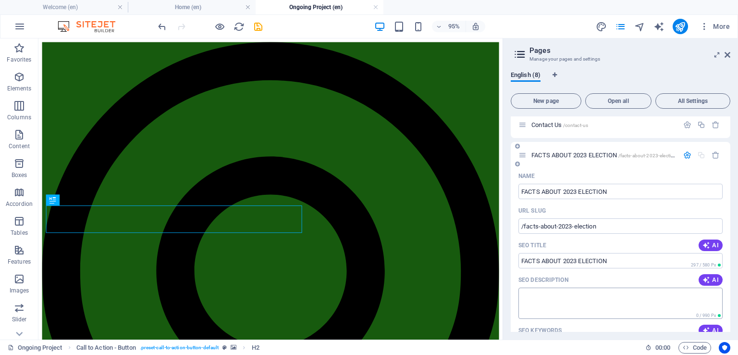
scroll to position [192, 0]
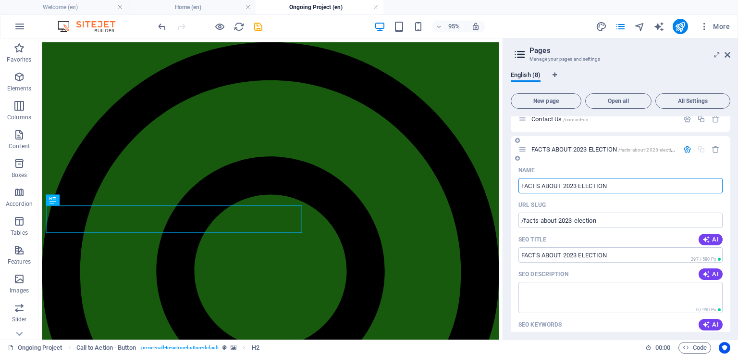
click at [553, 181] on input "FACTS ABOUT 2023 ELECTION" at bounding box center [621, 185] width 204 height 15
click at [561, 185] on input "FACTS ABOUT 2023 ELECTION" at bounding box center [621, 185] width 204 height 15
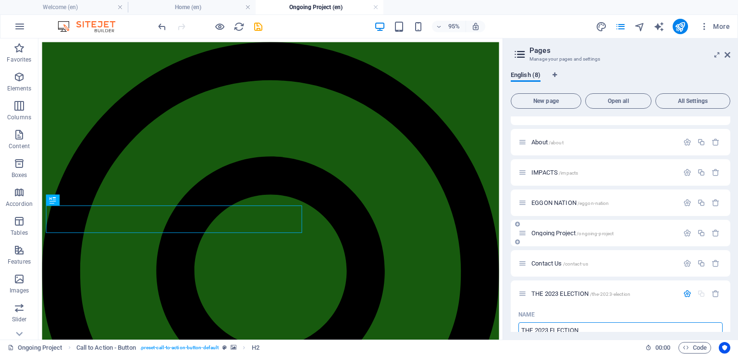
scroll to position [96, 0]
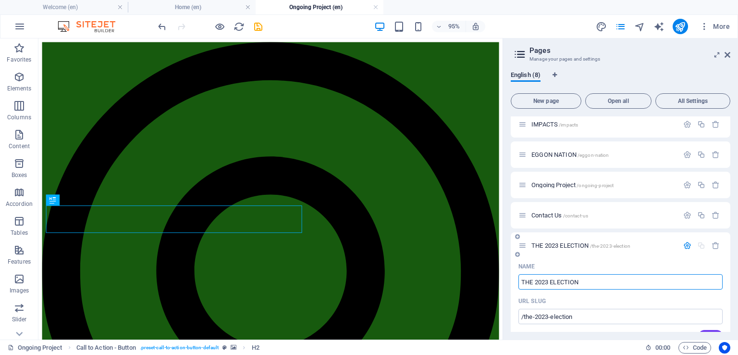
type input "THE 2023 ELECTION"
click at [581, 245] on span "THE 2023 ELECTION /the-2023-election" at bounding box center [581, 245] width 99 height 7
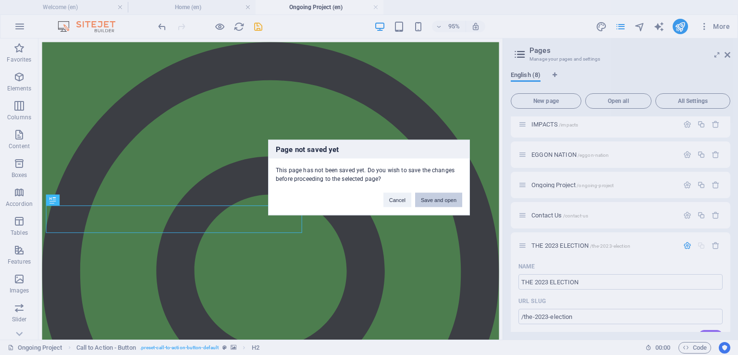
click at [432, 197] on button "Save and open" at bounding box center [438, 200] width 47 height 14
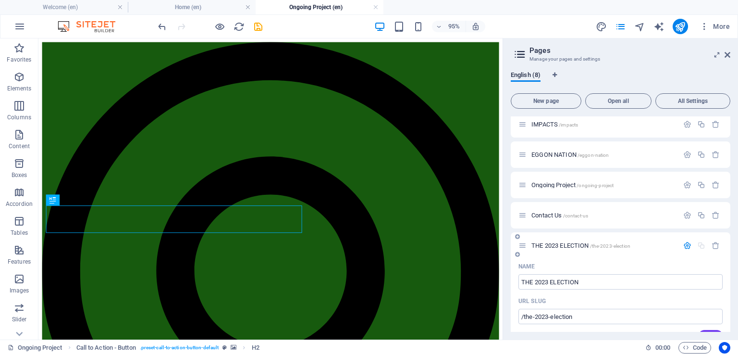
click at [559, 243] on span "THE 2023 ELECTION /the-2023-election" at bounding box center [581, 245] width 99 height 7
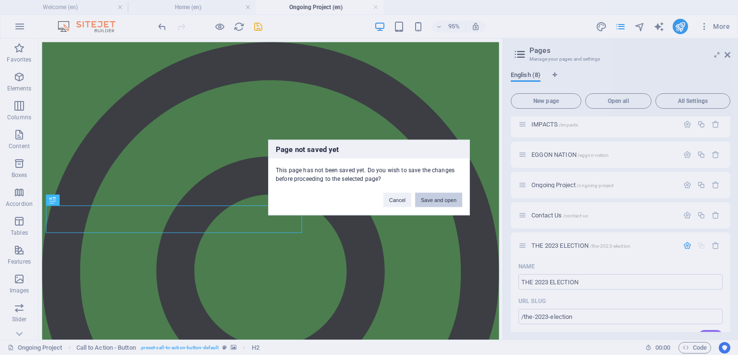
click at [445, 199] on button "Save and open" at bounding box center [438, 200] width 47 height 14
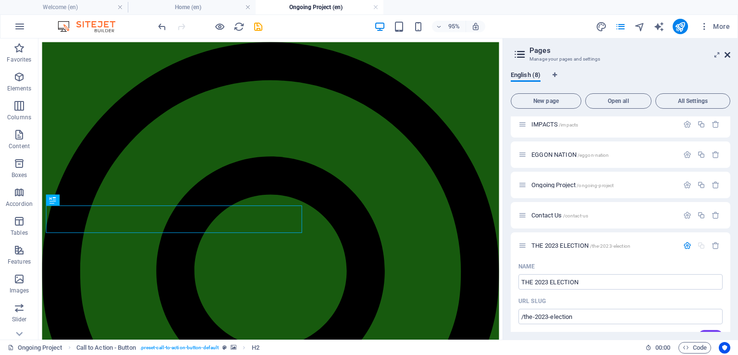
click at [729, 53] on icon at bounding box center [728, 55] width 6 height 8
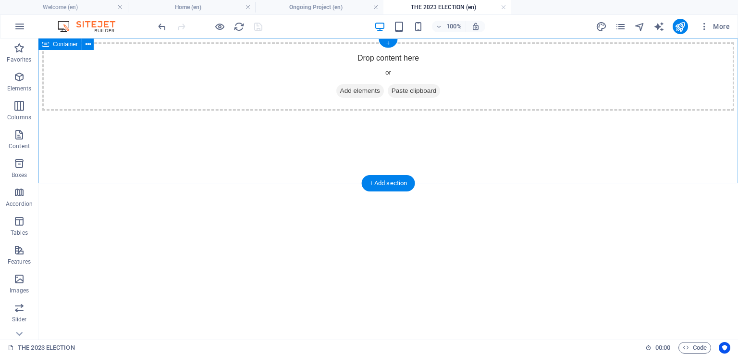
scroll to position [0, 0]
click at [359, 111] on div "Drop content here or Add elements Paste clipboard" at bounding box center [388, 76] width 692 height 68
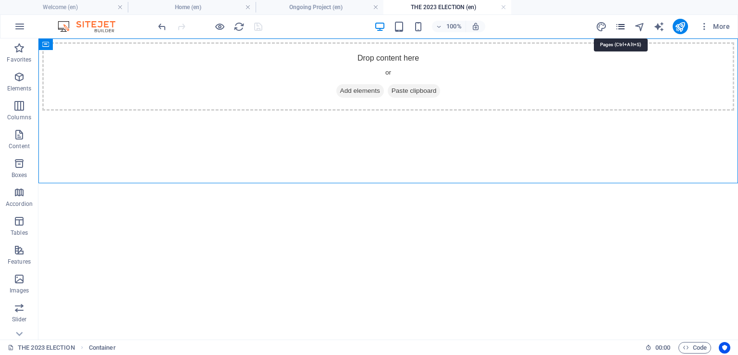
click at [620, 27] on icon "pages" at bounding box center [620, 26] width 11 height 11
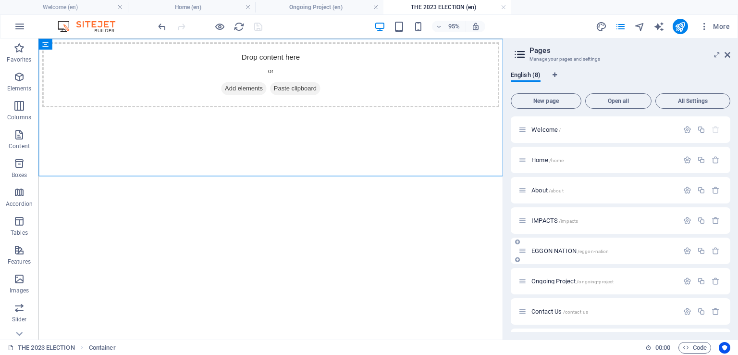
scroll to position [27, 0]
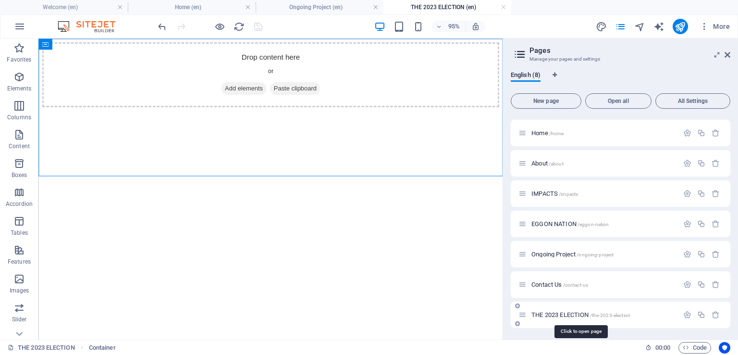
click at [553, 314] on span "THE 2023 ELECTION /the-2023-election" at bounding box center [581, 314] width 99 height 7
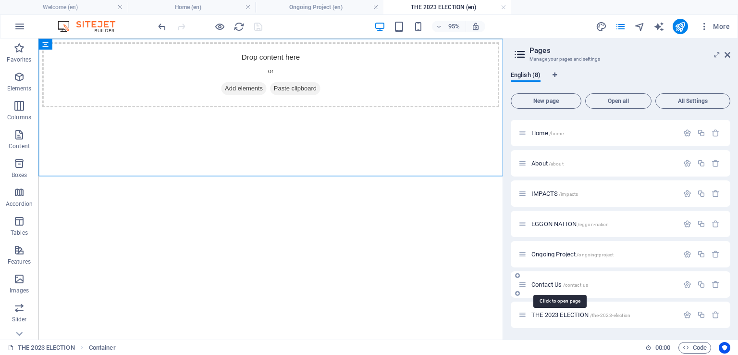
click at [554, 283] on span "Contact Us /contact-us" at bounding box center [560, 284] width 57 height 7
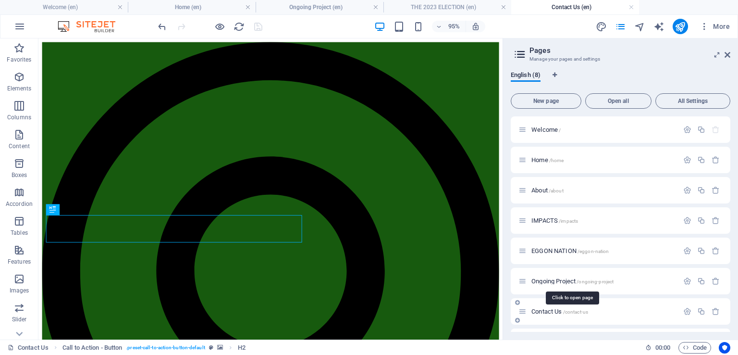
scroll to position [0, 0]
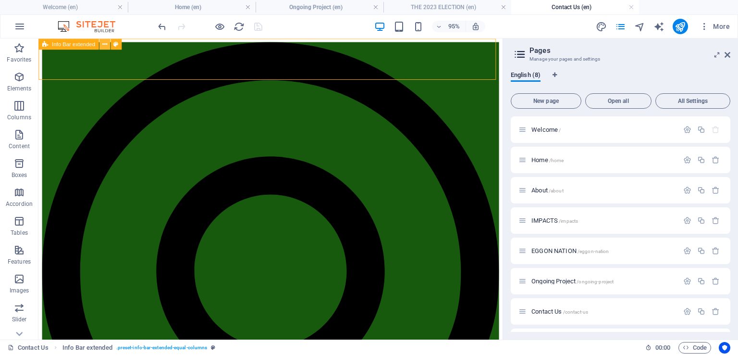
click at [103, 43] on icon at bounding box center [104, 44] width 5 height 10
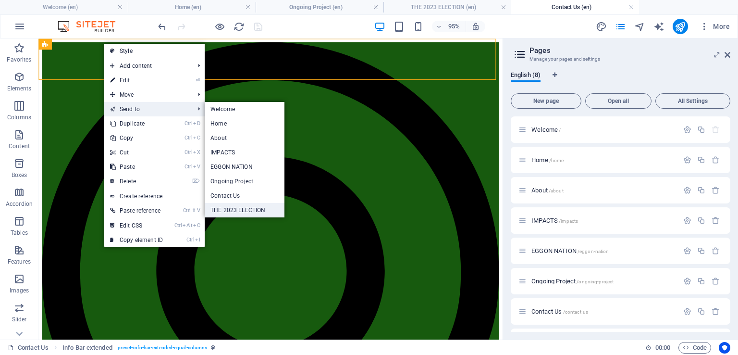
click at [247, 206] on link "THE 2023 ELECTION" at bounding box center [245, 210] width 80 height 14
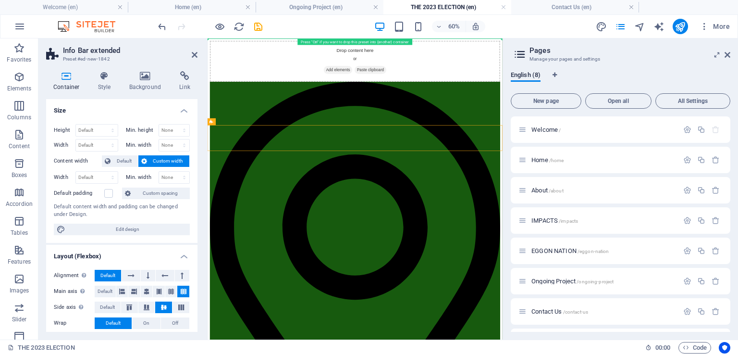
drag, startPoint x: 428, startPoint y: 161, endPoint x: 268, endPoint y: 51, distance: 194.2
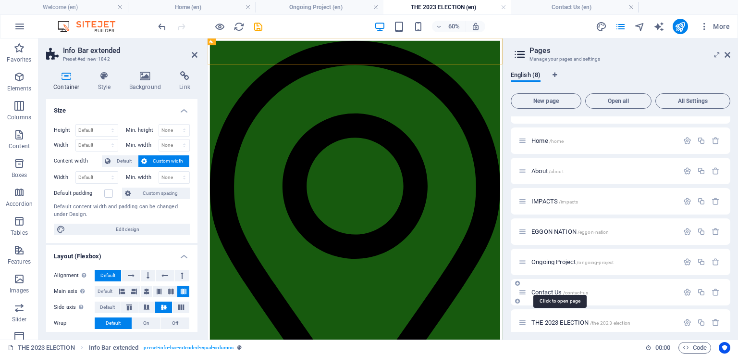
scroll to position [27, 0]
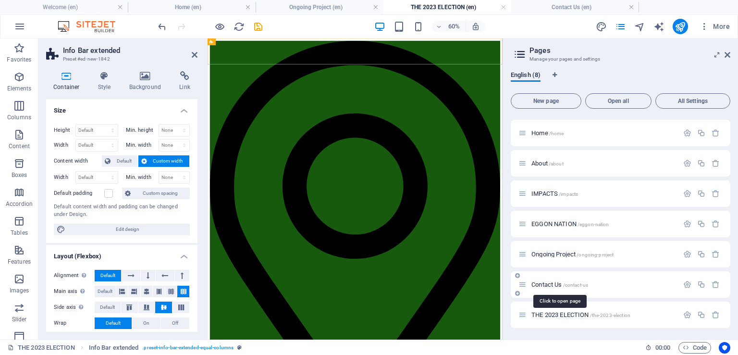
click at [548, 283] on span "Contact Us /contact-us" at bounding box center [560, 284] width 57 height 7
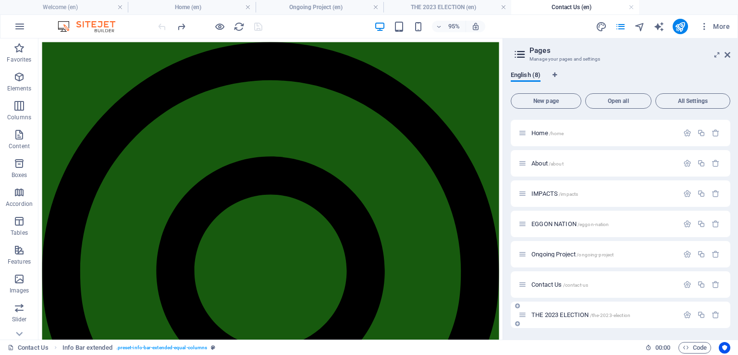
click at [556, 312] on span "THE 2023 ELECTION /the-2023-election" at bounding box center [581, 314] width 99 height 7
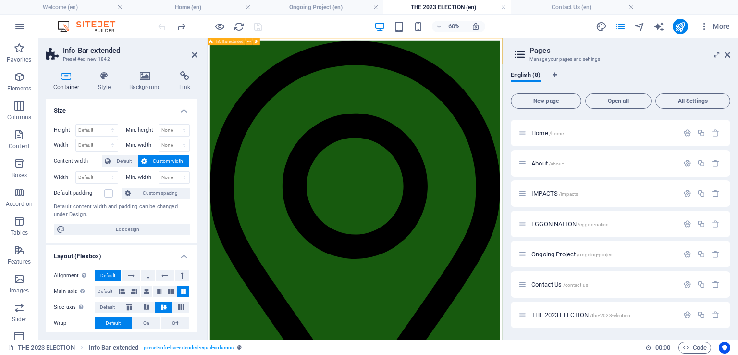
click at [218, 45] on div "Info Bar extended" at bounding box center [236, 41] width 56 height 7
drag, startPoint x: 218, startPoint y: 45, endPoint x: 251, endPoint y: 42, distance: 33.3
click at [251, 42] on button at bounding box center [249, 41] width 7 height 7
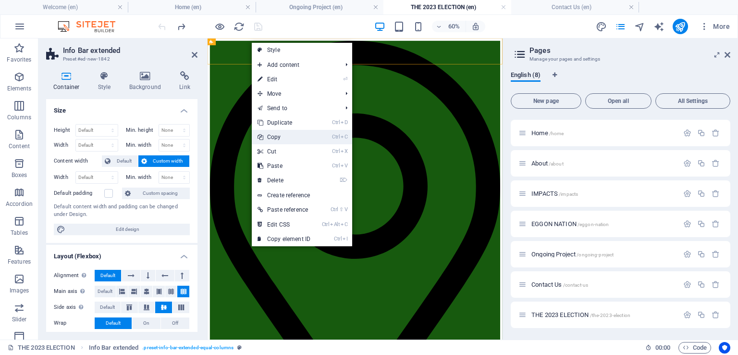
click at [277, 132] on link "Ctrl C Copy" at bounding box center [284, 137] width 64 height 14
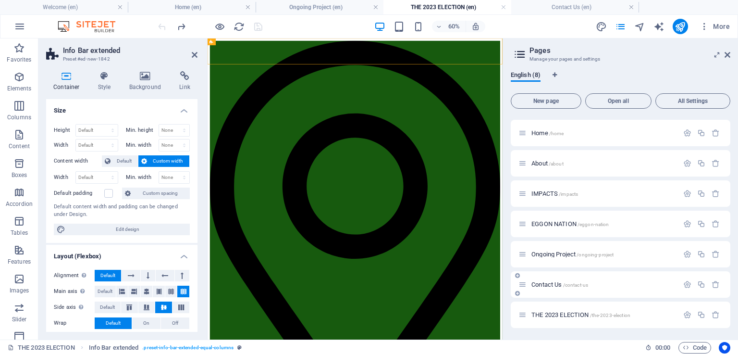
click at [554, 282] on span "Contact Us /contact-us" at bounding box center [560, 284] width 57 height 7
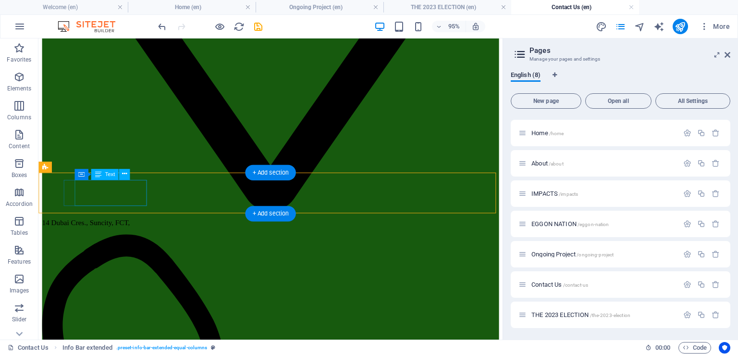
scroll to position [464, 0]
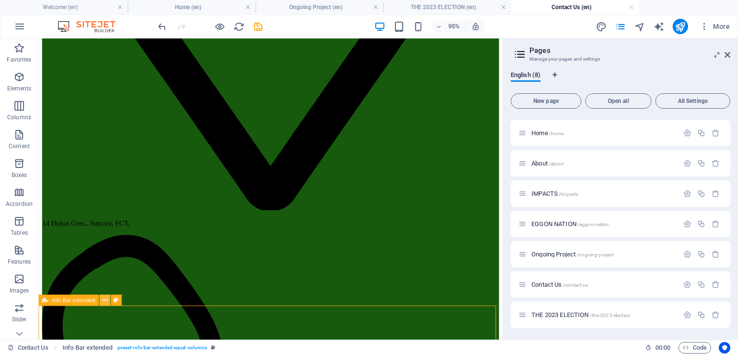
click at [103, 299] on icon at bounding box center [104, 300] width 5 height 10
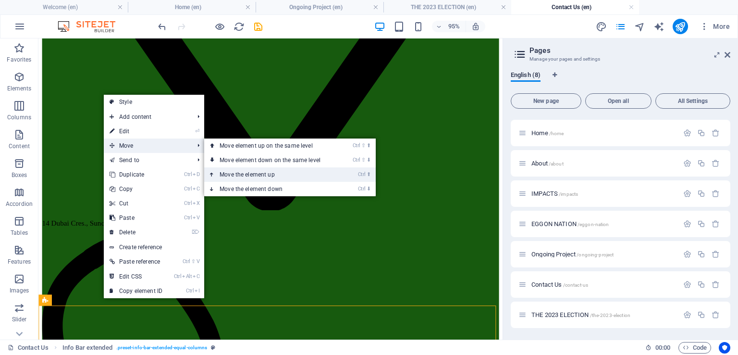
click at [244, 173] on link "Ctrl ⬆ Move the element up" at bounding box center [272, 174] width 136 height 14
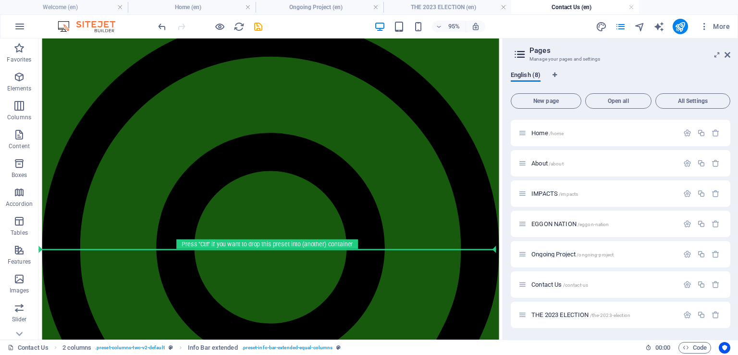
scroll to position [0, 0]
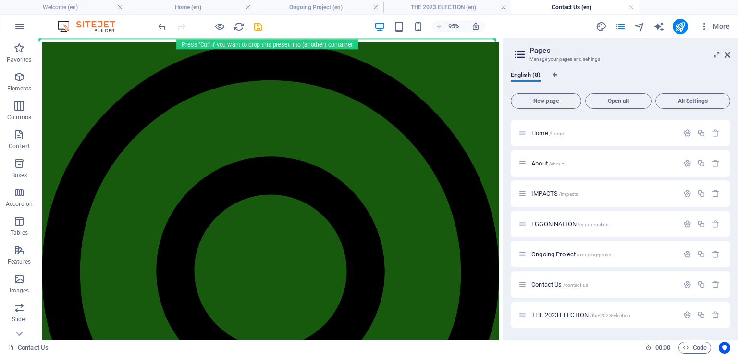
drag, startPoint x: 72, startPoint y: 198, endPoint x: 87, endPoint y: 59, distance: 139.8
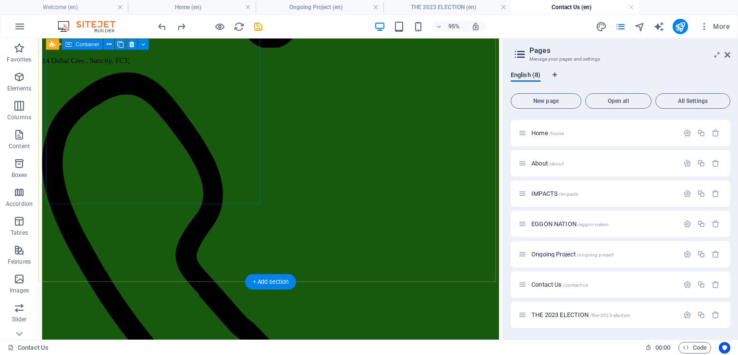
scroll to position [470, 0]
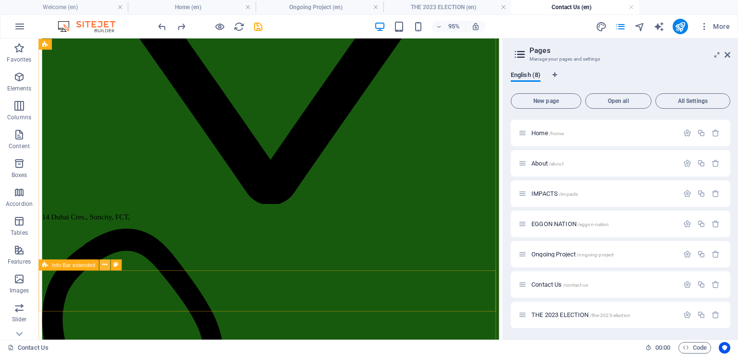
click at [103, 265] on icon at bounding box center [104, 265] width 5 height 10
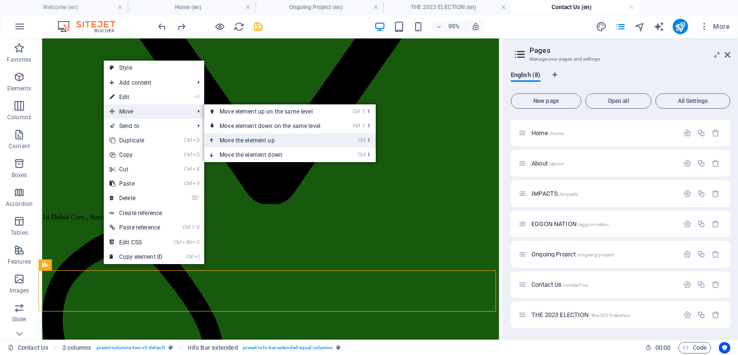
drag, startPoint x: 238, startPoint y: 141, endPoint x: 211, endPoint y: 108, distance: 42.4
click at [238, 141] on link "Ctrl ⬆ Move the element up" at bounding box center [272, 140] width 136 height 14
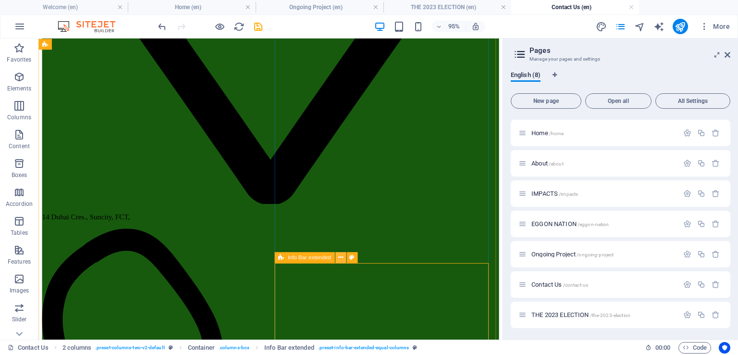
click at [341, 257] on icon at bounding box center [340, 257] width 5 height 10
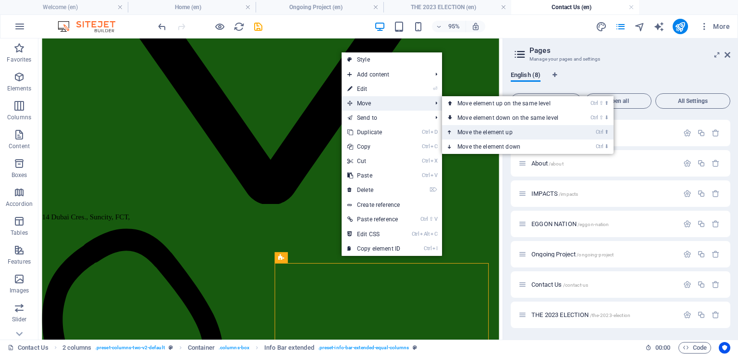
click at [474, 131] on link "Ctrl ⬆ Move the element up" at bounding box center [510, 132] width 136 height 14
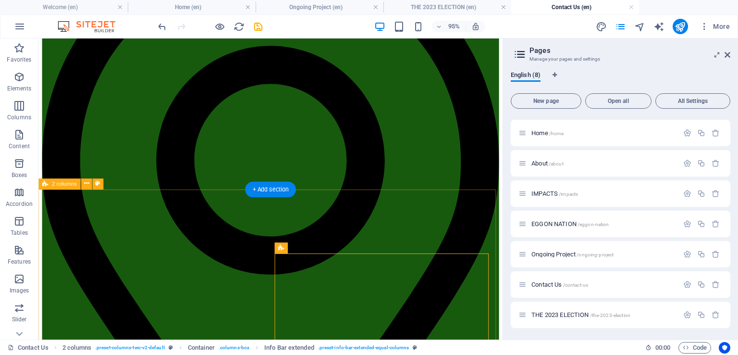
scroll to position [0, 0]
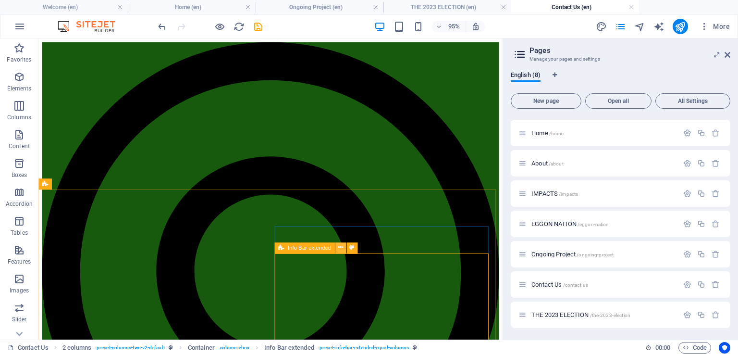
click at [342, 247] on icon at bounding box center [340, 248] width 5 height 10
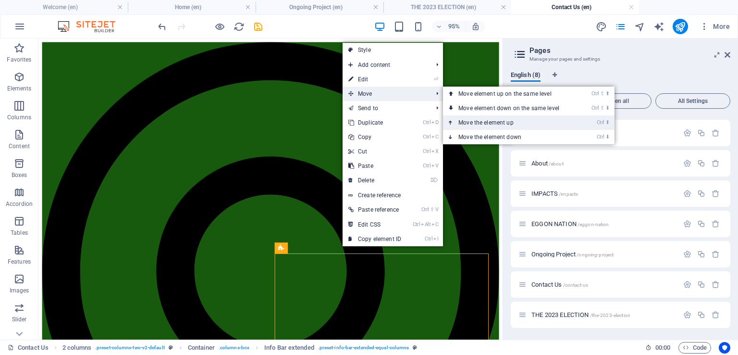
click at [485, 121] on link "Ctrl ⬆ Move the element up" at bounding box center [511, 122] width 136 height 14
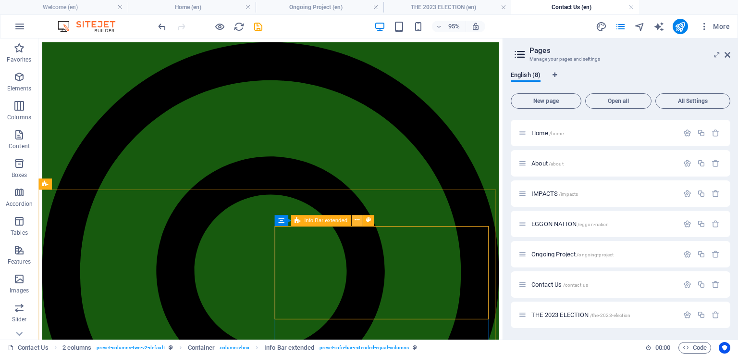
click at [356, 220] on icon at bounding box center [356, 220] width 5 height 10
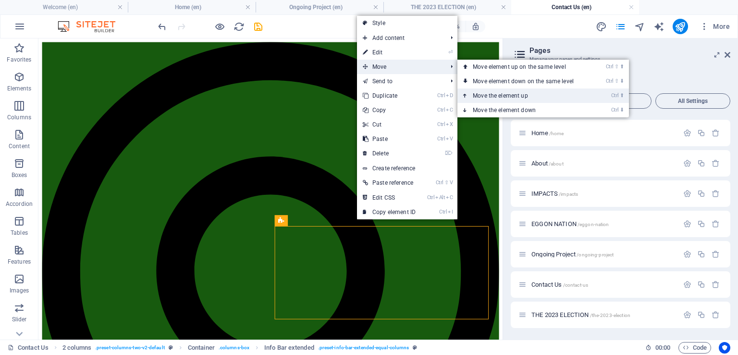
click at [504, 96] on link "Ctrl ⬆ Move the element up" at bounding box center [526, 95] width 136 height 14
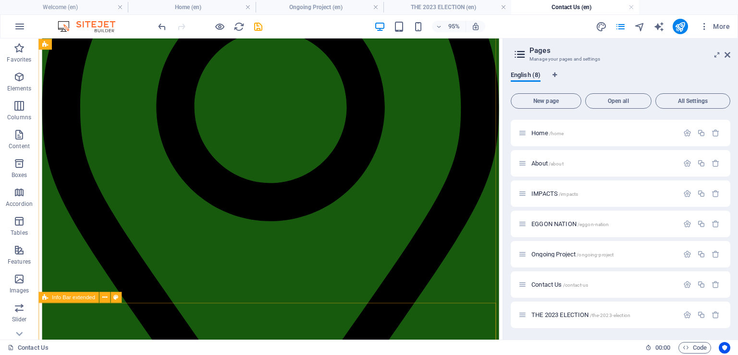
scroll to position [260, 0]
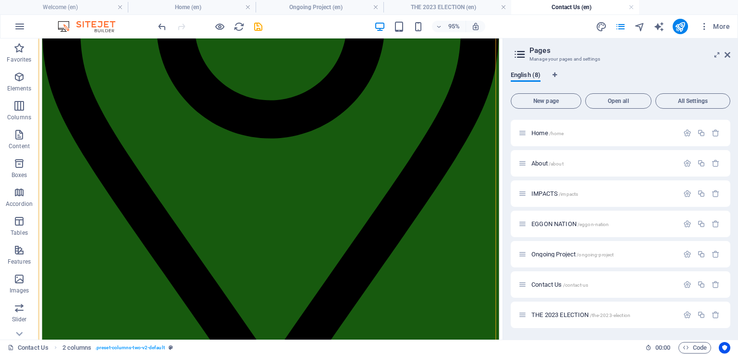
drag, startPoint x: 113, startPoint y: 293, endPoint x: 68, endPoint y: 212, distance: 92.1
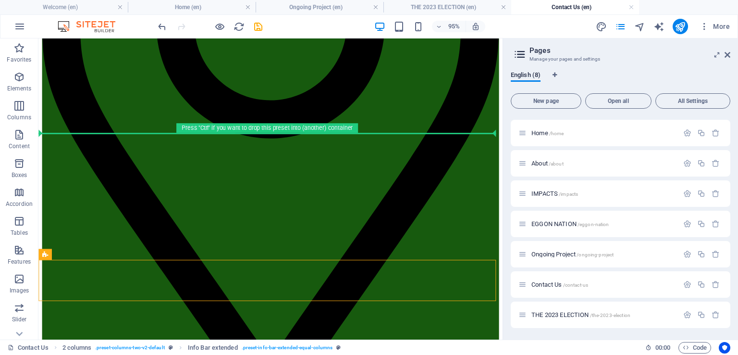
drag, startPoint x: 85, startPoint y: 293, endPoint x: 219, endPoint y: 113, distance: 223.9
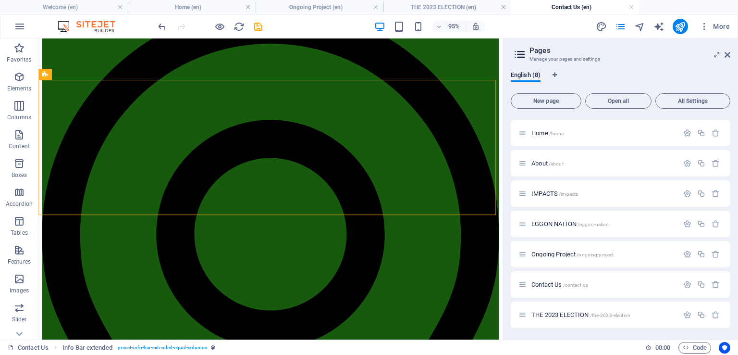
scroll to position [0, 0]
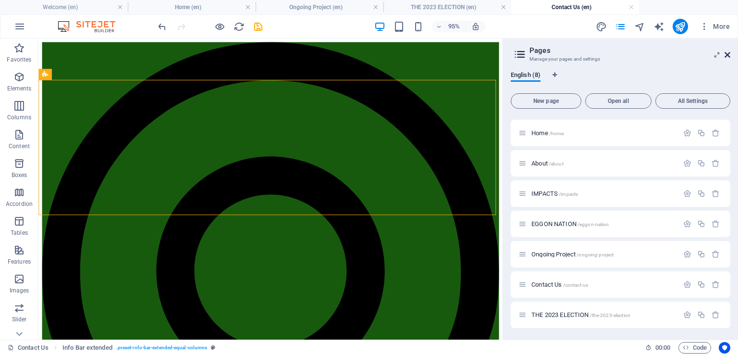
drag, startPoint x: 726, startPoint y: 51, endPoint x: 646, endPoint y: 41, distance: 80.0
click at [726, 51] on icon at bounding box center [728, 55] width 6 height 8
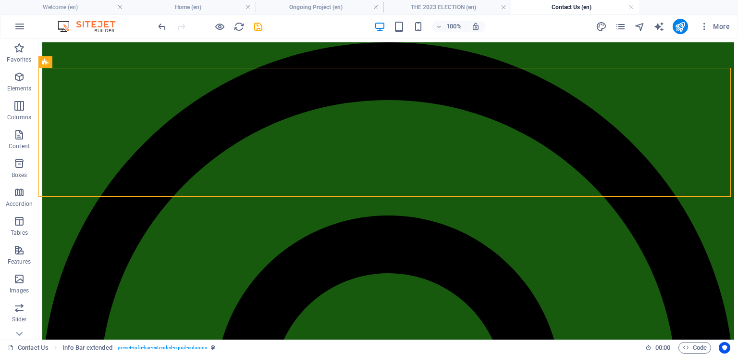
drag, startPoint x: 50, startPoint y: 143, endPoint x: 87, endPoint y: 145, distance: 36.6
drag, startPoint x: 73, startPoint y: 151, endPoint x: 91, endPoint y: 46, distance: 107.2
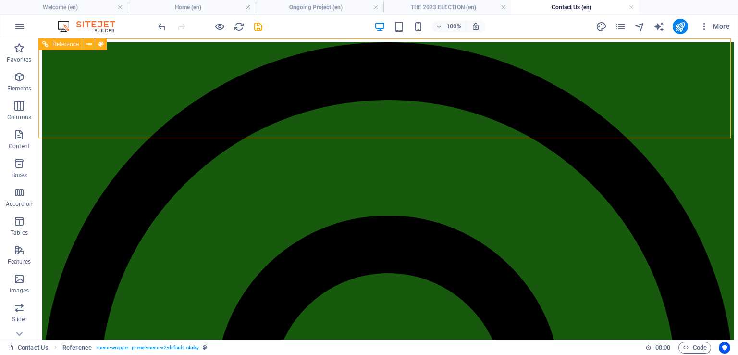
drag, startPoint x: 61, startPoint y: 77, endPoint x: 66, endPoint y: 38, distance: 38.8
click at [68, 44] on span "Reference" at bounding box center [65, 44] width 26 height 6
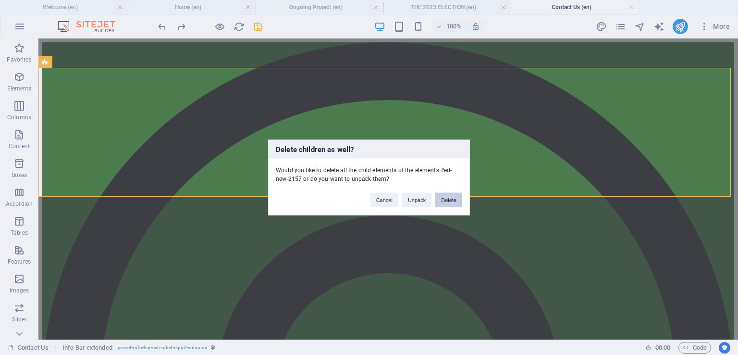
click at [450, 199] on button "Delete" at bounding box center [448, 200] width 27 height 14
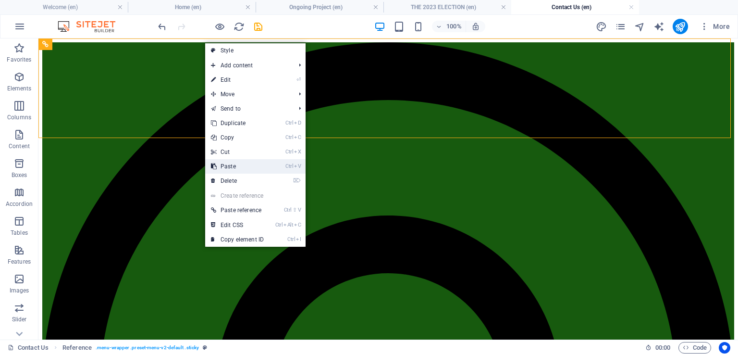
click at [239, 164] on link "Ctrl V Paste" at bounding box center [237, 166] width 64 height 14
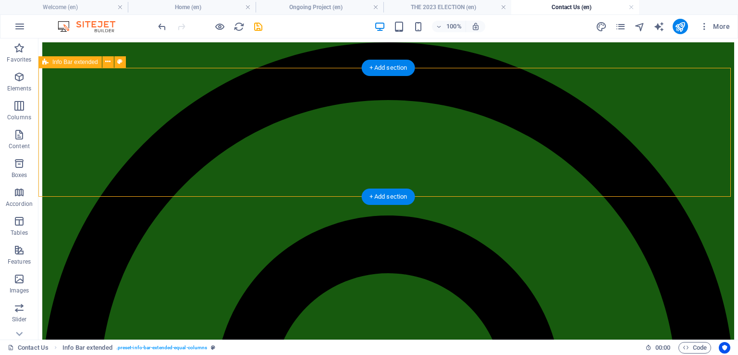
drag, startPoint x: 56, startPoint y: 145, endPoint x: 70, endPoint y: 141, distance: 14.9
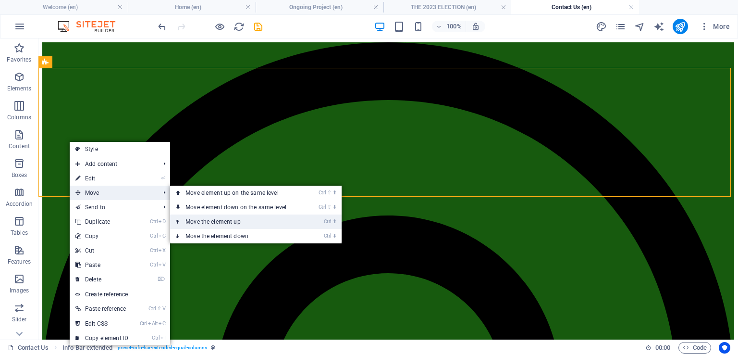
click at [213, 219] on link "Ctrl ⬆ Move the element up" at bounding box center [238, 221] width 136 height 14
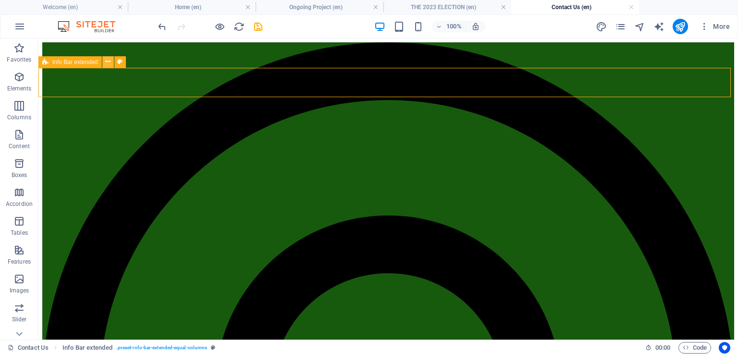
click at [106, 61] on icon at bounding box center [107, 62] width 5 height 10
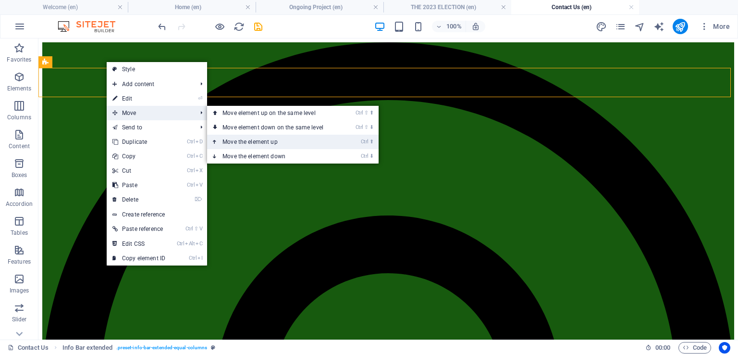
click at [240, 140] on link "Ctrl ⬆ Move the element up" at bounding box center [275, 142] width 136 height 14
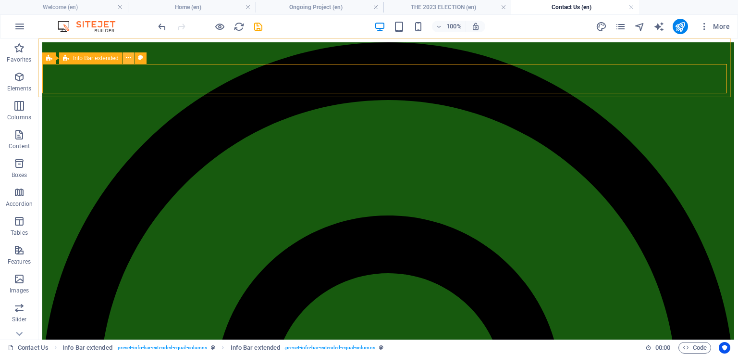
click at [128, 57] on icon at bounding box center [128, 58] width 5 height 10
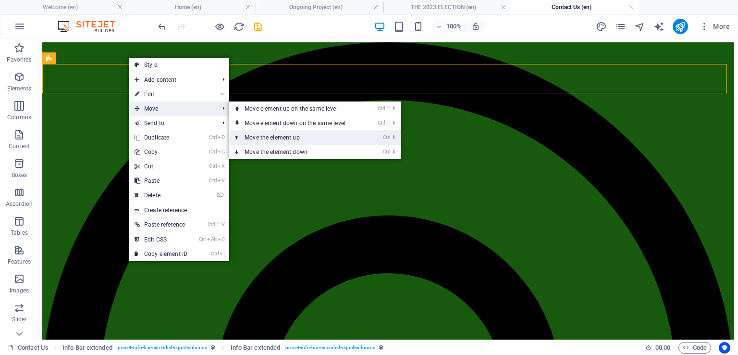
click at [271, 135] on link "Ctrl ⬆ Move the element up" at bounding box center [297, 137] width 136 height 14
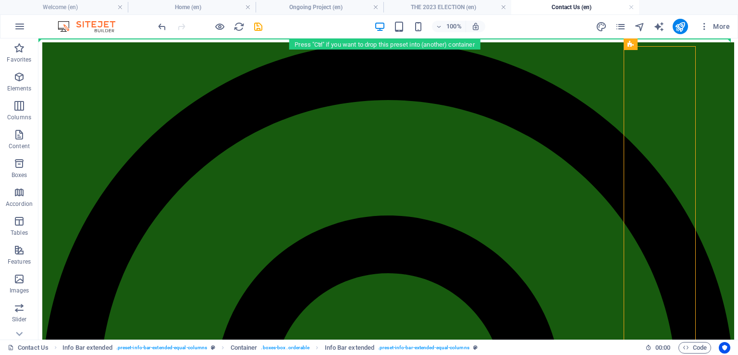
drag, startPoint x: 575, startPoint y: 50, endPoint x: 462, endPoint y: 50, distance: 112.5
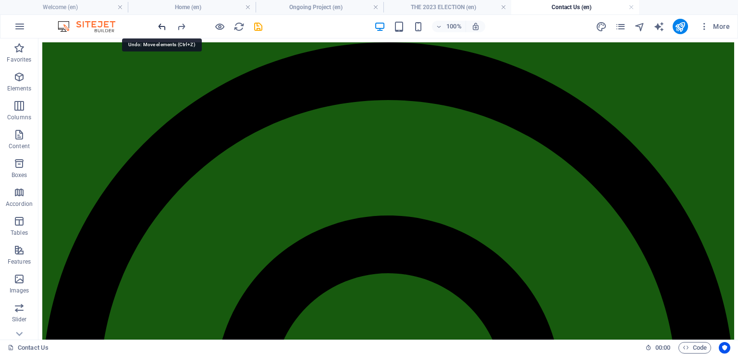
click at [160, 24] on icon "undo" at bounding box center [162, 26] width 11 height 11
click at [161, 23] on icon "undo" at bounding box center [162, 26] width 11 height 11
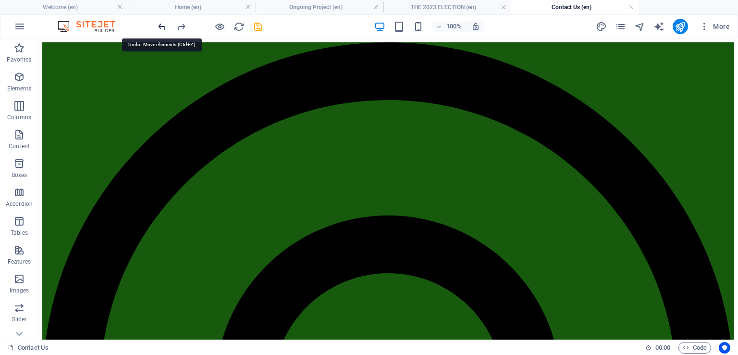
scroll to position [350, 0]
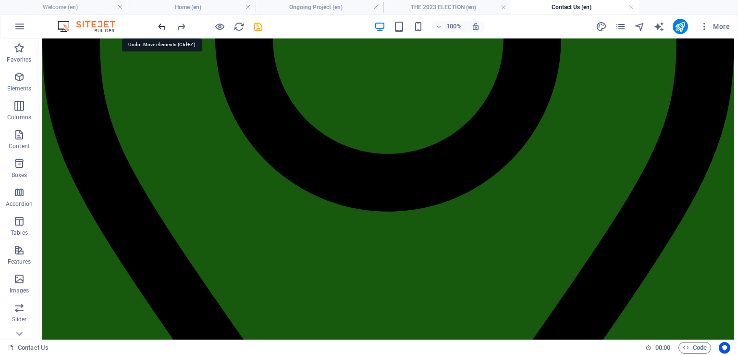
click at [161, 23] on icon "undo" at bounding box center [162, 26] width 11 height 11
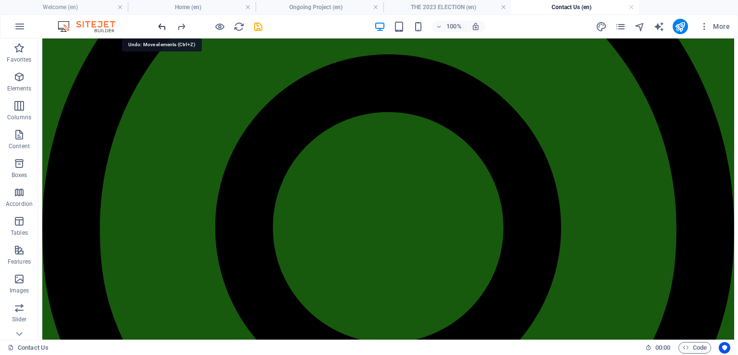
scroll to position [68, 0]
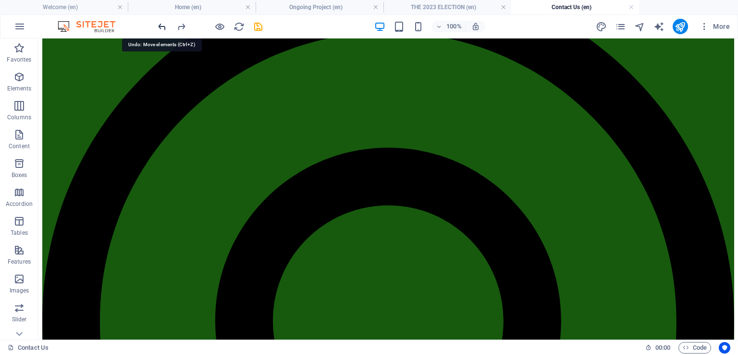
click at [161, 23] on icon "undo" at bounding box center [162, 26] width 11 height 11
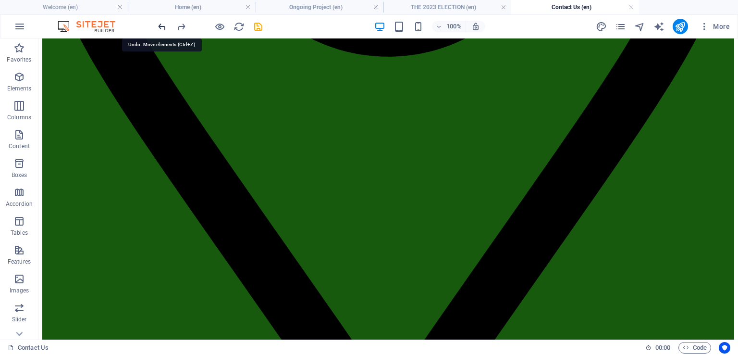
click at [161, 23] on icon "undo" at bounding box center [162, 26] width 11 height 11
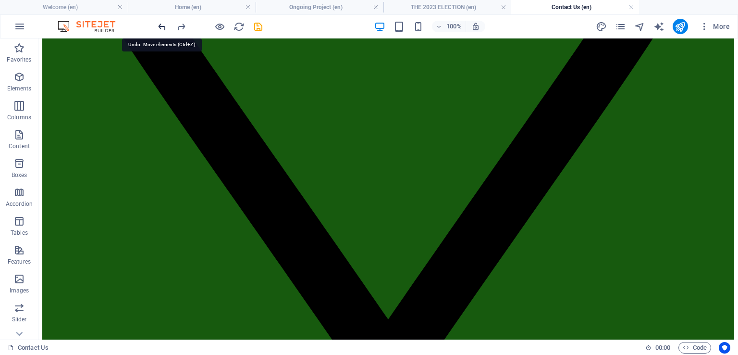
click at [161, 23] on icon "undo" at bounding box center [162, 26] width 11 height 11
click at [161, 23] on div at bounding box center [210, 26] width 108 height 15
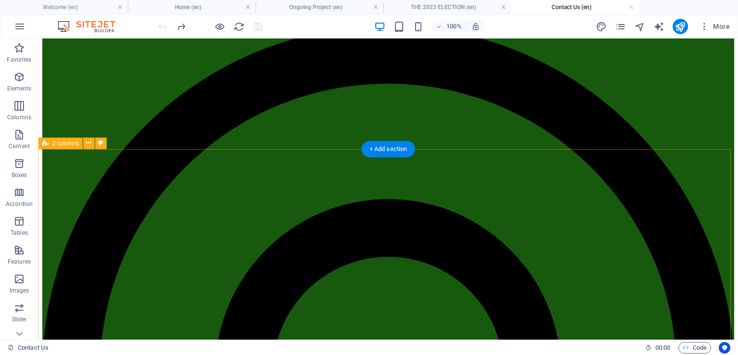
scroll to position [0, 0]
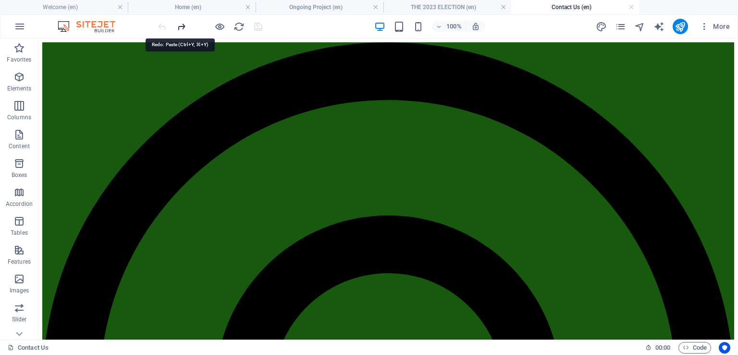
click at [181, 27] on icon "redo" at bounding box center [181, 26] width 11 height 11
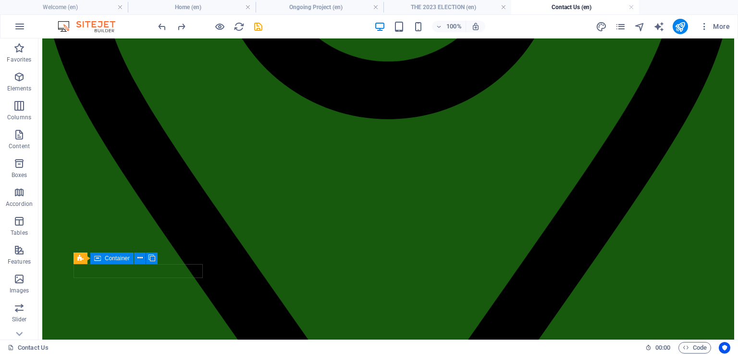
scroll to position [547, 0]
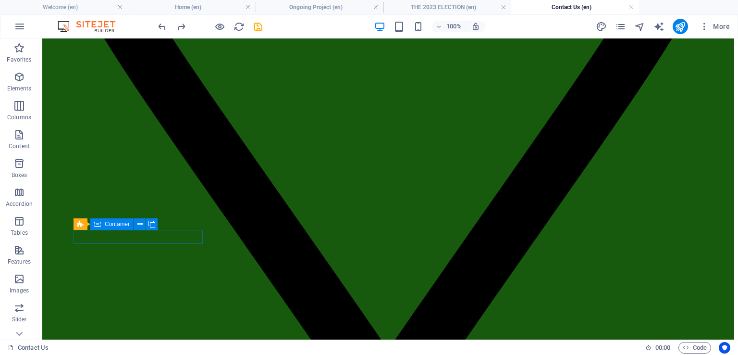
click at [321, 27] on div "100% More" at bounding box center [445, 26] width 578 height 15
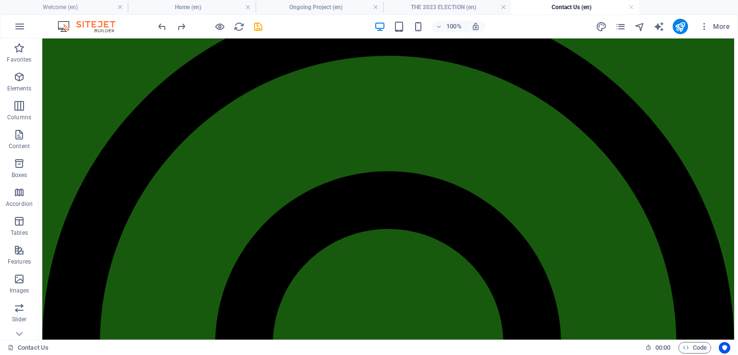
scroll to position [0, 0]
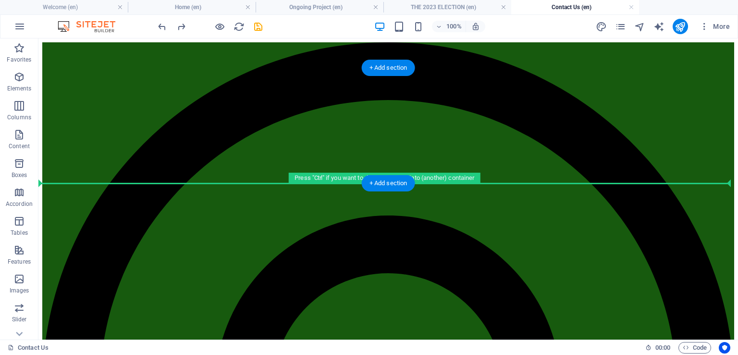
drag, startPoint x: 53, startPoint y: 237, endPoint x: 81, endPoint y: 164, distance: 78.6
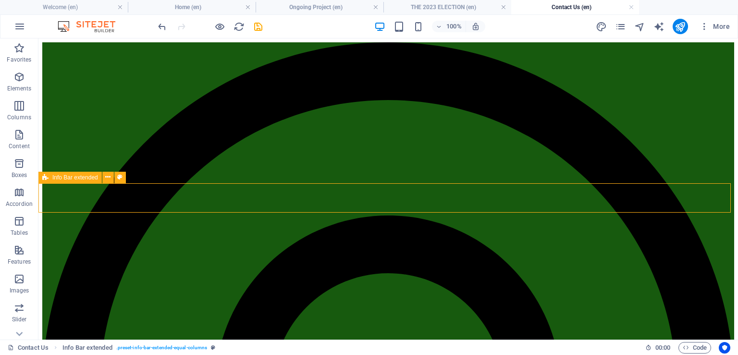
drag, startPoint x: 65, startPoint y: 176, endPoint x: 71, endPoint y: 181, distance: 6.8
click at [72, 177] on span "Info Bar extended" at bounding box center [75, 177] width 46 height 6
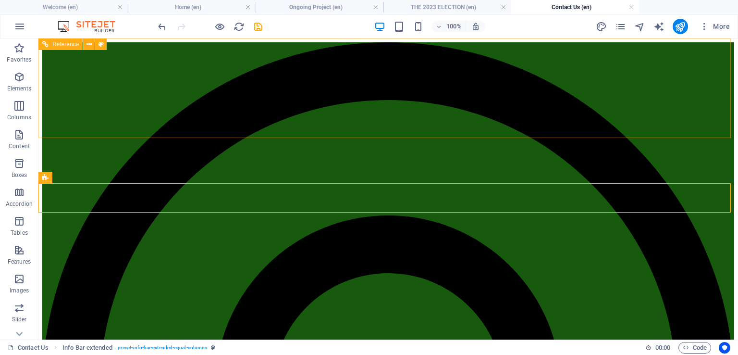
drag, startPoint x: 73, startPoint y: 188, endPoint x: 220, endPoint y: 127, distance: 159.0
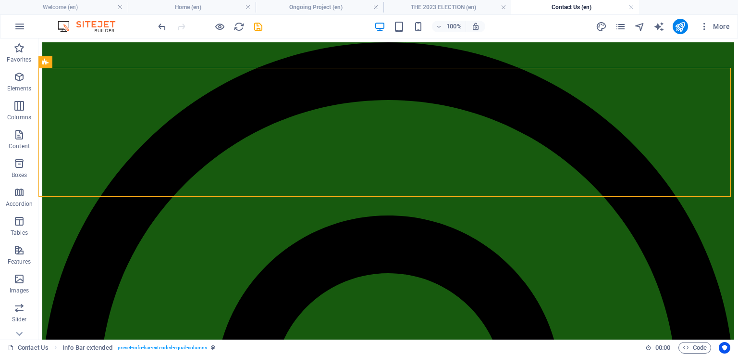
drag, startPoint x: 80, startPoint y: 150, endPoint x: 160, endPoint y: 40, distance: 136.3
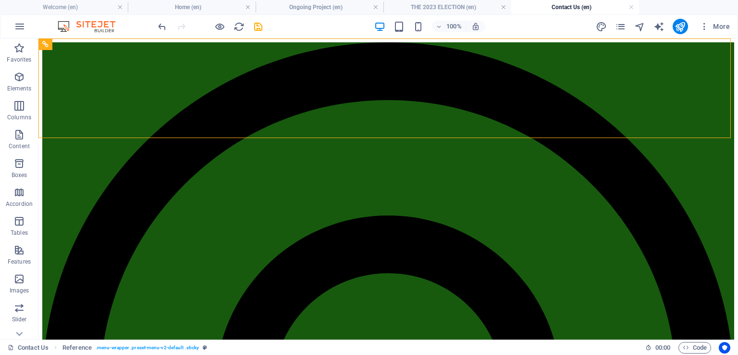
drag, startPoint x: 171, startPoint y: 75, endPoint x: 184, endPoint y: 43, distance: 34.5
click at [89, 45] on icon at bounding box center [89, 44] width 5 height 10
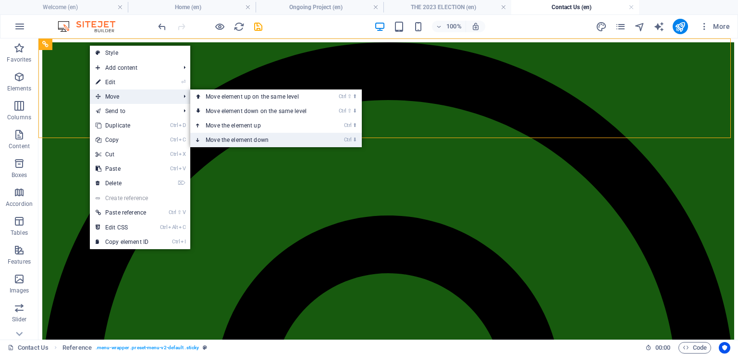
drag, startPoint x: 226, startPoint y: 137, endPoint x: 189, endPoint y: 98, distance: 54.4
click at [227, 137] on link "Ctrl ⬇ Move the element down" at bounding box center [258, 140] width 136 height 14
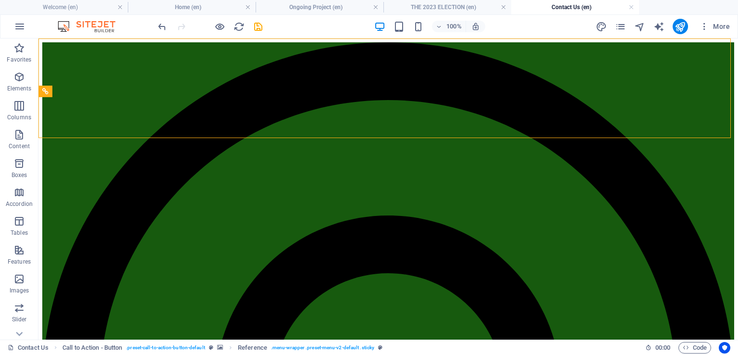
drag, startPoint x: 79, startPoint y: 91, endPoint x: 139, endPoint y: 37, distance: 80.7
click at [139, 38] on section "Favorites Elements Columns Content Boxes Accordion Tables Features Images Slide…" at bounding box center [369, 188] width 738 height 301
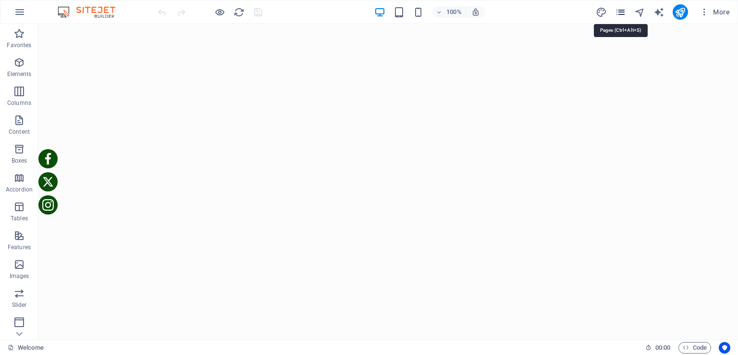
click at [622, 12] on icon "pages" at bounding box center [620, 12] width 11 height 11
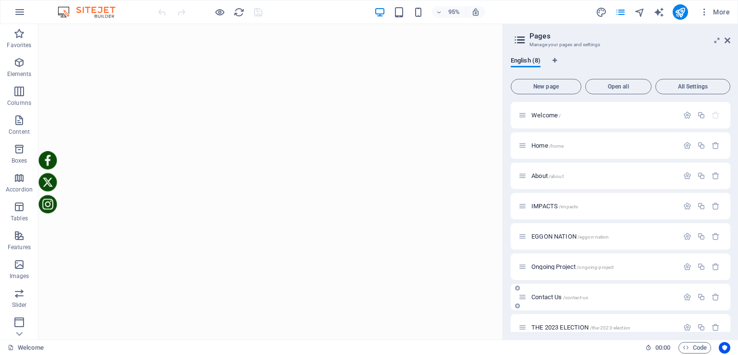
click at [555, 295] on span "Contact Us /contact-us" at bounding box center [560, 296] width 57 height 7
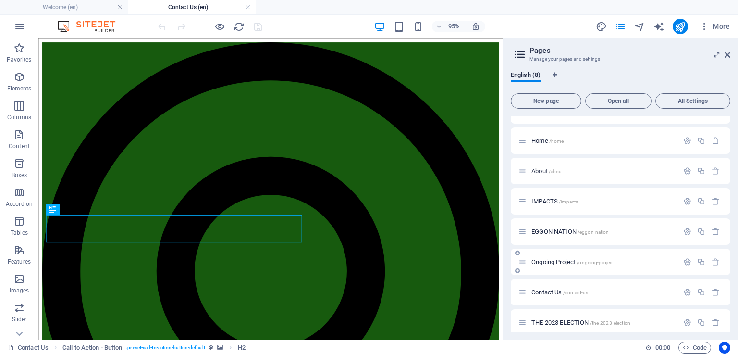
scroll to position [27, 0]
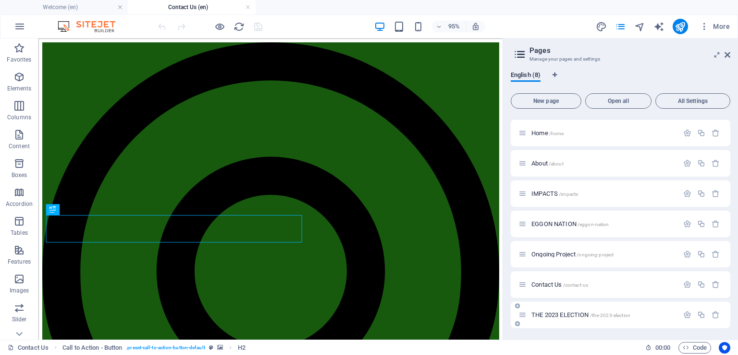
click at [563, 311] on span "THE 2023 ELECTION /the-2023-election" at bounding box center [581, 314] width 99 height 7
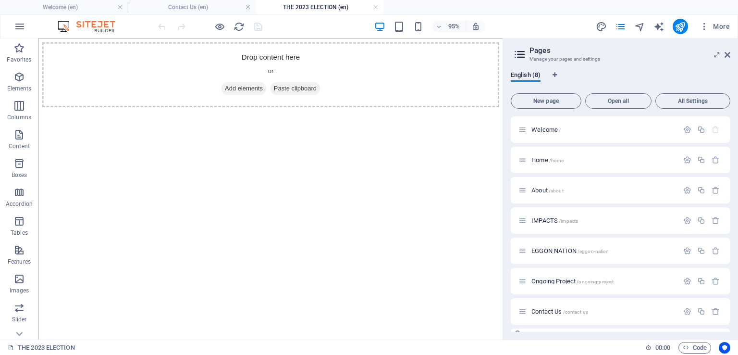
scroll to position [0, 0]
click at [730, 52] on icon at bounding box center [728, 55] width 6 height 8
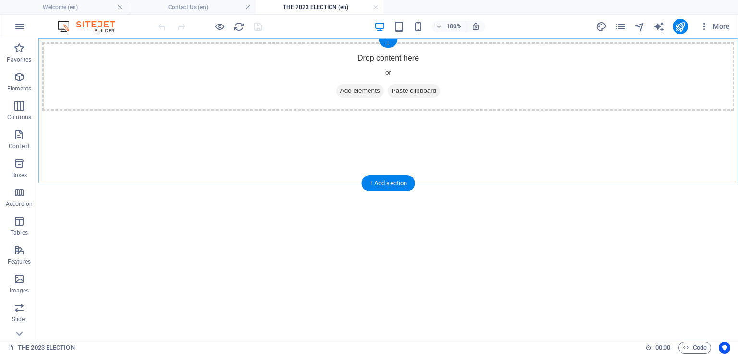
click at [388, 42] on div "+" at bounding box center [388, 43] width 19 height 9
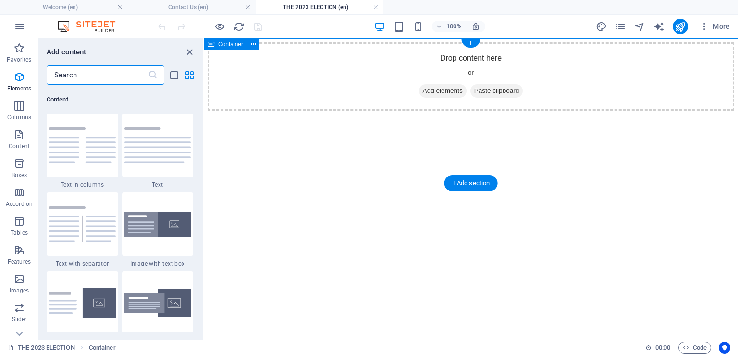
scroll to position [1682, 0]
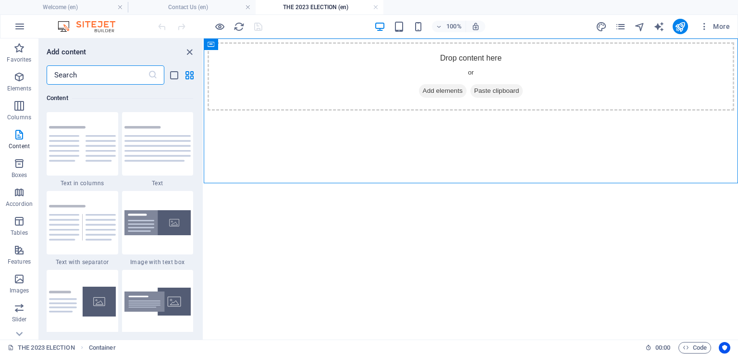
click at [77, 75] on input "text" at bounding box center [97, 74] width 101 height 19
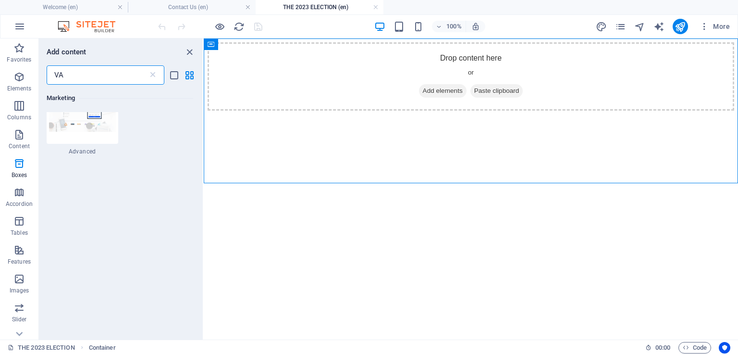
scroll to position [0, 0]
type input "V"
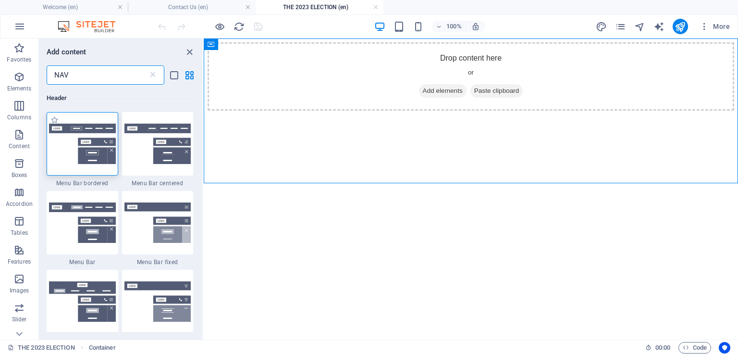
type input "NAV"
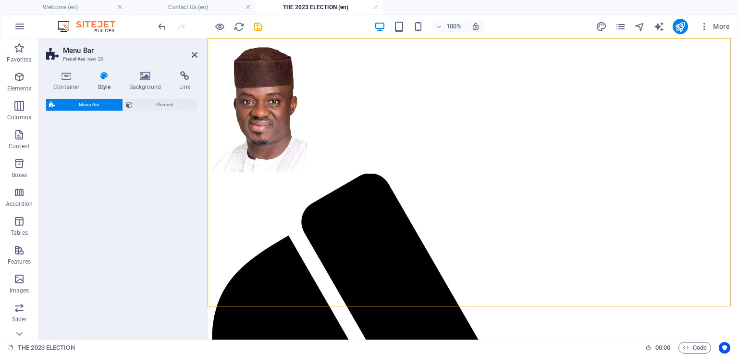
scroll to position [112, 0]
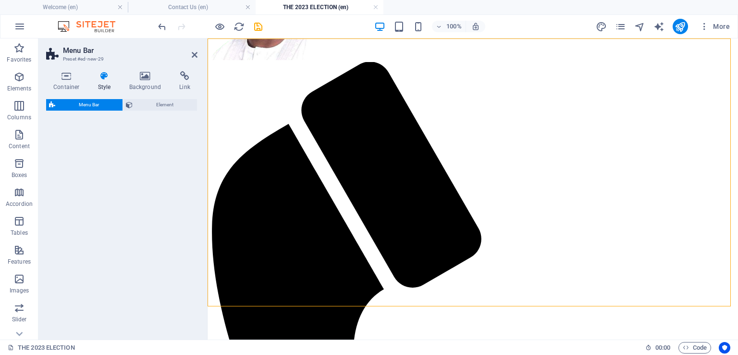
select select "rem"
select select "preset-menu-v2-border"
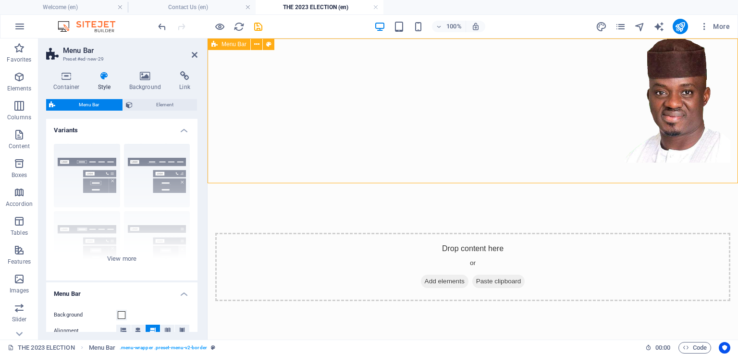
scroll to position [0, 0]
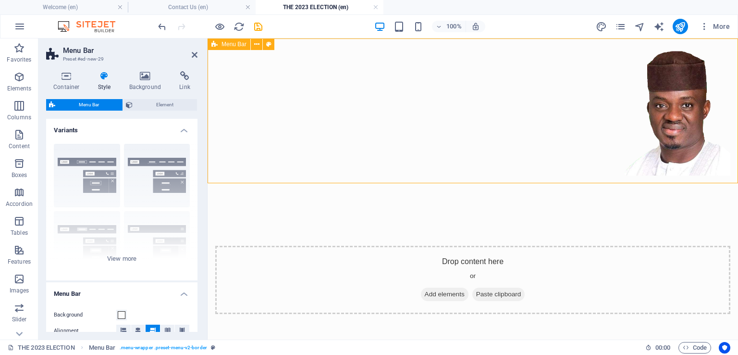
click at [412, 53] on div "Menu Home About Service Contact" at bounding box center [473, 122] width 531 height 169
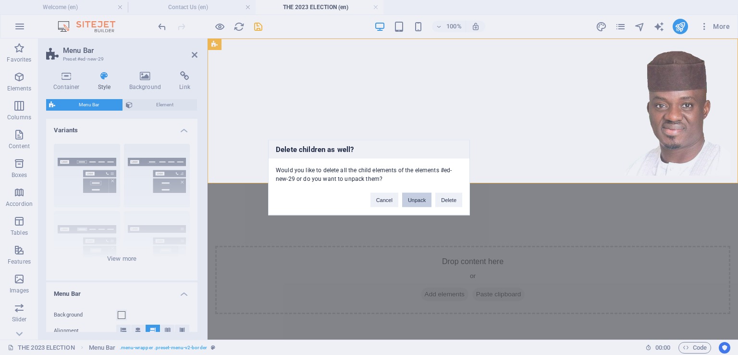
click at [422, 198] on button "Unpack" at bounding box center [416, 200] width 29 height 14
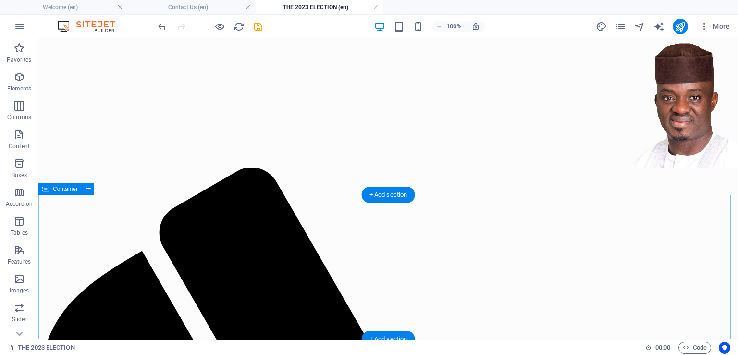
scroll to position [962, 0]
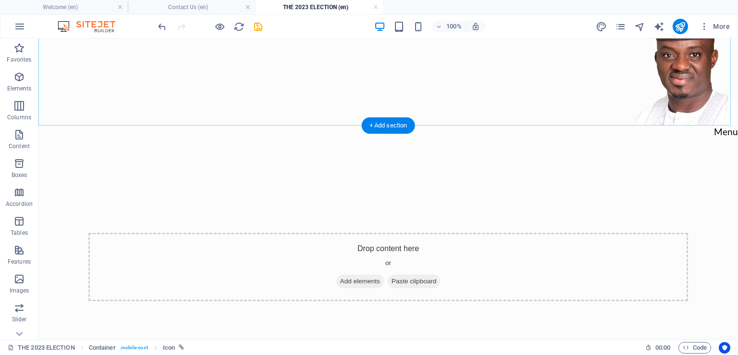
scroll to position [42, 0]
click at [677, 97] on div at bounding box center [388, 60] width 700 height 129
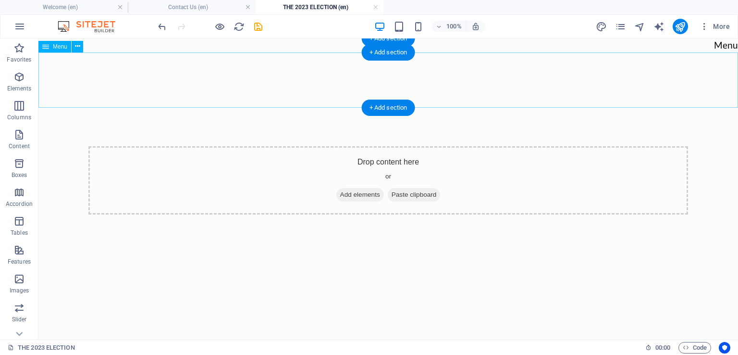
scroll to position [0, 0]
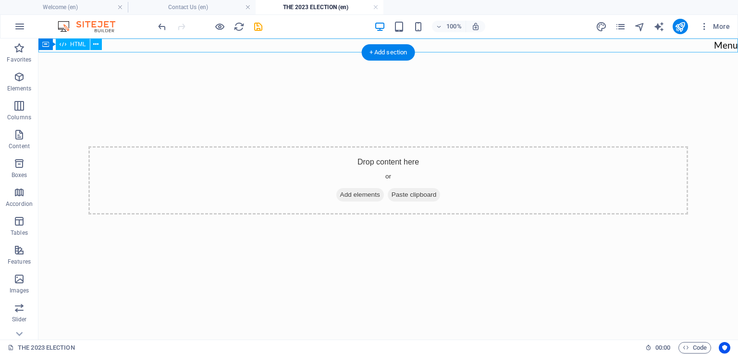
click at [719, 45] on div "Menu" at bounding box center [388, 45] width 700 height 14
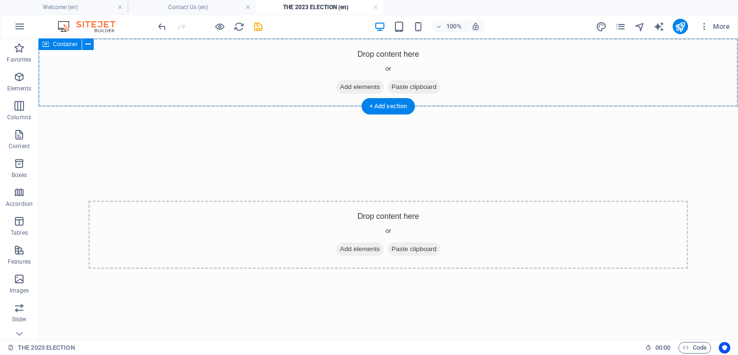
click at [317, 60] on div "Drop content here or Add elements Paste clipboard" at bounding box center [388, 72] width 700 height 68
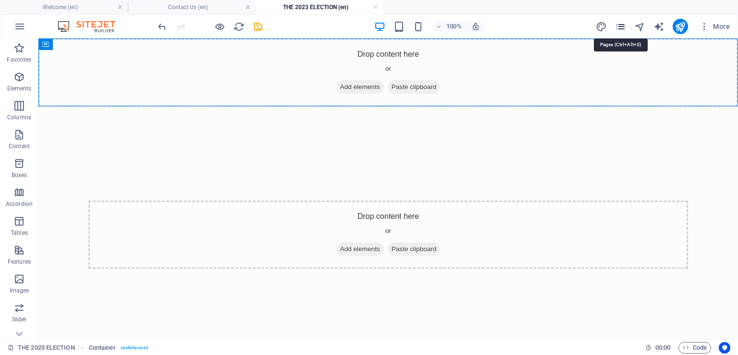
click at [621, 24] on icon "pages" at bounding box center [620, 26] width 11 height 11
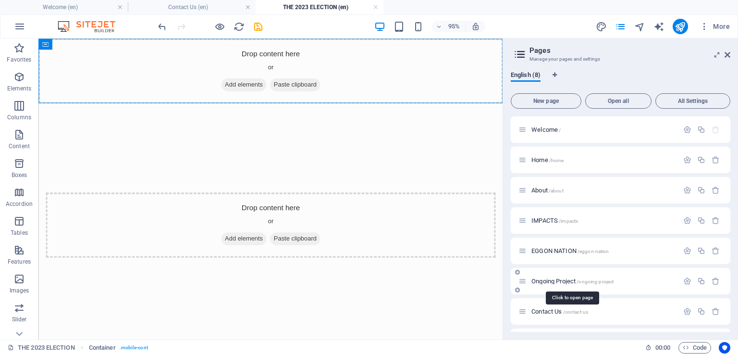
click at [548, 279] on span "Ongoing Project /ongoing-project" at bounding box center [573, 280] width 82 height 7
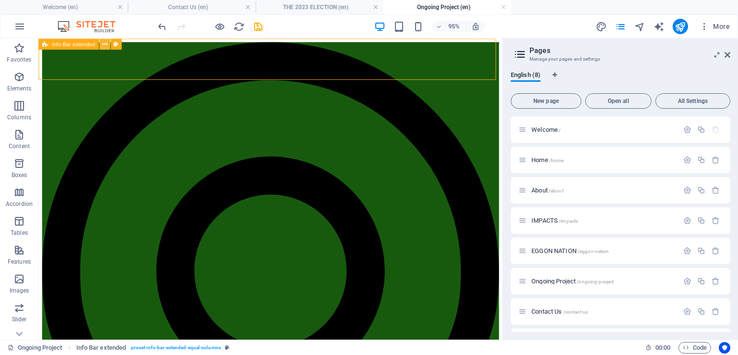
click at [106, 41] on icon at bounding box center [104, 44] width 5 height 10
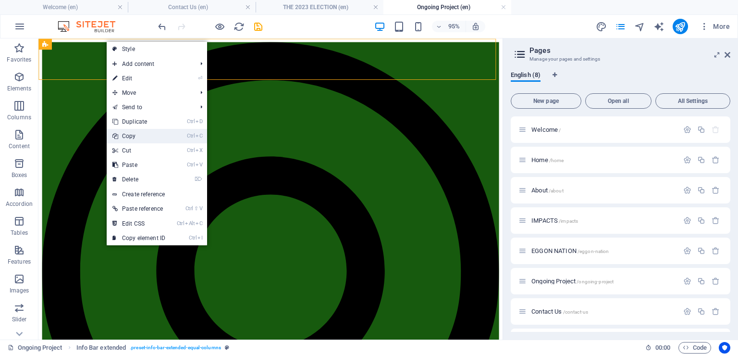
click at [135, 135] on link "Ctrl C Copy" at bounding box center [139, 136] width 64 height 14
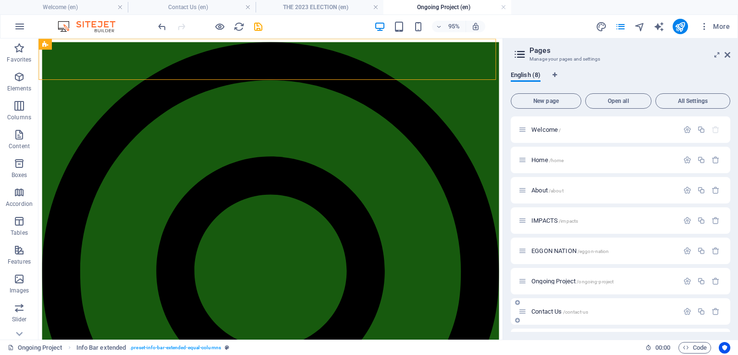
click at [546, 310] on span "Contact Us /contact-us" at bounding box center [560, 311] width 57 height 7
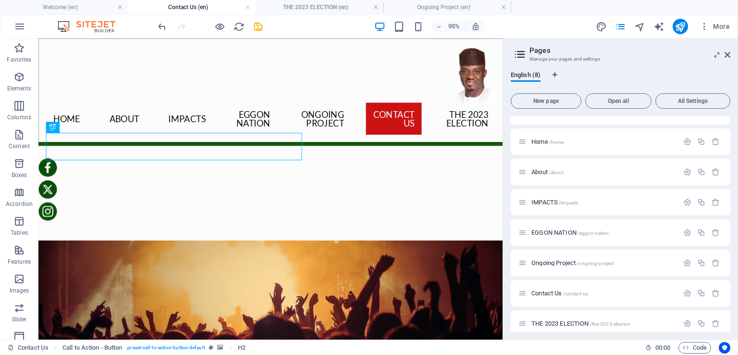
scroll to position [27, 0]
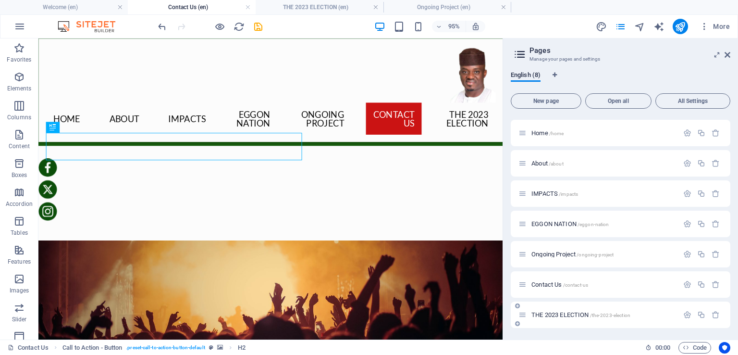
click at [554, 313] on span "THE 2023 ELECTION /the-2023-election" at bounding box center [581, 314] width 99 height 7
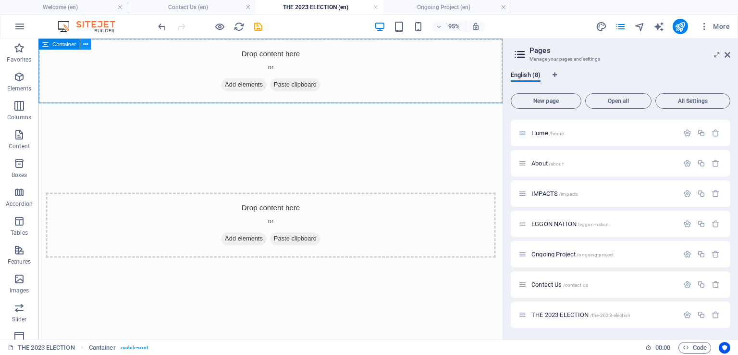
click at [86, 41] on icon at bounding box center [85, 44] width 5 height 10
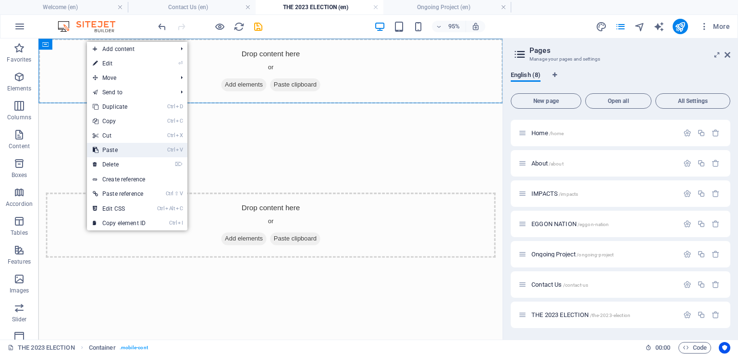
click at [112, 147] on link "Ctrl V Paste" at bounding box center [119, 150] width 64 height 14
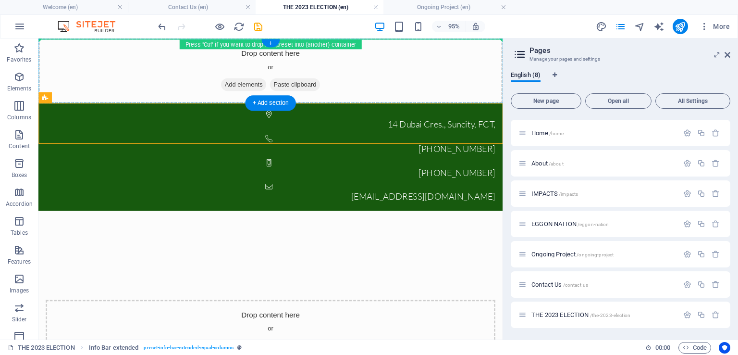
drag, startPoint x: 87, startPoint y: 135, endPoint x: 66, endPoint y: 47, distance: 90.5
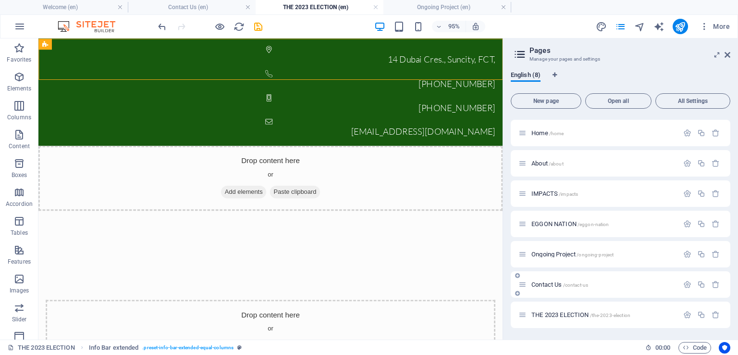
click at [548, 284] on span "Contact Us /contact-us" at bounding box center [560, 284] width 57 height 7
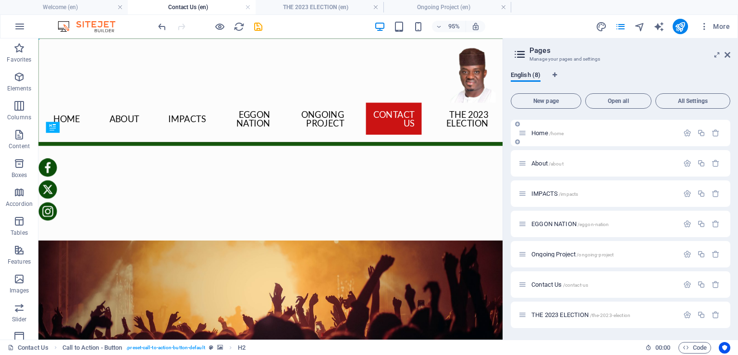
click at [538, 131] on span "Home /home" at bounding box center [548, 132] width 32 height 7
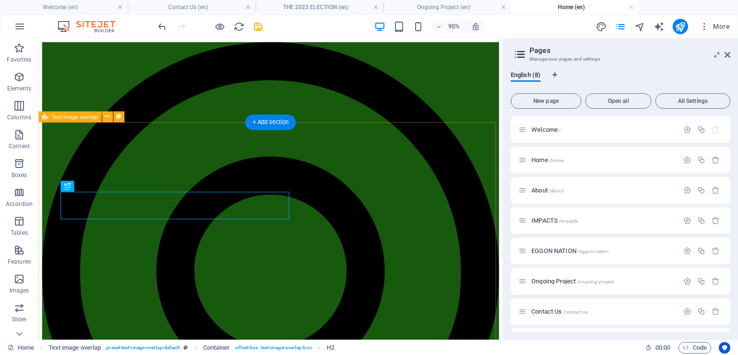
scroll to position [329, 0]
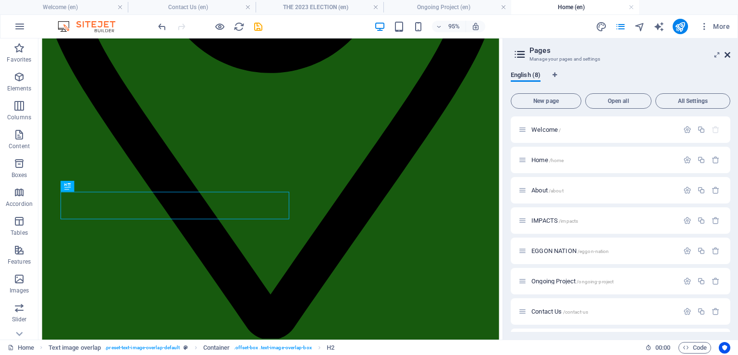
click at [726, 54] on icon at bounding box center [728, 55] width 6 height 8
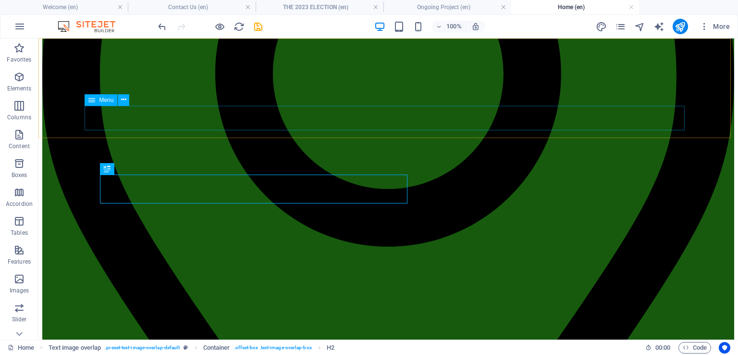
scroll to position [502, 0]
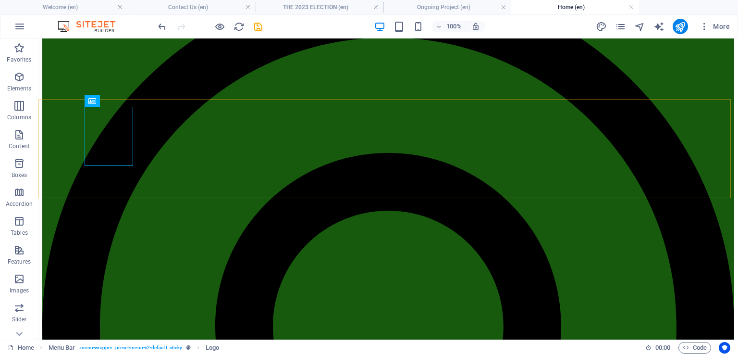
scroll to position [0, 0]
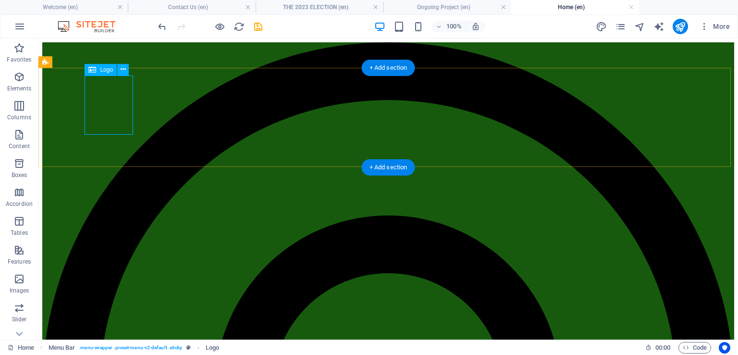
select select "px"
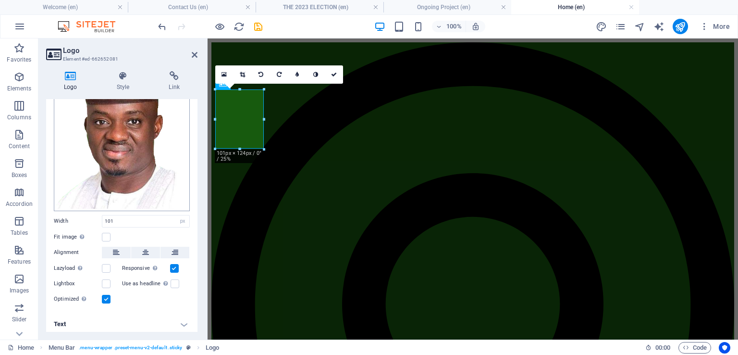
scroll to position [96, 0]
click at [141, 317] on h4 "Text" at bounding box center [121, 322] width 151 height 23
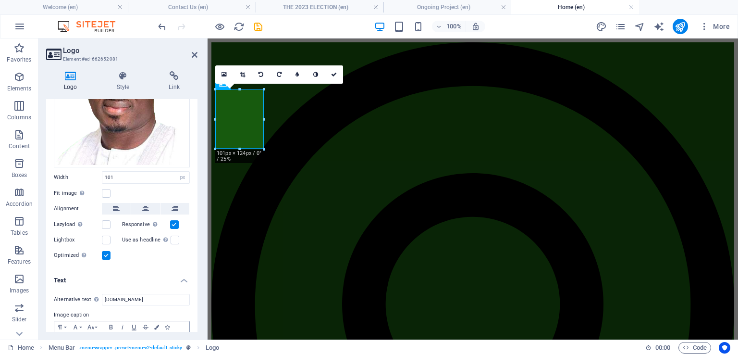
scroll to position [186, 0]
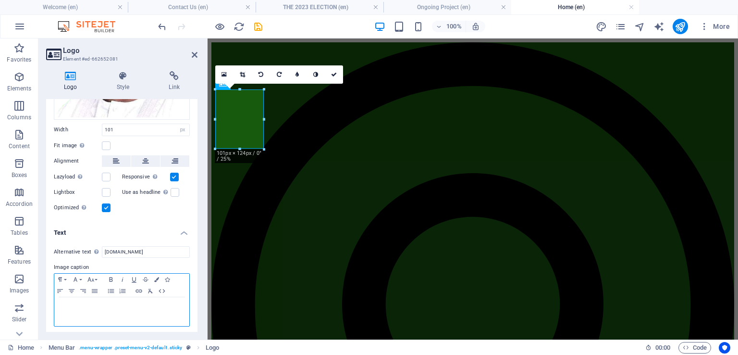
click at [105, 306] on p at bounding box center [121, 306] width 125 height 9
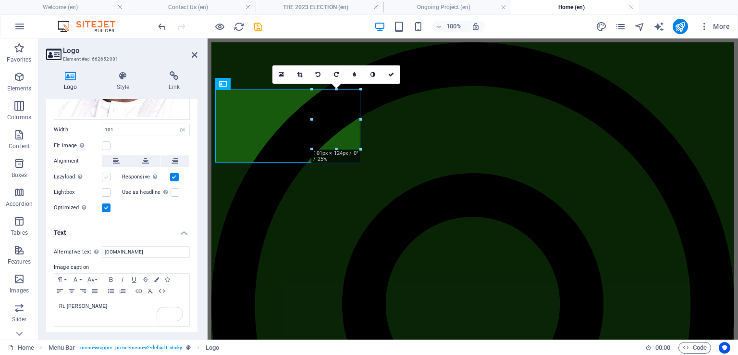
click at [108, 174] on label at bounding box center [106, 177] width 9 height 9
click at [0, 0] on input "Lazyload Loading images after the page loads improves page speed." at bounding box center [0, 0] width 0 height 0
click at [146, 156] on icon at bounding box center [145, 161] width 7 height 12
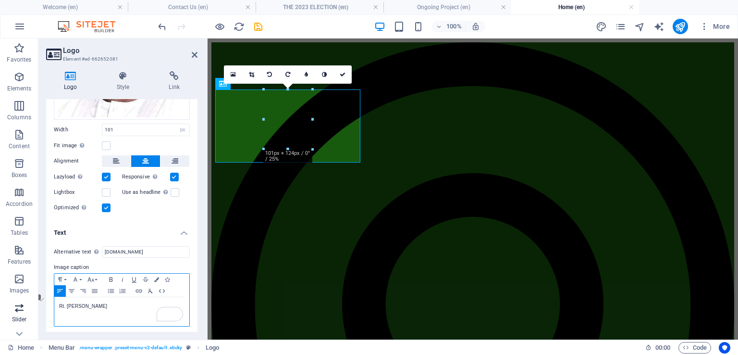
drag, startPoint x: 146, startPoint y: 303, endPoint x: 28, endPoint y: 308, distance: 118.3
click at [28, 308] on section "Favorites Elements Columns Content Boxes Accordion Tables Features Images Slide…" at bounding box center [369, 188] width 738 height 301
click at [67, 277] on button "Paragraph Format" at bounding box center [61, 279] width 15 height 12
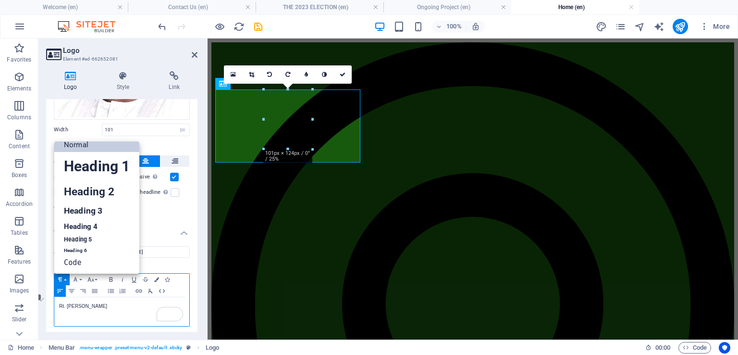
scroll to position [8, 0]
click at [85, 247] on link "Heading 6" at bounding box center [96, 251] width 85 height 10
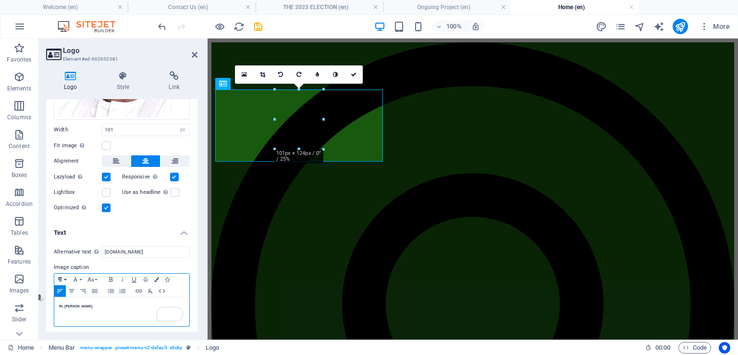
click at [67, 275] on button "Paragraph Format" at bounding box center [61, 279] width 15 height 12
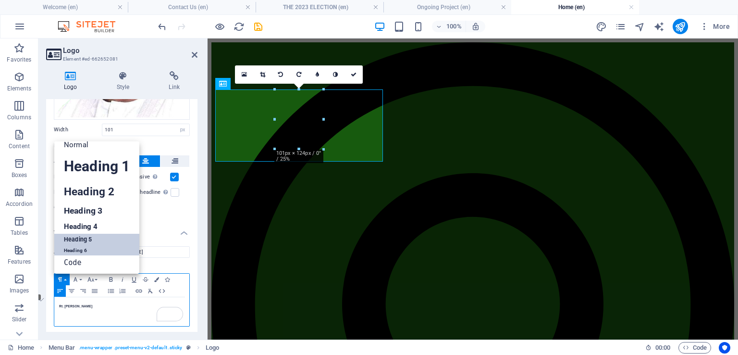
click at [84, 235] on link "Heading 5" at bounding box center [96, 240] width 85 height 12
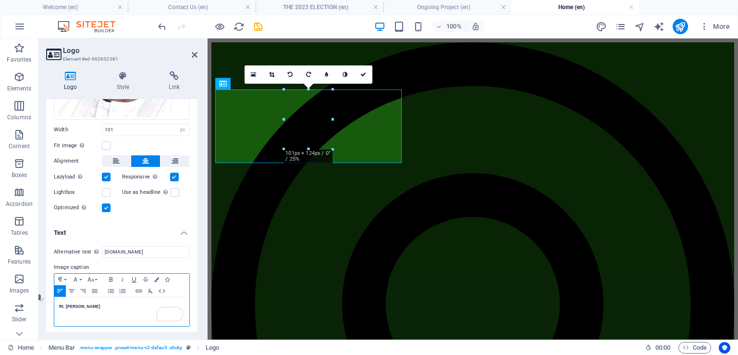
click at [110, 302] on h5 "Rt. [PERSON_NAME]" at bounding box center [121, 306] width 125 height 9
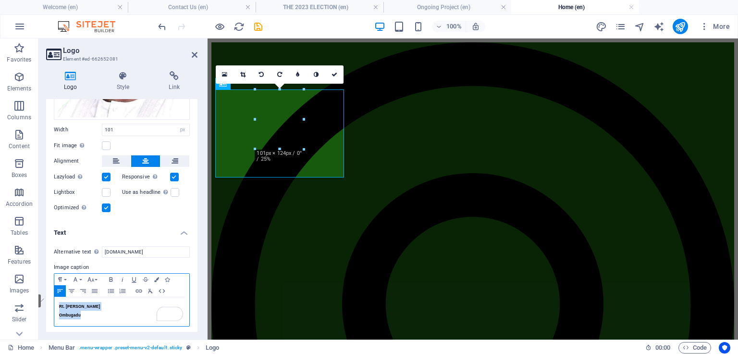
drag, startPoint x: 93, startPoint y: 312, endPoint x: 40, endPoint y: 298, distance: 54.6
click at [40, 298] on div "Logo Style Link Logo Image Text Drag files here, click to choose files or selec…" at bounding box center [121, 201] width 167 height 276
click at [70, 289] on icon "button" at bounding box center [72, 291] width 6 height 4
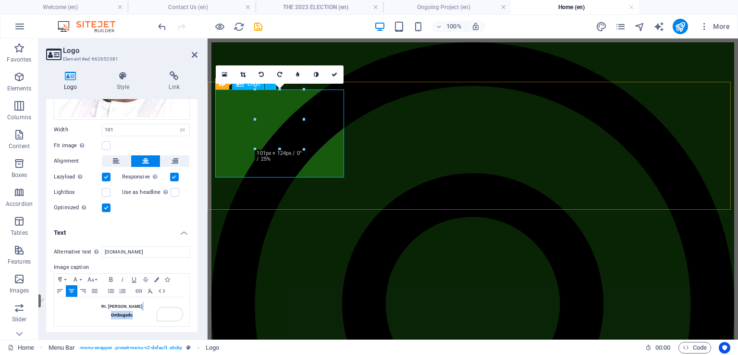
drag, startPoint x: 307, startPoint y: 119, endPoint x: 312, endPoint y: 122, distance: 6.2
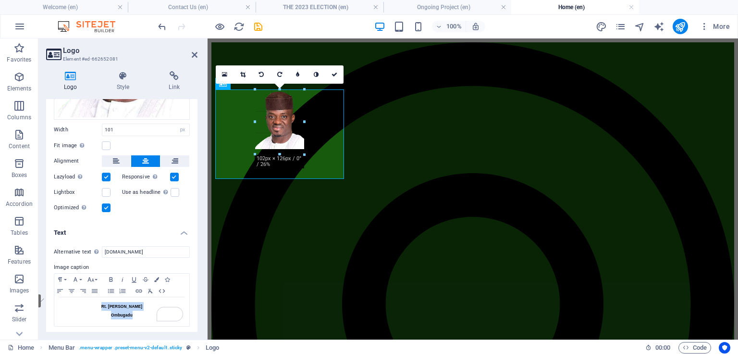
drag, startPoint x: 305, startPoint y: 119, endPoint x: 310, endPoint y: 120, distance: 4.8
type input "106"
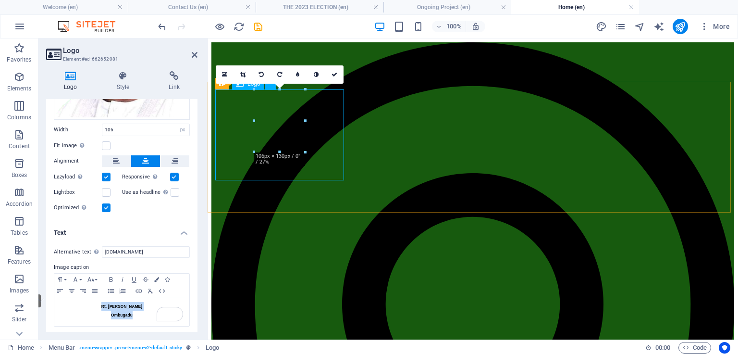
click at [111, 155] on button at bounding box center [116, 161] width 29 height 12
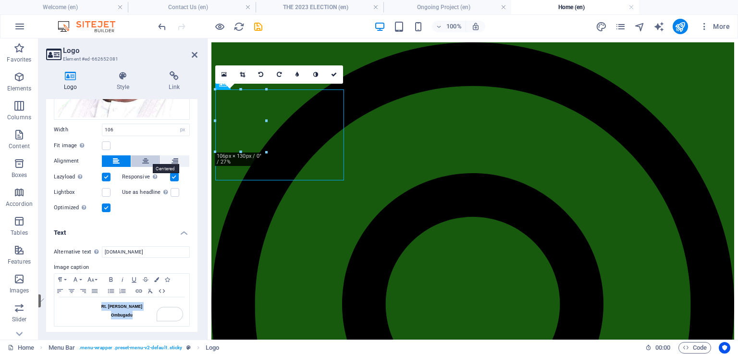
click at [139, 155] on button at bounding box center [145, 161] width 29 height 12
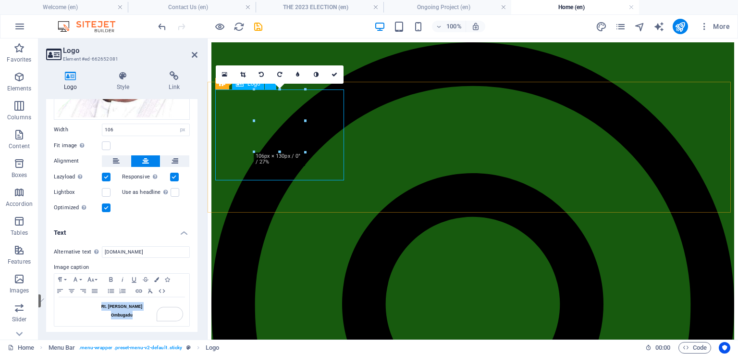
click at [158, 277] on icon "button" at bounding box center [156, 279] width 5 height 5
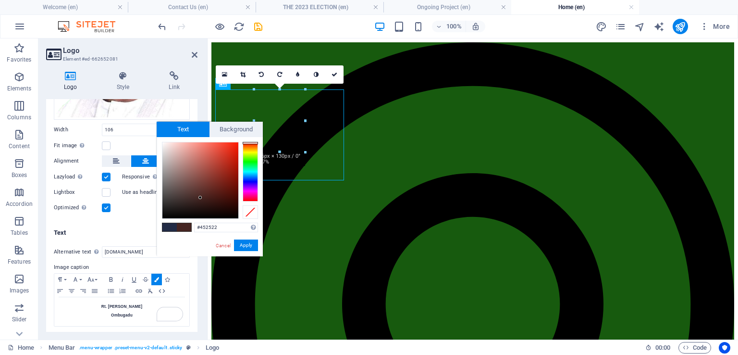
click at [253, 143] on div at bounding box center [250, 172] width 15 height 60
click at [235, 147] on div at bounding box center [200, 180] width 76 height 76
click at [137, 238] on div "Alternative text The alternative text is used by devices that cannot display im…" at bounding box center [121, 286] width 151 height 96
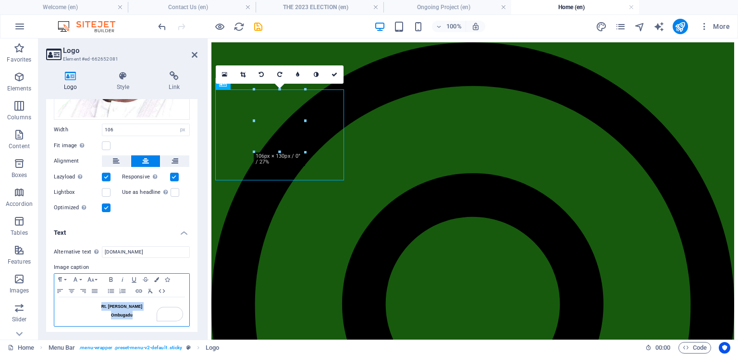
drag, startPoint x: 136, startPoint y: 312, endPoint x: 76, endPoint y: 301, distance: 61.1
click at [84, 302] on h5 "Rt. [PERSON_NAME]" at bounding box center [121, 310] width 125 height 17
click at [112, 275] on icon "button" at bounding box center [111, 279] width 12 height 8
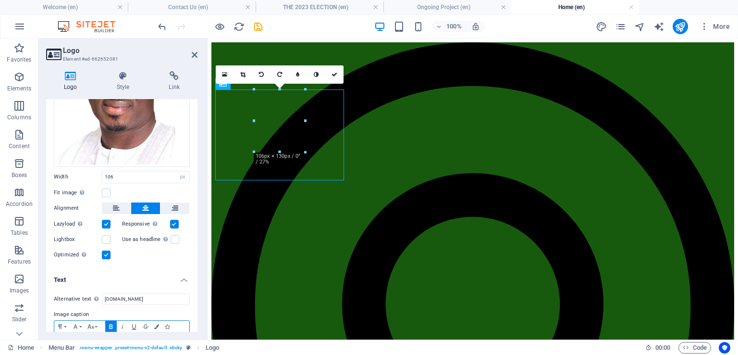
scroll to position [144, 0]
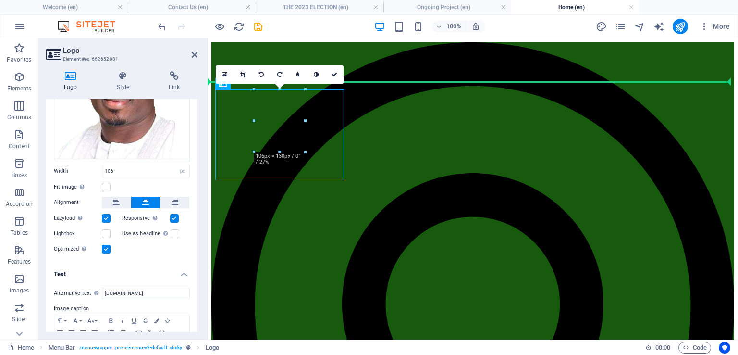
drag, startPoint x: 321, startPoint y: 110, endPoint x: 471, endPoint y: 127, distance: 151.4
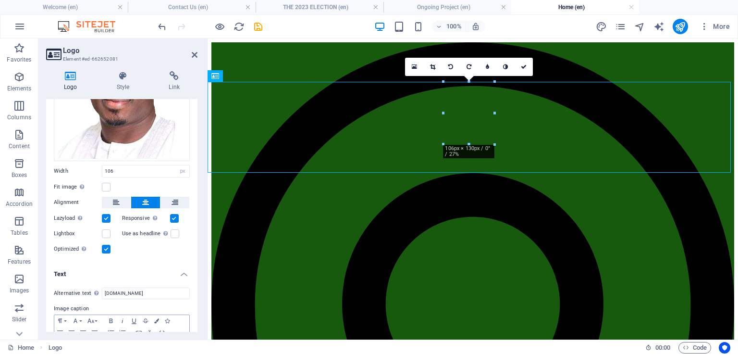
scroll to position [186, 0]
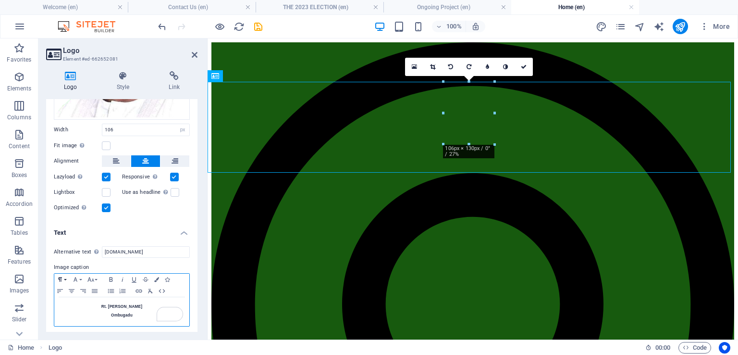
click at [65, 275] on button "Paragraph Format" at bounding box center [61, 279] width 15 height 12
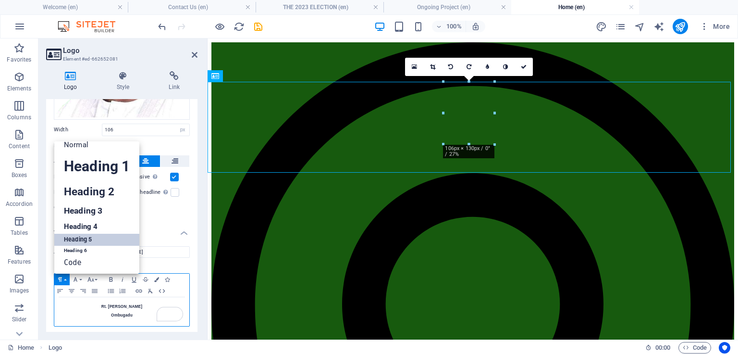
scroll to position [8, 0]
click at [83, 246] on link "Heading 6" at bounding box center [96, 251] width 85 height 10
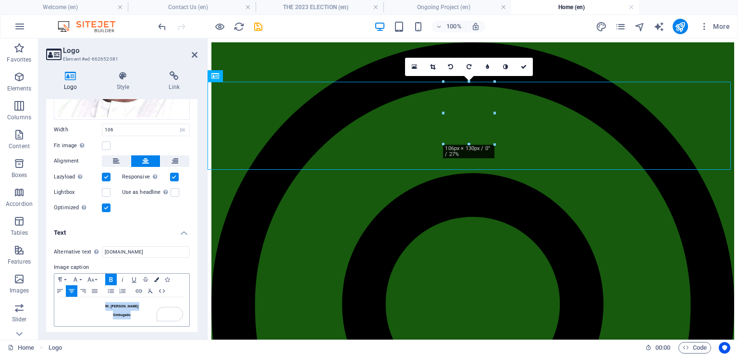
click at [156, 277] on icon "button" at bounding box center [156, 279] width 5 height 5
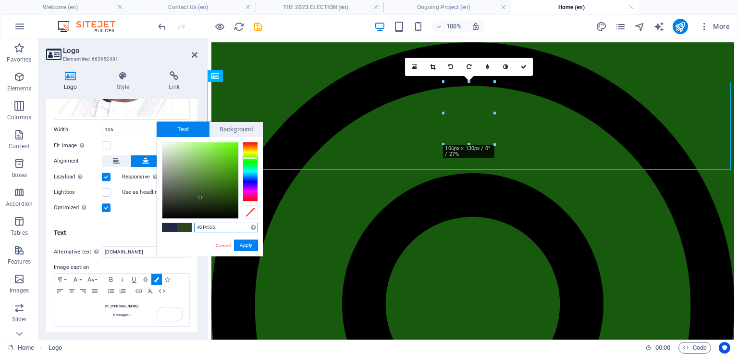
click at [254, 158] on div at bounding box center [250, 172] width 15 height 60
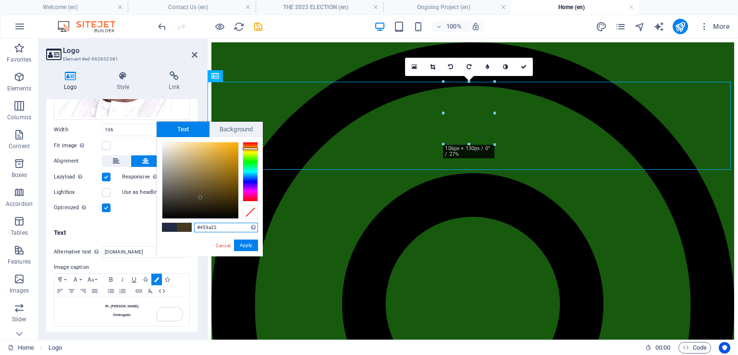
click at [254, 149] on div at bounding box center [250, 172] width 15 height 60
click at [253, 147] on div at bounding box center [250, 172] width 15 height 60
click at [252, 144] on div at bounding box center [250, 172] width 15 height 60
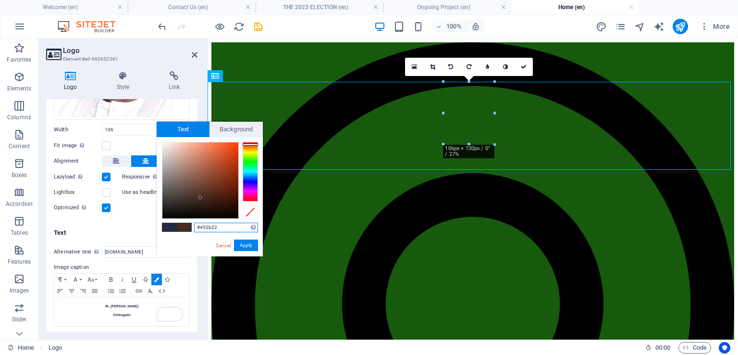
click at [252, 144] on div at bounding box center [250, 144] width 15 height 2
drag, startPoint x: 208, startPoint y: 191, endPoint x: 232, endPoint y: 145, distance: 52.4
click at [232, 145] on div at bounding box center [231, 144] width 3 height 3
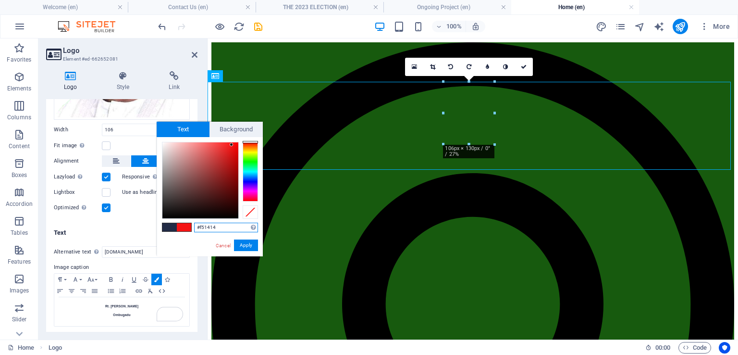
drag, startPoint x: 248, startPoint y: 143, endPoint x: 252, endPoint y: 139, distance: 5.5
click at [252, 139] on div "#f51414 Supported formats #0852ed rgb(8, 82, 237) rgba(8, 82, 237, 90%) hsv(221…" at bounding box center [210, 266] width 106 height 259
click at [249, 141] on div at bounding box center [250, 142] width 15 height 2
type input "#e40e0e"
click at [233, 150] on div at bounding box center [200, 180] width 76 height 76
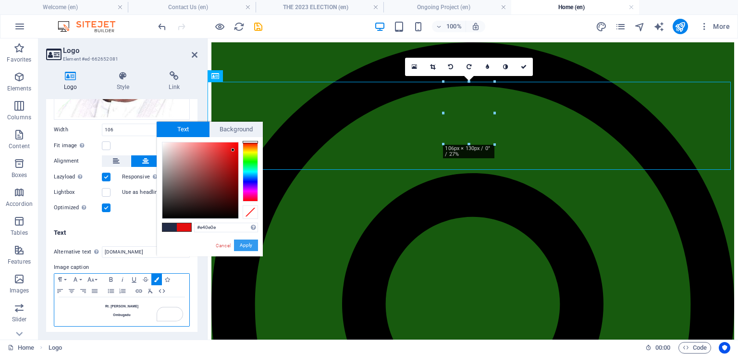
click at [247, 243] on button "Apply" at bounding box center [246, 245] width 24 height 12
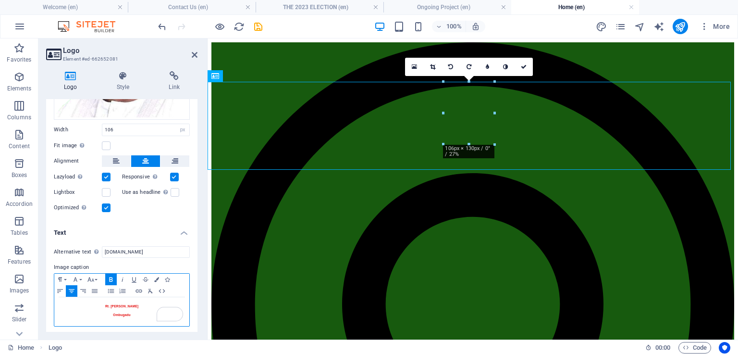
click at [135, 312] on h6 "Rt. [PERSON_NAME]" at bounding box center [121, 310] width 125 height 17
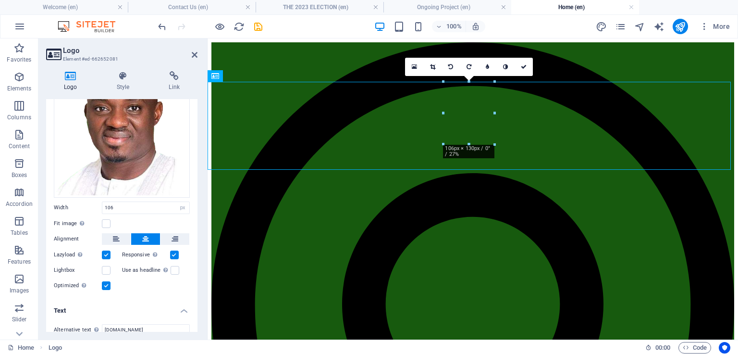
scroll to position [0, 0]
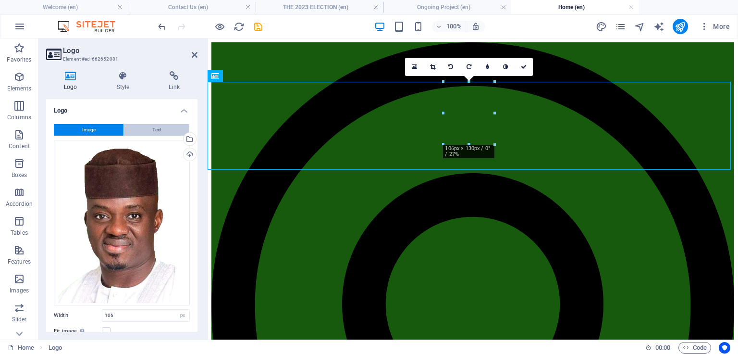
click at [149, 127] on button "Text" at bounding box center [156, 130] width 65 height 12
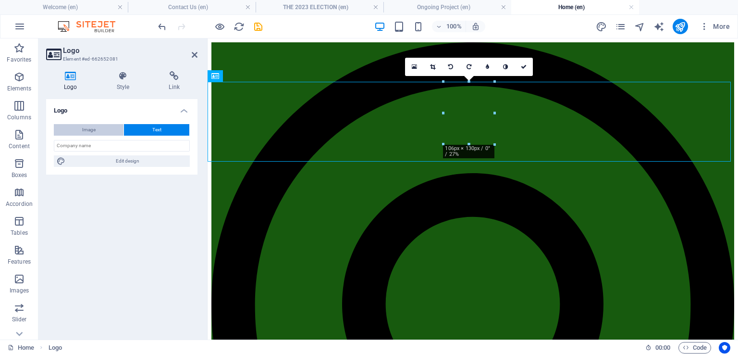
click at [87, 128] on span "Image" at bounding box center [88, 130] width 13 height 12
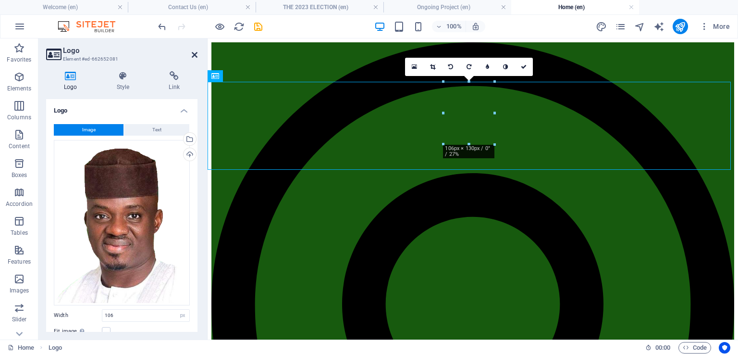
click at [195, 54] on icon at bounding box center [195, 55] width 6 height 8
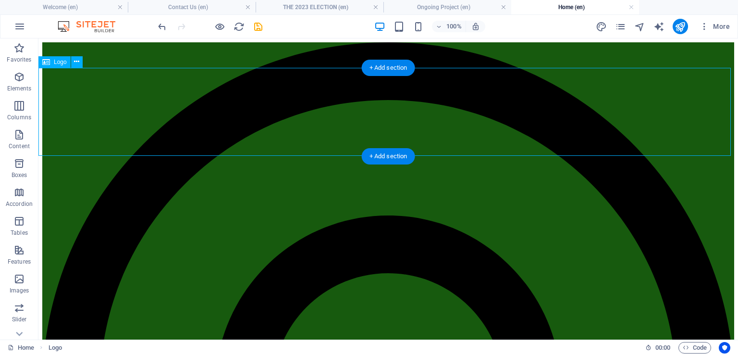
select select "px"
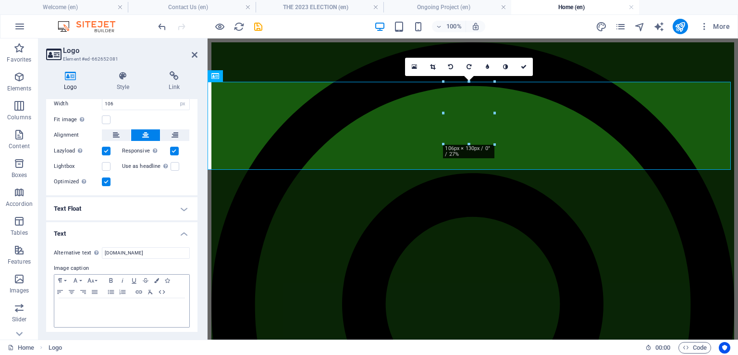
scroll to position [212, 0]
click at [130, 304] on p "To enrich screen reader interactions, please activate Accessibility in Grammarl…" at bounding box center [121, 306] width 125 height 9
click at [137, 303] on p "To enrich screen reader interactions, please activate Accessibility in Grammarl…" at bounding box center [121, 306] width 125 height 9
click at [104, 147] on label at bounding box center [106, 150] width 9 height 9
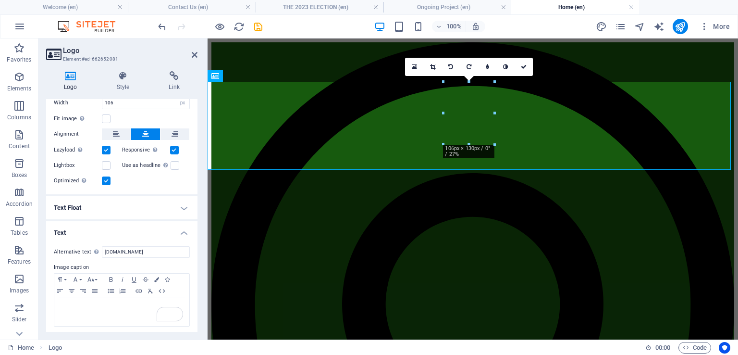
click at [0, 0] on input "Lazyload Loading images after the page loads improves page speed." at bounding box center [0, 0] width 0 height 0
click at [106, 176] on label at bounding box center [106, 180] width 9 height 9
click at [0, 0] on input "Optimized Images are compressed to improve page speed." at bounding box center [0, 0] width 0 height 0
click at [106, 176] on label at bounding box center [106, 180] width 9 height 9
click at [0, 0] on input "Optimized Images are compressed to improve page speed." at bounding box center [0, 0] width 0 height 0
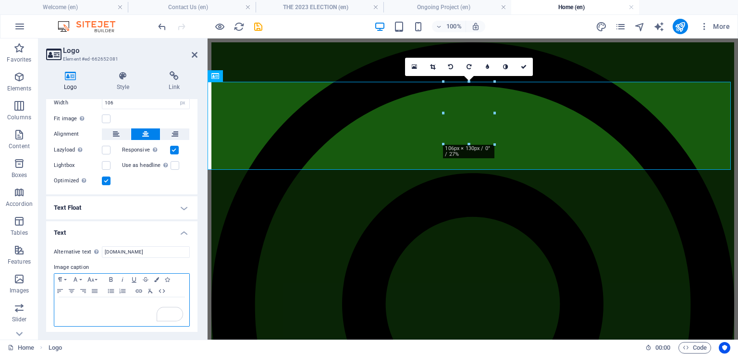
click at [102, 305] on p "To enrich screen reader interactions, please activate Accessibility in Grammarl…" at bounding box center [121, 306] width 125 height 9
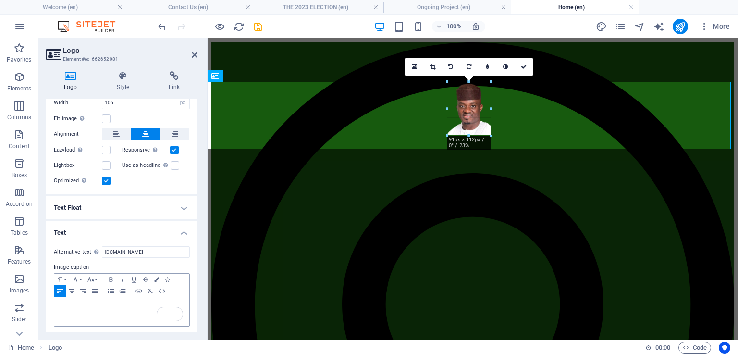
drag, startPoint x: 495, startPoint y: 145, endPoint x: 485, endPoint y: 135, distance: 13.6
type input "91"
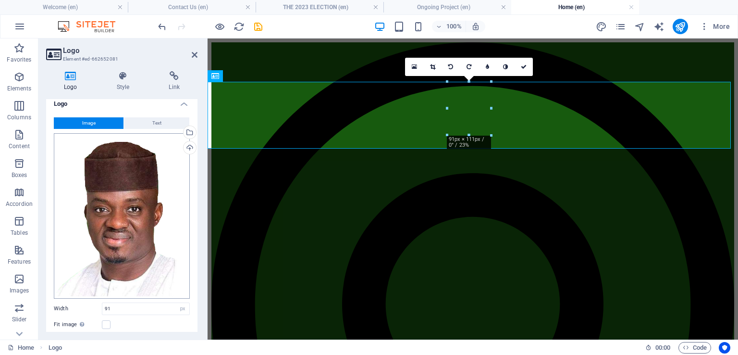
scroll to position [0, 0]
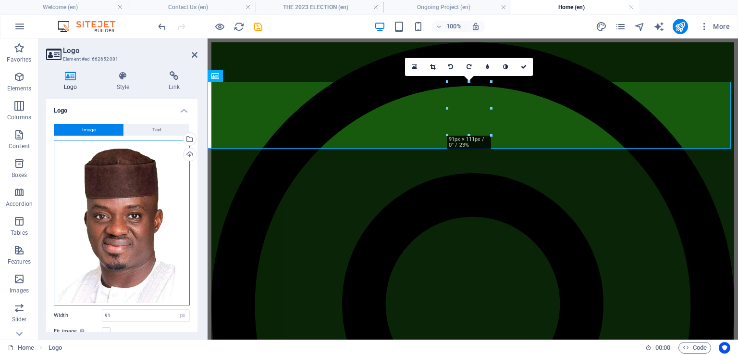
click at [131, 187] on div "Drag files here, click to choose files or select files from Files or our free s…" at bounding box center [122, 222] width 136 height 165
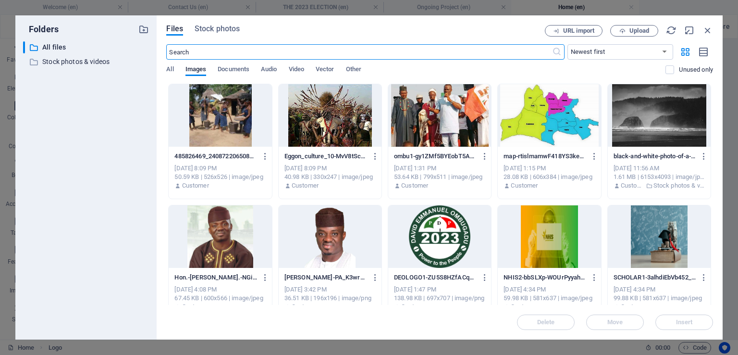
click at [431, 226] on div at bounding box center [439, 236] width 103 height 62
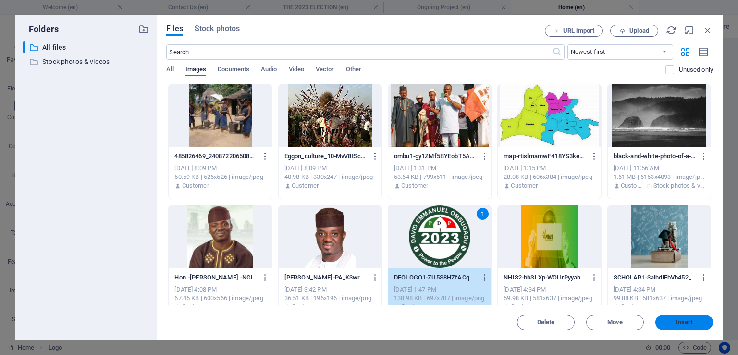
click at [690, 325] on button "Insert" at bounding box center [685, 321] width 58 height 15
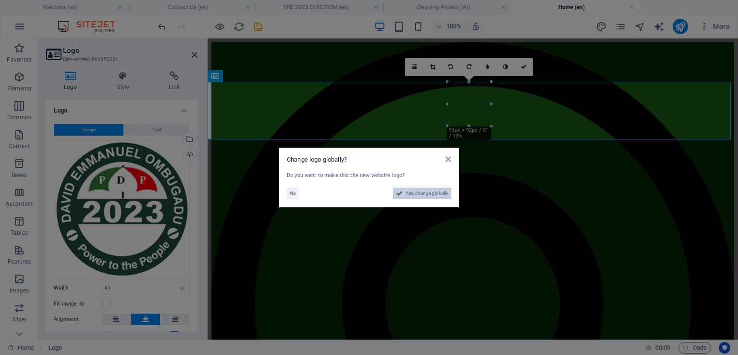
click at [416, 193] on span "Yes, change globally" at bounding box center [427, 193] width 43 height 12
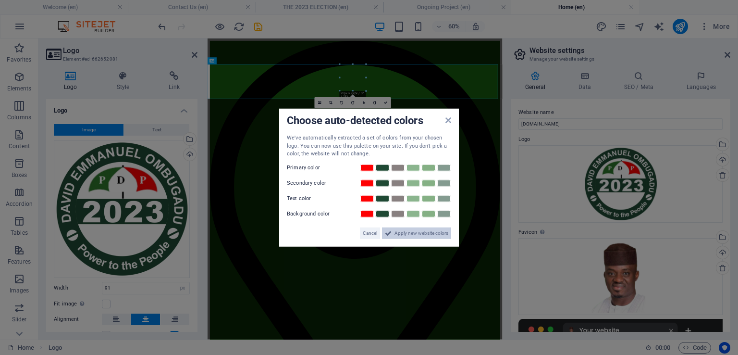
drag, startPoint x: 416, startPoint y: 230, endPoint x: 350, endPoint y: 318, distance: 109.9
click at [416, 230] on span "Apply new website colors" at bounding box center [422, 233] width 54 height 12
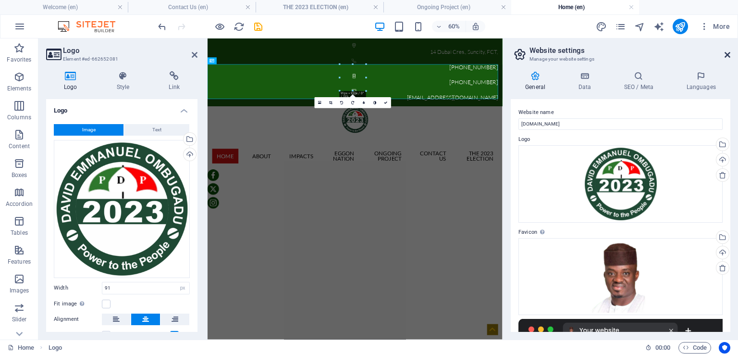
click at [727, 57] on icon at bounding box center [728, 55] width 6 height 8
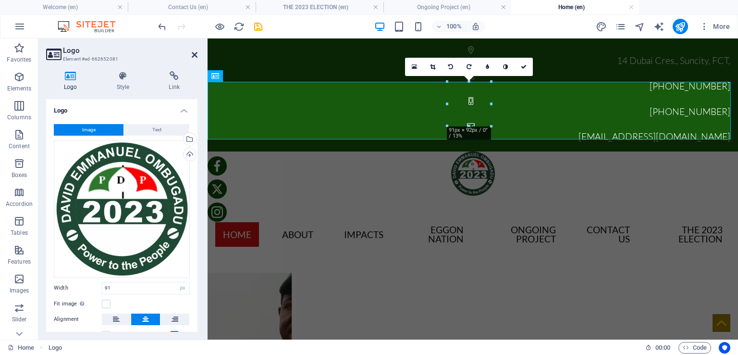
click at [196, 54] on icon at bounding box center [195, 55] width 6 height 8
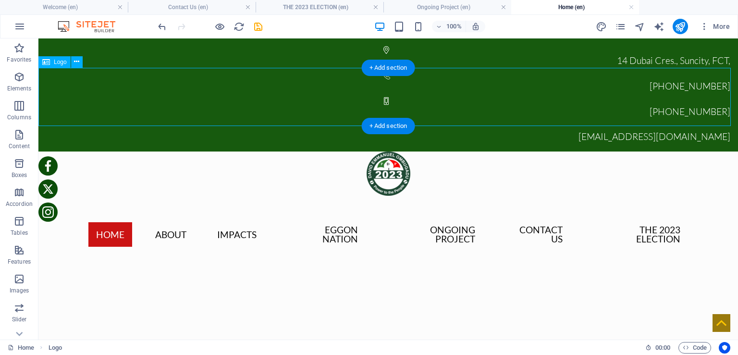
click at [324, 151] on div "ZDfd" at bounding box center [388, 180] width 700 height 58
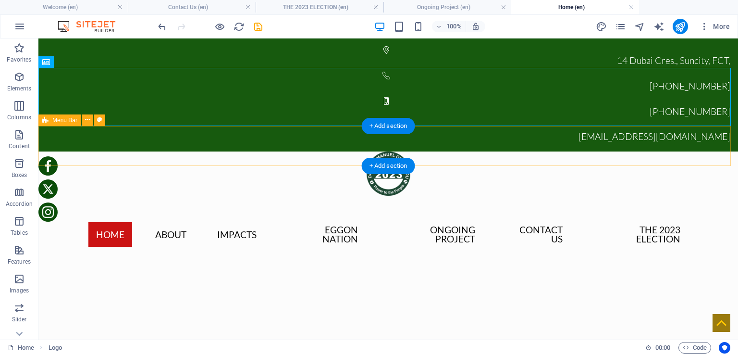
click at [339, 210] on div "Home About IMPACTS EGGON NATION Ongoing Project Contact Us THE 2023 ELECTION" at bounding box center [388, 234] width 700 height 49
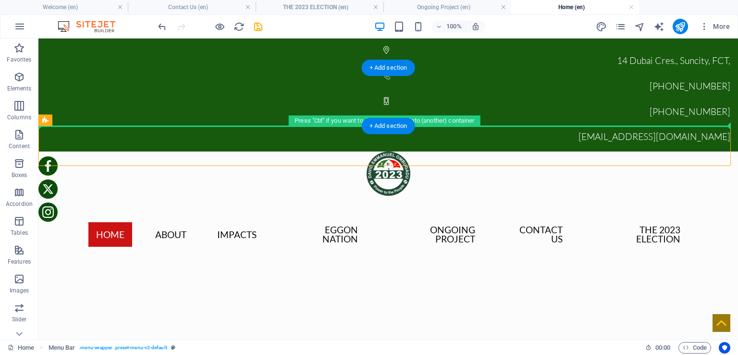
drag, startPoint x: 290, startPoint y: 130, endPoint x: 292, endPoint y: 125, distance: 5.2
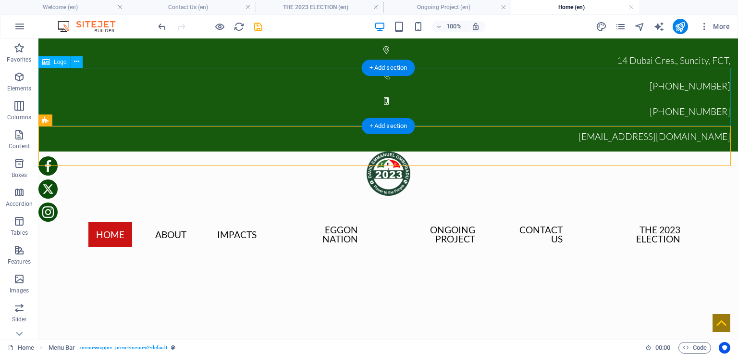
click at [331, 151] on div "ZDfd" at bounding box center [388, 180] width 700 height 58
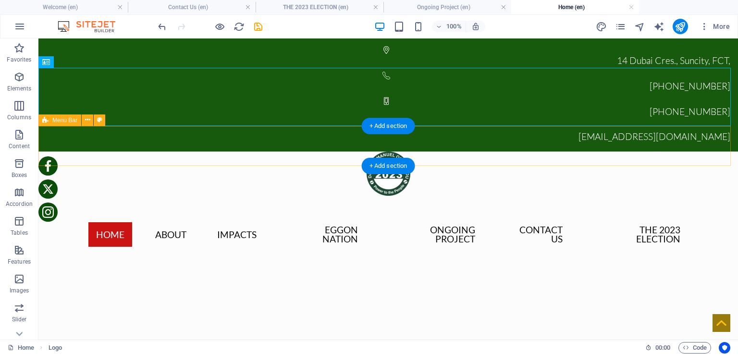
click at [322, 210] on div "Home About IMPACTS EGGON NATION Ongoing Project Contact Us THE 2023 ELECTION" at bounding box center [388, 234] width 700 height 49
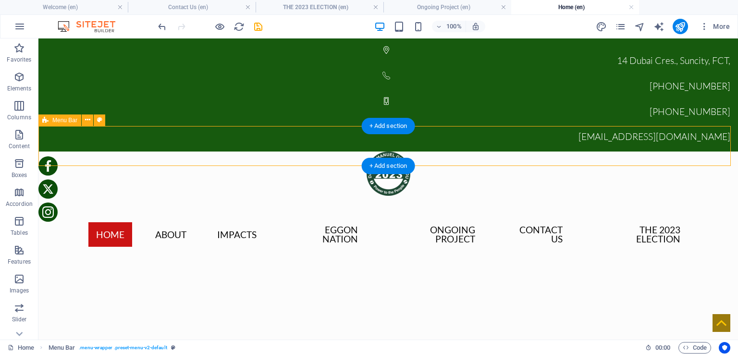
click at [73, 210] on div "Home About IMPACTS EGGON NATION Ongoing Project Contact Us THE 2023 ELECTION" at bounding box center [388, 234] width 700 height 49
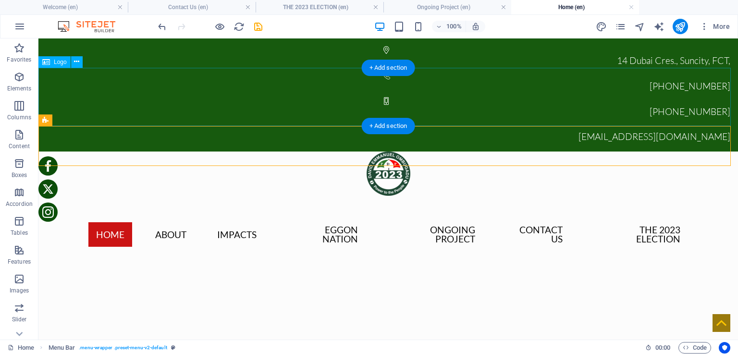
click at [399, 151] on div "ZDfd" at bounding box center [388, 180] width 700 height 58
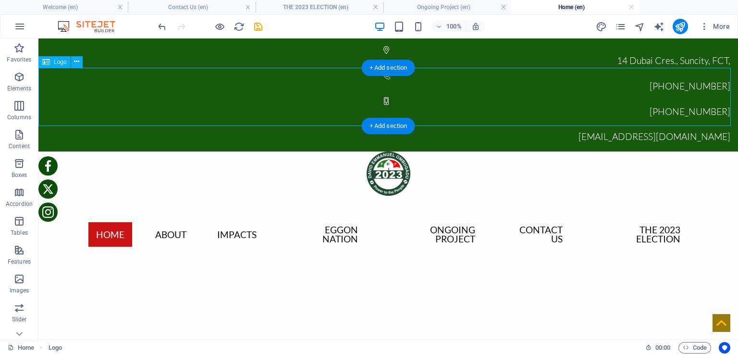
click at [397, 151] on div "ZDfd" at bounding box center [388, 180] width 700 height 58
select select "px"
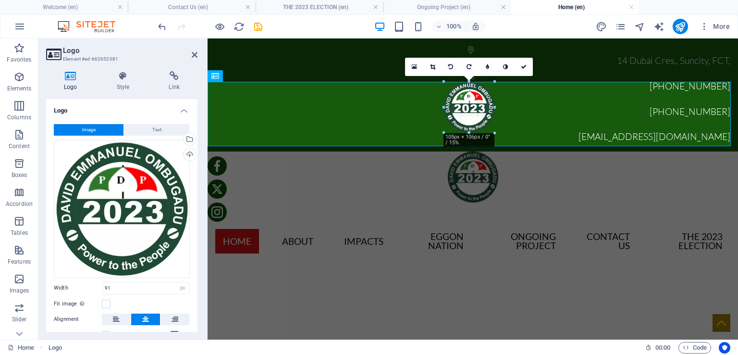
drag, startPoint x: 493, startPoint y: 126, endPoint x: 500, endPoint y: 132, distance: 9.2
type input "105"
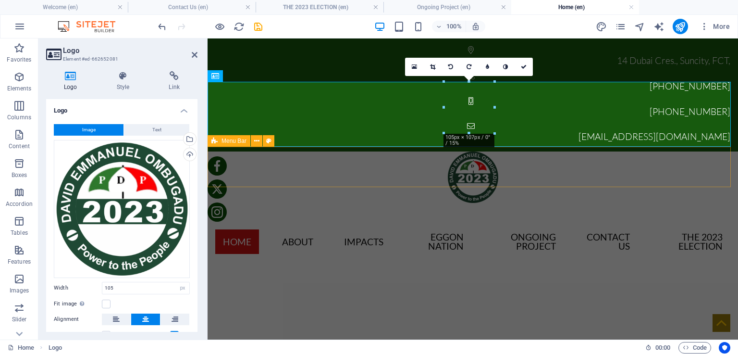
click at [509, 217] on div "Home About IMPACTS EGGON NATION Ongoing Project Contact Us THE 2023 ELECTION" at bounding box center [473, 241] width 531 height 49
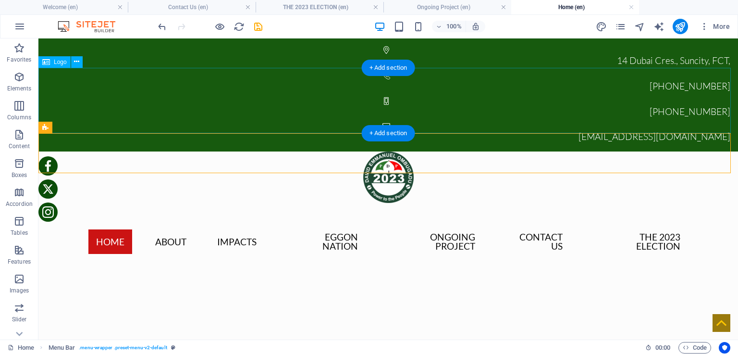
click at [384, 151] on div "ZDfd" at bounding box center [388, 183] width 700 height 65
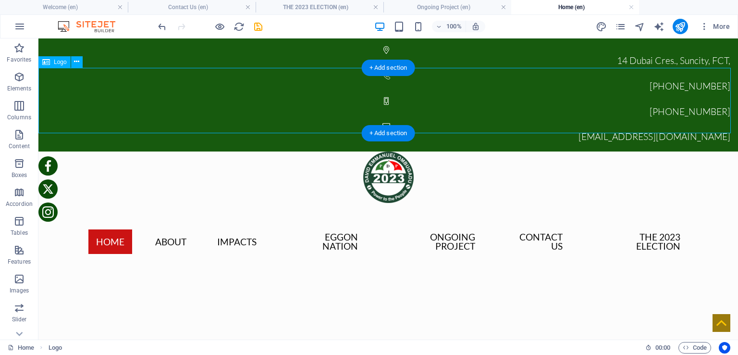
click at [525, 151] on div "ZDfd" at bounding box center [388, 183] width 700 height 65
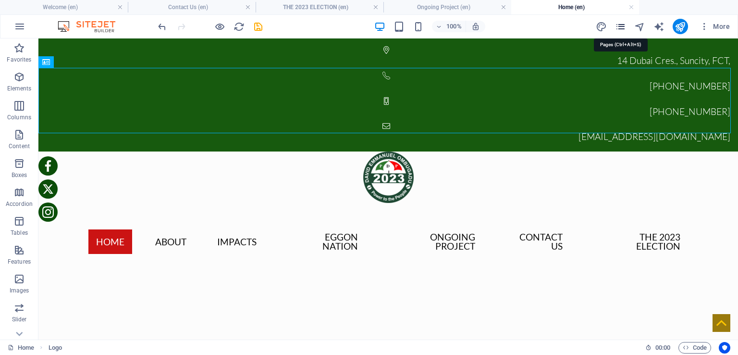
click at [622, 26] on icon "pages" at bounding box center [620, 26] width 11 height 11
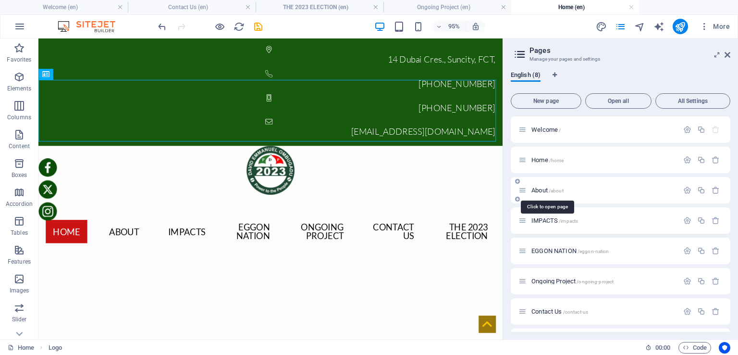
click at [541, 187] on span "About /about" at bounding box center [548, 189] width 32 height 7
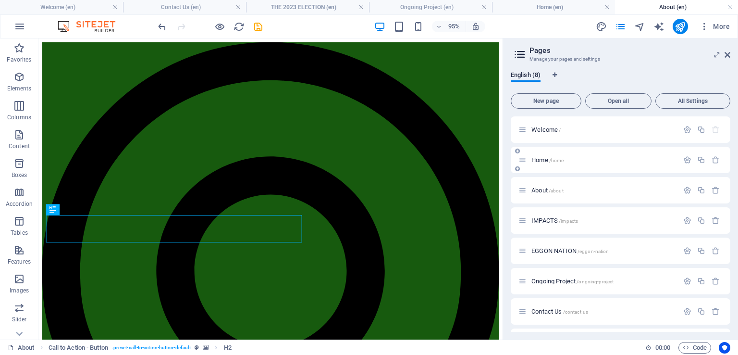
click at [544, 161] on span "Home /home" at bounding box center [548, 159] width 32 height 7
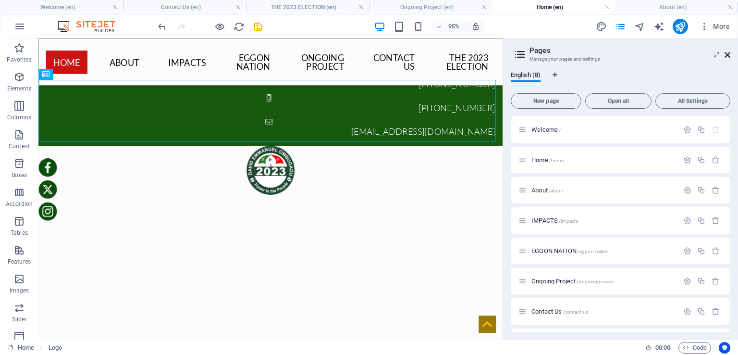
click at [725, 53] on icon at bounding box center [728, 55] width 6 height 8
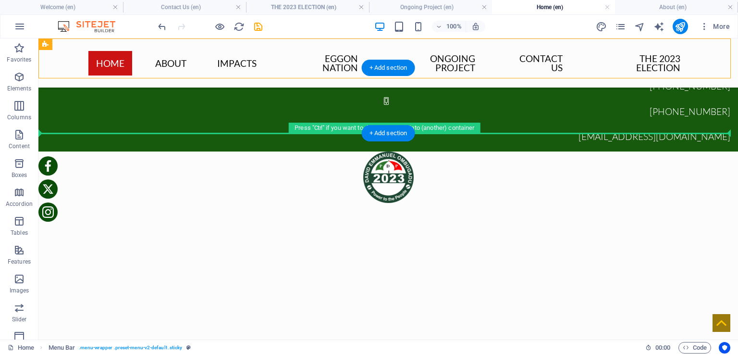
drag, startPoint x: 154, startPoint y: 82, endPoint x: 116, endPoint y: 108, distance: 45.7
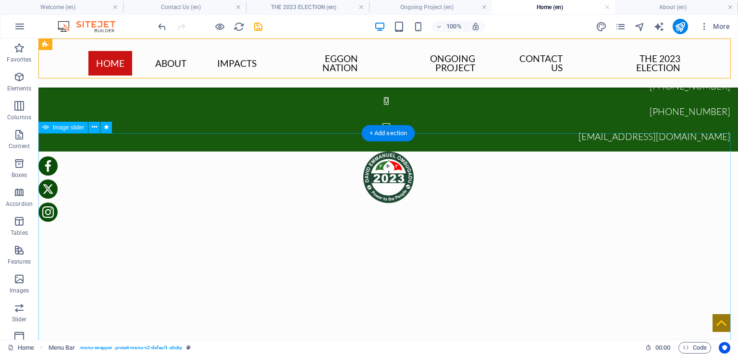
drag, startPoint x: 154, startPoint y: 80, endPoint x: 396, endPoint y: 159, distance: 253.8
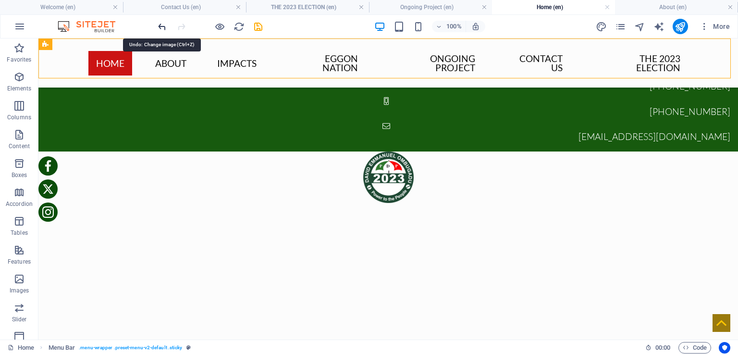
click at [160, 25] on icon "undo" at bounding box center [162, 26] width 11 height 11
click at [162, 25] on icon "undo" at bounding box center [162, 26] width 11 height 11
click at [163, 25] on icon "undo" at bounding box center [162, 26] width 11 height 11
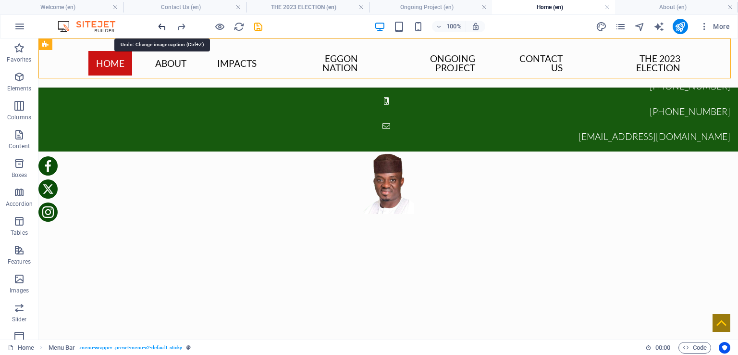
click at [163, 25] on icon "undo" at bounding box center [162, 26] width 11 height 11
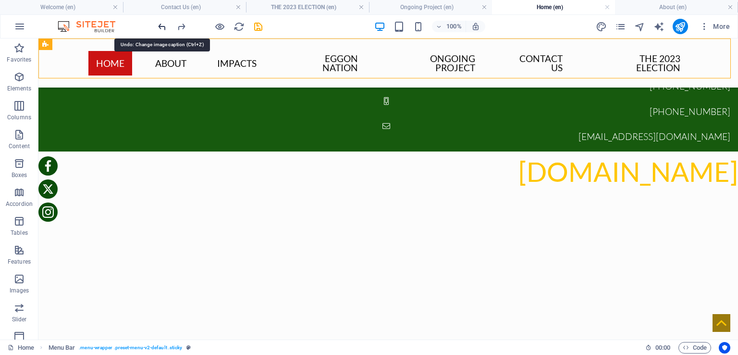
click at [163, 25] on icon "undo" at bounding box center [162, 26] width 11 height 11
click at [178, 25] on icon "redo" at bounding box center [181, 26] width 11 height 11
click at [181, 24] on icon "redo" at bounding box center [181, 26] width 11 height 11
click at [182, 24] on icon "redo" at bounding box center [181, 26] width 11 height 11
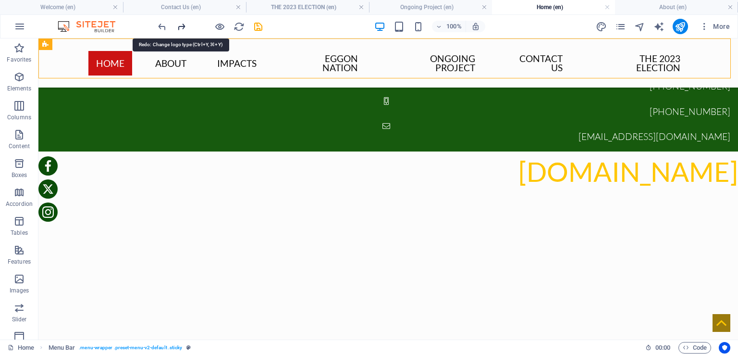
click at [182, 24] on icon "redo" at bounding box center [181, 26] width 11 height 11
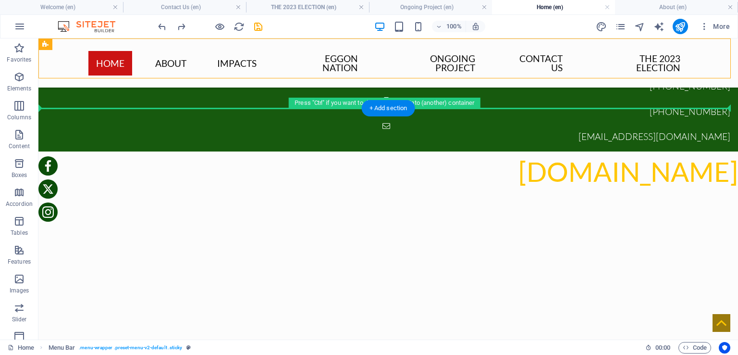
drag, startPoint x: 96, startPoint y: 84, endPoint x: 85, endPoint y: 139, distance: 56.9
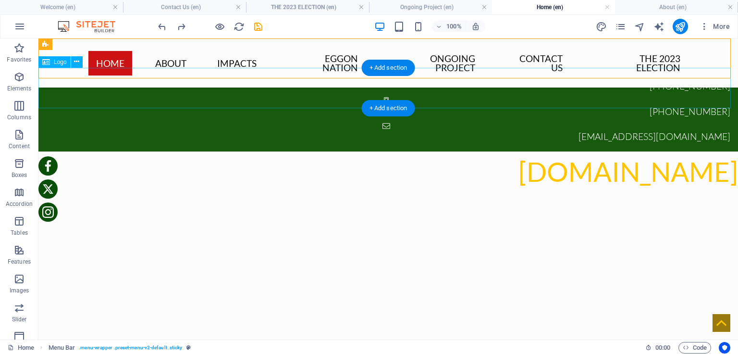
click at [528, 151] on div "[DOMAIN_NAME]" at bounding box center [388, 171] width 700 height 40
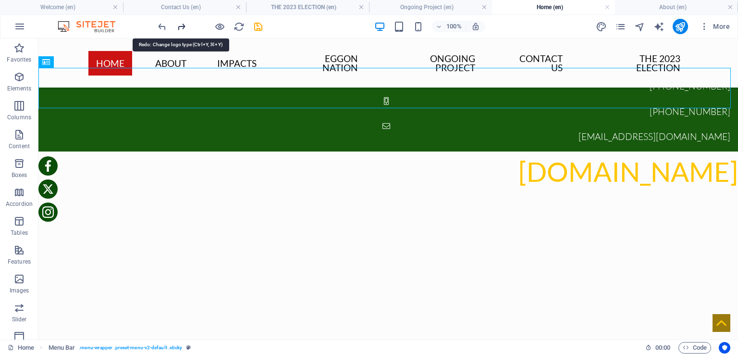
click at [184, 24] on icon "redo" at bounding box center [181, 26] width 11 height 11
click at [185, 25] on icon "redo" at bounding box center [181, 26] width 11 height 11
click at [182, 27] on icon "redo" at bounding box center [181, 26] width 11 height 11
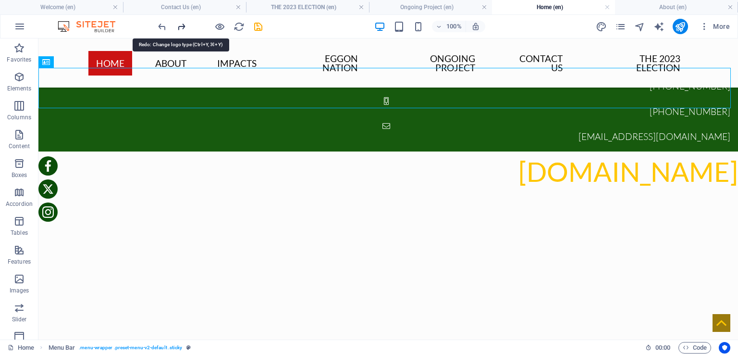
click at [182, 27] on icon "redo" at bounding box center [181, 26] width 11 height 11
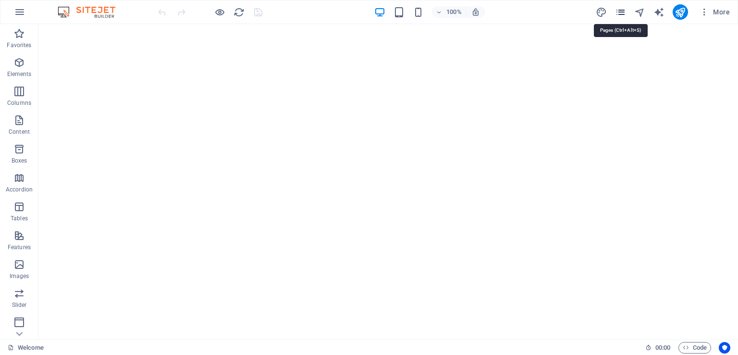
click at [624, 16] on icon "pages" at bounding box center [620, 12] width 11 height 11
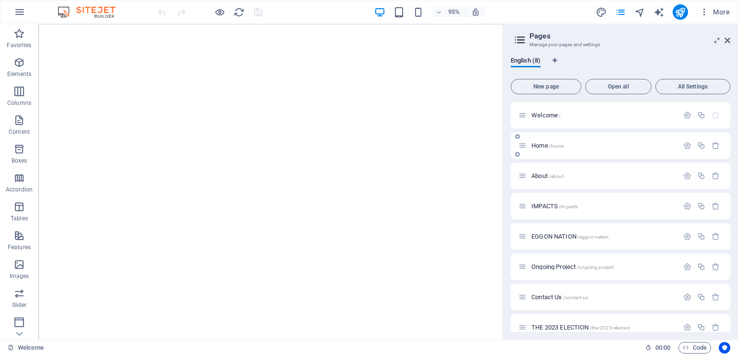
click at [542, 144] on span "Home /home" at bounding box center [548, 145] width 32 height 7
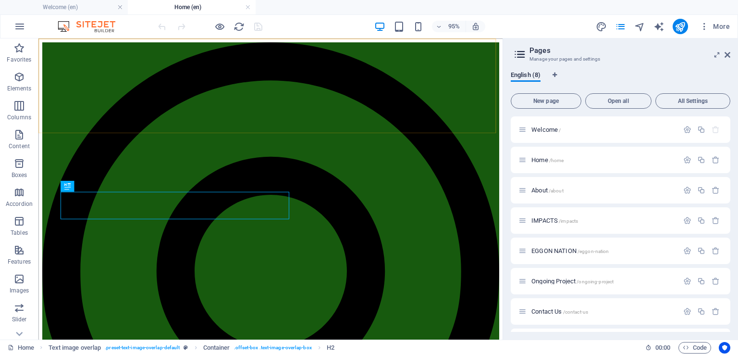
scroll to position [329, 0]
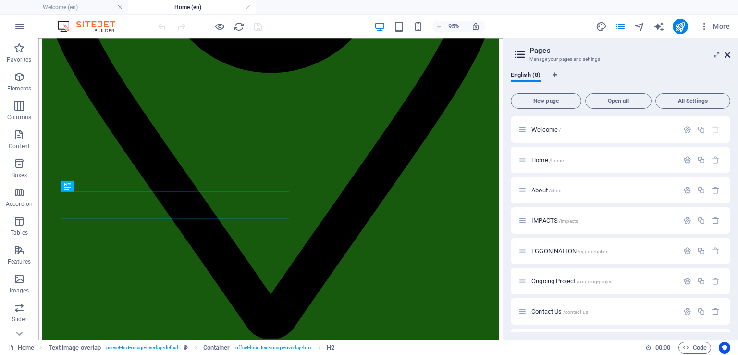
click at [730, 54] on icon at bounding box center [728, 55] width 6 height 8
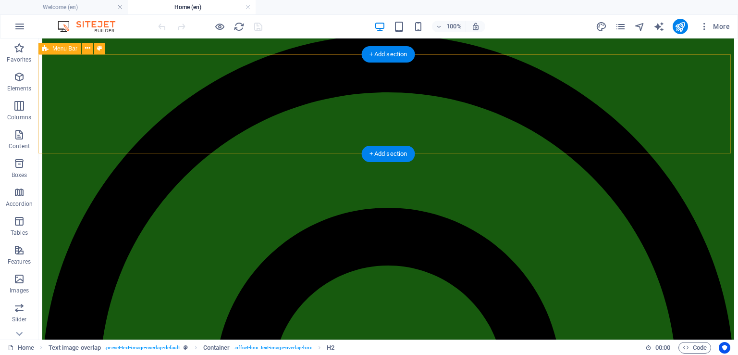
scroll to position [0, 0]
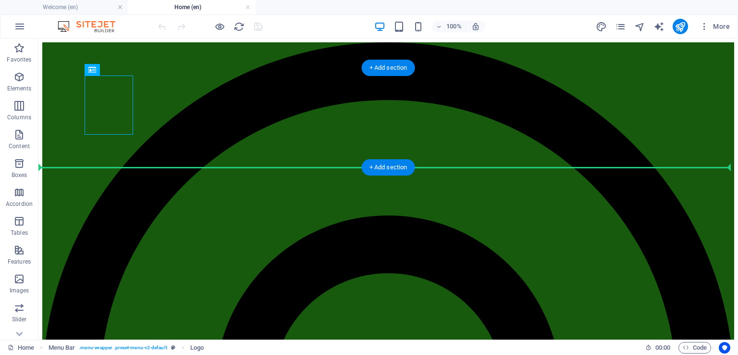
drag, startPoint x: 110, startPoint y: 101, endPoint x: 67, endPoint y: 143, distance: 59.8
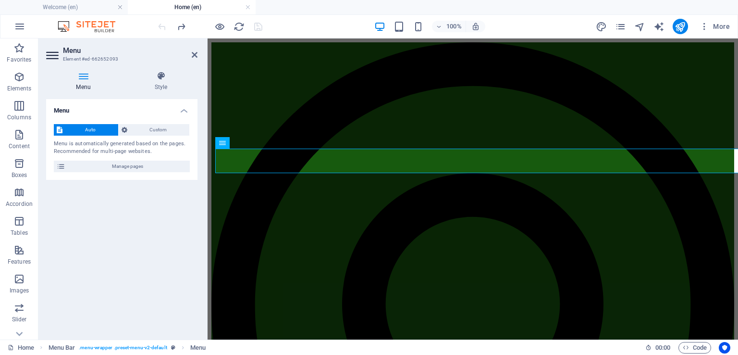
click at [85, 78] on icon at bounding box center [83, 76] width 74 height 10
click at [160, 127] on span "Custom" at bounding box center [158, 130] width 57 height 12
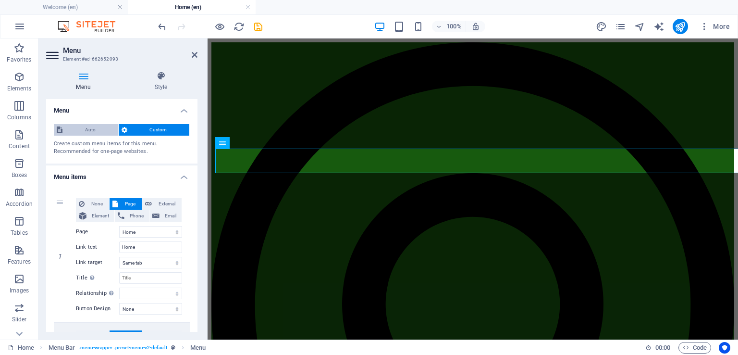
click at [77, 127] on span "Auto" at bounding box center [90, 130] width 50 height 12
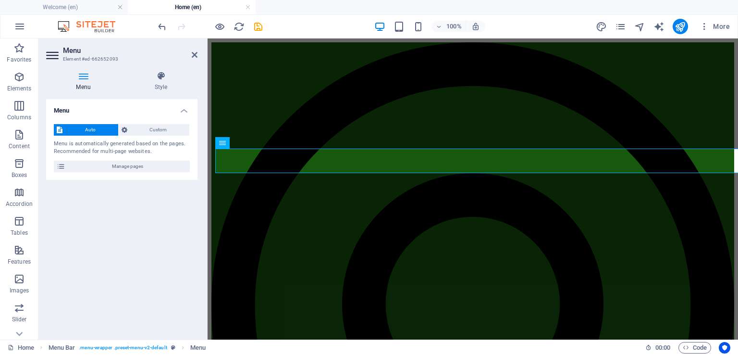
click at [86, 87] on h4 "Menu" at bounding box center [85, 81] width 78 height 20
click at [160, 81] on h4 "Style" at bounding box center [160, 81] width 73 height 20
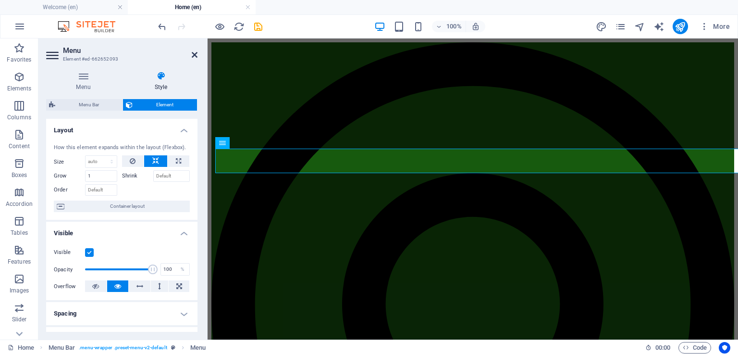
click at [193, 52] on icon at bounding box center [195, 55] width 6 height 8
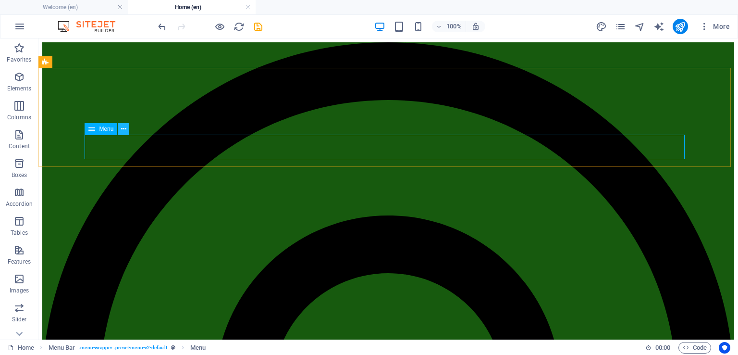
click at [124, 127] on icon at bounding box center [123, 129] width 5 height 10
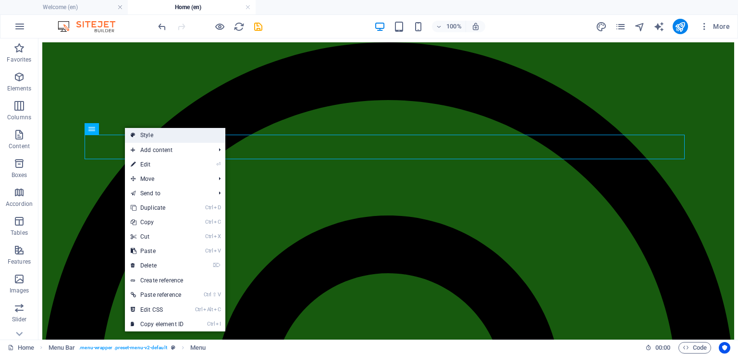
click at [148, 136] on link "Style" at bounding box center [175, 135] width 100 height 14
select select "rem"
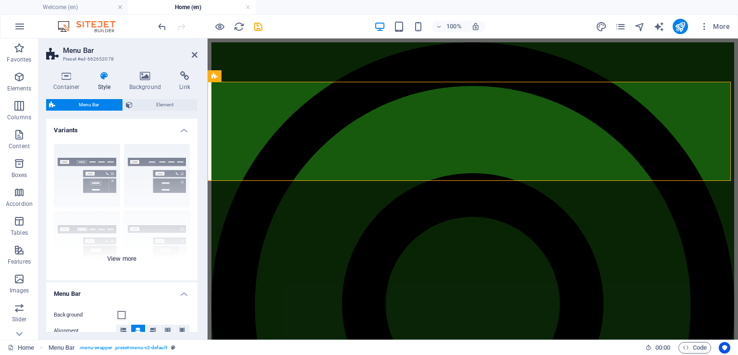
click at [123, 256] on div "Border Centered Default Fixed Loki Trigger Wide XXL" at bounding box center [121, 208] width 151 height 144
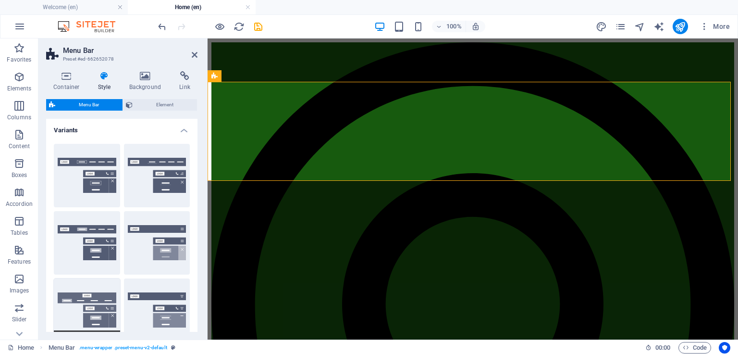
click at [90, 301] on button "Loki" at bounding box center [87, 309] width 66 height 63
type input "0"
select select "DISABLED_OPTION_VALUE"
type input "2"
type input "1"
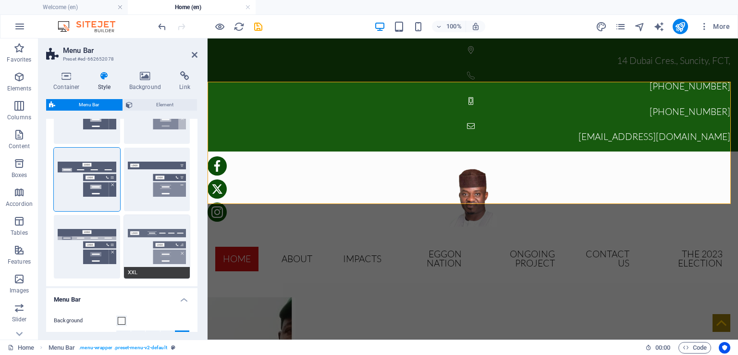
scroll to position [144, 0]
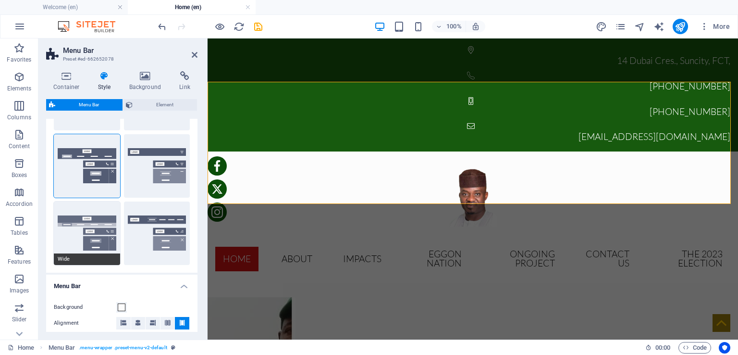
click at [94, 220] on button "Wide" at bounding box center [87, 232] width 66 height 63
type input "0"
type input "2"
select select "rem"
type input "2"
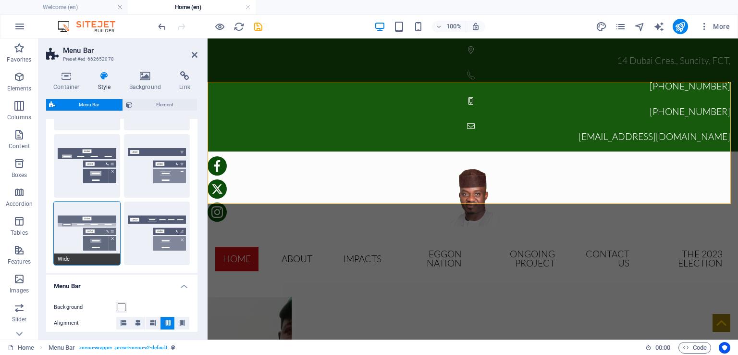
type input "2"
type input "0"
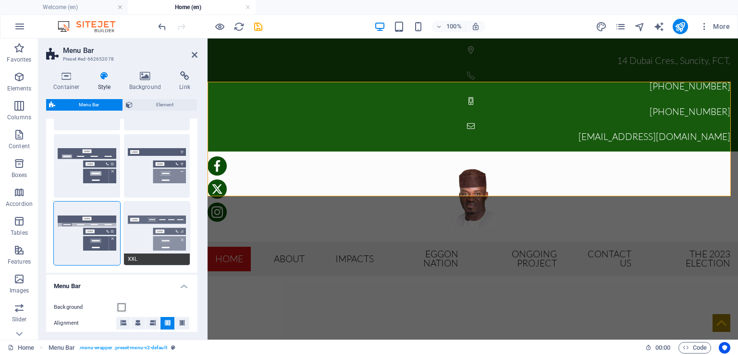
click at [161, 229] on button "XXL" at bounding box center [157, 232] width 66 height 63
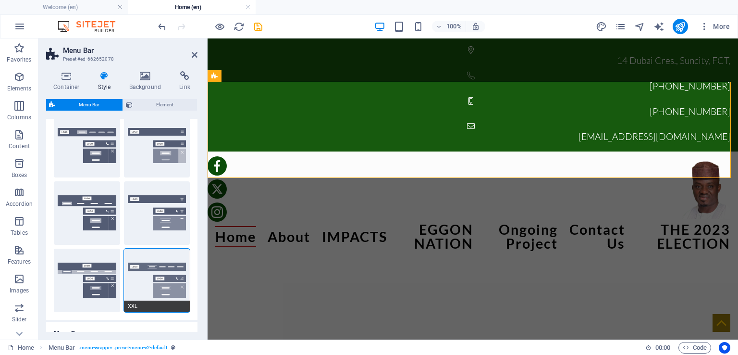
scroll to position [96, 0]
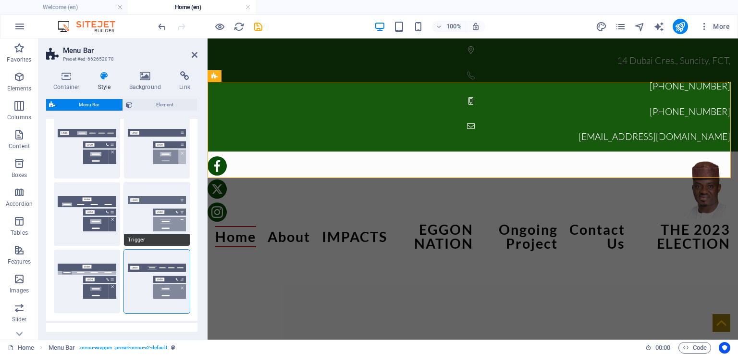
click at [160, 201] on button "Trigger" at bounding box center [157, 213] width 66 height 63
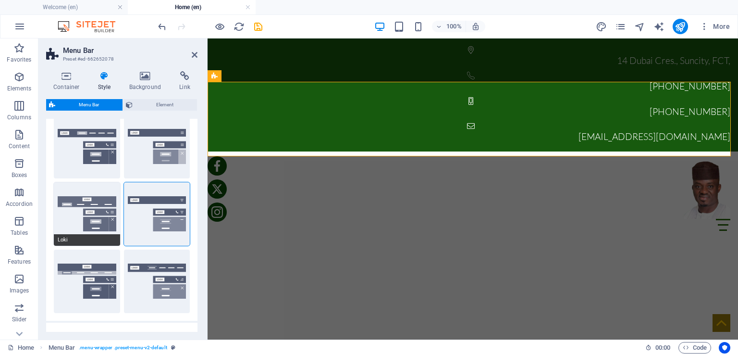
click at [104, 206] on button "Loki" at bounding box center [87, 213] width 66 height 63
type input "0"
select select "DISABLED_OPTION_VALUE"
type input "2"
type input "1"
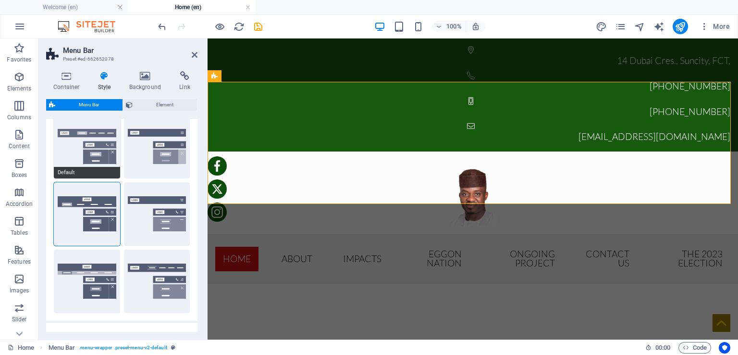
click at [98, 149] on button "Default" at bounding box center [87, 146] width 66 height 63
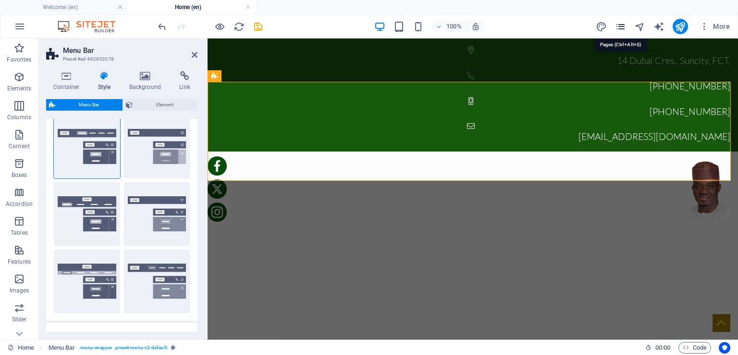
click at [622, 26] on icon "pages" at bounding box center [620, 26] width 11 height 11
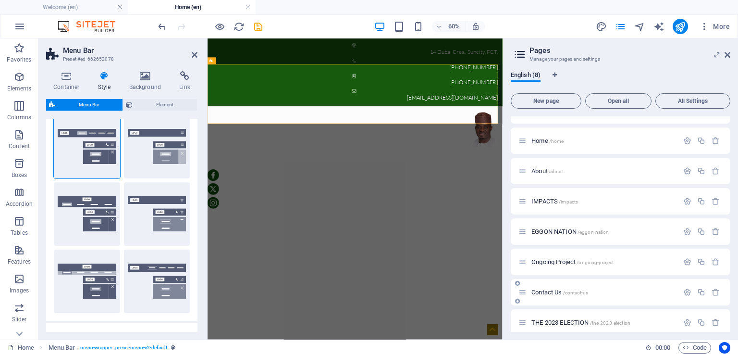
scroll to position [27, 0]
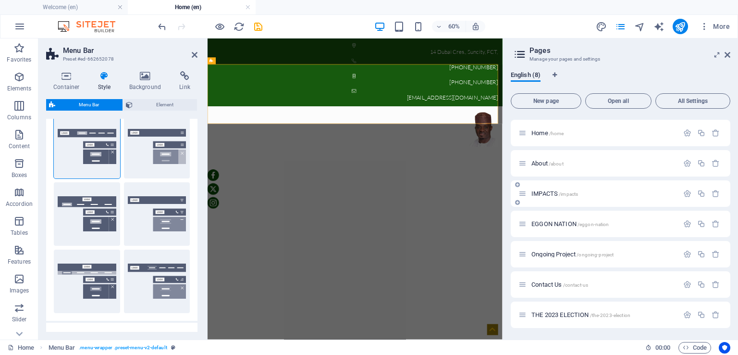
drag, startPoint x: 542, startPoint y: 254, endPoint x: 549, endPoint y: 204, distance: 50.1
click at [549, 204] on div "Welcome / Home /home About /about IMPACTS /impacts EGGON NATION /eggon-nation O…" at bounding box center [621, 208] width 220 height 238
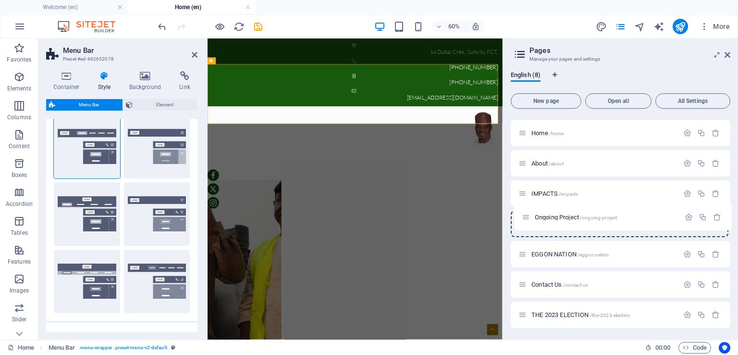
drag, startPoint x: 527, startPoint y: 245, endPoint x: 527, endPoint y: 215, distance: 29.8
click at [527, 215] on div "Welcome / Home /home About /about IMPACTS /impacts EGGON NATION /eggon-nation O…" at bounding box center [621, 208] width 220 height 238
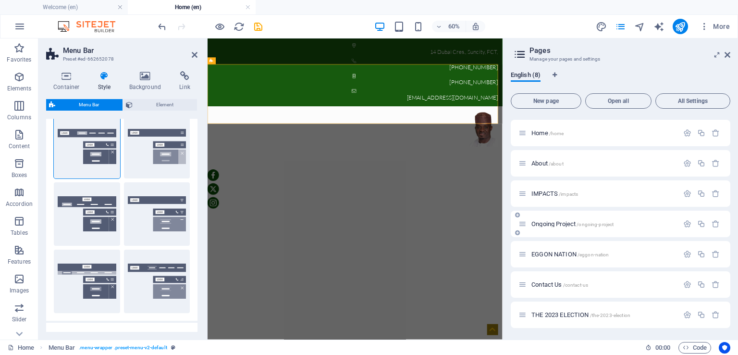
click at [523, 223] on icon at bounding box center [523, 224] width 8 height 8
drag, startPoint x: 523, startPoint y: 226, endPoint x: 547, endPoint y: 223, distance: 24.7
click at [547, 223] on div "Welcome / Home /home About /about IMPACTS /impacts Ongoing Project /ongoing-pro…" at bounding box center [621, 193] width 220 height 208
drag, startPoint x: 521, startPoint y: 223, endPoint x: 549, endPoint y: 211, distance: 31.4
click at [549, 211] on div "Welcome / Home /home About /about IMPACTS /impacts Ongoing Project /ongoing-pro…" at bounding box center [621, 193] width 220 height 208
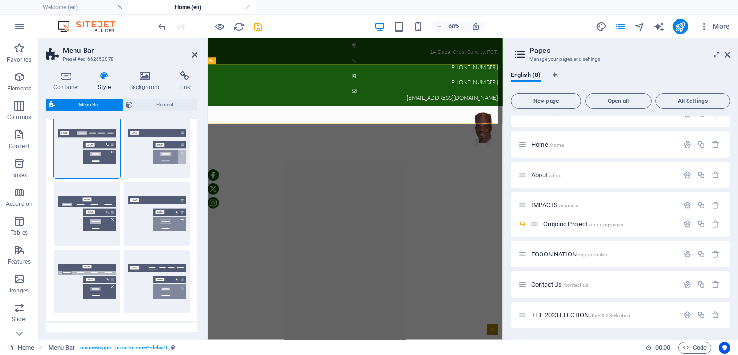
scroll to position [15, 0]
click at [728, 51] on icon at bounding box center [728, 55] width 6 height 8
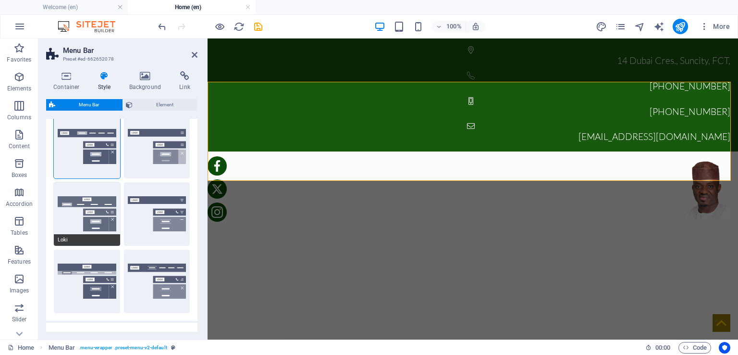
click at [97, 206] on button "Loki" at bounding box center [87, 213] width 66 height 63
type input "0"
select select "DISABLED_OPTION_VALUE"
type input "2"
type input "1"
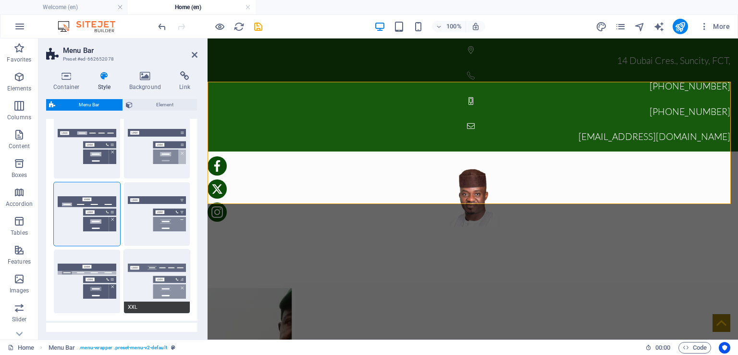
click at [156, 272] on button "XXL" at bounding box center [157, 280] width 66 height 63
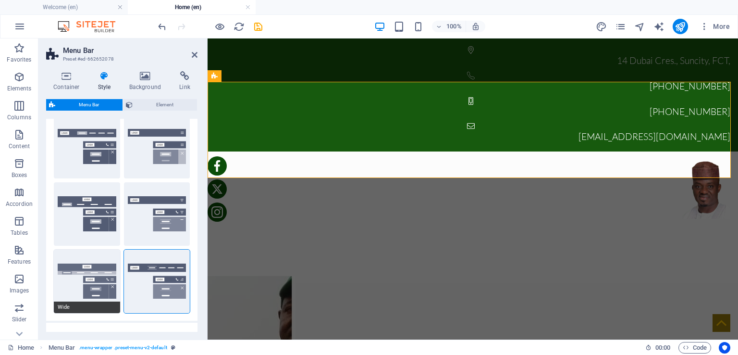
click at [99, 273] on button "Wide" at bounding box center [87, 280] width 66 height 63
type input "0"
type input "2"
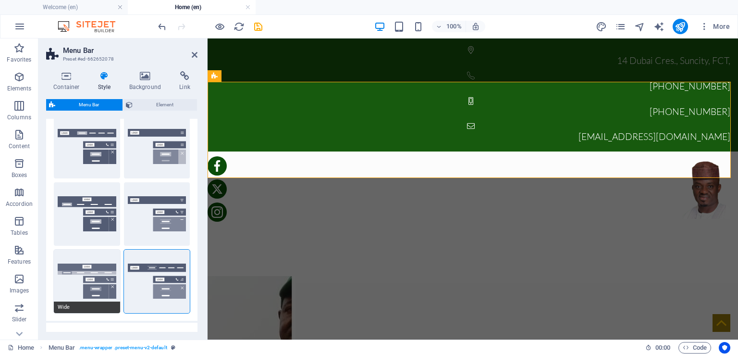
type input "2"
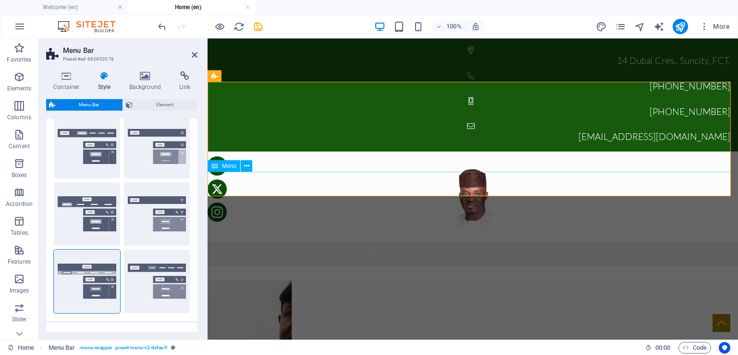
click at [434, 242] on nav "Home About IMPACTS Ongoing Project EGGON NATION Contact Us THE 2023 ELECTION" at bounding box center [473, 254] width 531 height 25
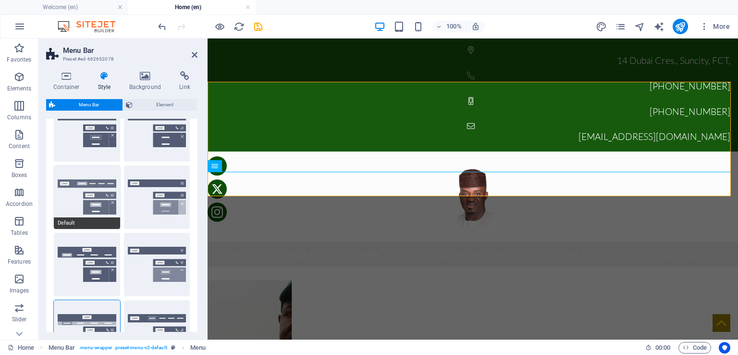
scroll to position [0, 0]
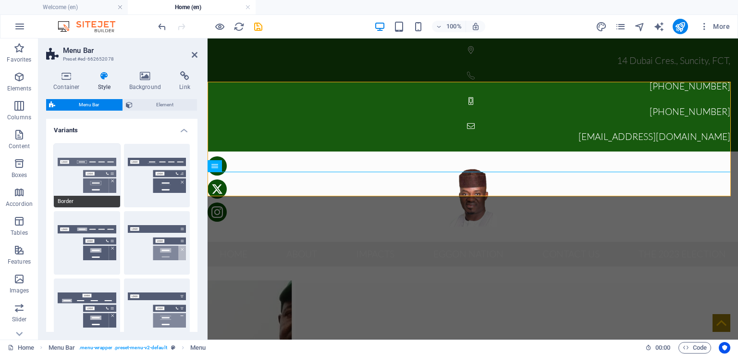
click at [94, 156] on button "Border" at bounding box center [87, 175] width 66 height 63
type input "1"
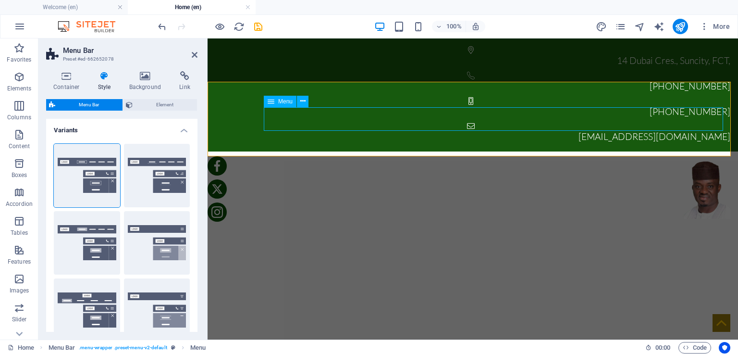
click at [394, 219] on nav "Home About IMPACTS Ongoing Project EGGON NATION Contact Us THE 2023 ELECTION" at bounding box center [472, 231] width 515 height 24
click at [145, 73] on icon at bounding box center [145, 76] width 47 height 10
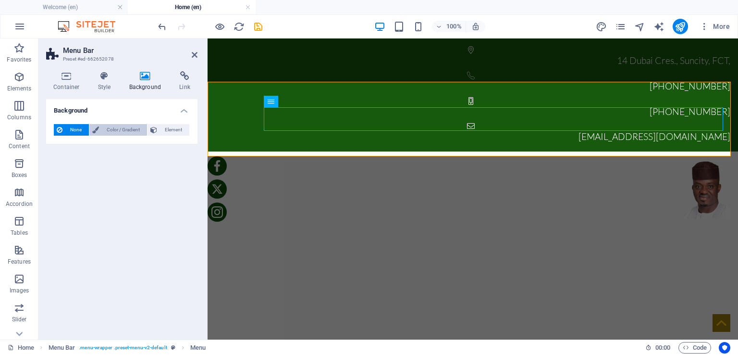
click at [116, 129] on span "Color / Gradient" at bounding box center [123, 130] width 42 height 12
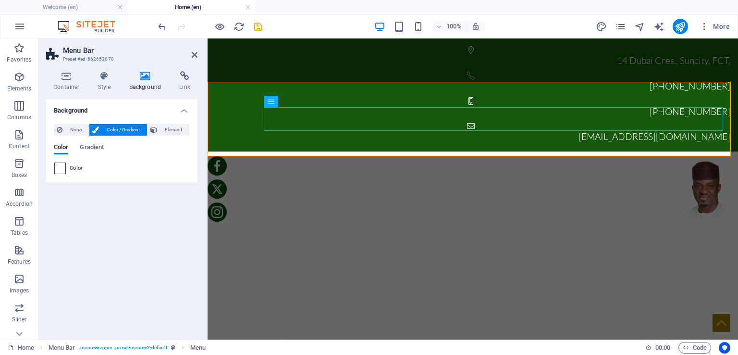
click at [63, 167] on span at bounding box center [60, 168] width 11 height 11
click at [59, 168] on span at bounding box center [60, 168] width 11 height 11
click at [63, 168] on span at bounding box center [60, 168] width 11 height 11
click at [166, 128] on span "Element" at bounding box center [173, 130] width 26 height 12
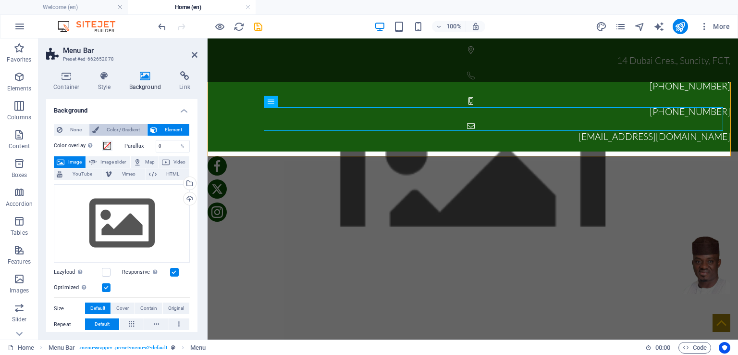
click at [115, 128] on span "Color / Gradient" at bounding box center [123, 130] width 42 height 12
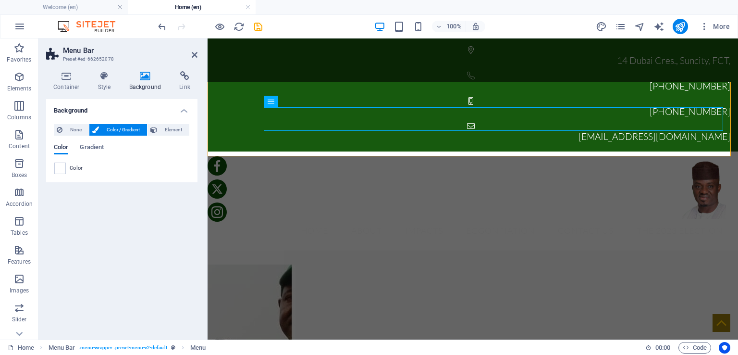
click at [62, 145] on span "Color" at bounding box center [61, 147] width 14 height 13
click at [60, 165] on span at bounding box center [60, 168] width 11 height 11
click at [71, 167] on span "Color" at bounding box center [76, 168] width 13 height 8
click at [73, 167] on span "Color" at bounding box center [76, 168] width 13 height 8
click at [60, 171] on span at bounding box center [60, 168] width 11 height 11
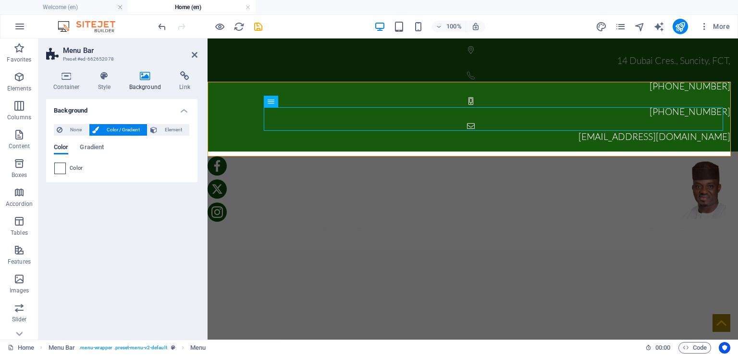
click at [60, 171] on span at bounding box center [60, 168] width 11 height 11
click at [94, 147] on span "Gradient" at bounding box center [92, 147] width 24 height 13
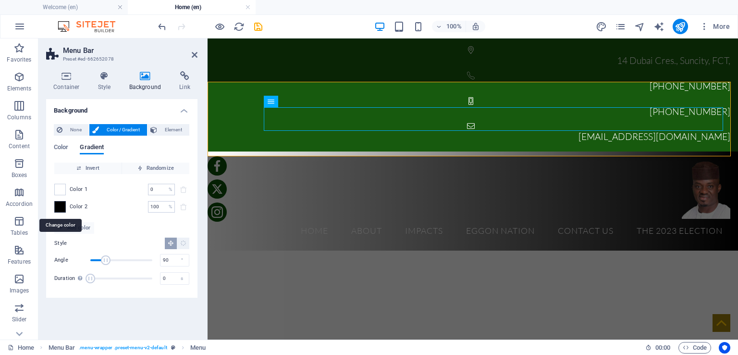
click at [60, 208] on span at bounding box center [60, 206] width 11 height 11
click at [61, 204] on span at bounding box center [60, 206] width 11 height 11
click at [63, 186] on span at bounding box center [60, 189] width 11 height 11
click at [62, 207] on span at bounding box center [60, 206] width 11 height 11
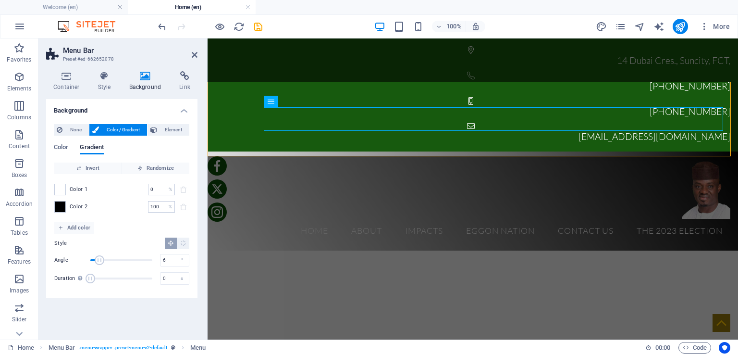
type input "3"
drag, startPoint x: 106, startPoint y: 261, endPoint x: 91, endPoint y: 269, distance: 16.6
click at [91, 269] on div "Angle 3 ° Duration Duration of the background animation. A value of "0" disable…" at bounding box center [121, 269] width 135 height 33
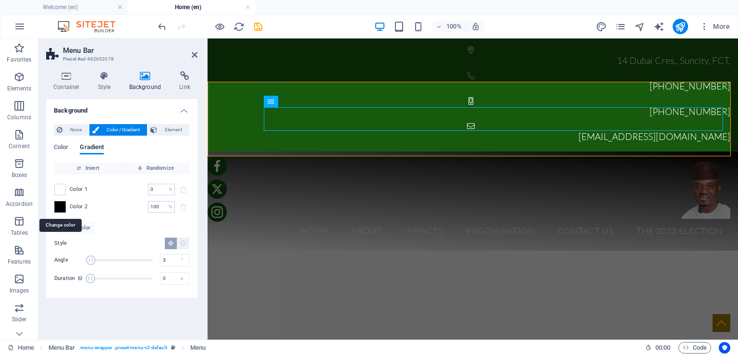
click at [62, 202] on span at bounding box center [60, 206] width 11 height 11
click at [62, 208] on span at bounding box center [60, 206] width 11 height 11
click at [58, 205] on span at bounding box center [60, 206] width 11 height 11
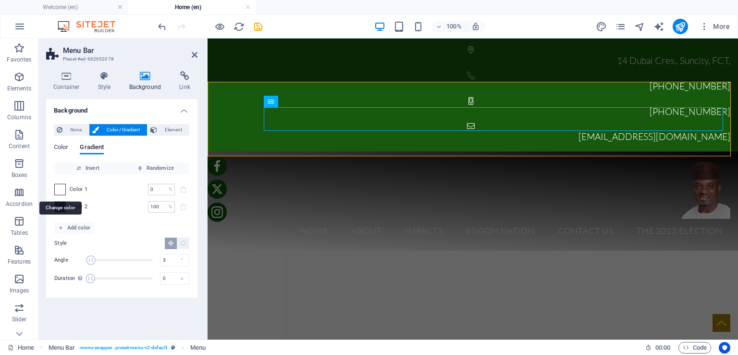
click at [59, 191] on span at bounding box center [60, 189] width 11 height 11
click at [59, 207] on span at bounding box center [60, 206] width 11 height 11
click at [62, 147] on span "Color" at bounding box center [61, 147] width 14 height 13
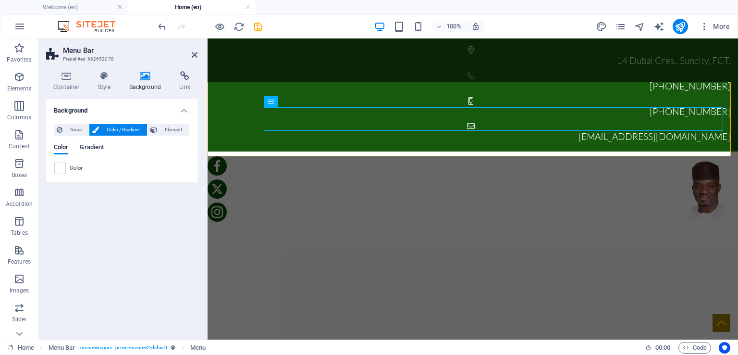
click at [91, 147] on span "Gradient" at bounding box center [92, 147] width 24 height 13
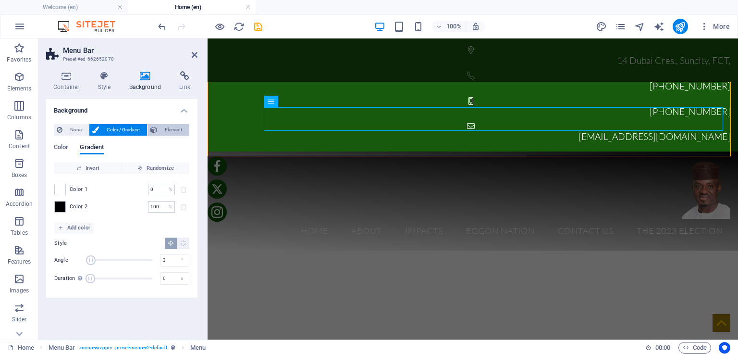
click at [171, 128] on span "Element" at bounding box center [173, 130] width 26 height 12
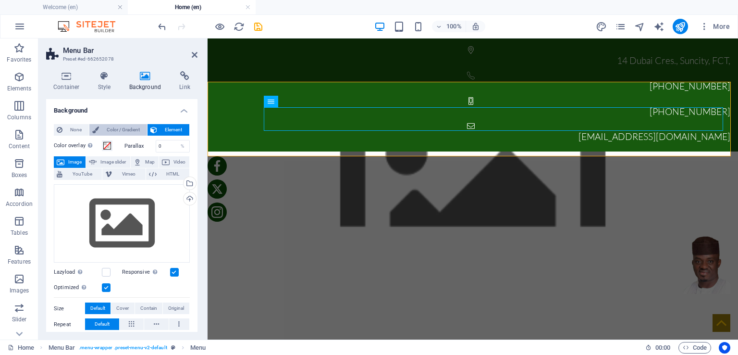
click at [124, 128] on span "Color / Gradient" at bounding box center [123, 130] width 42 height 12
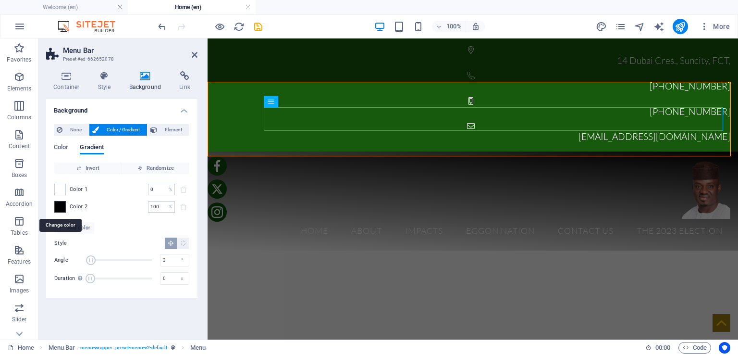
click at [57, 207] on span at bounding box center [60, 206] width 11 height 11
click at [58, 207] on span at bounding box center [60, 206] width 11 height 11
drag, startPoint x: 58, startPoint y: 207, endPoint x: 87, endPoint y: 222, distance: 32.0
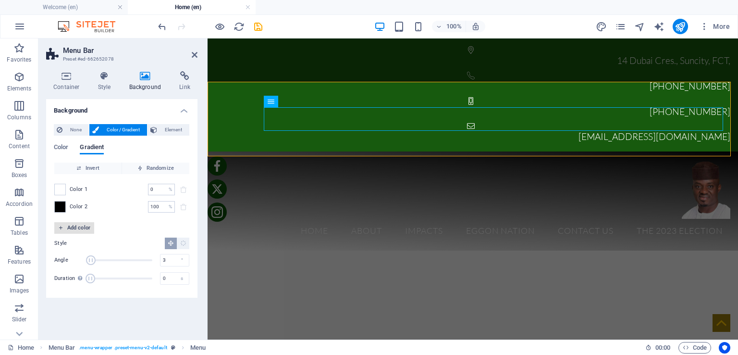
click at [87, 222] on span "Add color" at bounding box center [74, 228] width 32 height 12
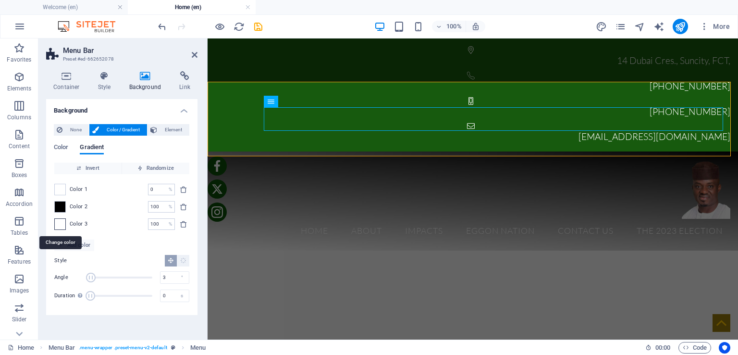
click at [62, 220] on span at bounding box center [60, 224] width 11 height 11
click at [60, 209] on span at bounding box center [60, 206] width 11 height 11
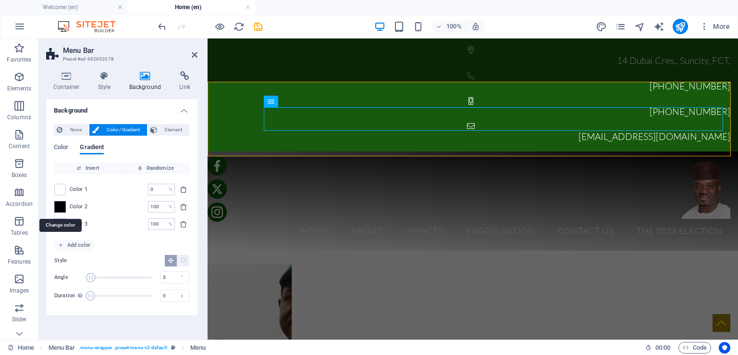
click at [60, 209] on span at bounding box center [60, 206] width 11 height 11
click at [195, 53] on icon at bounding box center [195, 55] width 6 height 8
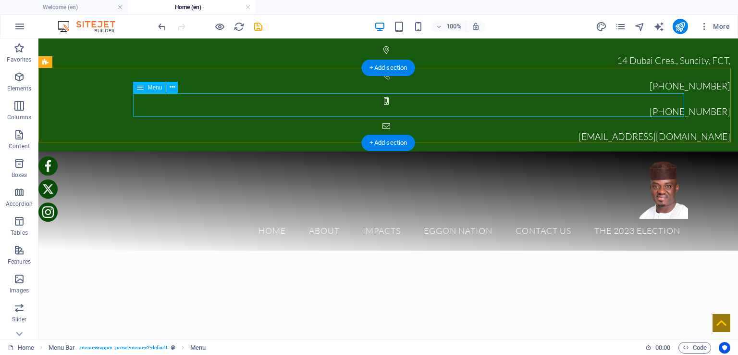
click at [159, 219] on nav "Home About IMPACTS Ongoing Project EGGON NATION Contact Us THE 2023 ELECTION" at bounding box center [388, 231] width 600 height 24
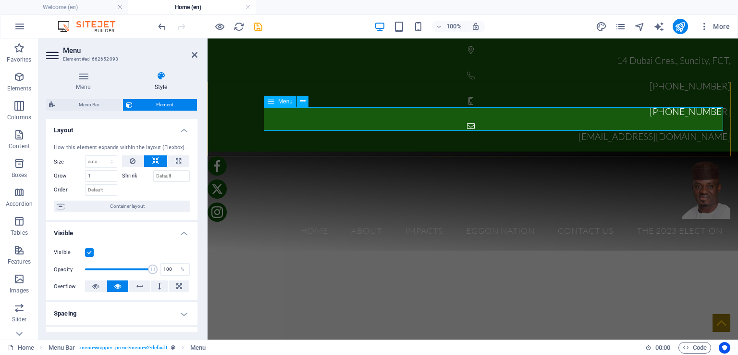
click at [284, 102] on span "Menu" at bounding box center [285, 102] width 14 height 6
click at [306, 102] on button at bounding box center [303, 102] width 12 height 12
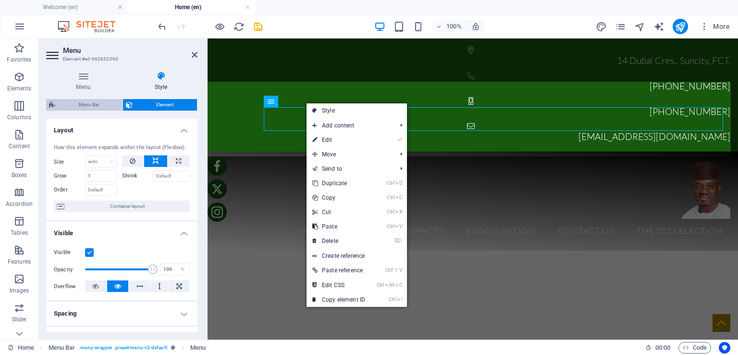
click at [92, 104] on span "Menu Bar" at bounding box center [89, 105] width 62 height 12
select select "rem"
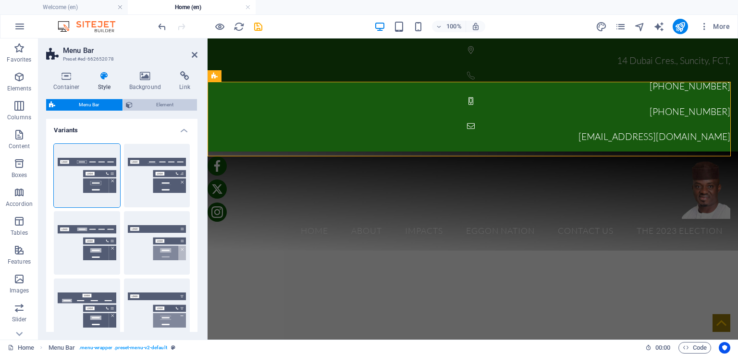
click at [151, 105] on span "Element" at bounding box center [165, 105] width 59 height 12
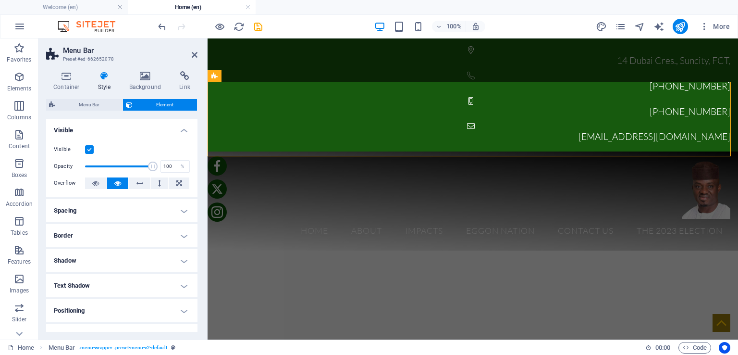
click at [105, 80] on icon at bounding box center [104, 76] width 27 height 10
click at [144, 80] on icon at bounding box center [145, 76] width 47 height 10
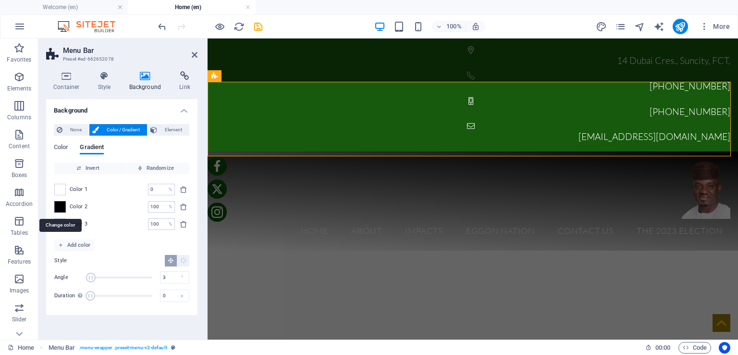
click at [60, 206] on span at bounding box center [60, 206] width 11 height 11
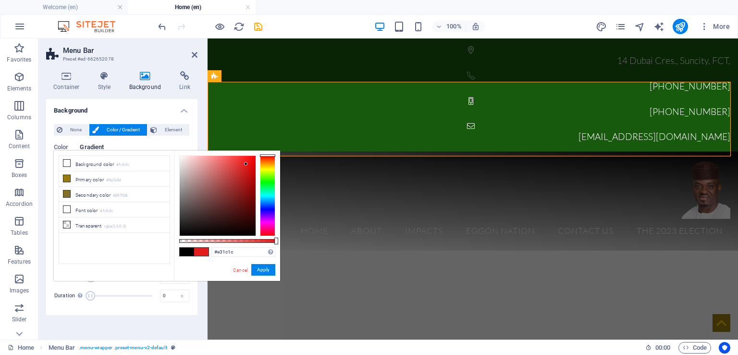
click at [246, 164] on div at bounding box center [218, 196] width 76 height 80
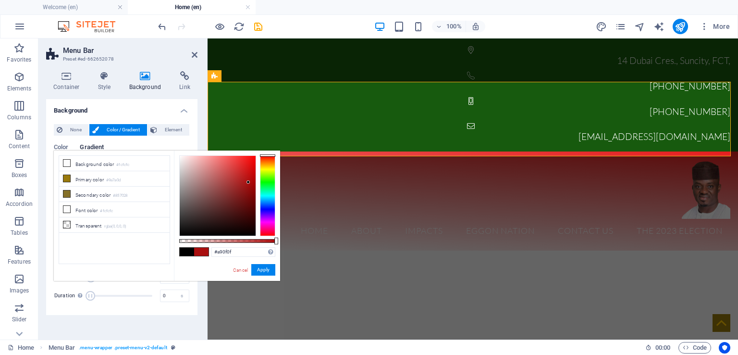
click at [248, 182] on div at bounding box center [218, 196] width 76 height 80
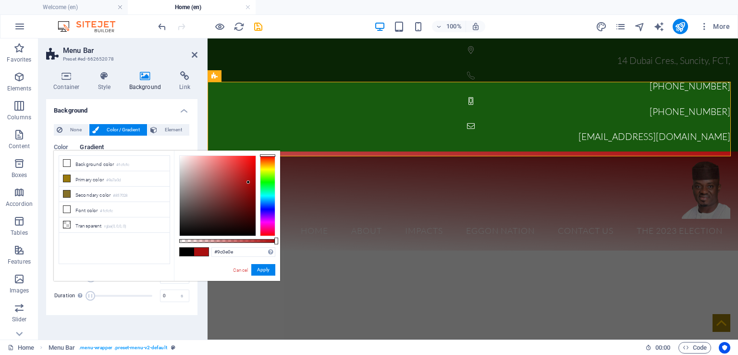
click at [248, 186] on div at bounding box center [218, 196] width 76 height 80
click at [241, 188] on div at bounding box center [218, 196] width 76 height 80
type input "#741515"
click at [241, 198] on div at bounding box center [218, 196] width 76 height 80
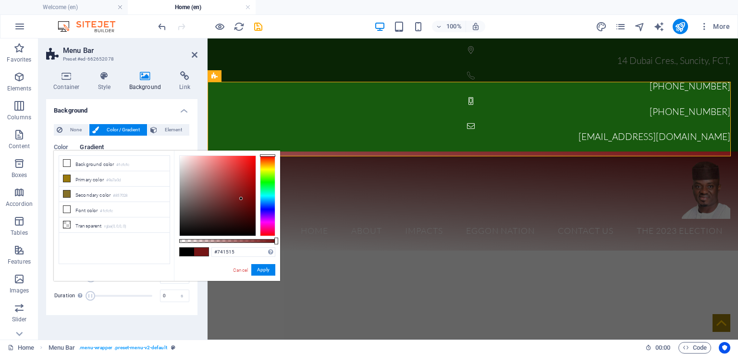
click at [130, 114] on h4 "Background" at bounding box center [121, 107] width 151 height 17
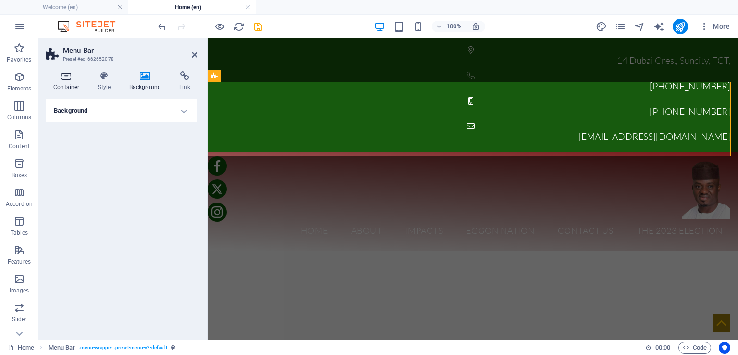
click at [65, 78] on icon at bounding box center [66, 76] width 41 height 10
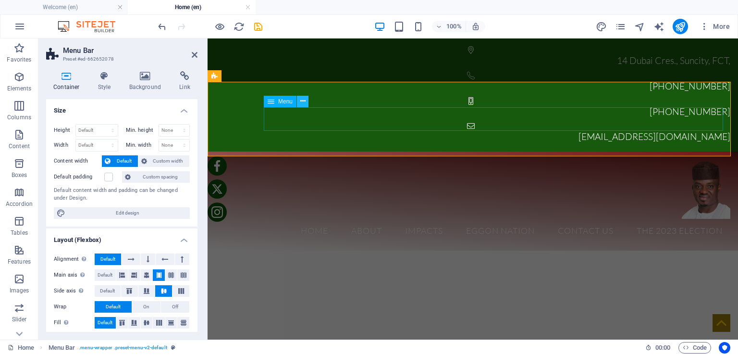
click at [302, 101] on icon at bounding box center [302, 101] width 5 height 10
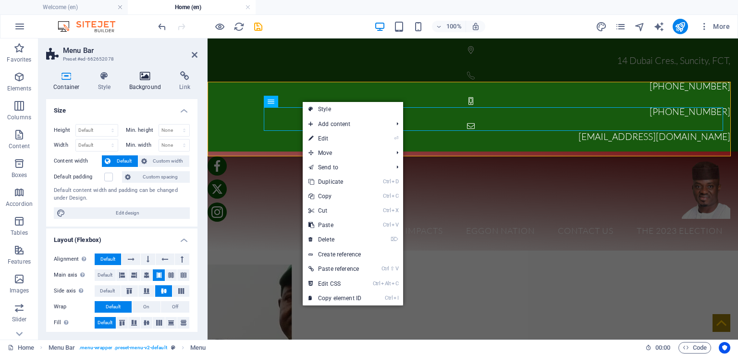
click at [146, 79] on icon at bounding box center [145, 76] width 47 height 10
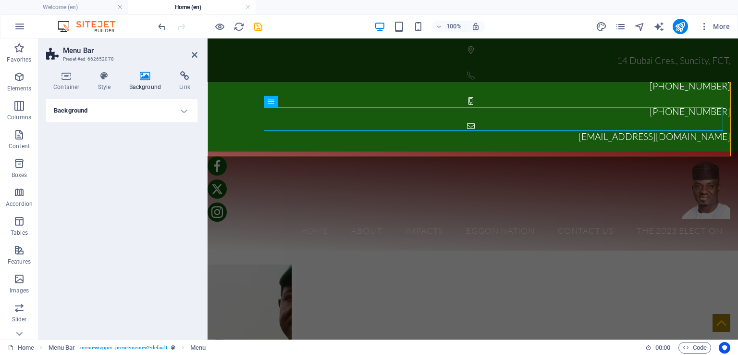
click at [90, 106] on h4 "Background" at bounding box center [121, 110] width 151 height 23
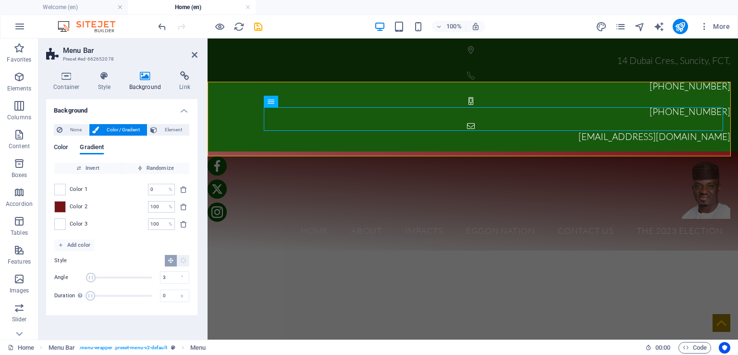
click at [63, 145] on span "Color" at bounding box center [61, 147] width 14 height 13
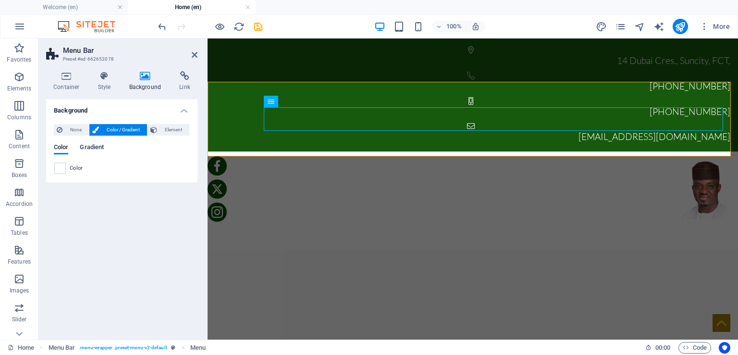
click at [90, 147] on span "Gradient" at bounding box center [92, 147] width 24 height 13
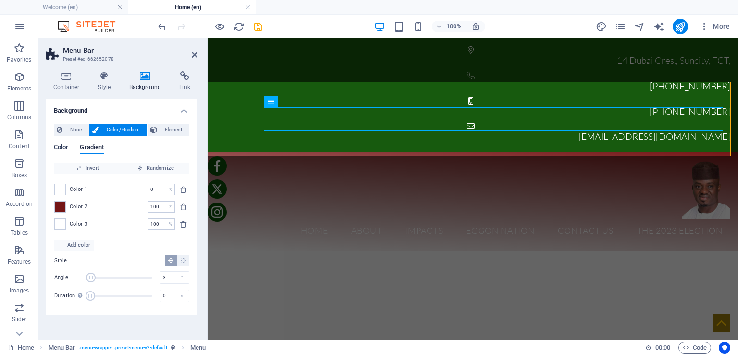
click at [62, 147] on span "Color" at bounding box center [61, 147] width 14 height 13
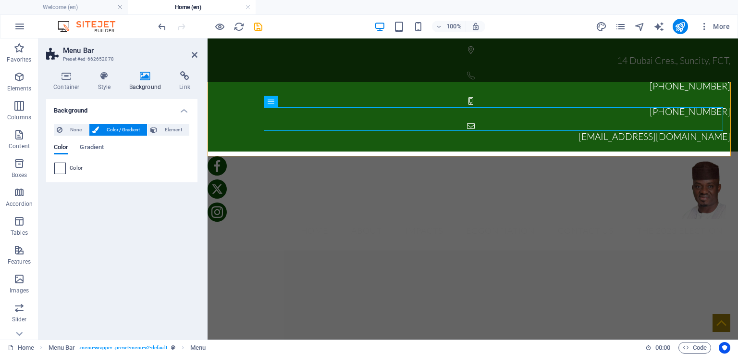
click at [63, 170] on span at bounding box center [60, 168] width 11 height 11
click at [59, 166] on span at bounding box center [60, 168] width 11 height 11
click at [82, 172] on span "Color" at bounding box center [76, 168] width 13 height 8
click at [87, 146] on span "Gradient" at bounding box center [92, 147] width 24 height 13
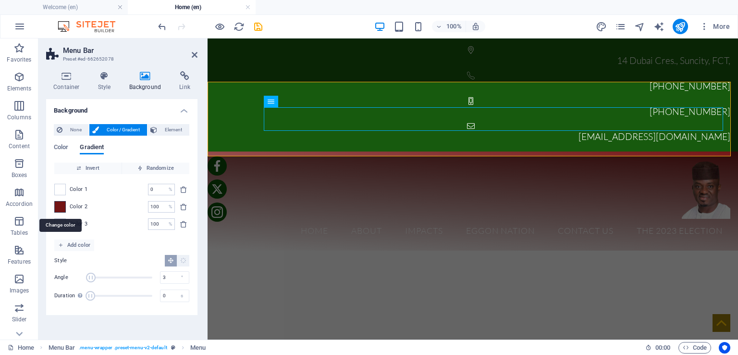
click at [62, 205] on span at bounding box center [60, 206] width 11 height 11
click at [75, 207] on span "Color 2" at bounding box center [79, 207] width 18 height 8
click at [248, 159] on div at bounding box center [472, 189] width 515 height 60
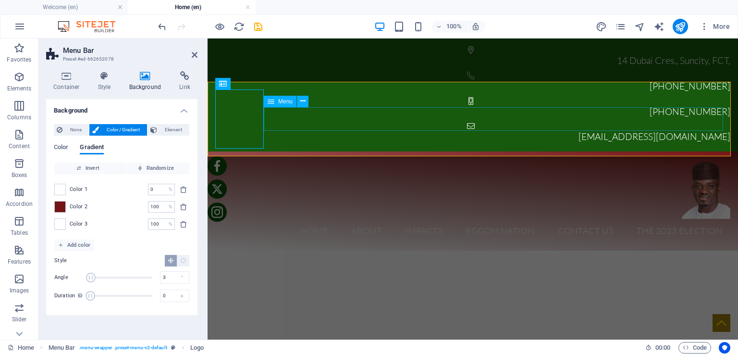
click at [282, 219] on nav "Home About IMPACTS Ongoing Project EGGON NATION Contact Us THE 2023 ELECTION" at bounding box center [472, 231] width 515 height 24
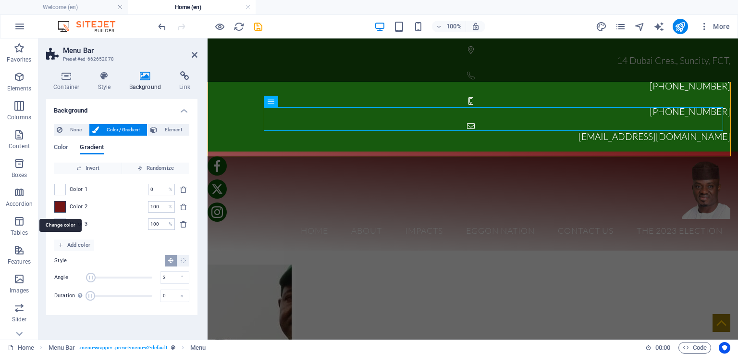
click at [60, 211] on span at bounding box center [60, 206] width 11 height 11
click at [62, 147] on span "Color" at bounding box center [61, 147] width 14 height 13
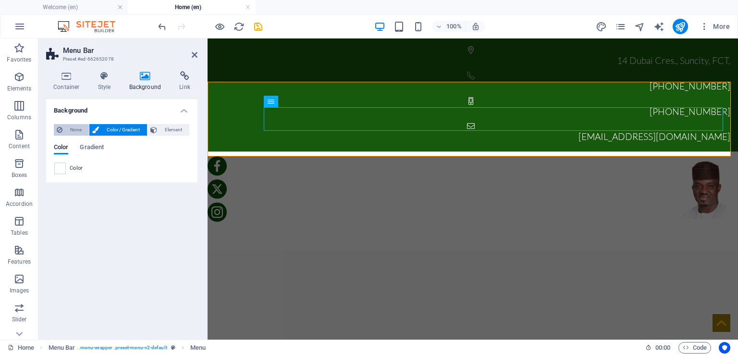
click at [75, 128] on span "None" at bounding box center [75, 130] width 21 height 12
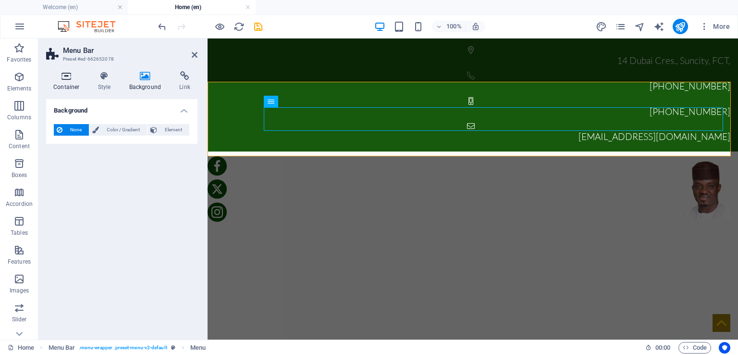
click at [69, 77] on icon at bounding box center [66, 76] width 41 height 10
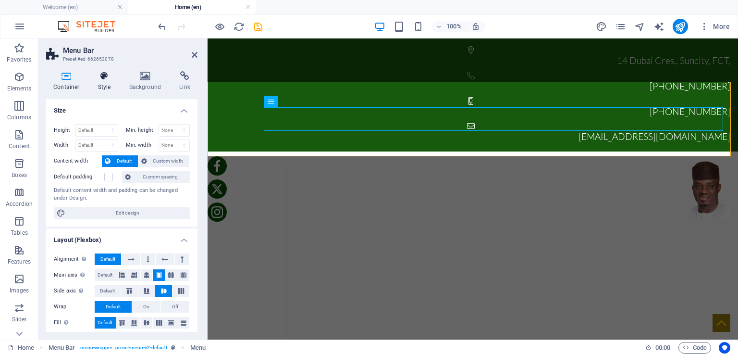
click at [103, 77] on icon at bounding box center [104, 76] width 27 height 10
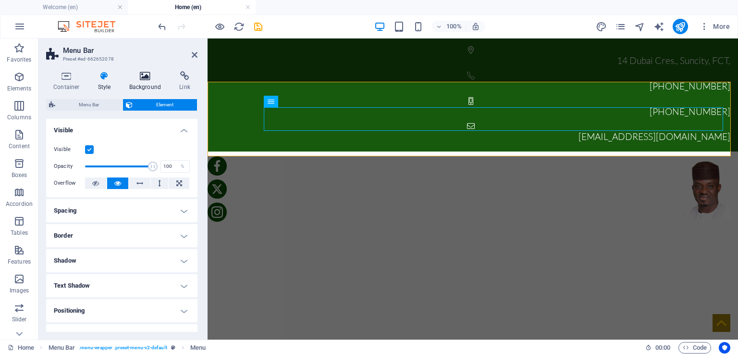
click at [145, 75] on icon at bounding box center [145, 76] width 47 height 10
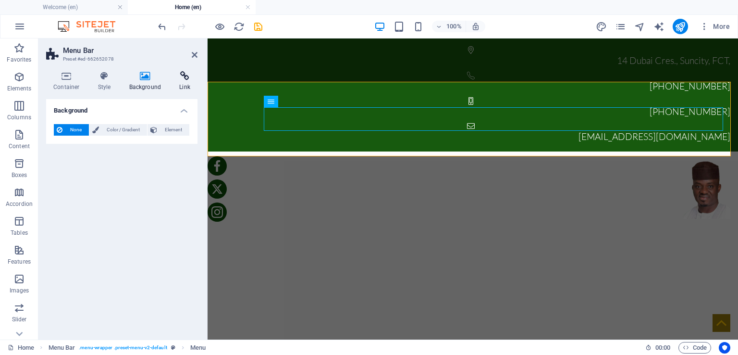
click at [186, 77] on icon at bounding box center [184, 76] width 25 height 10
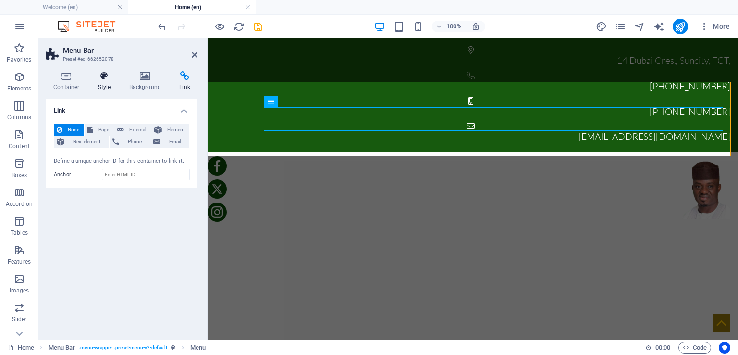
click at [104, 79] on icon at bounding box center [104, 76] width 27 height 10
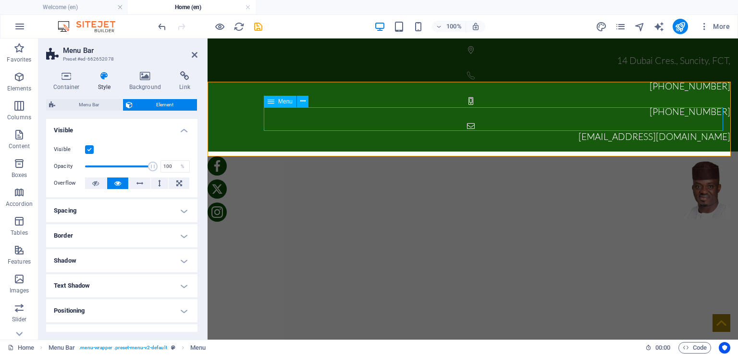
click at [286, 101] on span "Menu" at bounding box center [285, 102] width 14 height 6
click at [304, 102] on icon at bounding box center [302, 101] width 5 height 10
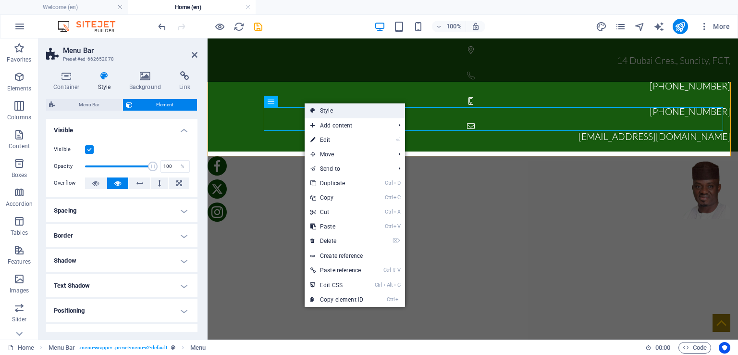
click at [330, 111] on link "Style" at bounding box center [355, 110] width 100 height 14
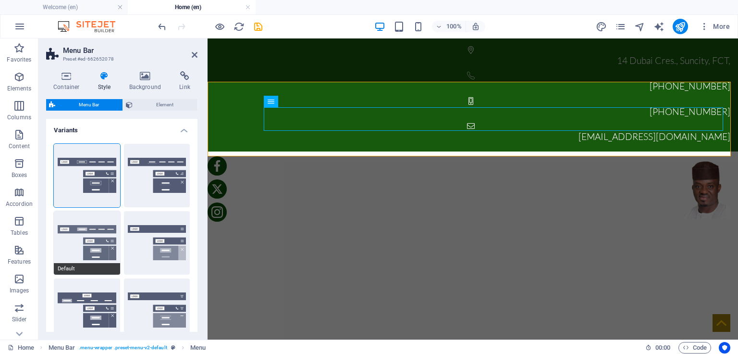
click at [107, 236] on button "Default" at bounding box center [87, 242] width 66 height 63
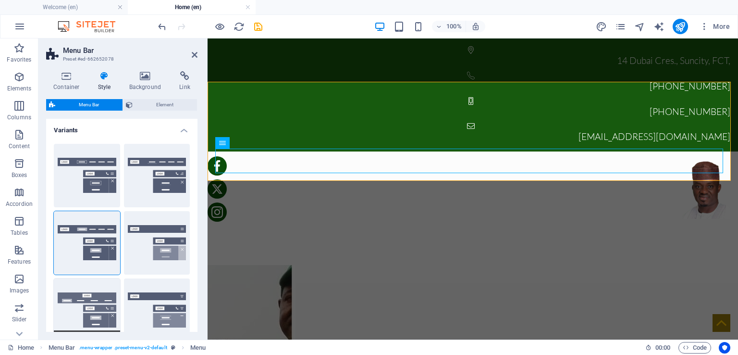
click at [106, 309] on button "Loki" at bounding box center [87, 309] width 66 height 63
type input "0"
select select "DISABLED_OPTION_VALUE"
type input "2"
type input "1"
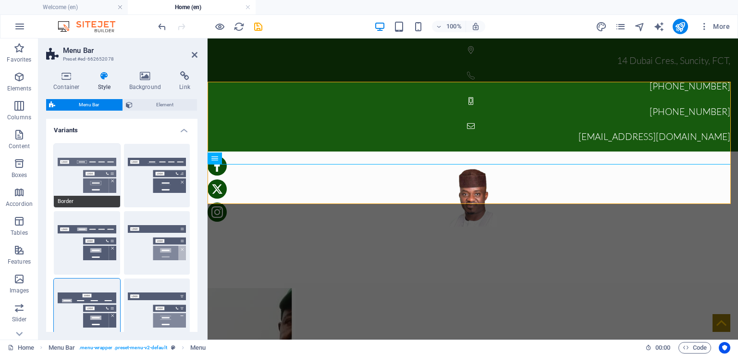
click at [103, 163] on button "Border" at bounding box center [87, 175] width 66 height 63
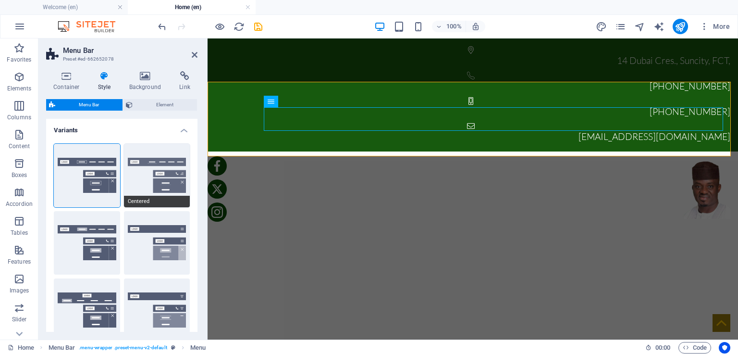
click at [163, 172] on button "Centered" at bounding box center [157, 175] width 66 height 63
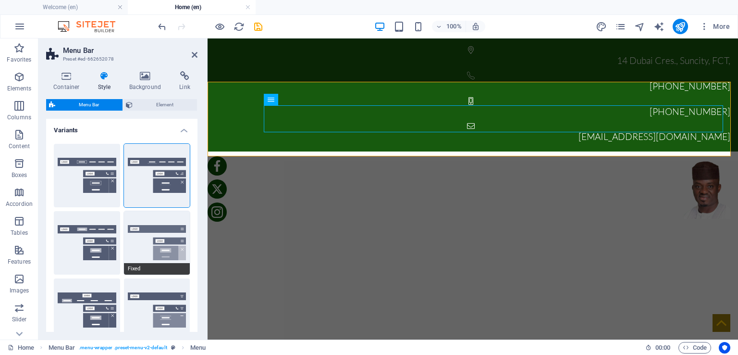
click at [148, 232] on button "Fixed" at bounding box center [157, 242] width 66 height 63
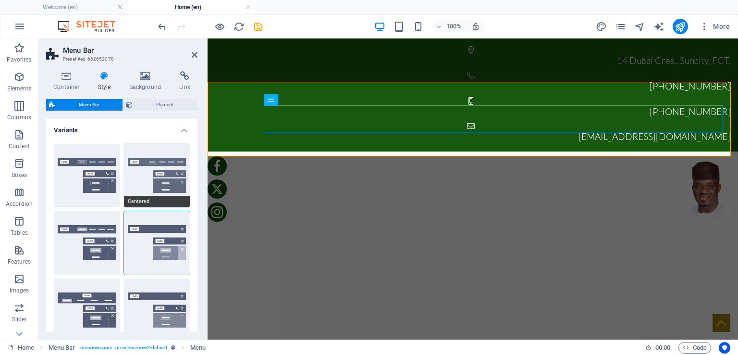
click at [150, 172] on button "Centered" at bounding box center [157, 175] width 66 height 63
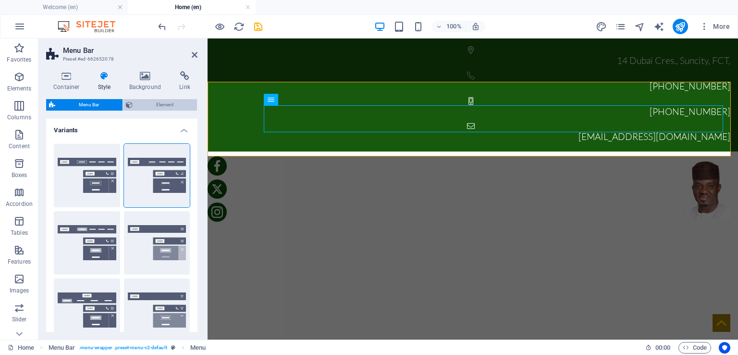
click at [161, 101] on span "Element" at bounding box center [165, 105] width 59 height 12
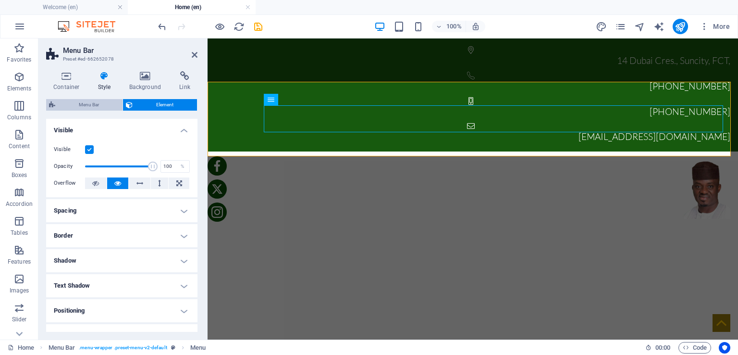
click at [97, 102] on span "Menu Bar" at bounding box center [89, 105] width 62 height 12
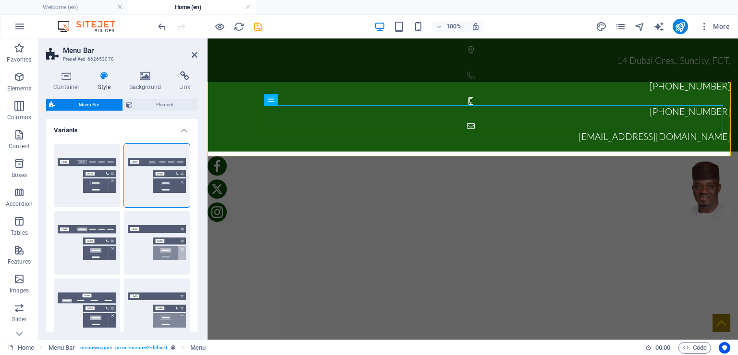
click at [104, 81] on h4 "Style" at bounding box center [106, 81] width 31 height 20
click at [142, 77] on icon at bounding box center [145, 76] width 47 height 10
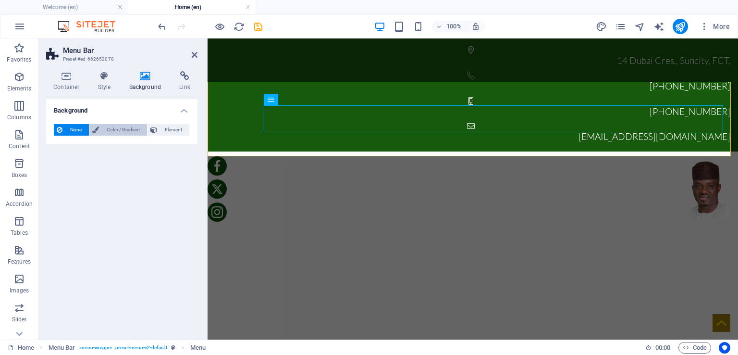
click at [118, 129] on span "Color / Gradient" at bounding box center [123, 130] width 42 height 12
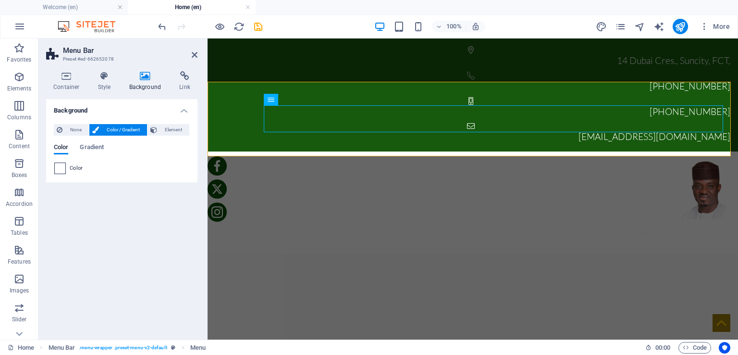
click at [61, 167] on span at bounding box center [60, 168] width 11 height 11
click at [77, 129] on span "None" at bounding box center [75, 130] width 21 height 12
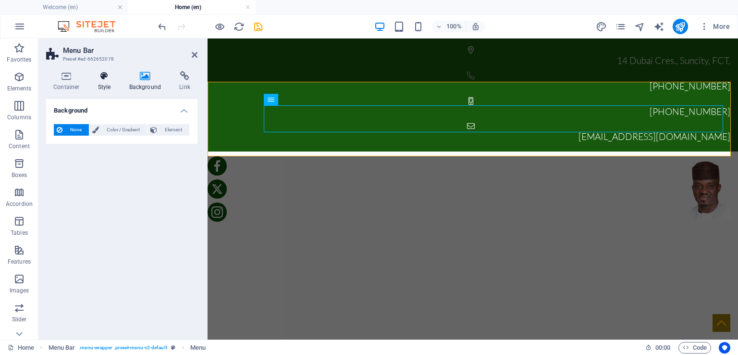
click at [106, 80] on h4 "Style" at bounding box center [106, 81] width 31 height 20
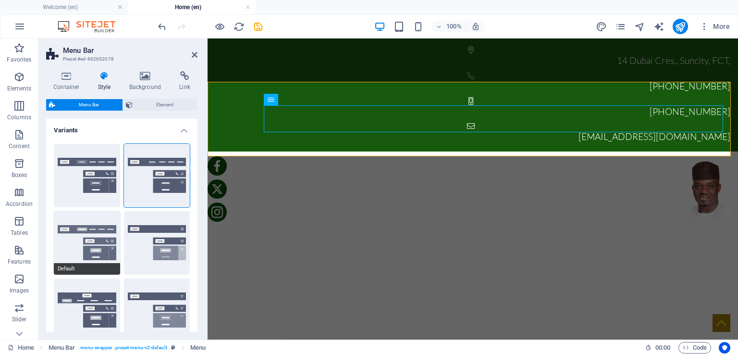
click at [94, 231] on button "Default" at bounding box center [87, 242] width 66 height 63
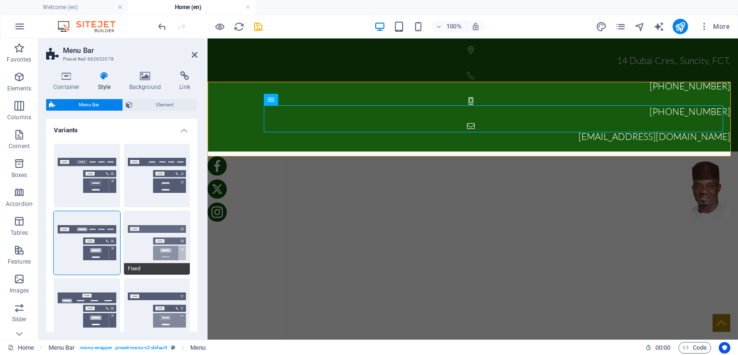
click at [175, 235] on button "Fixed" at bounding box center [157, 242] width 66 height 63
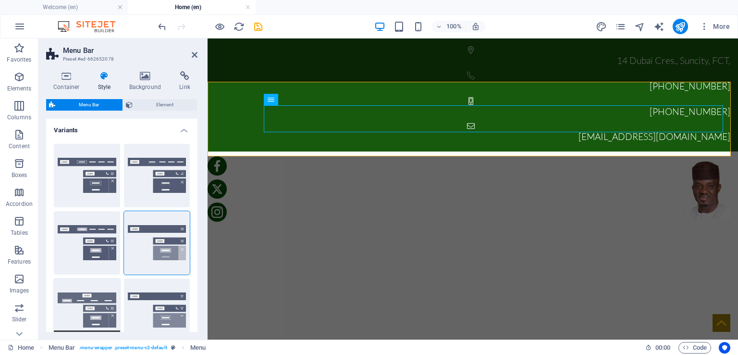
click at [92, 289] on button "Loki" at bounding box center [87, 309] width 66 height 63
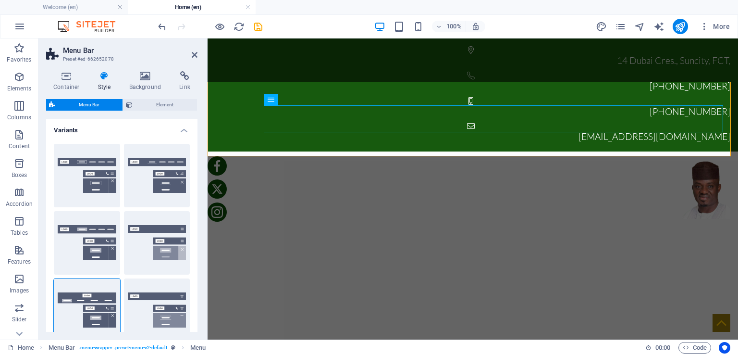
type input "0"
select select "DISABLED_OPTION_VALUE"
type input "2"
type input "1"
click at [104, 170] on button "Border" at bounding box center [87, 175] width 66 height 63
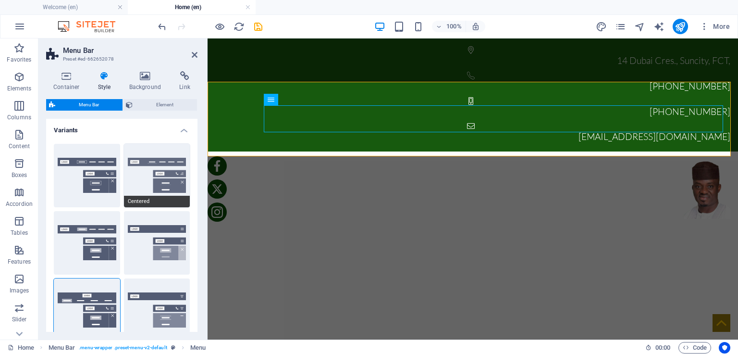
type input "1"
click at [164, 168] on button "Centered" at bounding box center [157, 175] width 66 height 63
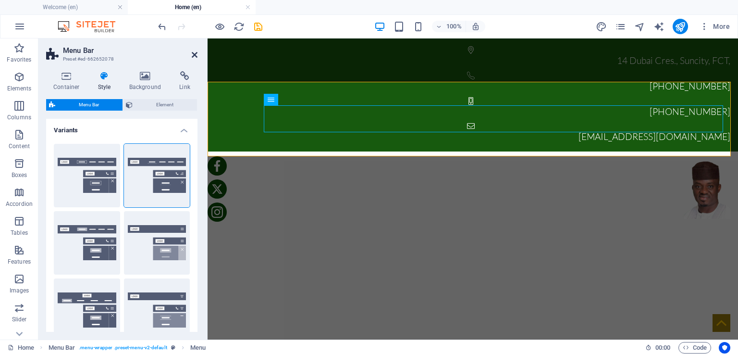
click at [195, 54] on icon at bounding box center [195, 55] width 6 height 8
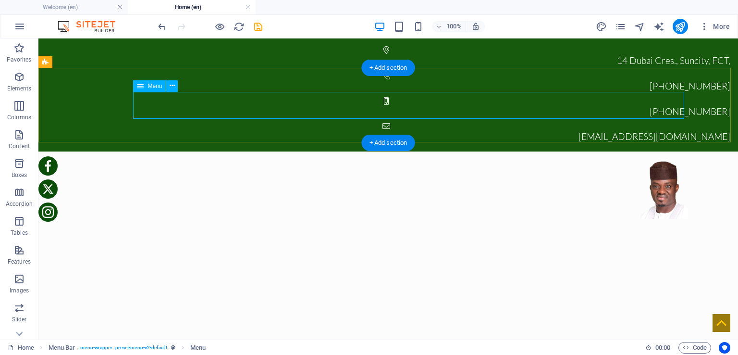
click at [521, 219] on nav "Home About IMPACTS Ongoing Project EGGON NATION Contact Us THE 2023 ELECTION" at bounding box center [388, 232] width 600 height 27
click at [106, 159] on div at bounding box center [388, 189] width 600 height 60
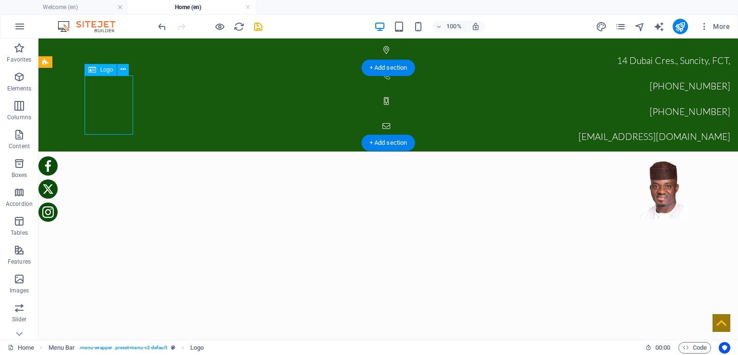
click at [104, 159] on div at bounding box center [388, 189] width 600 height 60
select select "px"
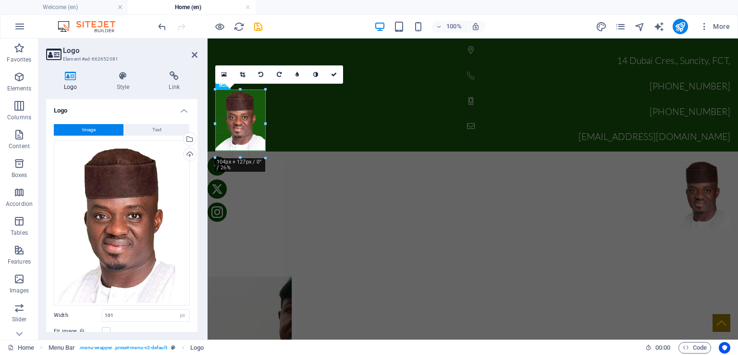
drag, startPoint x: 263, startPoint y: 119, endPoint x: 271, endPoint y: 118, distance: 7.8
type input "117"
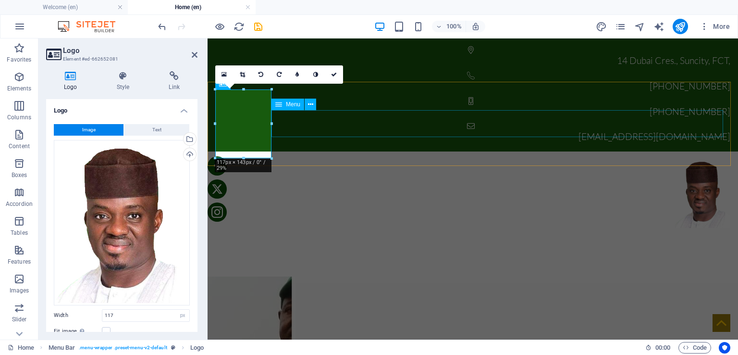
drag, startPoint x: 309, startPoint y: 120, endPoint x: 479, endPoint y: 120, distance: 170.1
click at [479, 228] on nav "Home About IMPACTS Ongoing Project EGGON NATION Contact Us THE 2023 ELECTION" at bounding box center [472, 241] width 515 height 27
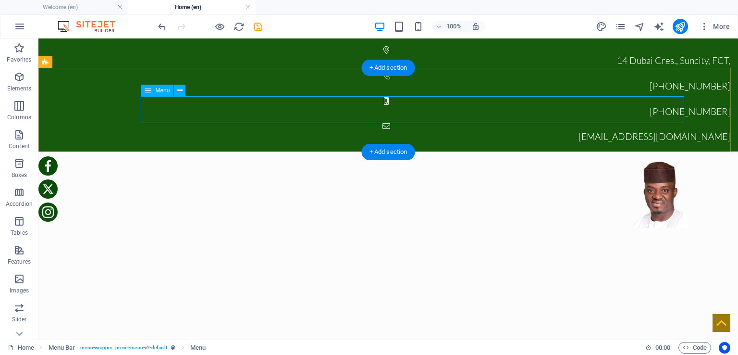
click at [184, 228] on nav "Home About IMPACTS Ongoing Project EGGON NATION Contact Us THE 2023 ELECTION" at bounding box center [388, 241] width 600 height 27
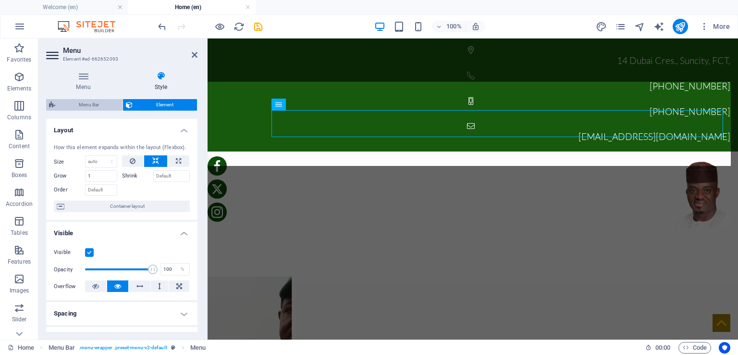
click at [93, 104] on span "Menu Bar" at bounding box center [89, 105] width 62 height 12
select select "rem"
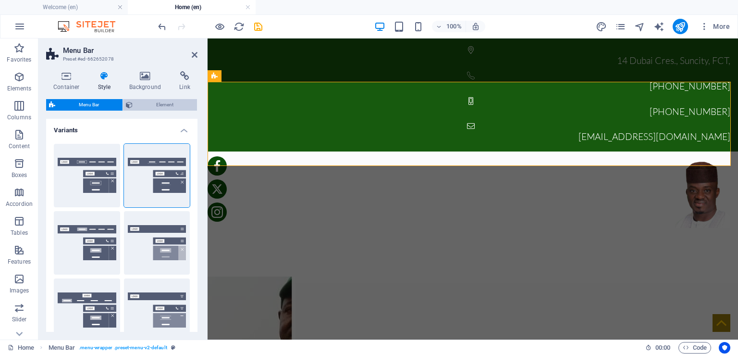
click at [161, 104] on span "Element" at bounding box center [165, 105] width 59 height 12
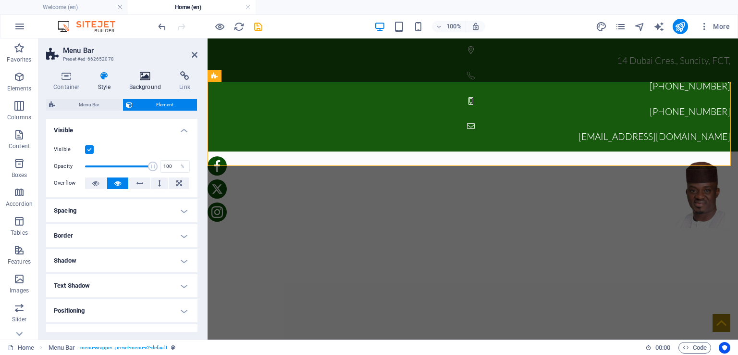
click at [142, 76] on icon at bounding box center [145, 76] width 47 height 10
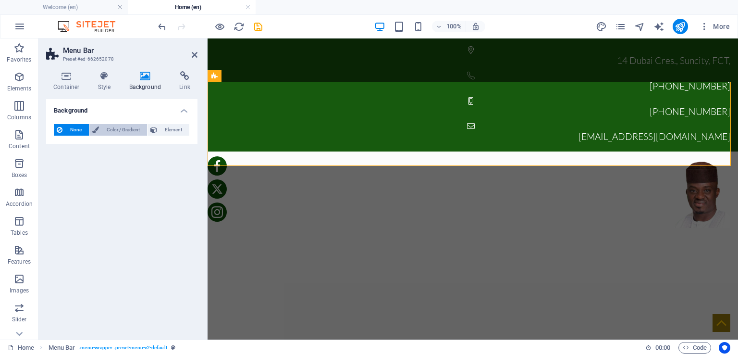
click at [111, 127] on span "Color / Gradient" at bounding box center [123, 130] width 42 height 12
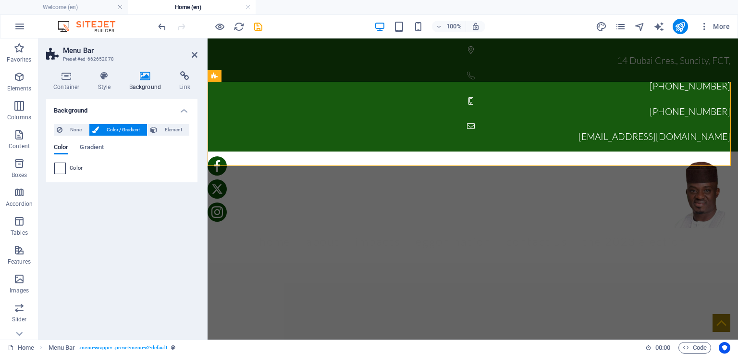
click at [60, 170] on span at bounding box center [60, 168] width 11 height 11
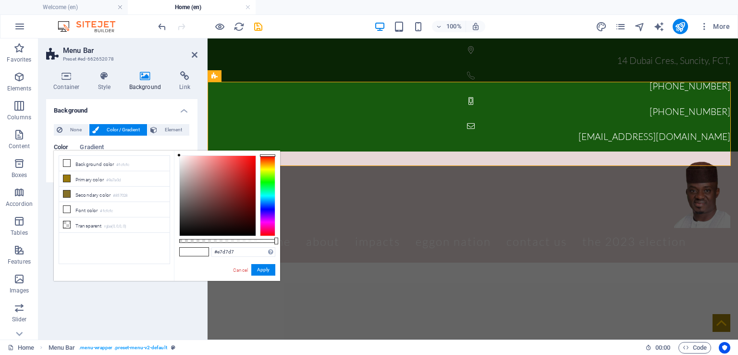
click at [185, 162] on div at bounding box center [218, 196] width 76 height 80
click at [196, 168] on div at bounding box center [218, 196] width 76 height 80
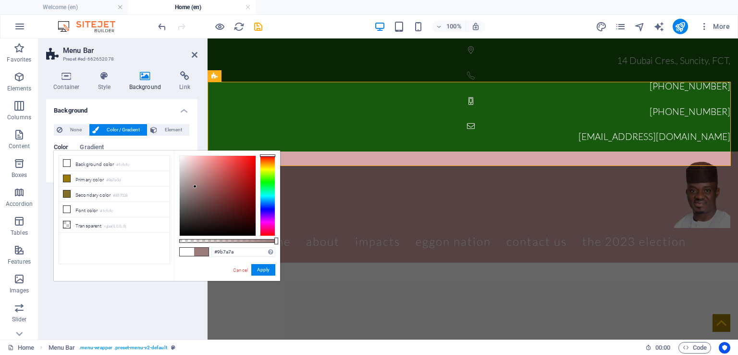
click at [195, 186] on div at bounding box center [218, 196] width 76 height 80
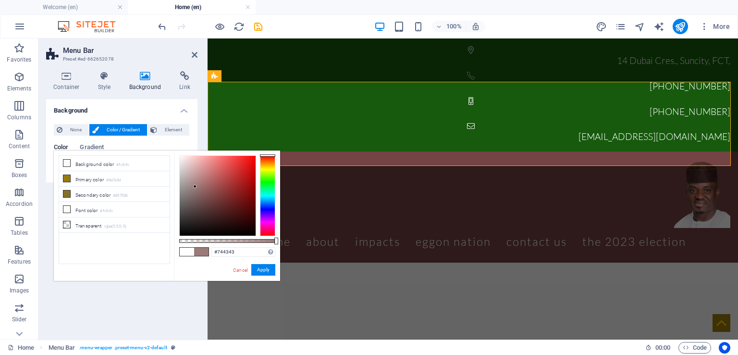
click at [211, 198] on div at bounding box center [218, 196] width 76 height 80
click at [244, 181] on div at bounding box center [218, 196] width 76 height 80
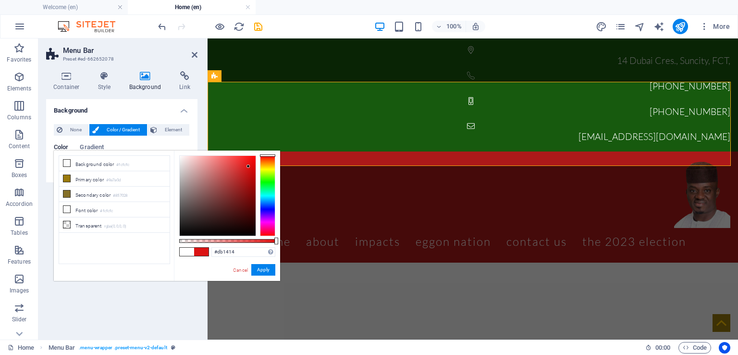
click at [248, 166] on div at bounding box center [218, 196] width 76 height 80
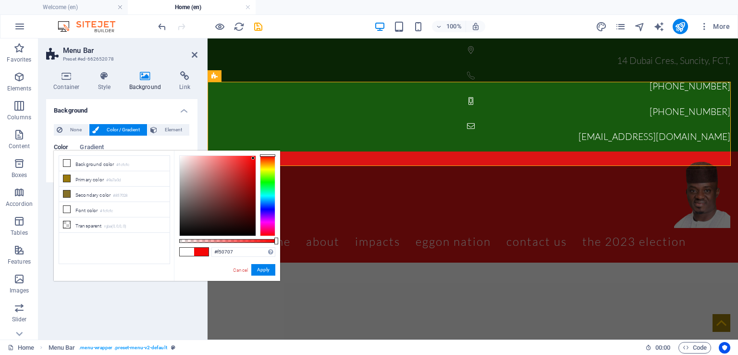
click at [253, 158] on div at bounding box center [218, 196] width 76 height 80
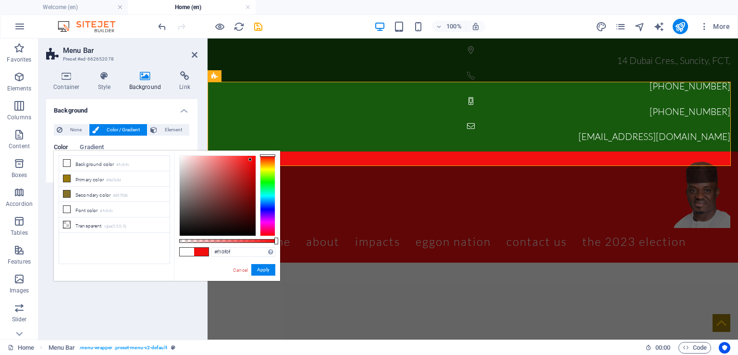
drag, startPoint x: 255, startPoint y: 155, endPoint x: 250, endPoint y: 160, distance: 6.1
click at [250, 160] on div at bounding box center [218, 196] width 76 height 80
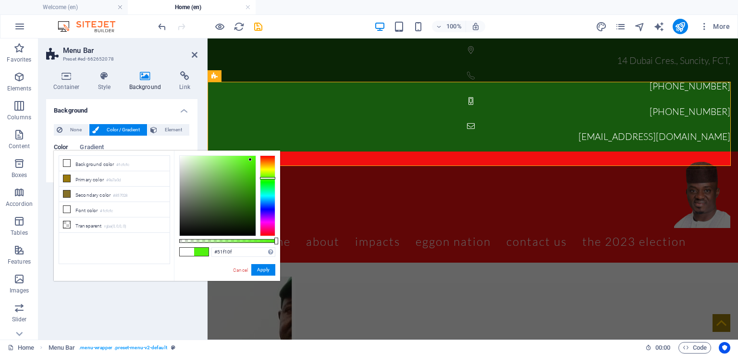
click at [269, 178] on div at bounding box center [267, 195] width 15 height 81
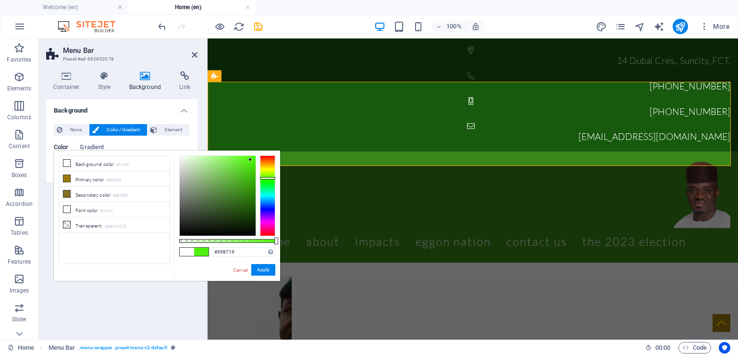
click at [241, 193] on div at bounding box center [218, 196] width 76 height 80
click at [242, 206] on div at bounding box center [218, 196] width 76 height 80
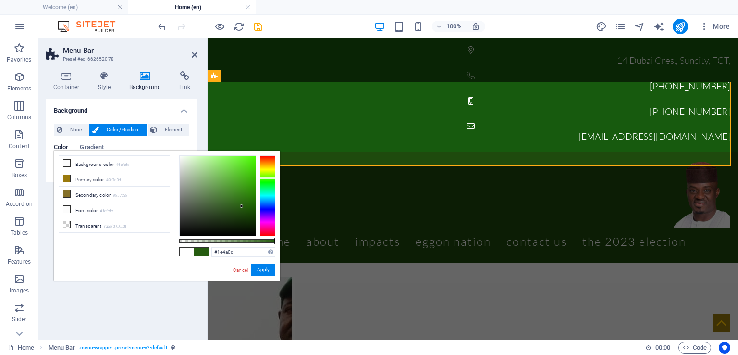
click at [242, 212] on div at bounding box center [218, 196] width 76 height 80
click at [232, 215] on div at bounding box center [218, 196] width 76 height 80
click at [250, 203] on div at bounding box center [218, 196] width 76 height 80
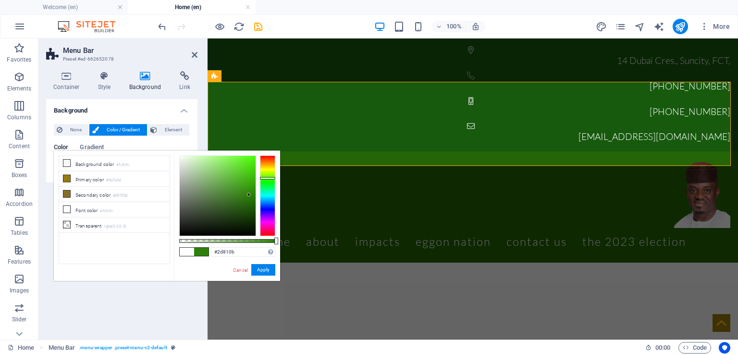
click at [249, 195] on div at bounding box center [218, 196] width 76 height 80
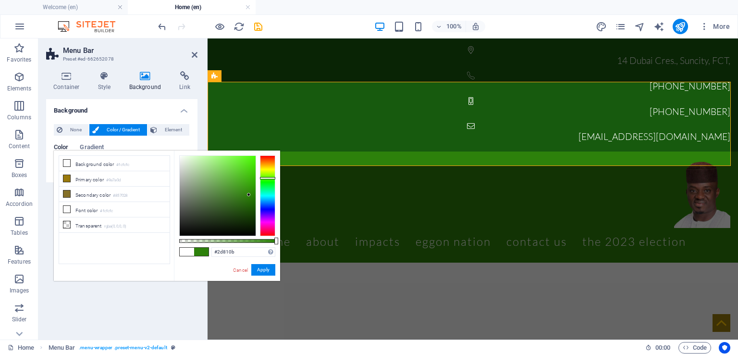
type input "#29700c"
click at [247, 200] on div at bounding box center [218, 196] width 76 height 80
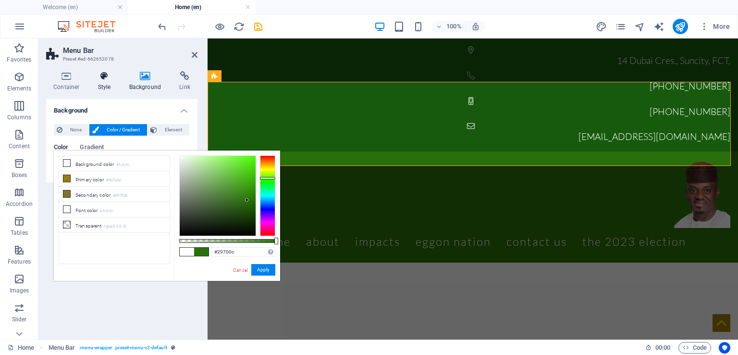
click at [103, 80] on icon at bounding box center [104, 76] width 27 height 10
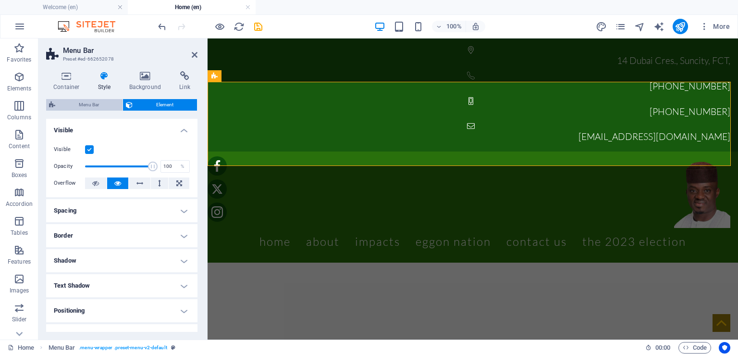
click at [92, 105] on span "Menu Bar" at bounding box center [89, 105] width 62 height 12
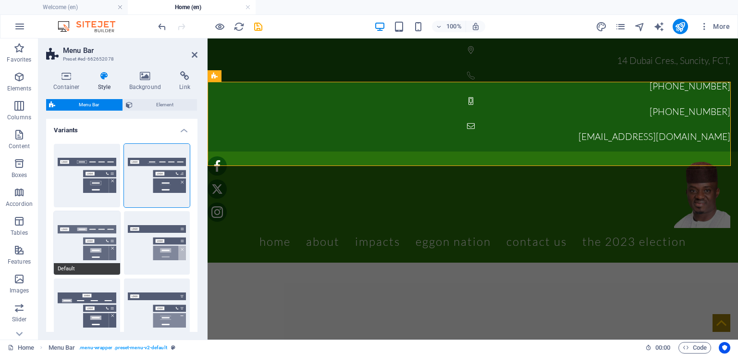
click at [104, 229] on button "Default" at bounding box center [87, 242] width 66 height 63
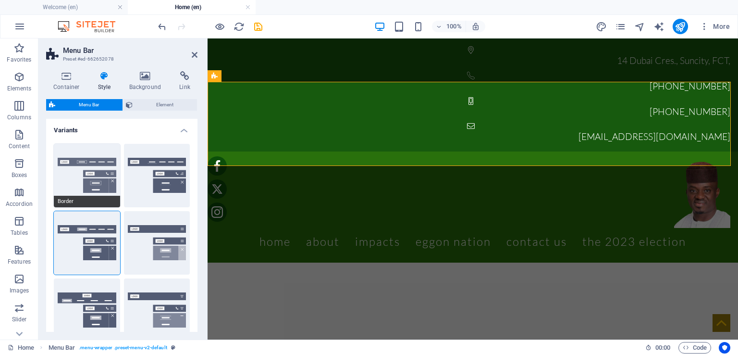
click at [100, 168] on button "Border" at bounding box center [87, 175] width 66 height 63
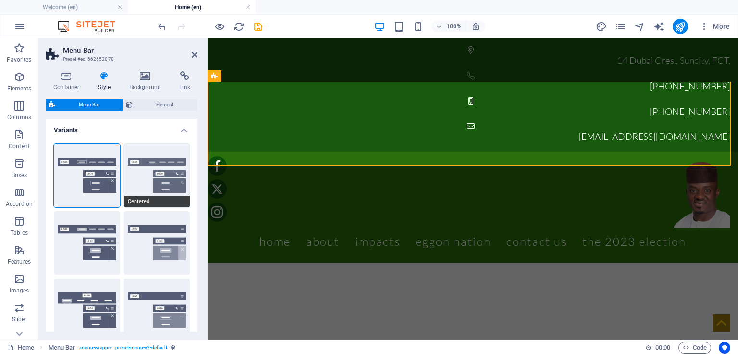
click at [162, 165] on button "Centered" at bounding box center [157, 175] width 66 height 63
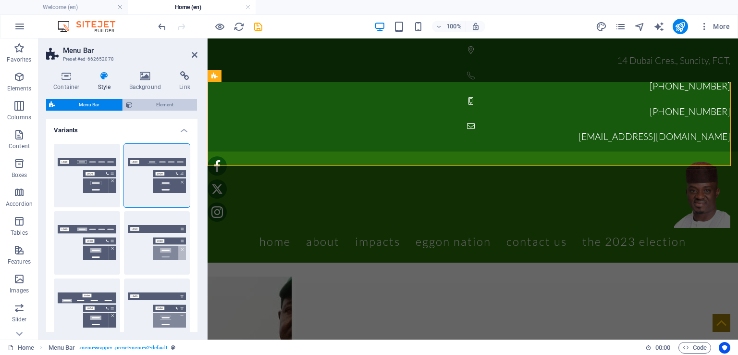
click at [167, 104] on span "Element" at bounding box center [165, 105] width 59 height 12
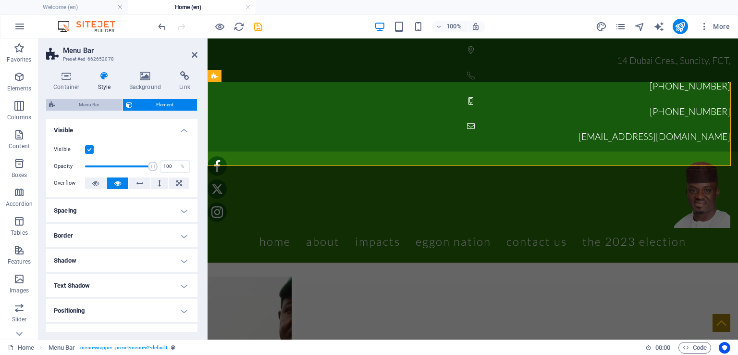
click at [97, 102] on span "Menu Bar" at bounding box center [89, 105] width 62 height 12
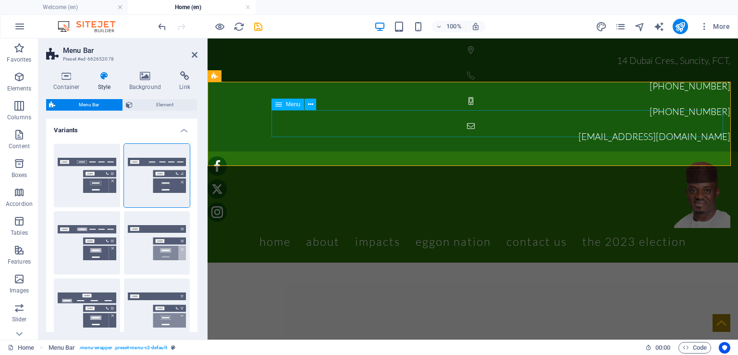
click at [307, 228] on nav "Home About IMPACTS Ongoing Project EGGON NATION Contact Us THE 2023 ELECTION" at bounding box center [472, 241] width 515 height 27
click at [304, 228] on nav "Home About IMPACTS Ongoing Project EGGON NATION Contact Us THE 2023 ELECTION" at bounding box center [472, 241] width 515 height 27
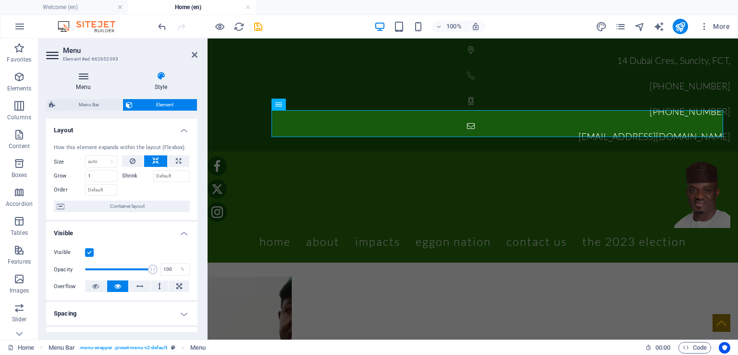
click at [83, 79] on icon at bounding box center [83, 76] width 74 height 10
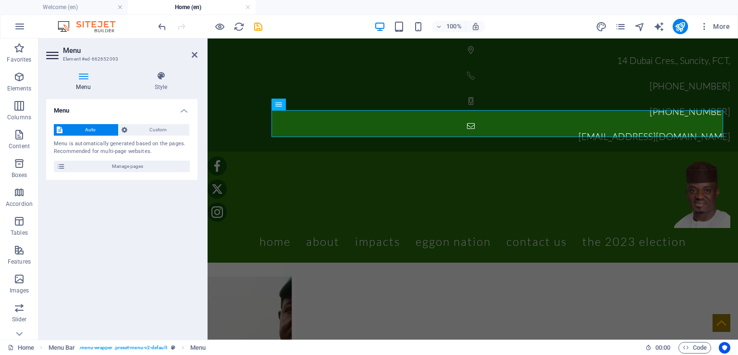
click at [84, 78] on icon at bounding box center [83, 76] width 74 height 10
click at [160, 79] on icon at bounding box center [160, 76] width 73 height 10
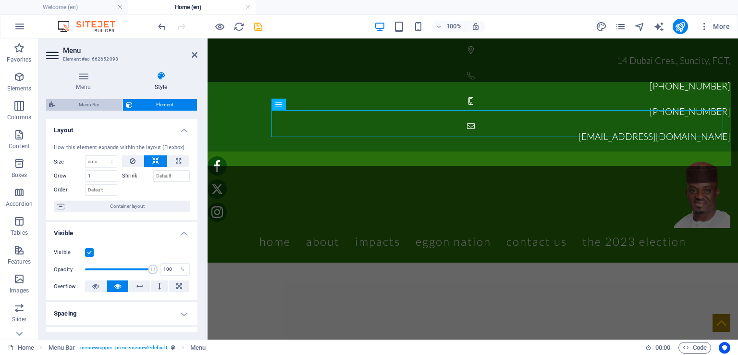
click at [87, 106] on span "Menu Bar" at bounding box center [89, 105] width 62 height 12
select select "rem"
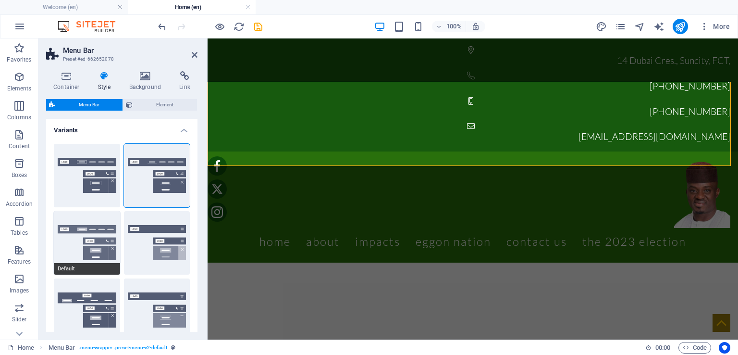
click at [100, 242] on button "Default" at bounding box center [87, 242] width 66 height 63
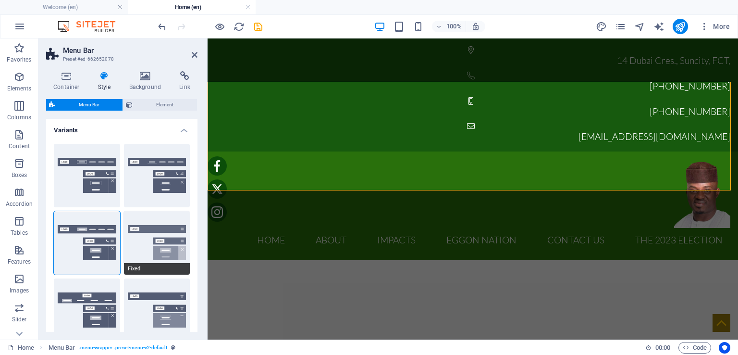
click at [168, 239] on button "Fixed" at bounding box center [157, 242] width 66 height 63
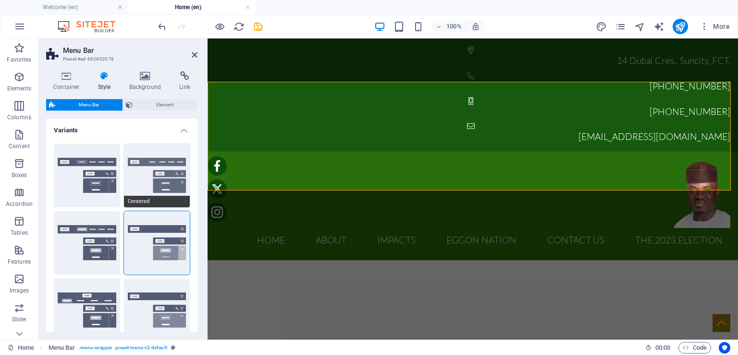
click at [172, 174] on button "Centered" at bounding box center [157, 175] width 66 height 63
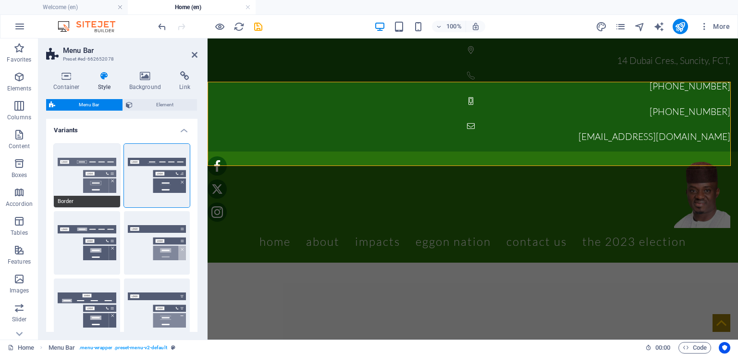
click at [99, 172] on button "Border" at bounding box center [87, 175] width 66 height 63
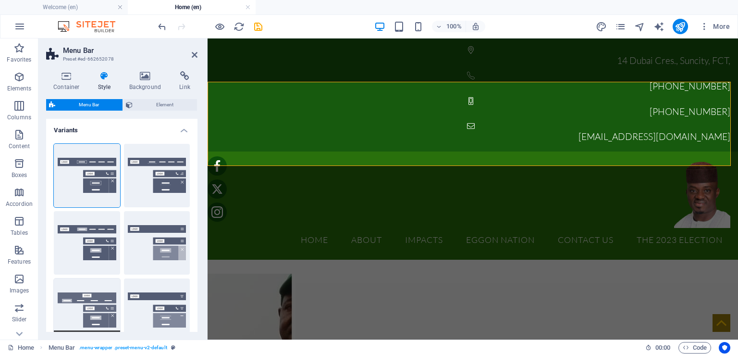
click at [105, 292] on button "Loki" at bounding box center [87, 309] width 66 height 63
type input "0"
select select "DISABLED_OPTION_VALUE"
type input "2"
type input "1"
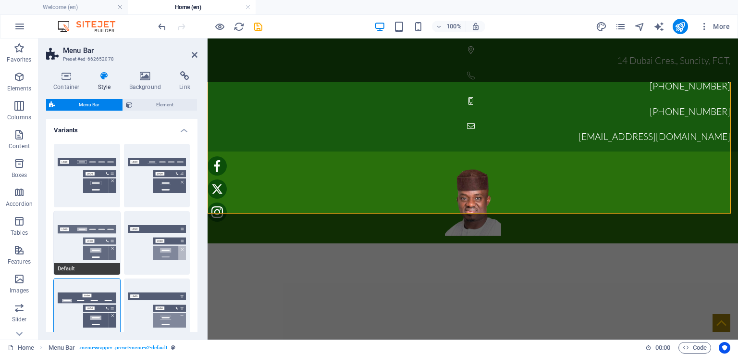
click at [108, 228] on button "Default" at bounding box center [87, 242] width 66 height 63
type input "1"
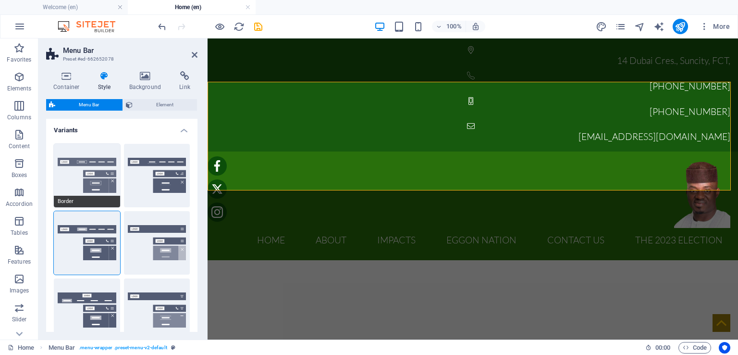
click at [105, 172] on button "Border" at bounding box center [87, 175] width 66 height 63
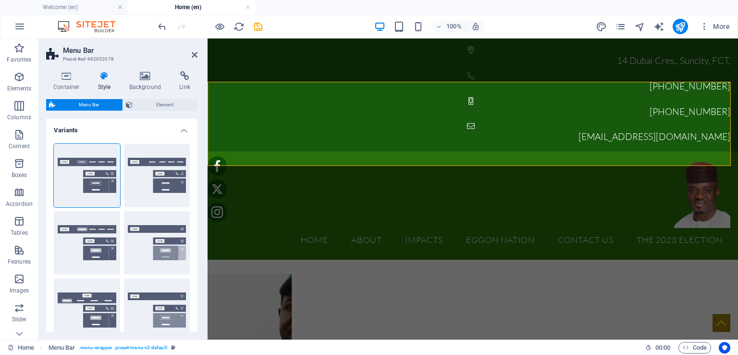
drag, startPoint x: 105, startPoint y: 172, endPoint x: 140, endPoint y: 121, distance: 62.1
click at [141, 121] on h4 "Variants" at bounding box center [121, 127] width 151 height 17
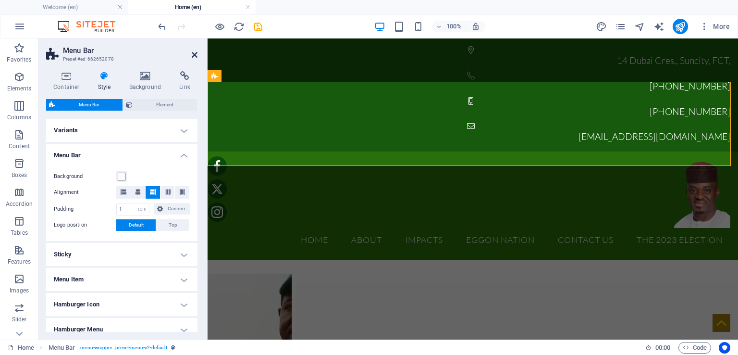
click at [192, 52] on icon at bounding box center [195, 55] width 6 height 8
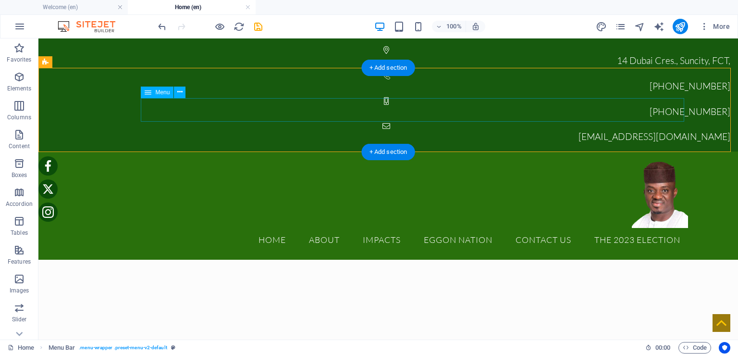
click at [196, 228] on nav "Home About IMPACTS Ongoing Project EGGON NATION Contact Us THE 2023 ELECTION" at bounding box center [388, 240] width 600 height 24
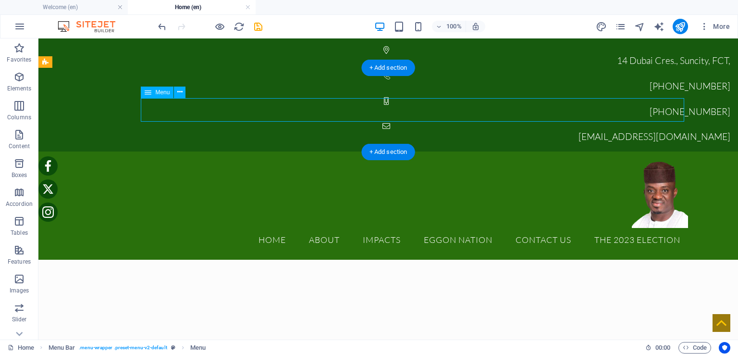
click at [196, 228] on nav "Home About IMPACTS Ongoing Project EGGON NATION Contact Us THE 2023 ELECTION" at bounding box center [388, 240] width 600 height 24
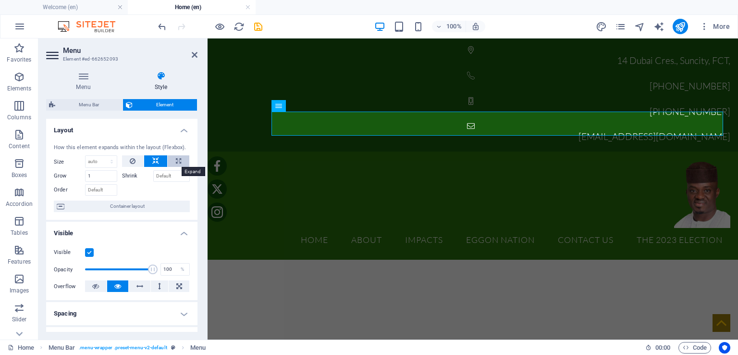
click at [179, 161] on icon at bounding box center [178, 161] width 5 height 12
type input "100"
select select "%"
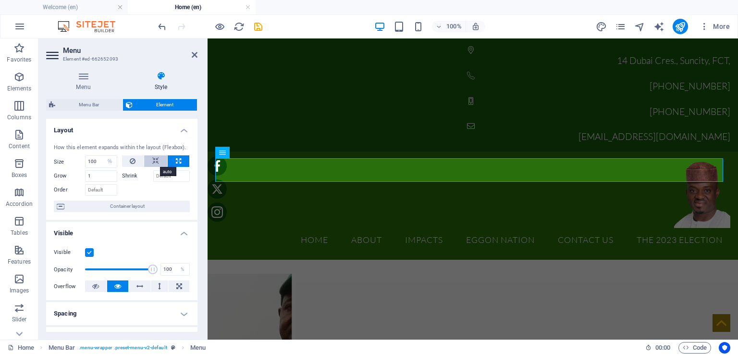
click at [160, 158] on button at bounding box center [155, 161] width 23 height 12
select select "DISABLED_OPTION_VALUE"
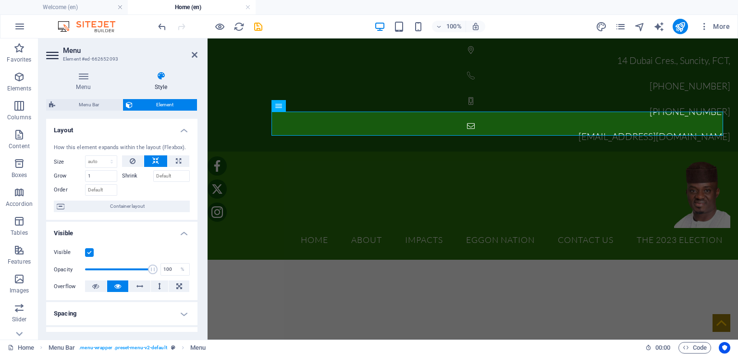
scroll to position [48, 0]
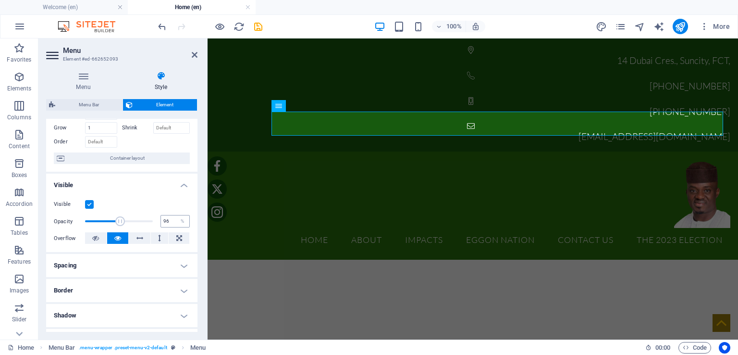
type input "100"
drag, startPoint x: 150, startPoint y: 220, endPoint x: 164, endPoint y: 222, distance: 14.1
click at [164, 222] on div "Opacity 100 %" at bounding box center [122, 221] width 136 height 14
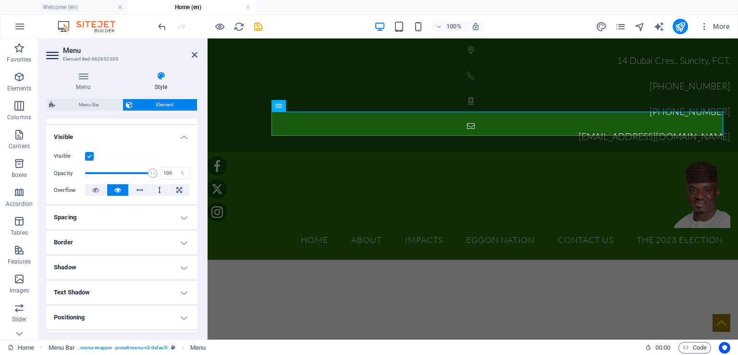
scroll to position [144, 0]
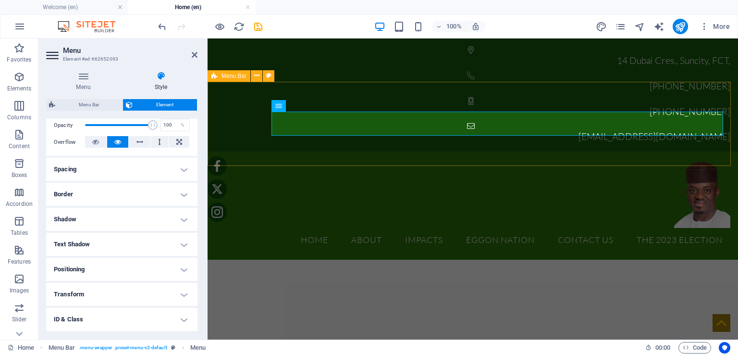
click at [469, 151] on div "Home About IMPACTS Ongoing Project EGGON NATION Contact Us THE 2023 ELECTION" at bounding box center [473, 205] width 531 height 108
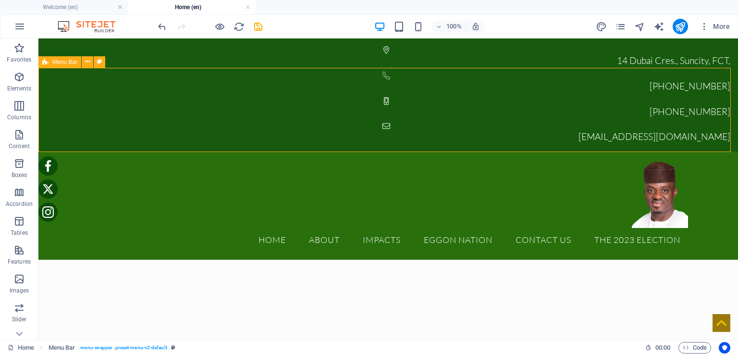
click at [179, 151] on div "Home About IMPACTS Ongoing Project EGGON NATION Contact Us THE 2023 ELECTION" at bounding box center [388, 205] width 700 height 108
select select "rem"
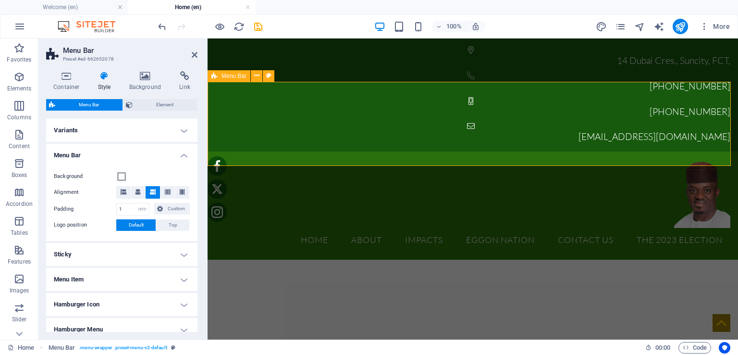
click at [296, 151] on div "Home About IMPACTS Ongoing Project EGGON NATION Contact Us THE 2023 ELECTION" at bounding box center [473, 205] width 531 height 108
click at [297, 151] on div "Home About IMPACTS Ongoing Project EGGON NATION Contact Us THE 2023 ELECTION" at bounding box center [473, 205] width 531 height 108
click at [147, 81] on h4 "Background" at bounding box center [147, 81] width 50 height 20
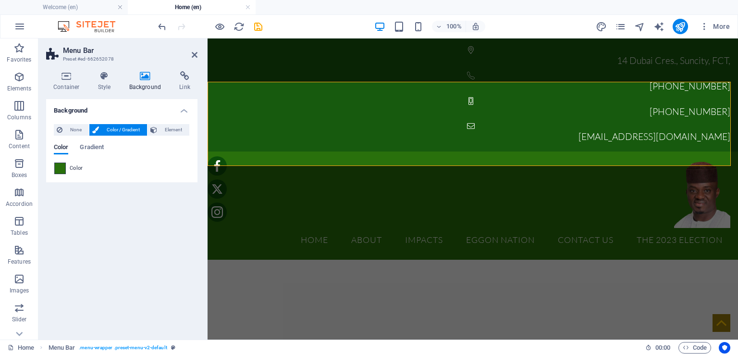
click at [58, 169] on span at bounding box center [60, 168] width 11 height 11
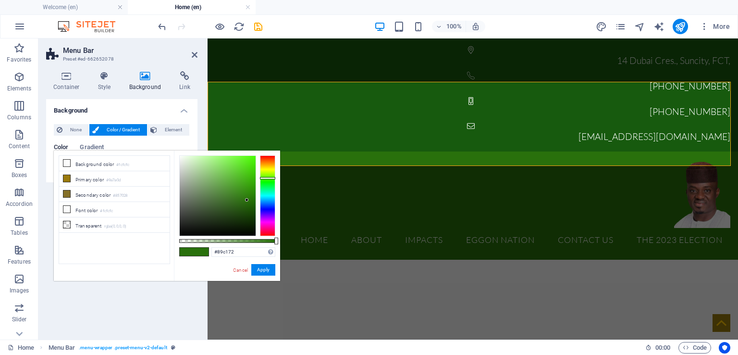
click at [211, 174] on div at bounding box center [218, 196] width 76 height 80
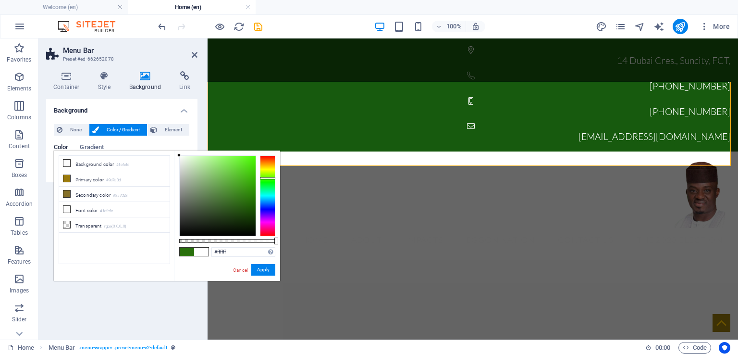
drag, startPoint x: 209, startPoint y: 173, endPoint x: 174, endPoint y: 148, distance: 42.0
click at [174, 148] on body "[DOMAIN_NAME] Welcome (en) Home (en) Favorites Elements Columns Content Boxes A…" at bounding box center [369, 177] width 738 height 355
click at [67, 208] on icon at bounding box center [66, 209] width 7 height 7
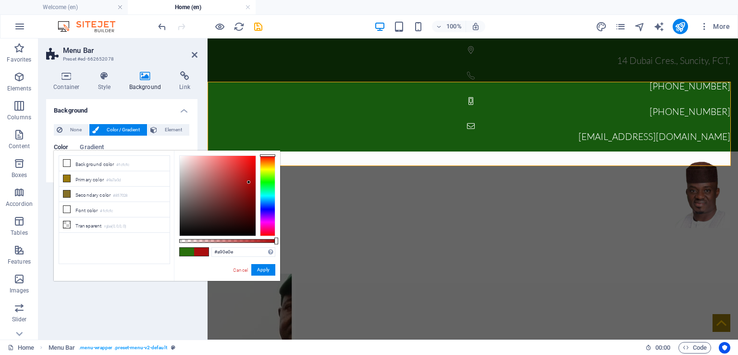
click at [249, 182] on div at bounding box center [218, 196] width 76 height 80
drag, startPoint x: 247, startPoint y: 178, endPoint x: 177, endPoint y: 150, distance: 75.7
click at [177, 150] on div "#ffffff Supported formats #0852ed rgb(8, 82, 237) rgba(8, 82, 237, 90%) hsv(221…" at bounding box center [227, 285] width 106 height 270
click at [76, 207] on li "Font color #fcfcfc" at bounding box center [114, 209] width 111 height 15
click at [65, 208] on icon at bounding box center [66, 209] width 7 height 7
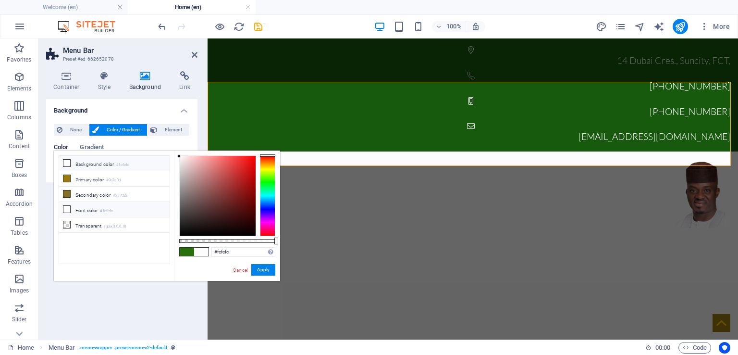
click at [65, 208] on icon at bounding box center [66, 209] width 7 height 7
click at [222, 195] on div at bounding box center [218, 196] width 76 height 80
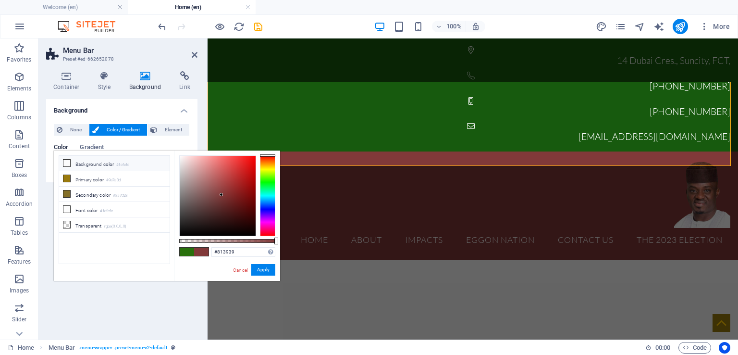
click at [66, 162] on icon at bounding box center [66, 163] width 7 height 7
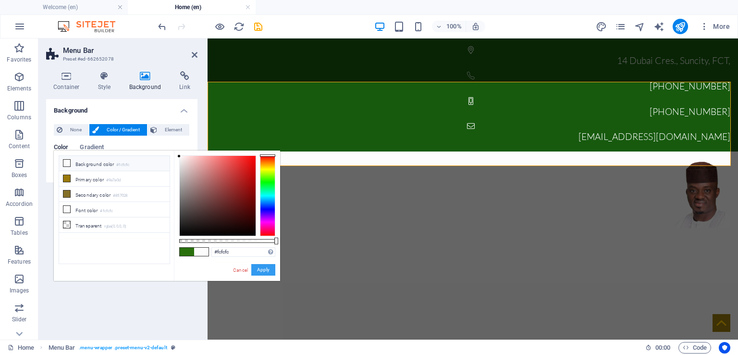
click at [268, 268] on button "Apply" at bounding box center [263, 270] width 24 height 12
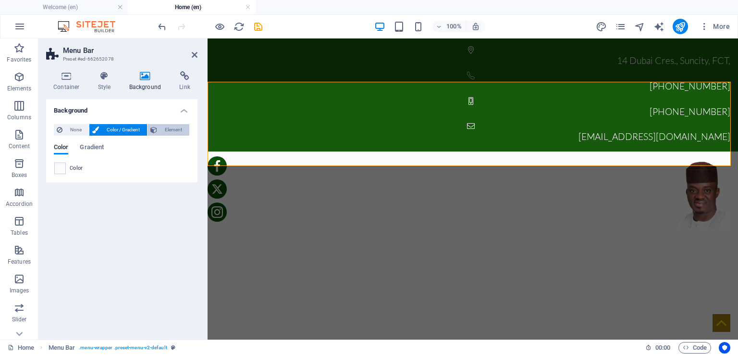
click at [169, 129] on span "Element" at bounding box center [173, 130] width 26 height 12
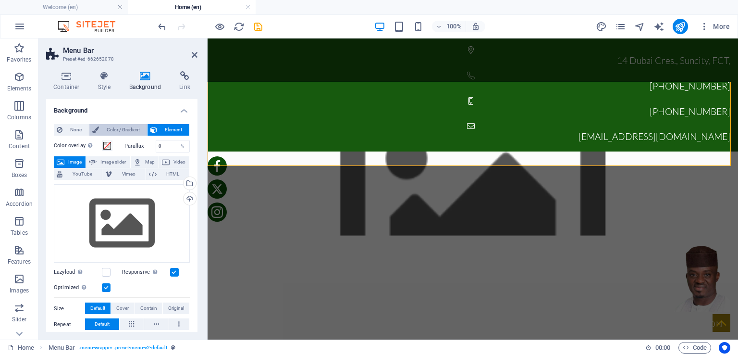
click at [126, 127] on span "Color / Gradient" at bounding box center [123, 130] width 42 height 12
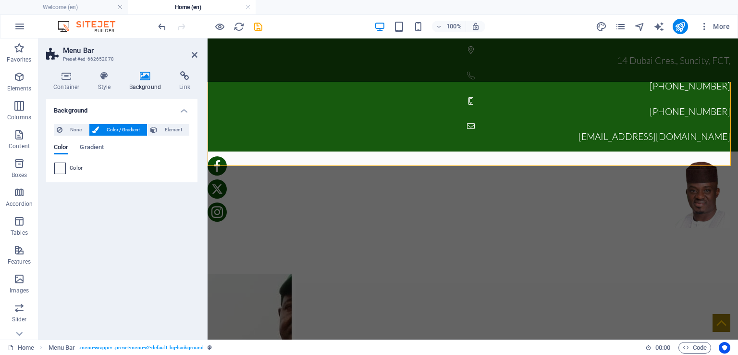
click at [60, 168] on span at bounding box center [60, 168] width 11 height 11
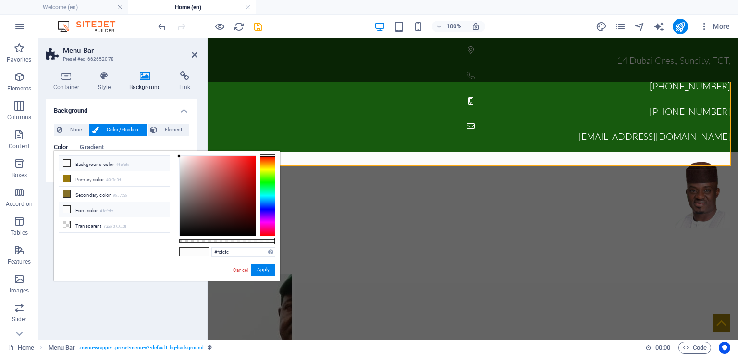
click at [79, 209] on li "Font color #fcfcfc" at bounding box center [114, 209] width 111 height 15
click at [79, 192] on li "Secondary color #857028" at bounding box center [114, 193] width 111 height 15
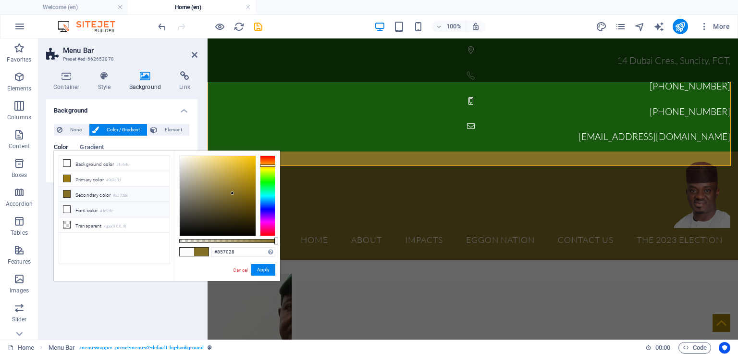
click at [84, 210] on li "Font color #fcfcfc" at bounding box center [114, 209] width 111 height 15
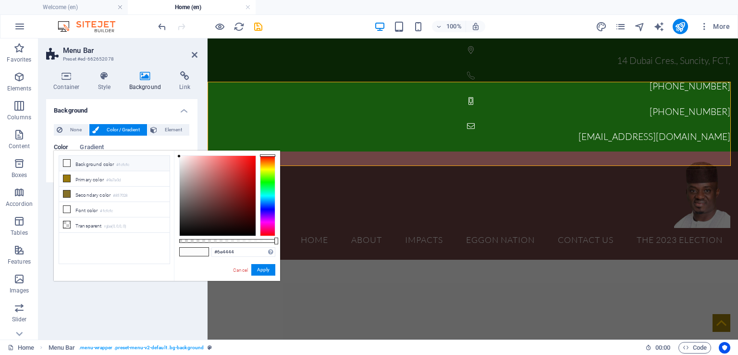
click at [209, 200] on div at bounding box center [218, 196] width 76 height 80
click at [241, 271] on link "Cancel" at bounding box center [240, 269] width 17 height 7
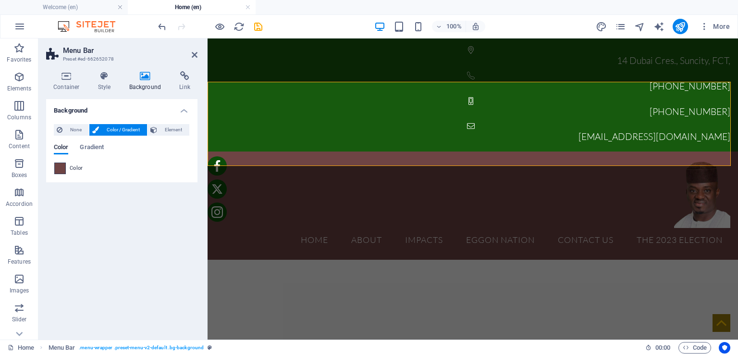
click at [61, 167] on span at bounding box center [60, 168] width 11 height 11
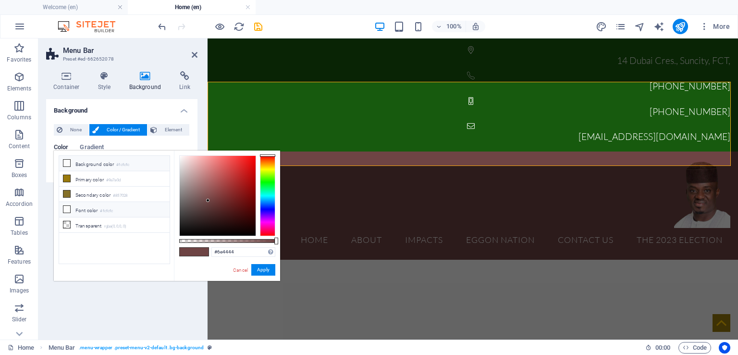
click at [67, 207] on icon at bounding box center [66, 209] width 7 height 7
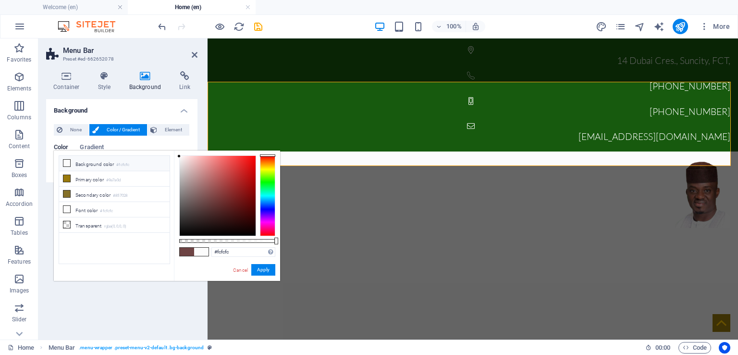
type input "#ffffff"
click at [178, 155] on div at bounding box center [178, 154] width 3 height 3
click at [264, 267] on button "Apply" at bounding box center [263, 270] width 24 height 12
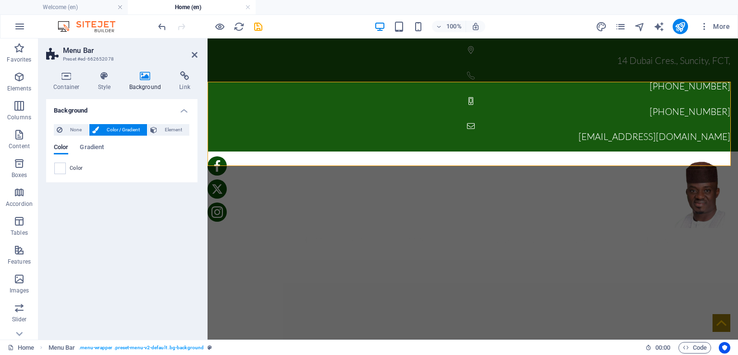
click at [154, 234] on div "Background None Color / Gradient Element Stretch background to full-width Color…" at bounding box center [121, 215] width 151 height 233
click at [336, 228] on nav "Home About IMPACTS Ongoing Project EGGON NATION Contact Us THE 2023 ELECTION" at bounding box center [472, 240] width 515 height 24
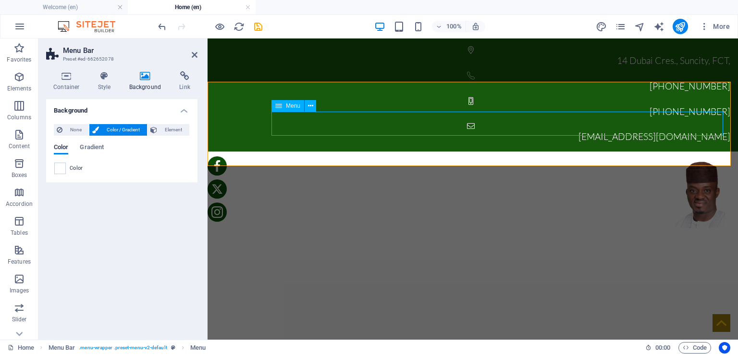
click at [336, 228] on nav "Home About IMPACTS Ongoing Project EGGON NATION Contact Us THE 2023 ELECTION" at bounding box center [472, 240] width 515 height 24
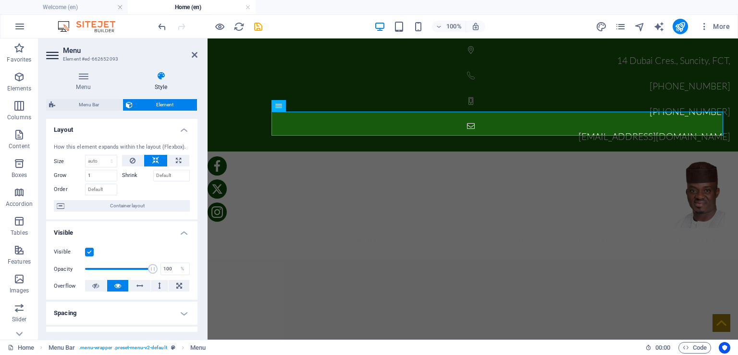
scroll to position [0, 0]
click at [84, 78] on icon at bounding box center [83, 76] width 74 height 10
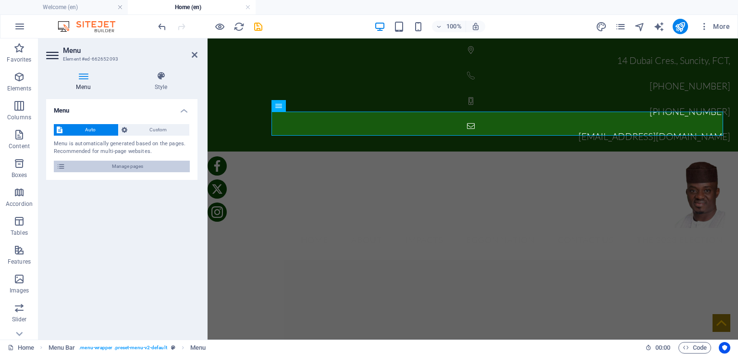
click at [127, 163] on span "Manage pages" at bounding box center [127, 167] width 119 height 12
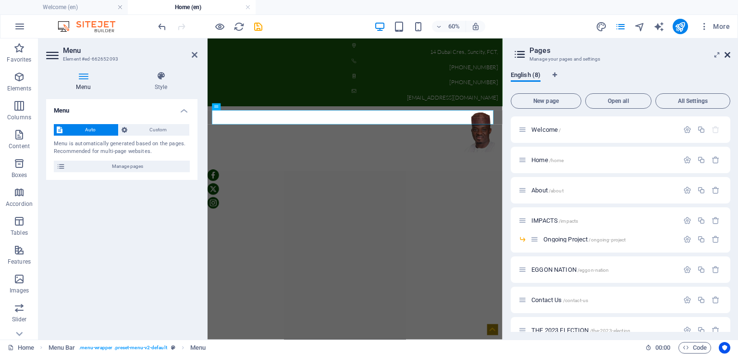
click at [729, 51] on icon at bounding box center [728, 55] width 6 height 8
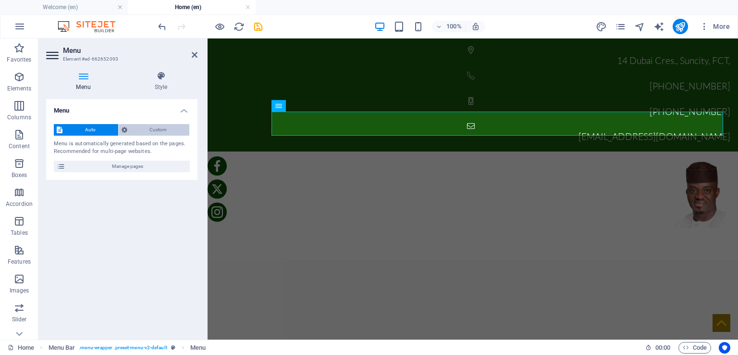
click at [157, 127] on span "Custom" at bounding box center [158, 130] width 57 height 12
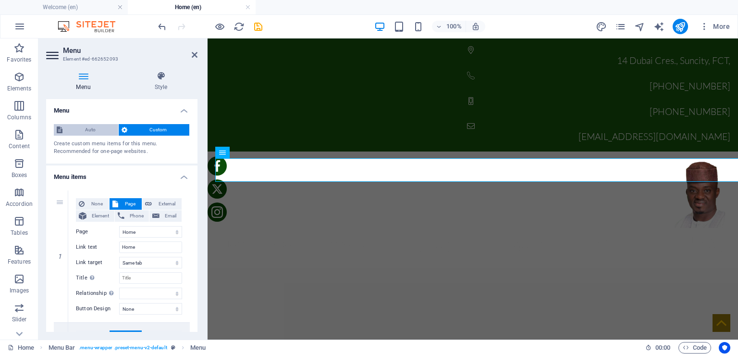
click at [87, 128] on span "Auto" at bounding box center [90, 130] width 50 height 12
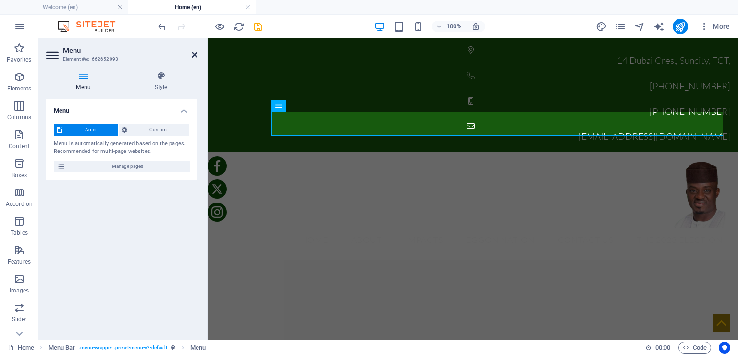
click at [196, 55] on icon at bounding box center [195, 55] width 6 height 8
